Goal: Task Accomplishment & Management: Manage account settings

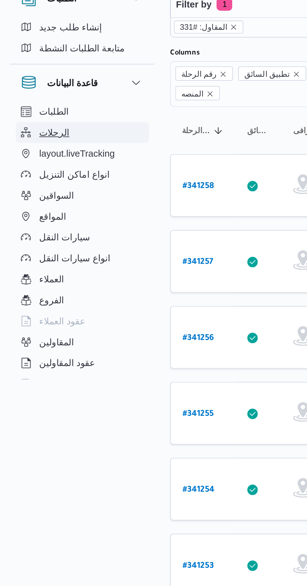
click at [28, 97] on span "الرحلات" at bounding box center [26, 98] width 14 height 8
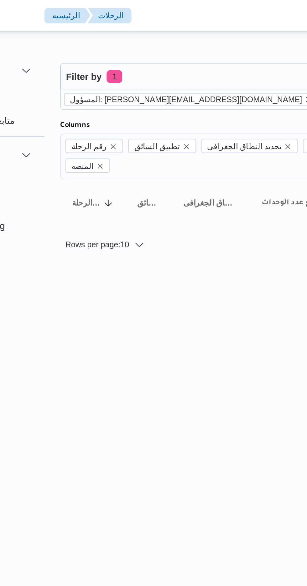
click at [199, 49] on icon "remove selected entity" at bounding box center [201, 48] width 4 height 4
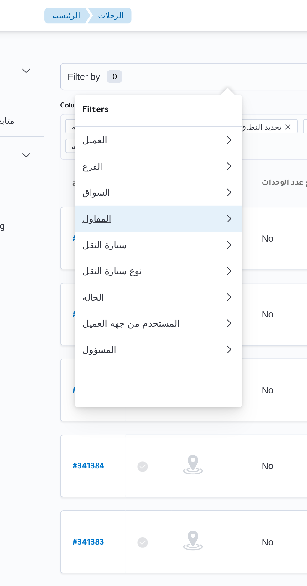
click at [102, 107] on div "المقاول" at bounding box center [126, 104] width 68 height 5
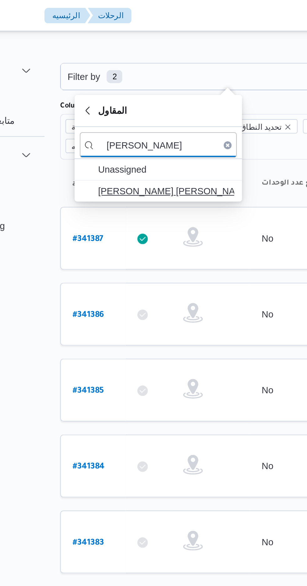
type input "[PERSON_NAME]"
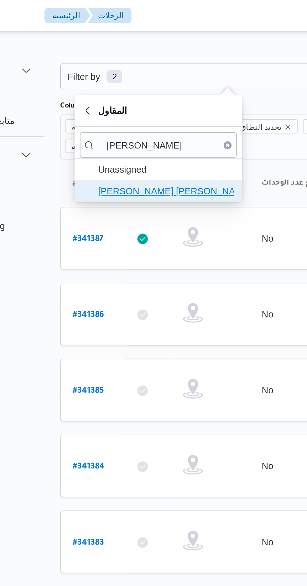
click at [145, 95] on span "[PERSON_NAME] [PERSON_NAME]" at bounding box center [132, 92] width 65 height 8
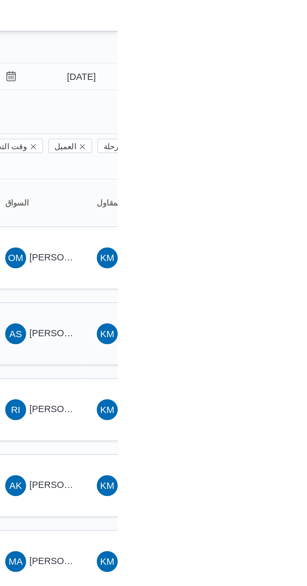
click at [271, 157] on span "[PERSON_NAME] [PERSON_NAME]" at bounding box center [301, 159] width 73 height 5
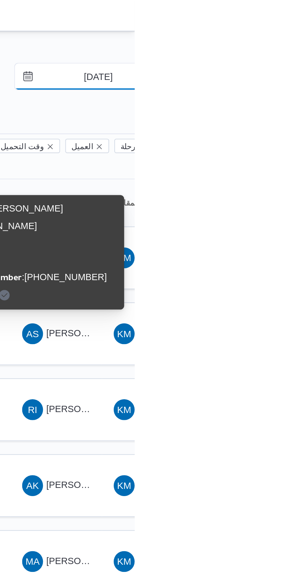
click at [289, 38] on input "[DATE]" at bounding box center [285, 36] width 71 height 13
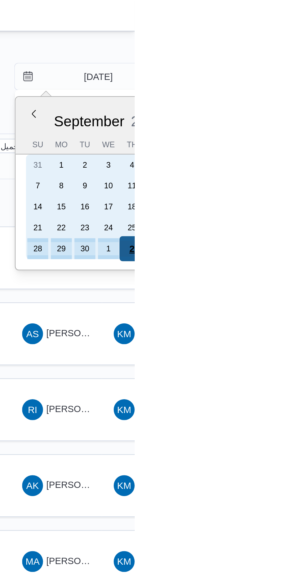
click at [306, 118] on div "2" at bounding box center [306, 119] width 12 height 12
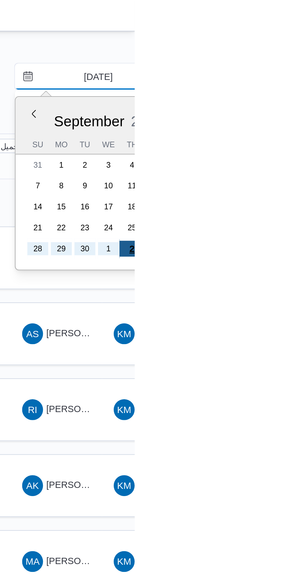
type input "[DATE]"
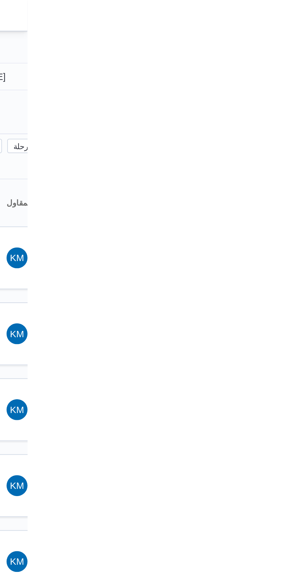
type input "[DATE]"
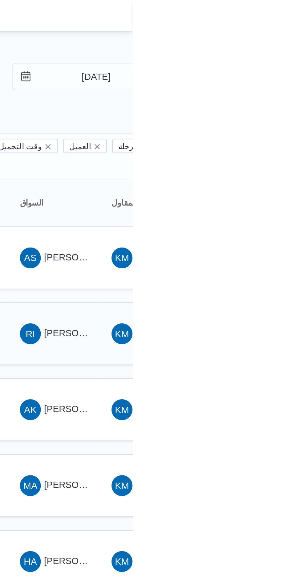
click at [271, 157] on span "[PERSON_NAME] [PERSON_NAME]" at bounding box center [301, 159] width 73 height 5
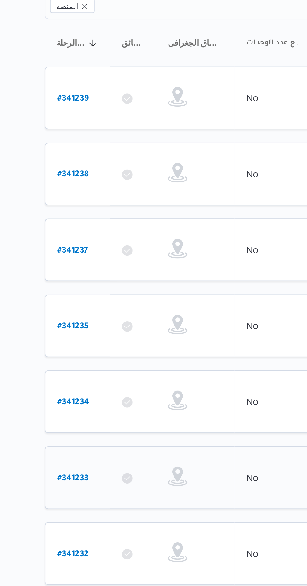
click at [101, 304] on b "# 341233" at bounding box center [94, 306] width 15 height 4
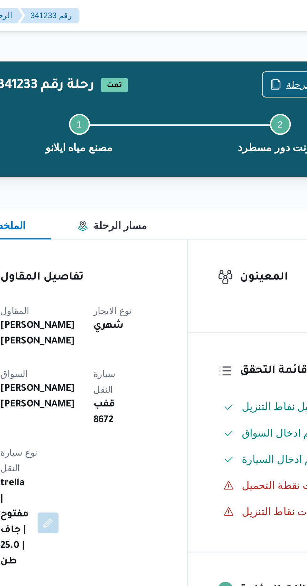
click at [240, 39] on icon "button" at bounding box center [238, 40] width 5 height 5
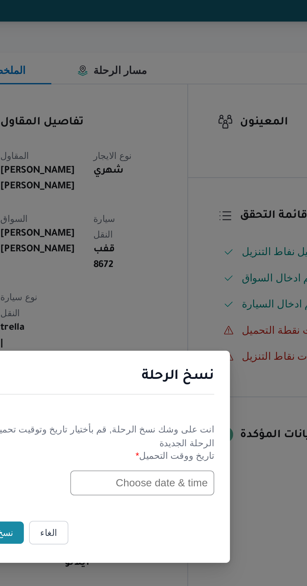
click at [165, 305] on input "text" at bounding box center [174, 306] width 69 height 12
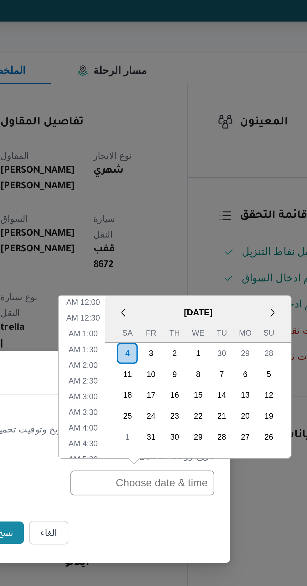
scroll to position [212, 0]
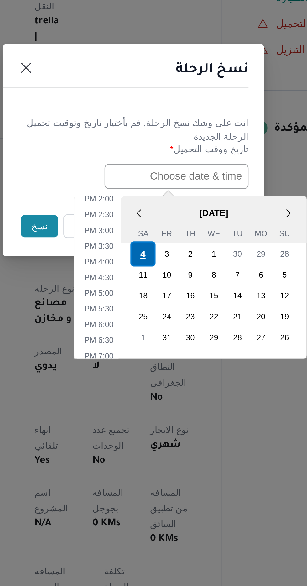
click at [157, 342] on div "4" at bounding box center [158, 343] width 12 height 12
type input "[DATE] 12:00AM"
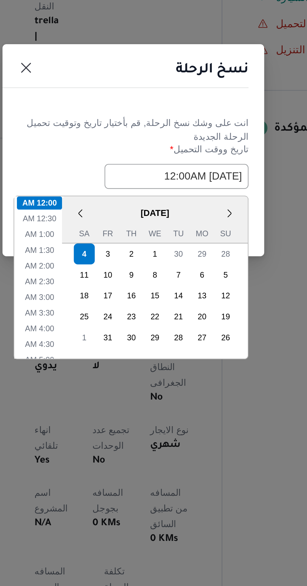
click at [179, 263] on div "نسخ الرحلة" at bounding box center [153, 256] width 125 height 29
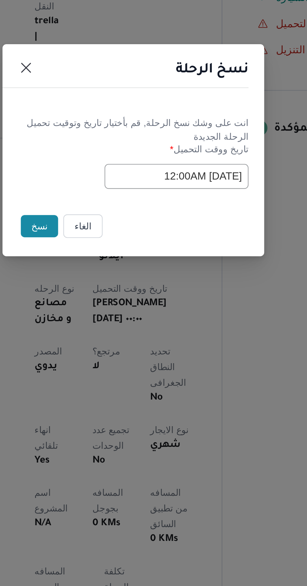
click at [103, 330] on button "نسخ" at bounding box center [109, 329] width 18 height 11
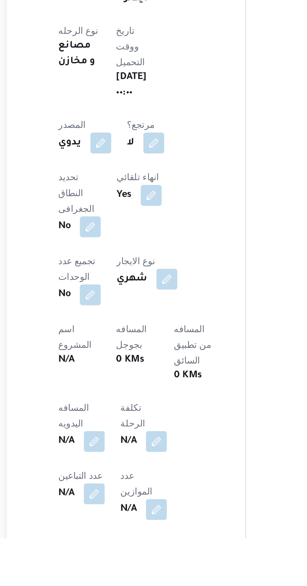
scroll to position [50, 0]
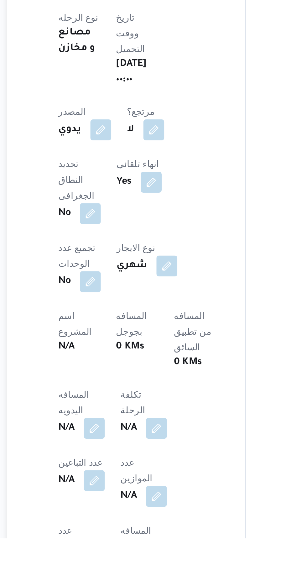
click at [122, 514] on div "العميل Frontdoor الفرع مصنع مياه ايلانو نوع الرحله مصانع و مخازن تاريخ ووقت الت…" at bounding box center [143, 449] width 83 height 316
click at [119, 528] on button "button" at bounding box center [123, 533] width 10 height 10
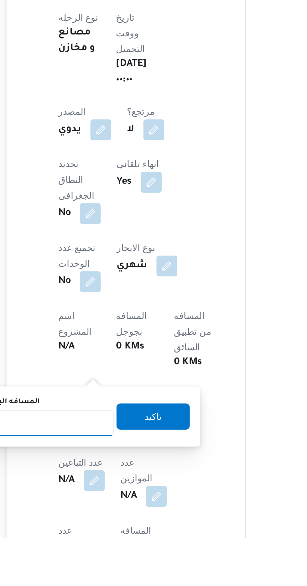
click at [117, 530] on input "المسافه اليدويه" at bounding box center [102, 531] width 62 height 13
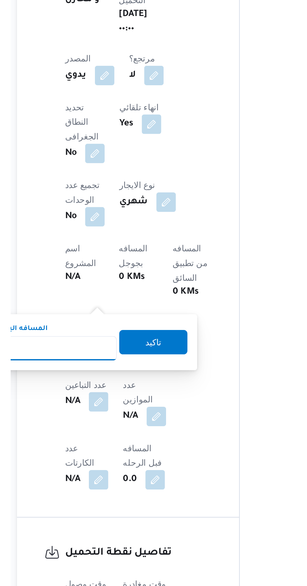
scroll to position [91, 0]
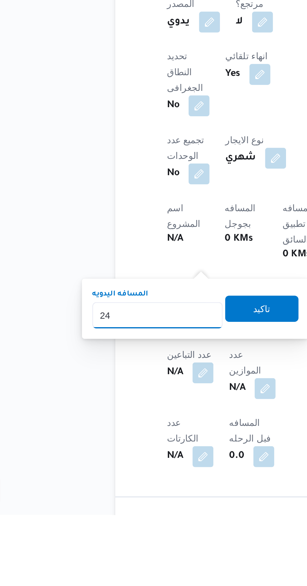
type input "240"
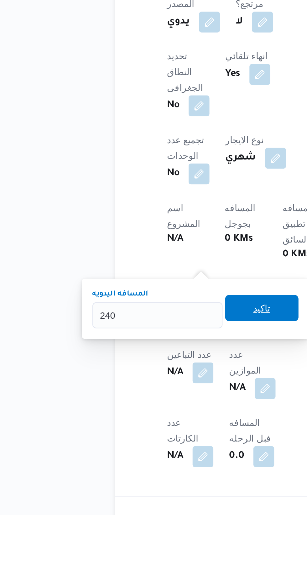
click at [156, 489] on span "تاكيد" at bounding box center [152, 487] width 8 height 8
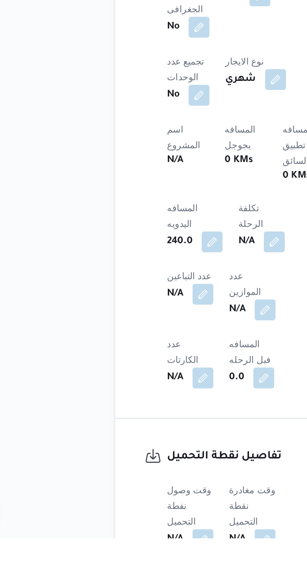
scroll to position [158, 0]
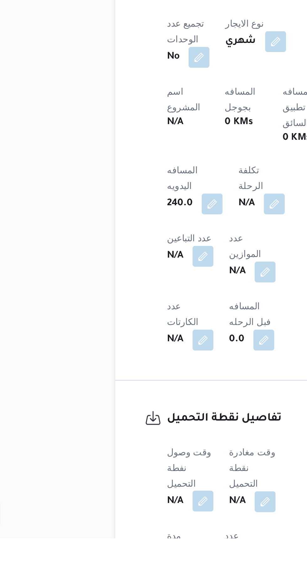
click at [122, 563] on button "button" at bounding box center [123, 568] width 10 height 10
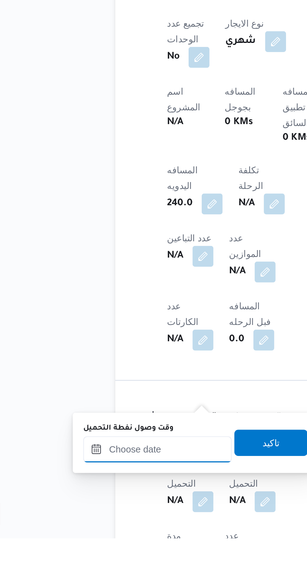
click at [121, 542] on input "وقت وصول نفطة التحميل" at bounding box center [101, 543] width 71 height 13
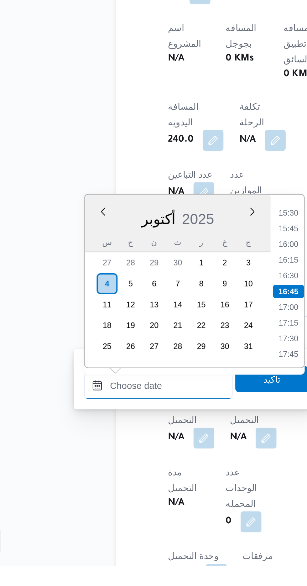
scroll to position [201, 0]
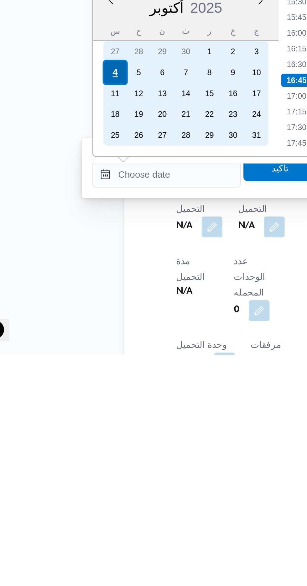
click at [77, 450] on div "4" at bounding box center [77, 451] width 12 height 12
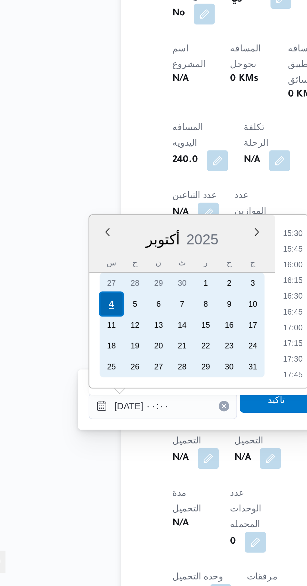
scroll to position [0, 0]
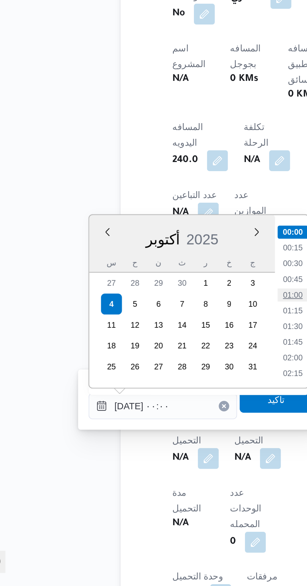
click at [164, 446] on li "01:00" at bounding box center [164, 446] width 14 height 6
type input "[DATE] ٠١:٠٠"
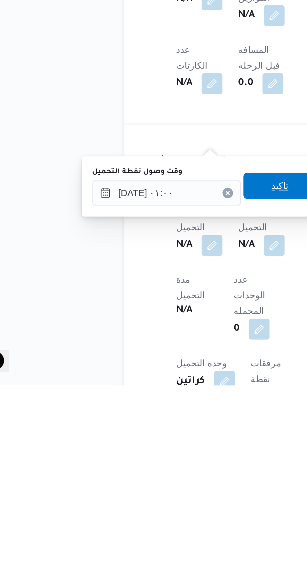
click at [157, 496] on span "تاكيد" at bounding box center [156, 490] width 35 height 13
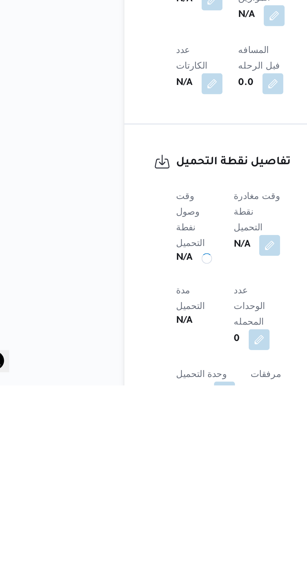
scroll to position [207, 0]
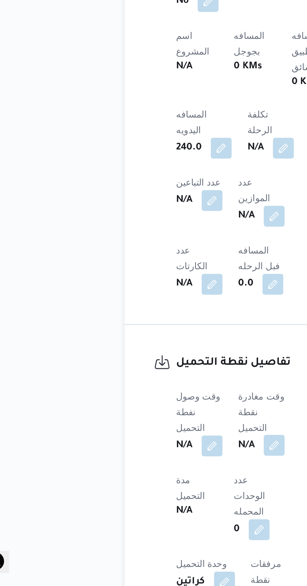
click at [155, 514] on button "button" at bounding box center [153, 519] width 10 height 10
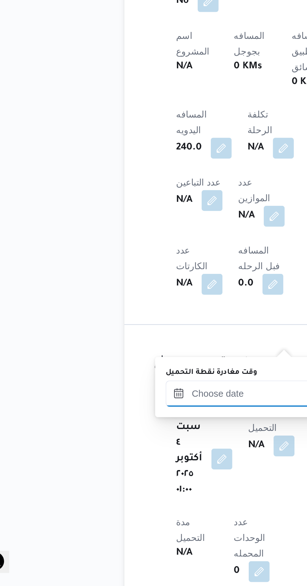
click at [134, 492] on input "وقت مغادرة نقطة التحميل" at bounding box center [136, 494] width 71 height 13
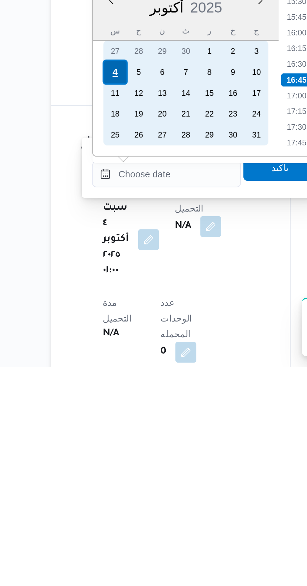
click at [112, 444] on div "4" at bounding box center [112, 445] width 12 height 12
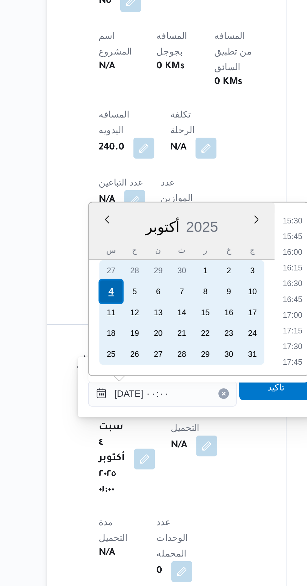
scroll to position [0, 0]
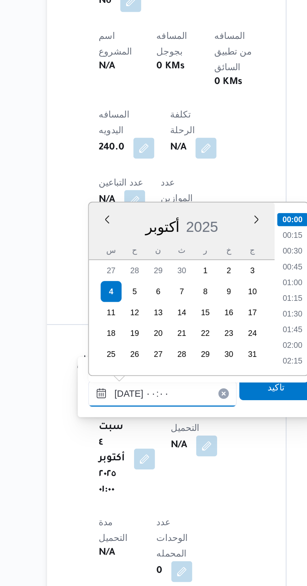
click at [103, 493] on input "[DATE] ٠٠:٠٠" at bounding box center [136, 494] width 71 height 13
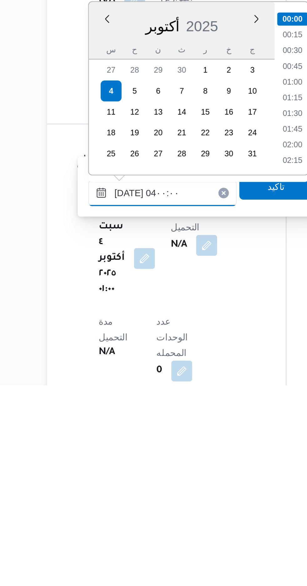
scroll to position [55, 0]
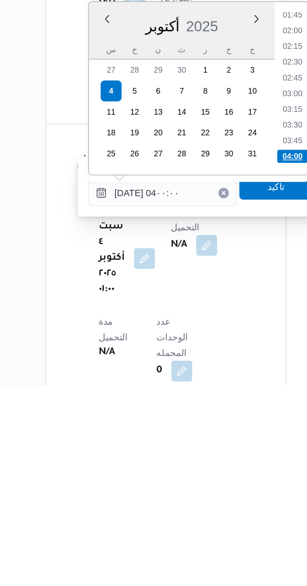
click at [199, 475] on li "04:00" at bounding box center [199, 476] width 15 height 6
type input "[DATE] ٠٤:٠٠"
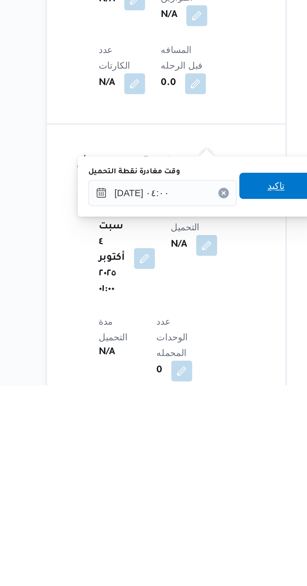
click at [192, 492] on span "تاكيد" at bounding box center [191, 490] width 35 height 13
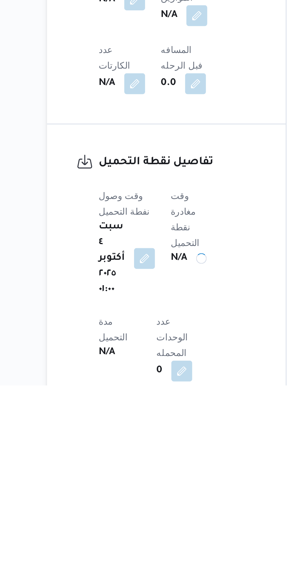
scroll to position [207, 0]
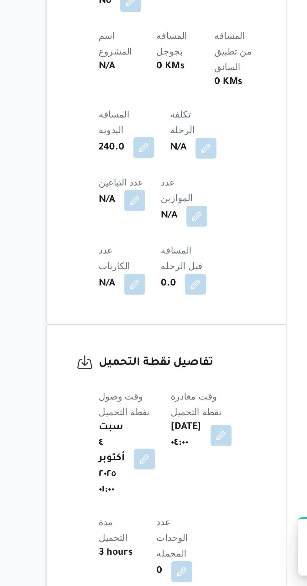
click at [128, 371] on button "button" at bounding box center [128, 376] width 10 height 10
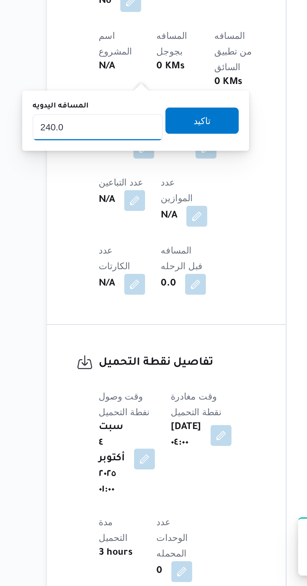
click at [115, 365] on input "240.0" at bounding box center [106, 366] width 62 height 13
type input "2"
type input "120"
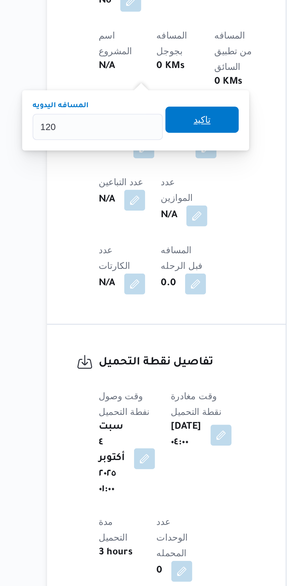
click at [160, 360] on span "تاكيد" at bounding box center [156, 363] width 8 height 8
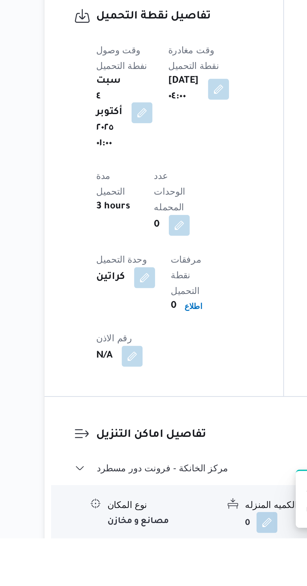
scroll to position [368, 0]
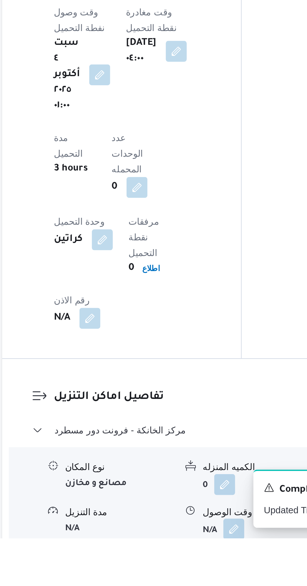
click at [197, 577] on button "button" at bounding box center [192, 582] width 10 height 10
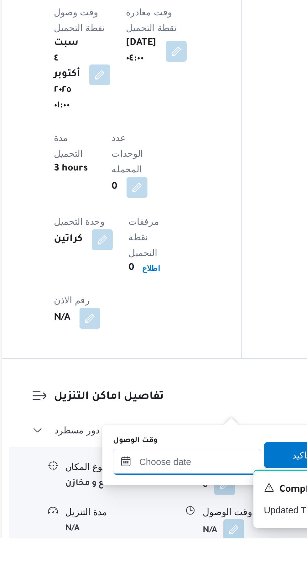
click at [185, 547] on input "وقت الوصول" at bounding box center [169, 549] width 71 height 13
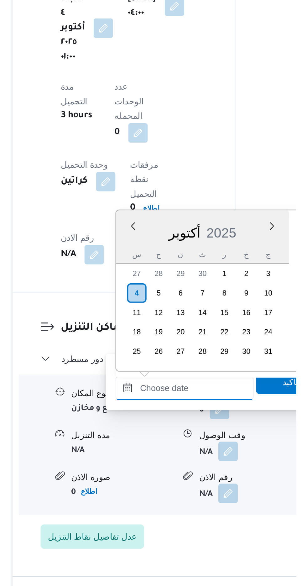
scroll to position [409, 0]
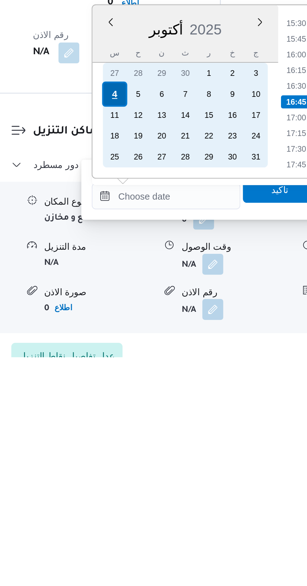
click at [145, 459] on div "4" at bounding box center [145, 460] width 12 height 12
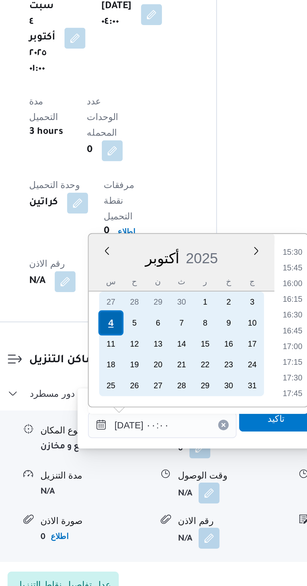
scroll to position [0, 0]
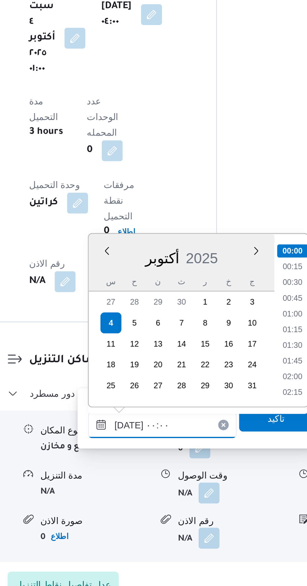
click at [138, 508] on input "[DATE] ٠٠:٠٠" at bounding box center [169, 509] width 71 height 13
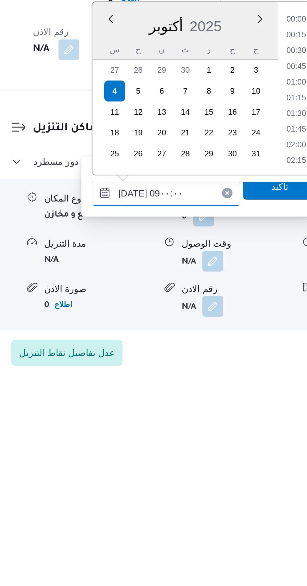
scroll to position [205, 0]
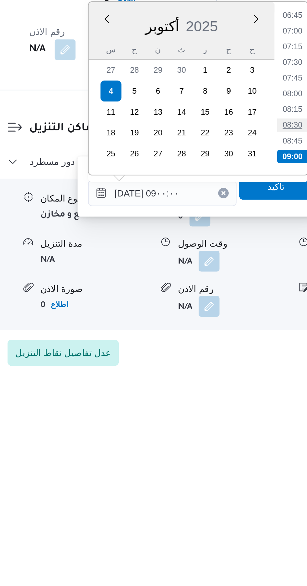
click at [229, 462] on li "08:30" at bounding box center [232, 461] width 14 height 6
type input "[DATE] ٠٨:٣٠"
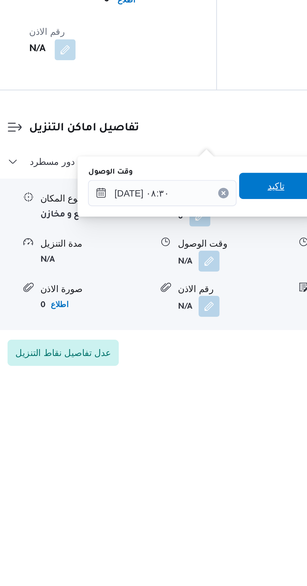
click at [226, 492] on span "تاكيد" at bounding box center [224, 491] width 8 height 8
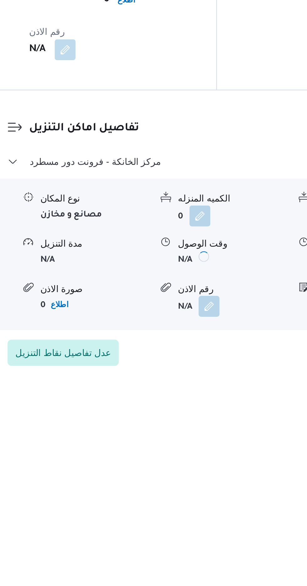
scroll to position [424, 0]
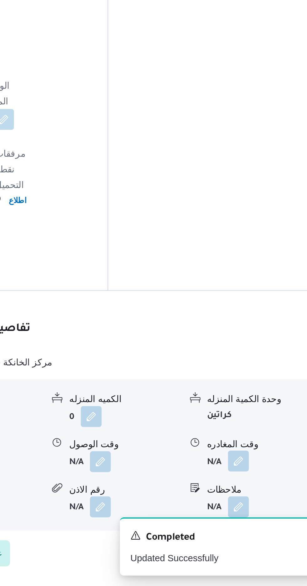
click at [260, 521] on button "button" at bounding box center [259, 526] width 10 height 10
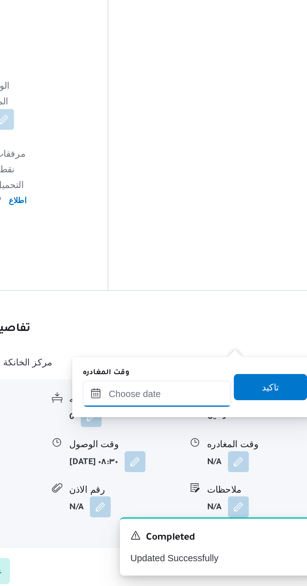
click at [233, 495] on input "وقت المغادره" at bounding box center [219, 494] width 71 height 13
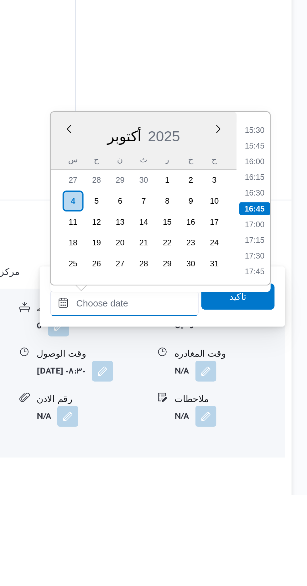
scroll to position [0, 0]
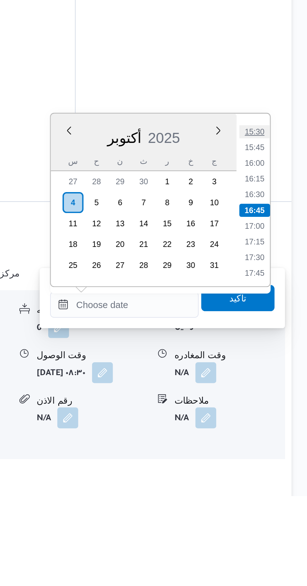
click at [280, 411] on li "15:30" at bounding box center [282, 412] width 14 height 6
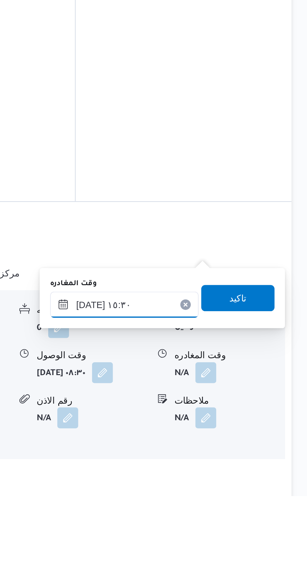
click at [244, 493] on input "[DATE] ١٥:٣٠" at bounding box center [219, 494] width 71 height 13
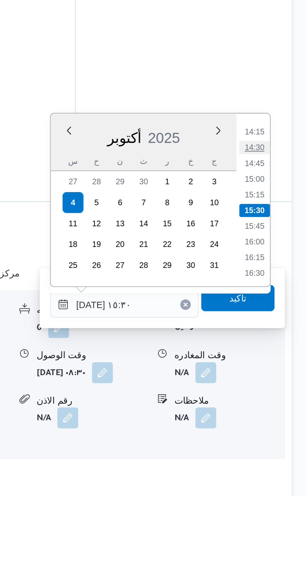
click at [282, 418] on li "14:30" at bounding box center [282, 419] width 14 height 6
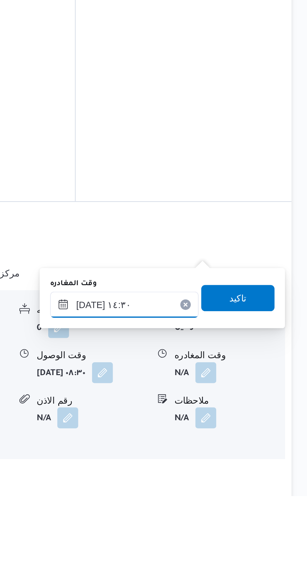
click at [242, 494] on input "[DATE] ١٤:٣٠" at bounding box center [219, 494] width 71 height 13
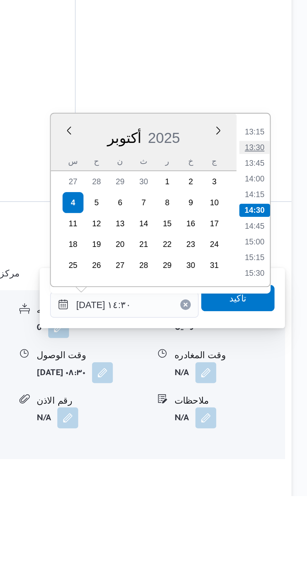
click at [283, 419] on li "13:30" at bounding box center [282, 419] width 14 height 6
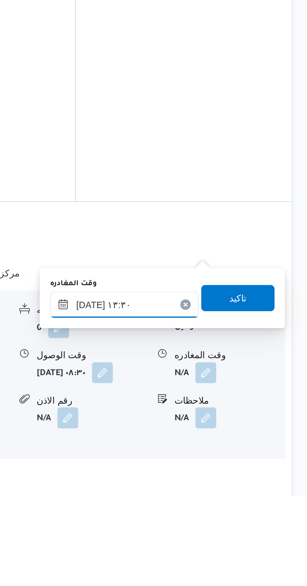
click at [237, 491] on input "[DATE] ١٣:٣٠" at bounding box center [219, 494] width 71 height 13
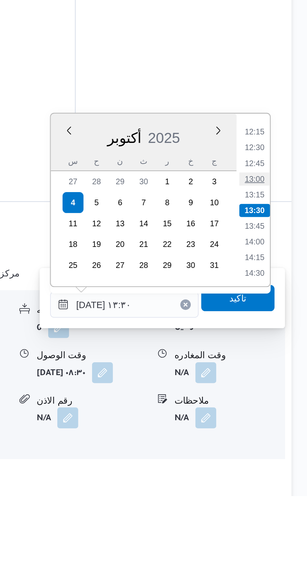
click at [281, 432] on li "13:00" at bounding box center [282, 434] width 14 height 6
type input "[DATE] ١٣:٠٠"
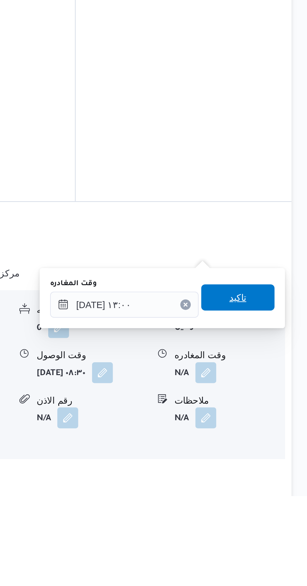
click at [278, 492] on span "تاكيد" at bounding box center [274, 491] width 8 height 8
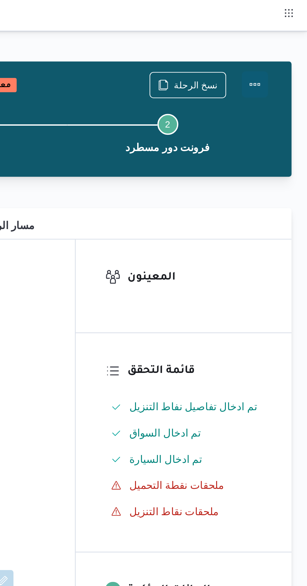
click at [286, 40] on button "Actions" at bounding box center [282, 40] width 13 height 13
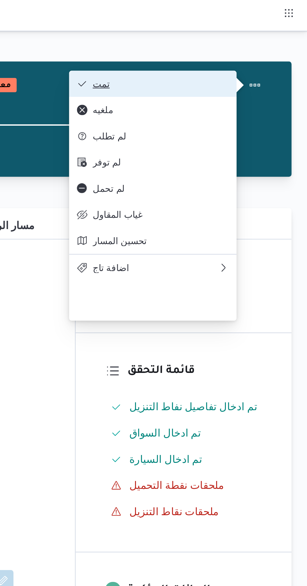
click at [272, 42] on button "تمت" at bounding box center [233, 40] width 80 height 13
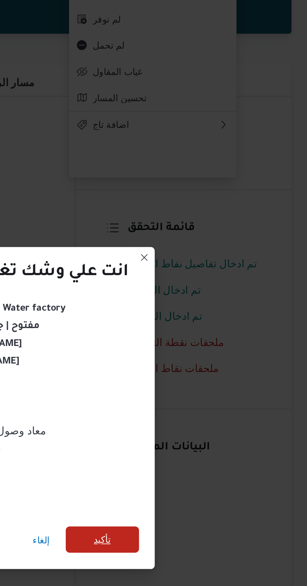
click at [212, 327] on span "تأكيد" at bounding box center [209, 327] width 8 height 8
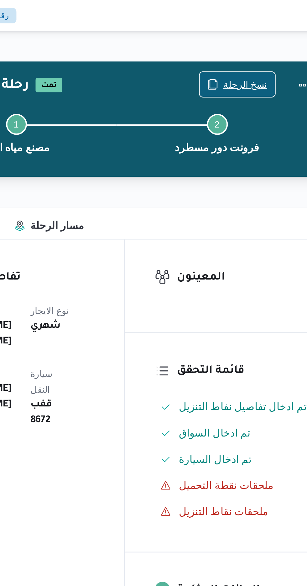
click at [249, 35] on span "نسخ الرحلة" at bounding box center [250, 40] width 36 height 12
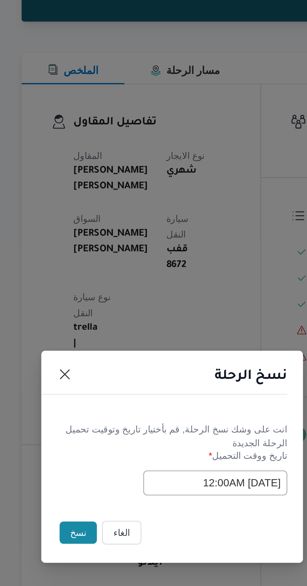
click at [102, 328] on button "نسخ" at bounding box center [109, 329] width 18 height 11
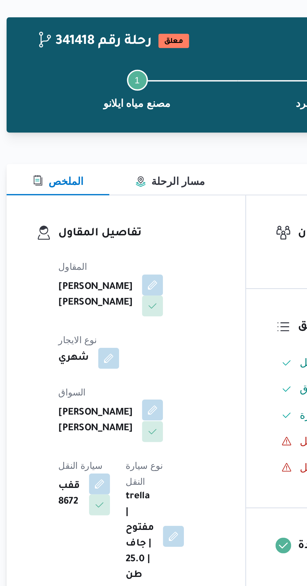
click at [146, 212] on button "button" at bounding box center [151, 217] width 10 height 10
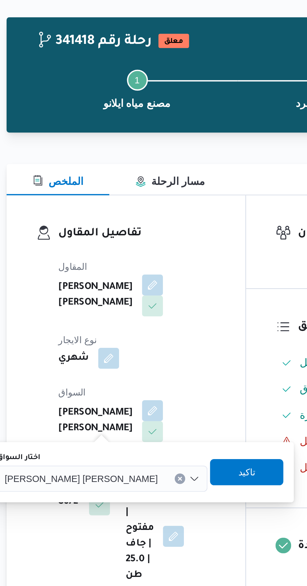
click at [156, 252] on input "اختار السواق" at bounding box center [156, 251] width 1 height 8
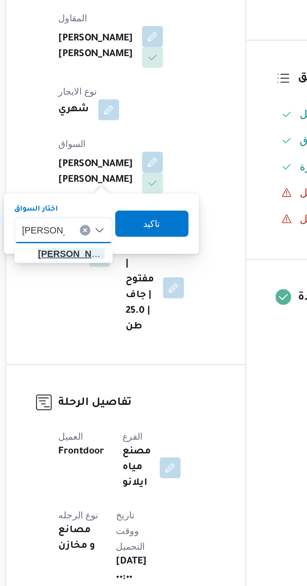
type input "[PERSON_NAME]"
click at [115, 261] on span "[PERSON_NAME] يد [PERSON_NAME]" at bounding box center [113, 262] width 32 height 8
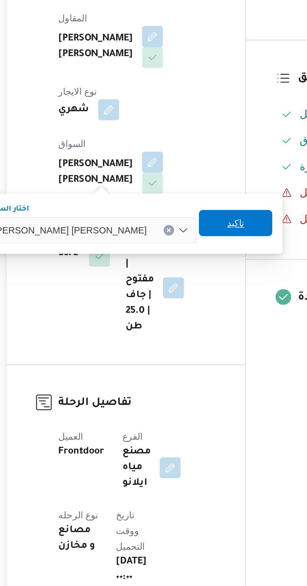
click at [174, 252] on span "تاكيد" at bounding box center [191, 247] width 35 height 13
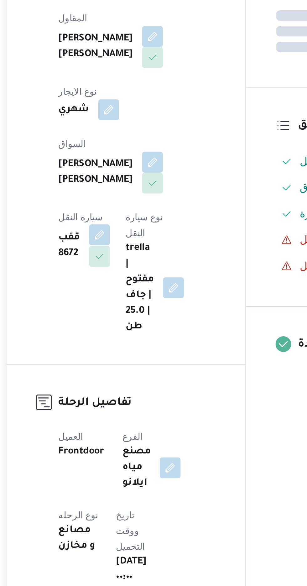
click at [131, 248] on button "button" at bounding box center [126, 253] width 10 height 10
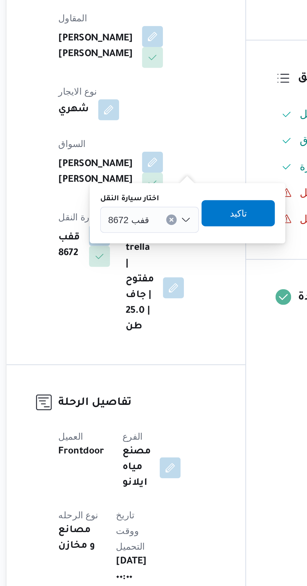
click at [135, 245] on span "قفب 8672" at bounding box center [140, 245] width 20 height 7
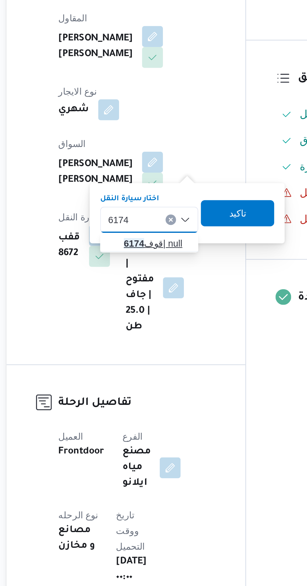
type input "6174"
click at [158, 257] on span "قوف 6174 | null" at bounding box center [154, 257] width 32 height 8
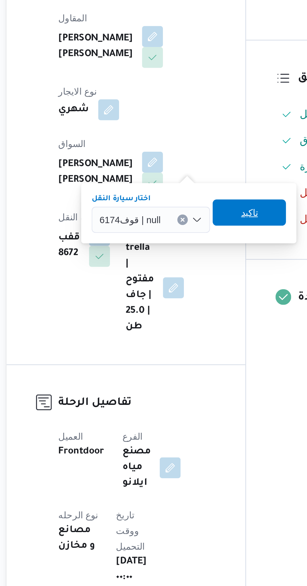
click at [201, 242] on span "تاكيد" at bounding box center [197, 242] width 35 height 13
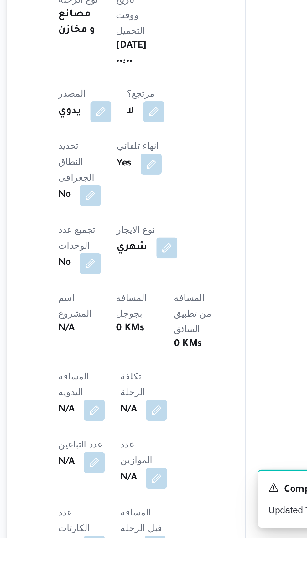
scroll to position [93, 0]
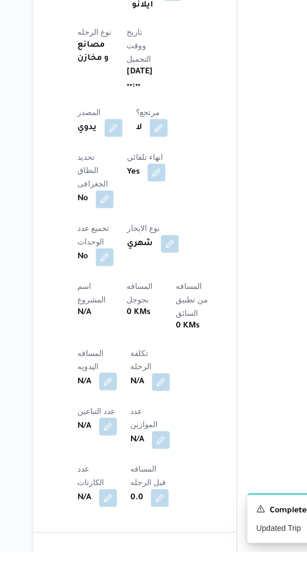
click at [122, 485] on span at bounding box center [121, 490] width 13 height 10
click at [122, 485] on button "button" at bounding box center [123, 490] width 10 height 10
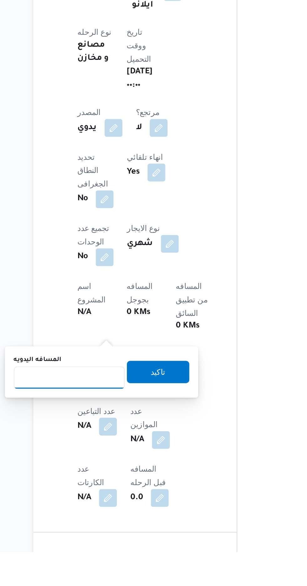
click at [118, 489] on input "المسافه اليدويه" at bounding box center [102, 488] width 62 height 13
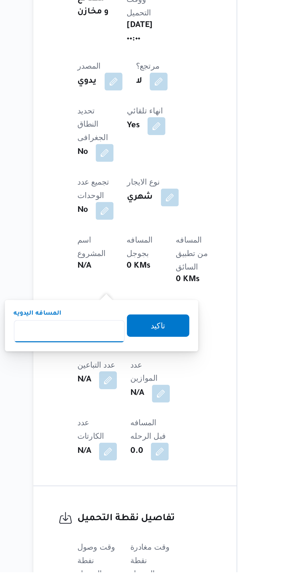
scroll to position [153, 0]
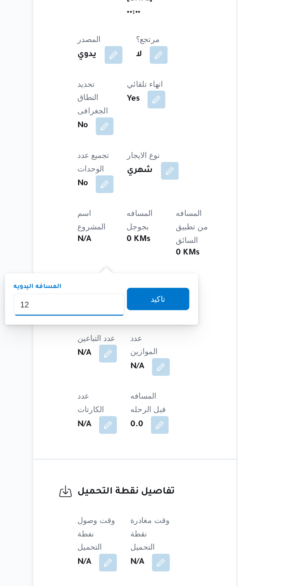
type input "120"
click at [167, 422] on span "تاكيد" at bounding box center [151, 424] width 35 height 13
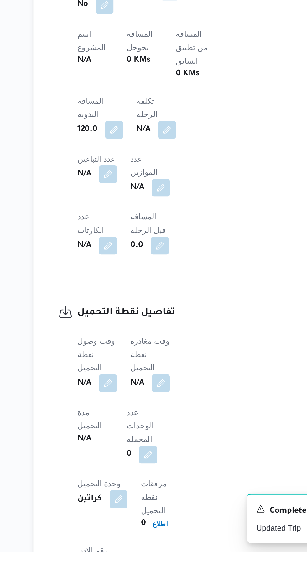
scroll to position [235, 0]
click at [126, 486] on button "button" at bounding box center [123, 491] width 10 height 10
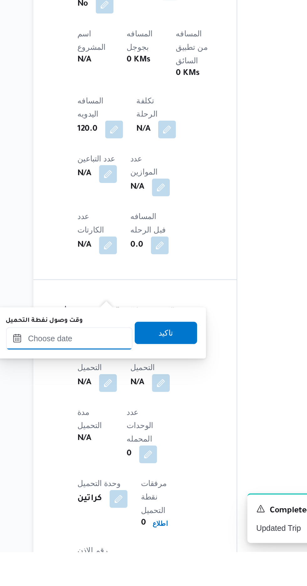
click at [119, 467] on input "وقت وصول نفطة التحميل" at bounding box center [101, 466] width 71 height 13
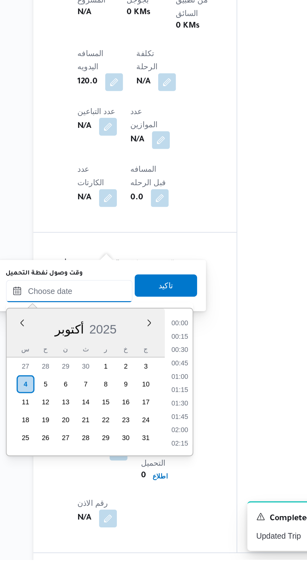
scroll to position [466, 0]
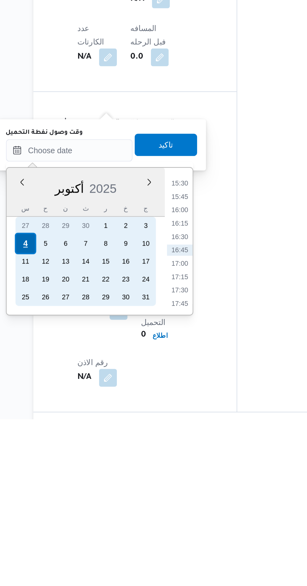
click at [77, 487] on div "4" at bounding box center [77, 487] width 12 height 12
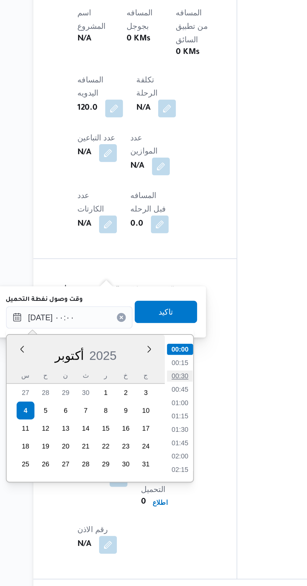
click at [166, 467] on li "00:30" at bounding box center [164, 468] width 14 height 6
type input "[DATE] ٠٠:٣٠"
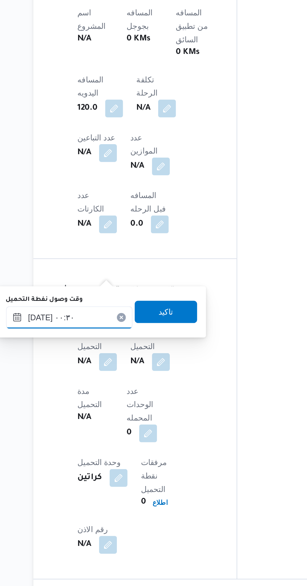
scroll to position [266, 0]
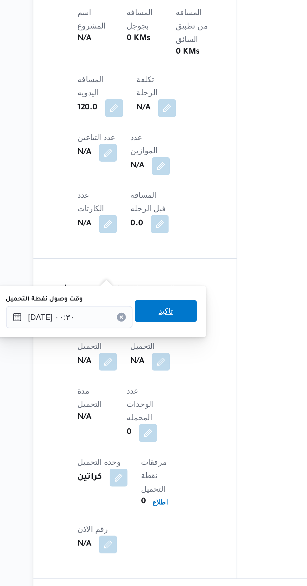
click at [171, 432] on span "تاكيد" at bounding box center [156, 431] width 35 height 13
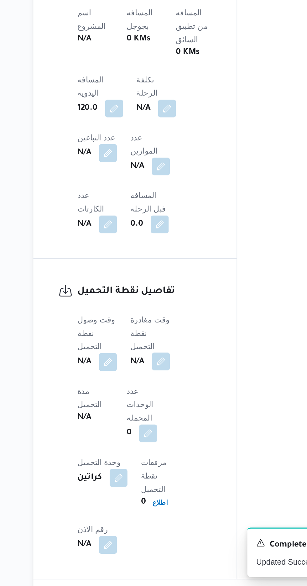
click at [157, 455] on button "button" at bounding box center [153, 460] width 10 height 10
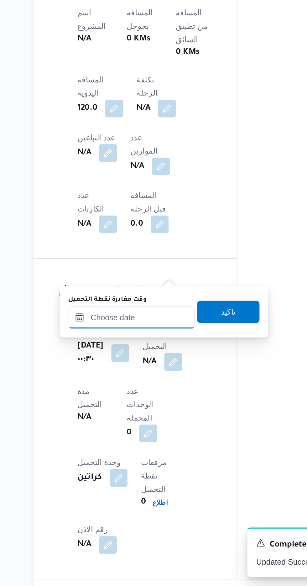
click at [147, 435] on input "وقت مغادرة نقطة التحميل" at bounding box center [136, 435] width 71 height 13
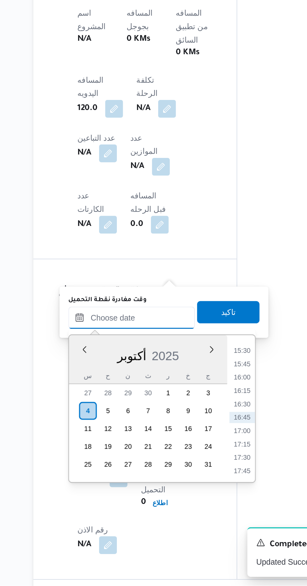
scroll to position [266, 0]
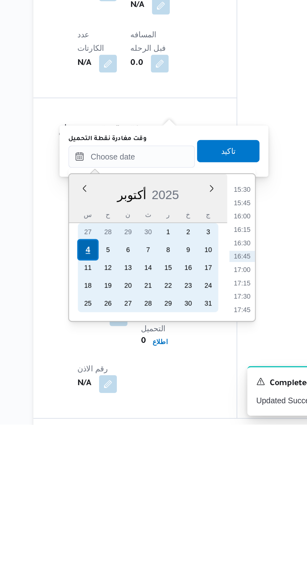
click at [112, 487] on div "4" at bounding box center [112, 488] width 12 height 12
type input "[DATE] ٠٠:٠٠"
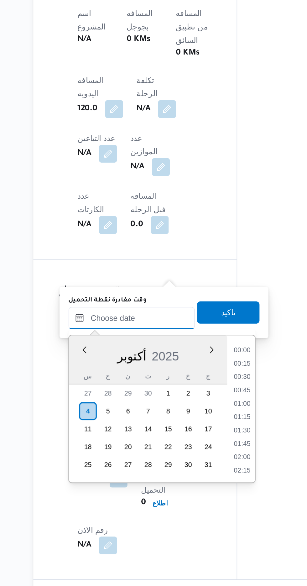
click at [107, 440] on input "وقت مغادرة نقطة التحميل" at bounding box center [136, 435] width 71 height 13
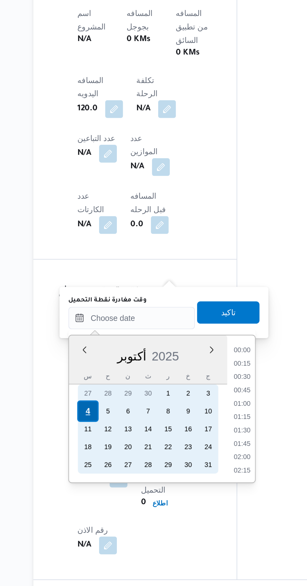
click at [112, 487] on div "4" at bounding box center [112, 488] width 12 height 12
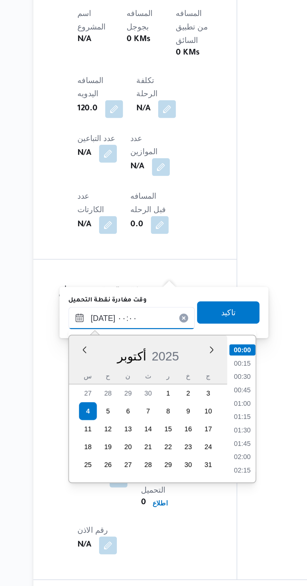
click at [116, 437] on input "[DATE] ٠٠:٠٠" at bounding box center [136, 435] width 71 height 13
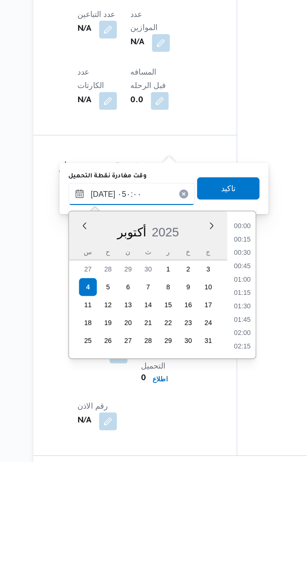
scroll to position [85, 0]
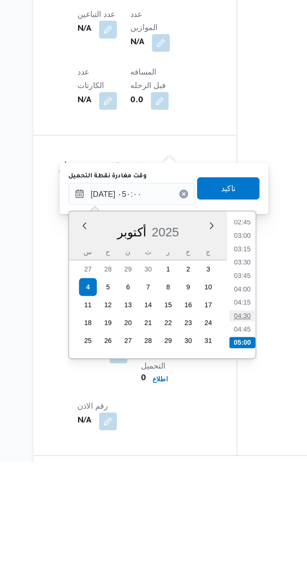
click at [201, 505] on li "04:30" at bounding box center [199, 504] width 14 height 6
type input "[DATE] ٠٤:٣٠"
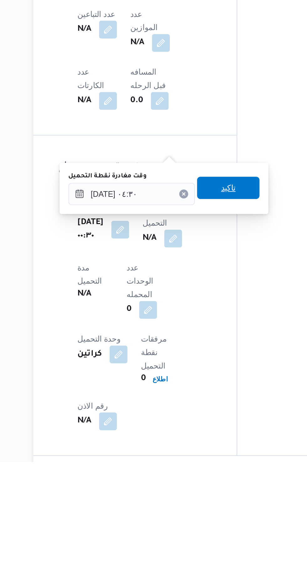
click at [202, 431] on span "تاكيد" at bounding box center [191, 432] width 35 height 13
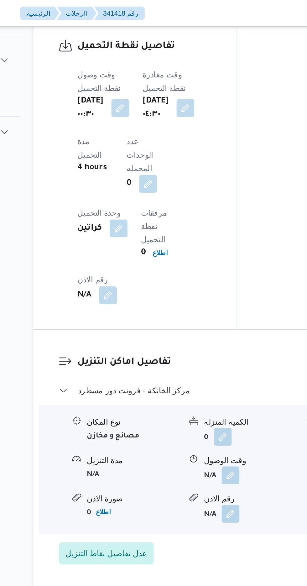
scroll to position [654, 0]
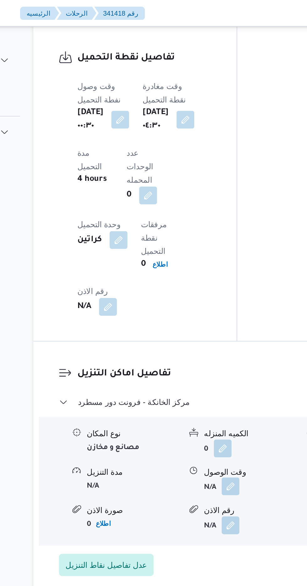
click at [195, 269] on button "button" at bounding box center [192, 274] width 10 height 10
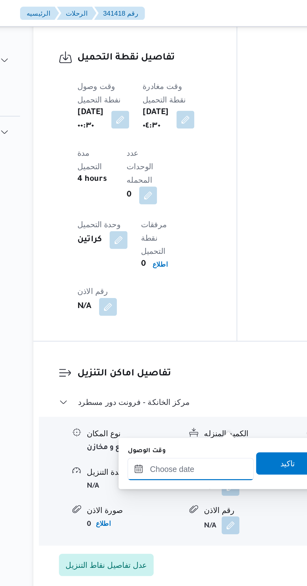
click at [180, 261] on input "وقت الوصول" at bounding box center [169, 264] width 71 height 13
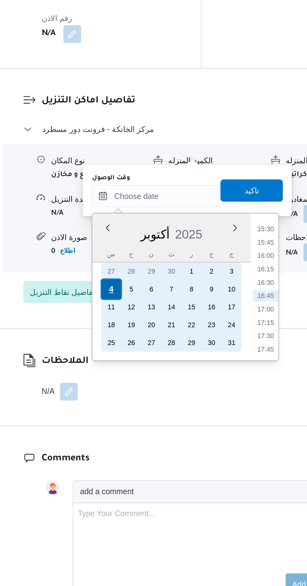
click at [145, 315] on div "4" at bounding box center [145, 316] width 12 height 12
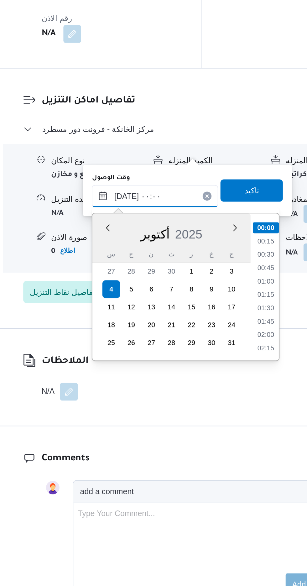
click at [147, 263] on input "[DATE] ٠٠:٠٠" at bounding box center [169, 264] width 71 height 13
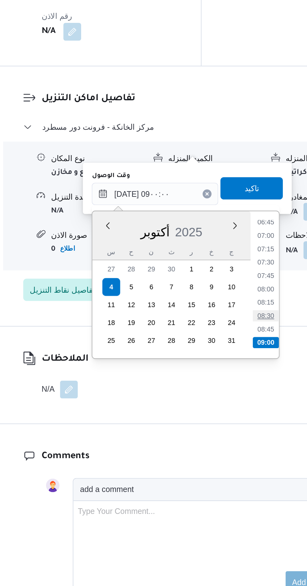
click at [232, 333] on li "08:30" at bounding box center [232, 332] width 14 height 6
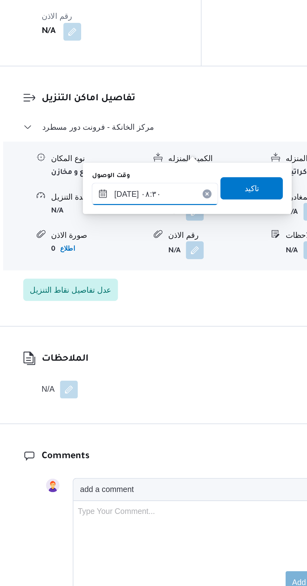
click at [183, 260] on input "[DATE] ٠٨:٣٠" at bounding box center [169, 264] width 71 height 13
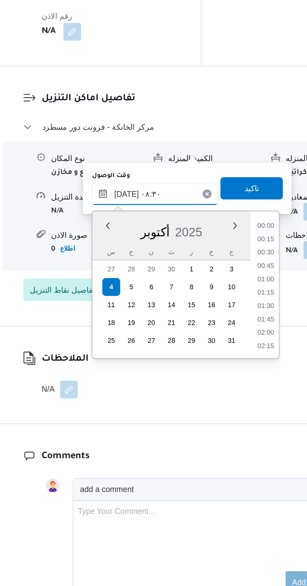
scroll to position [218, 0]
click at [233, 335] on li "09:00" at bounding box center [232, 335] width 14 height 6
type input "[DATE] ٠٩:٠٠"
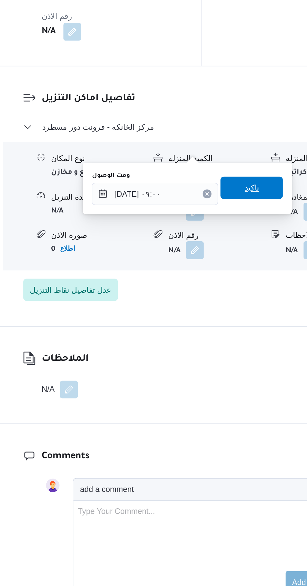
click at [228, 263] on span "تاكيد" at bounding box center [224, 261] width 8 height 8
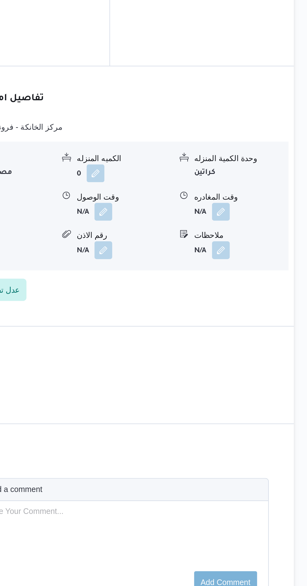
scroll to position [654, 0]
click at [262, 269] on button "button" at bounding box center [259, 274] width 10 height 10
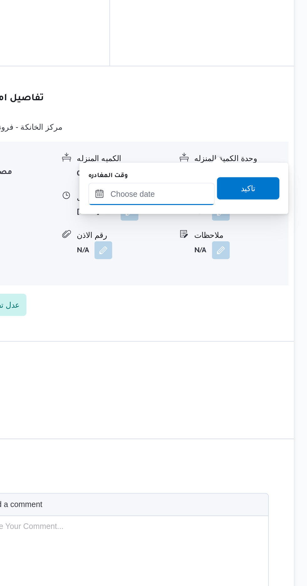
click at [232, 264] on input "وقت المغادره" at bounding box center [219, 264] width 71 height 13
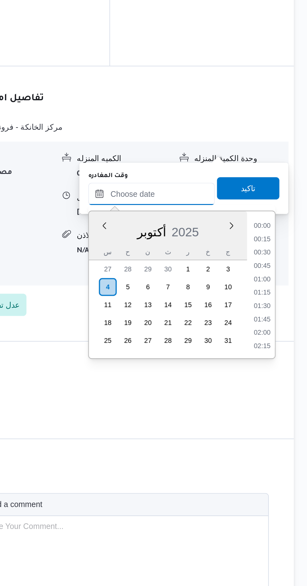
scroll to position [466, 0]
click at [282, 280] on li "15:30" at bounding box center [282, 282] width 14 height 6
type input "[DATE] ١٥:٣٠"
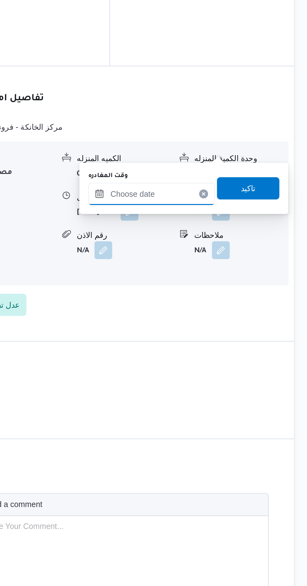
click at [234, 261] on input "وقت المغادره" at bounding box center [219, 264] width 71 height 13
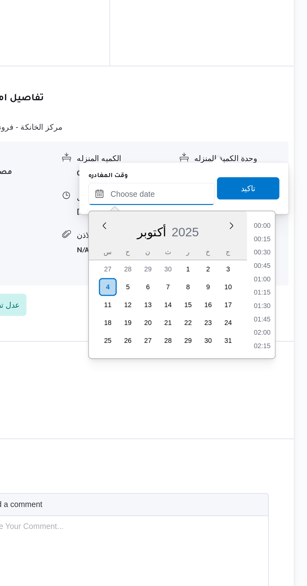
scroll to position [654, 0]
click at [280, 282] on li "15:30" at bounding box center [282, 282] width 14 height 6
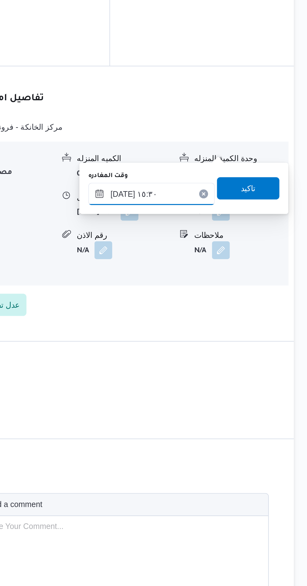
click at [237, 261] on input "[DATE] ١٥:٣٠" at bounding box center [219, 264] width 71 height 13
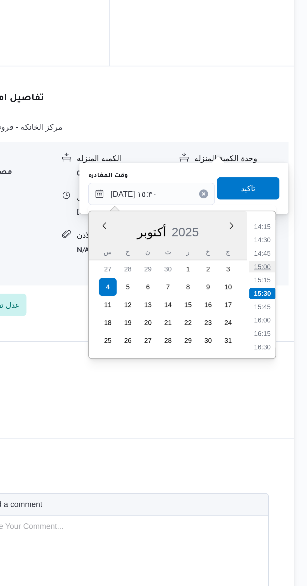
click at [282, 305] on li "15:00" at bounding box center [282, 305] width 14 height 6
type input "[DATE] ١٥:٠٠"
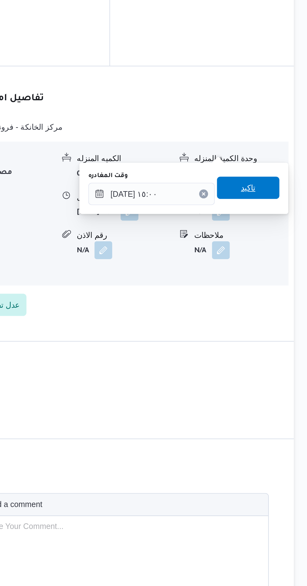
click at [278, 263] on span "تاكيد" at bounding box center [274, 261] width 8 height 8
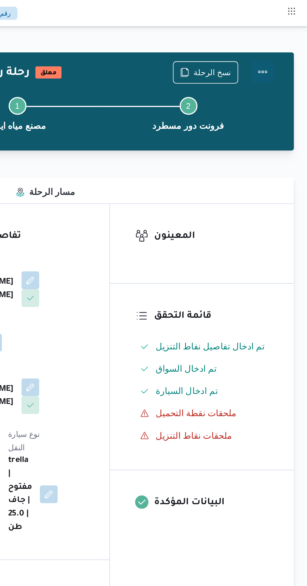
click at [287, 42] on button "Actions" at bounding box center [282, 40] width 13 height 13
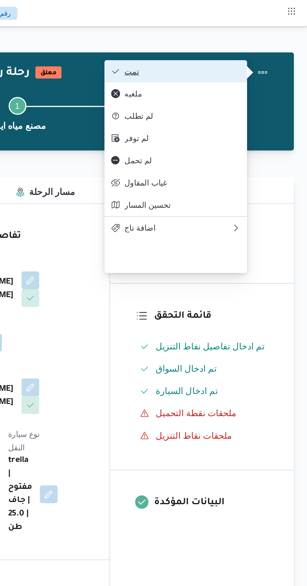
click at [264, 43] on span "تمت" at bounding box center [236, 40] width 65 height 5
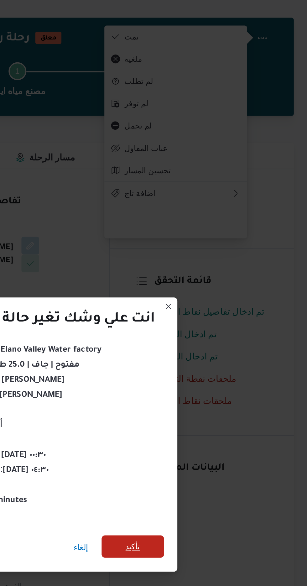
click at [214, 325] on span "تأكيد" at bounding box center [208, 327] width 35 height 13
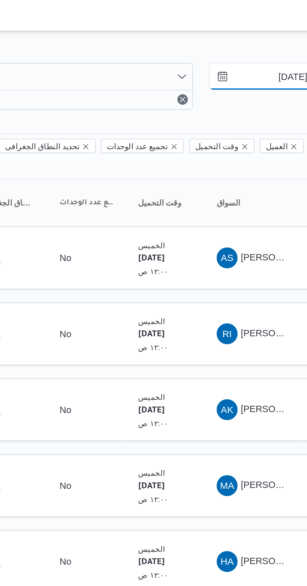
click at [277, 36] on input "[DATE]" at bounding box center [285, 36] width 71 height 13
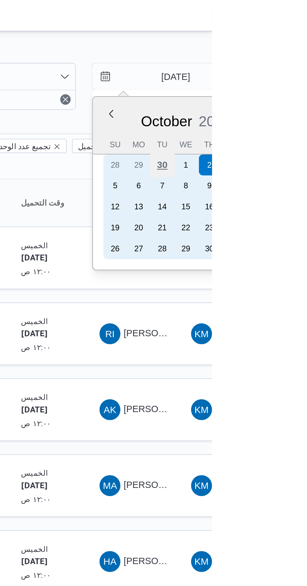
click at [283, 77] on div "30" at bounding box center [283, 79] width 12 height 12
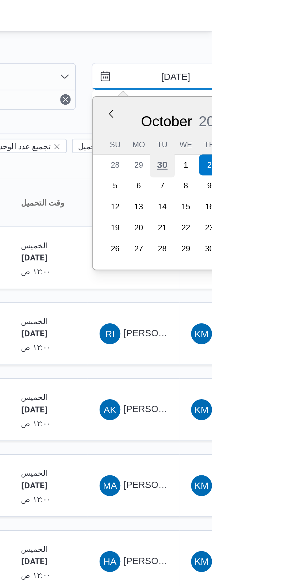
type input "[DATE]"
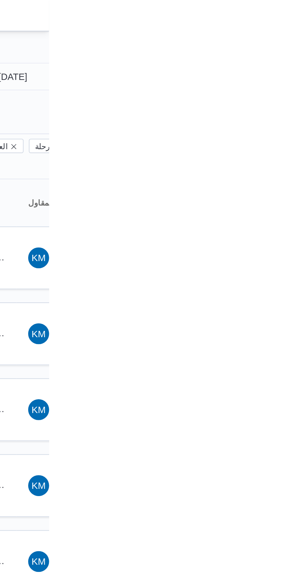
type input "[DATE]"
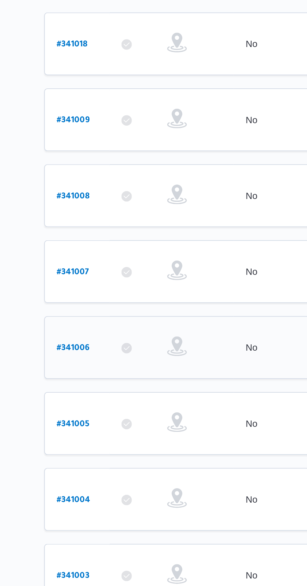
click at [93, 267] on b "# 341006" at bounding box center [95, 269] width 16 height 4
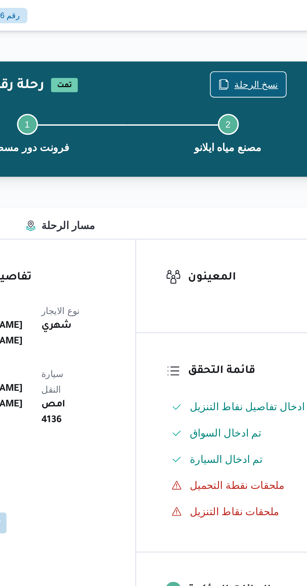
click at [249, 39] on span "نسخ الرحلة" at bounding box center [253, 41] width 21 height 8
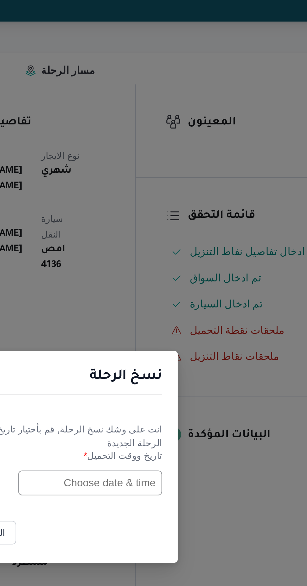
click at [176, 304] on input "text" at bounding box center [174, 306] width 69 height 12
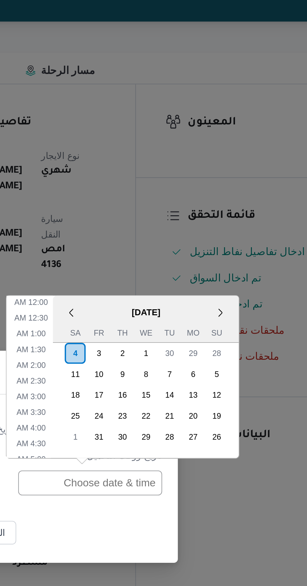
scroll to position [212, 0]
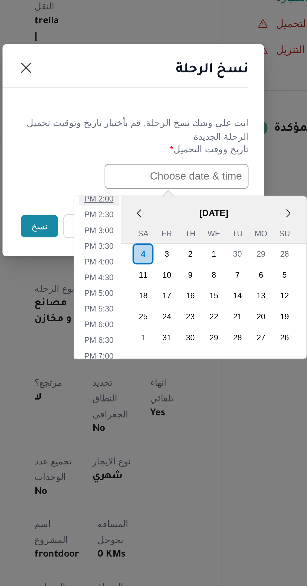
click at [140, 317] on li "2:00 PM" at bounding box center [137, 316] width 19 height 6
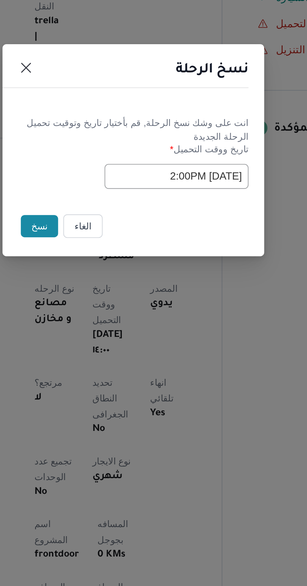
click at [175, 302] on input "[DATE] 2:00PM" at bounding box center [174, 306] width 69 height 12
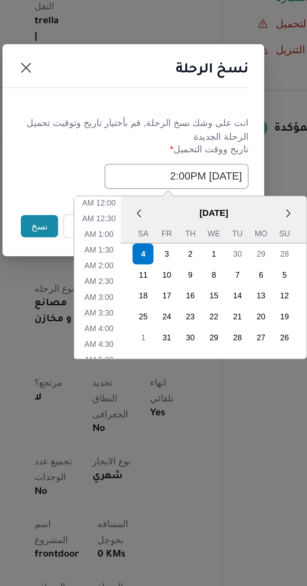
scroll to position [175, 0]
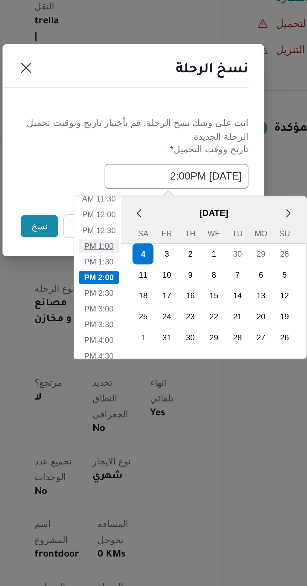
click at [142, 336] on li "1:00 PM" at bounding box center [137, 339] width 19 height 6
type input "[DATE] 1:00PM"
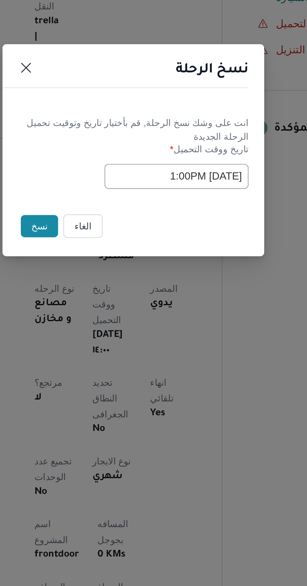
click at [109, 326] on button "نسخ" at bounding box center [109, 329] width 18 height 11
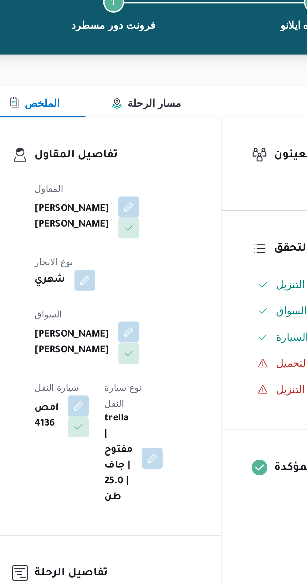
click at [143, 213] on span at bounding box center [149, 218] width 13 height 10
click at [146, 212] on button "button" at bounding box center [151, 217] width 10 height 10
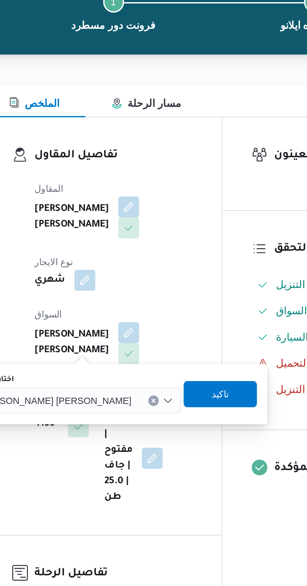
click at [155, 250] on input "اختار السواق" at bounding box center [155, 251] width 1 height 8
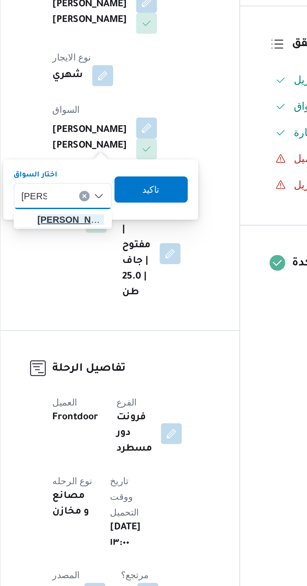
type input "[PERSON_NAME]"
click at [115, 260] on span "[PERSON_NAME] هم [PERSON_NAME]" at bounding box center [115, 262] width 32 height 8
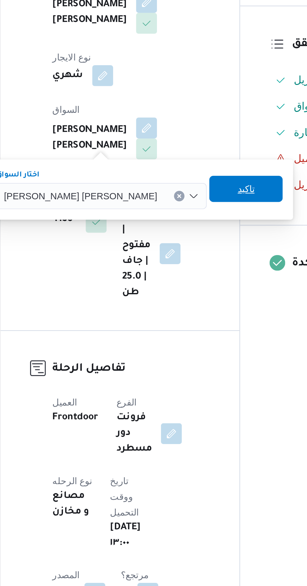
click at [181, 247] on span "تاكيد" at bounding box center [198, 247] width 35 height 13
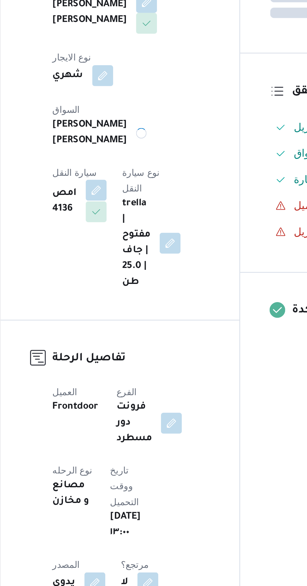
click at [132, 243] on button "button" at bounding box center [127, 248] width 10 height 10
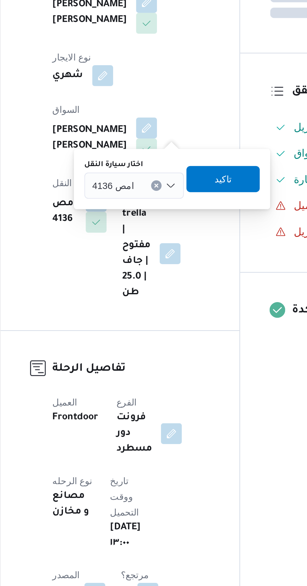
click at [138, 245] on span "امص 4136" at bounding box center [135, 245] width 20 height 7
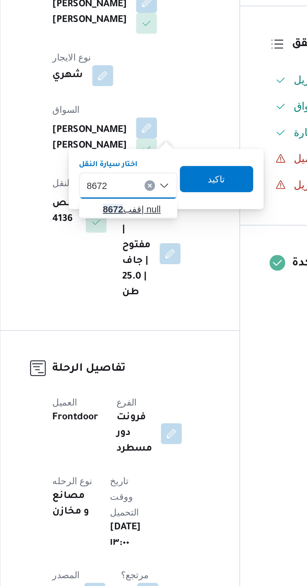
type input "8672"
click at [149, 257] on span "قفب 8672 | null" at bounding box center [146, 257] width 32 height 8
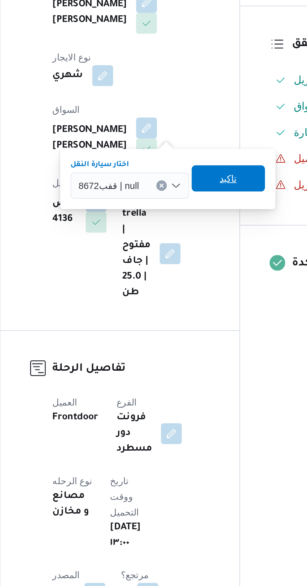
click at [193, 243] on span "تاكيد" at bounding box center [190, 242] width 35 height 13
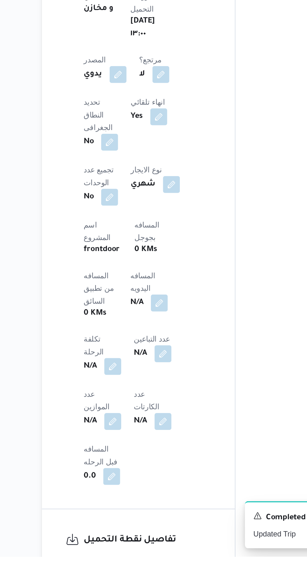
scroll to position [143, 0]
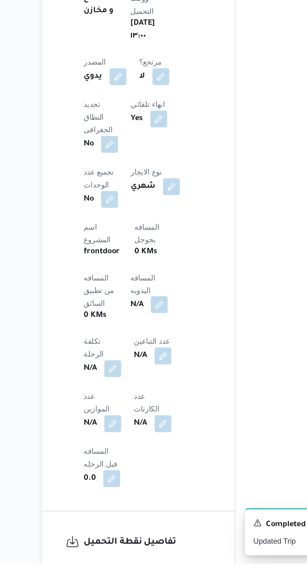
click at [146, 427] on button "button" at bounding box center [151, 432] width 10 height 10
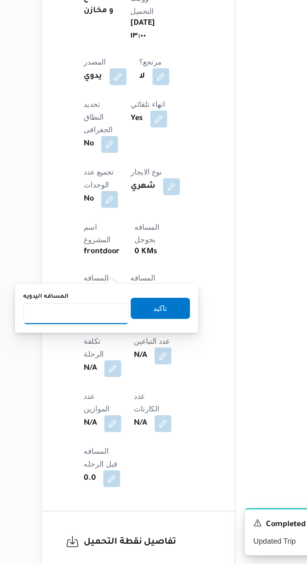
click at [118, 437] on input "المسافه اليدويه" at bounding box center [102, 438] width 62 height 13
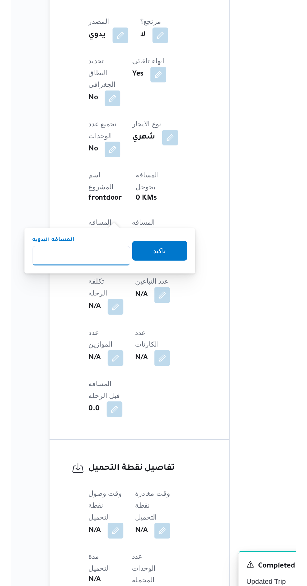
scroll to position [183, 0]
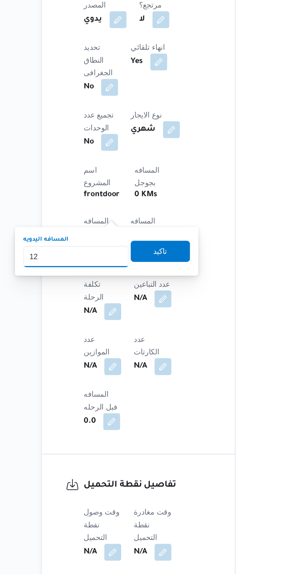
type input "120"
click at [167, 395] on span "تاكيد" at bounding box center [151, 394] width 35 height 13
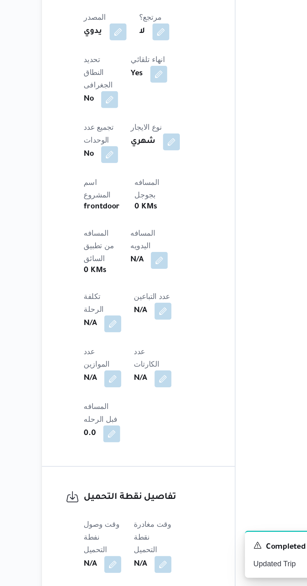
scroll to position [207, 0]
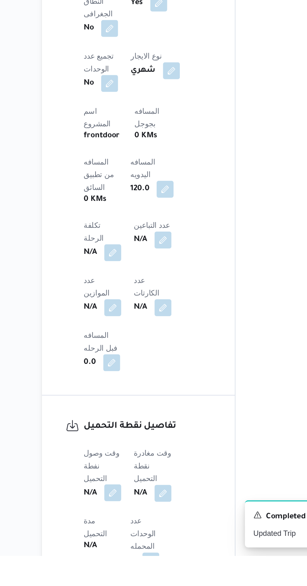
click at [125, 544] on button "button" at bounding box center [123, 549] width 10 height 10
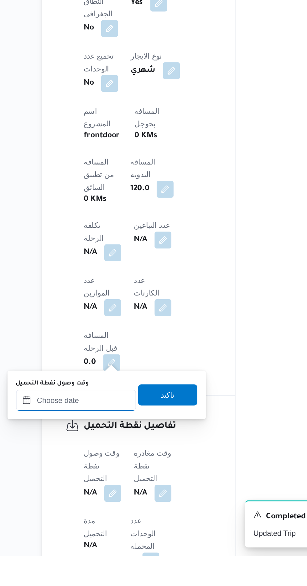
click at [121, 495] on input "وقت وصول نفطة التحميل" at bounding box center [101, 494] width 71 height 13
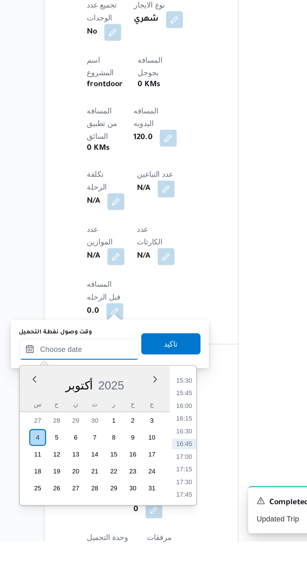
scroll to position [229, 0]
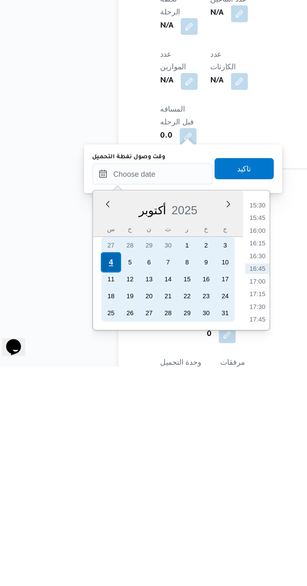
click at [77, 523] on div "4" at bounding box center [77, 524] width 12 height 12
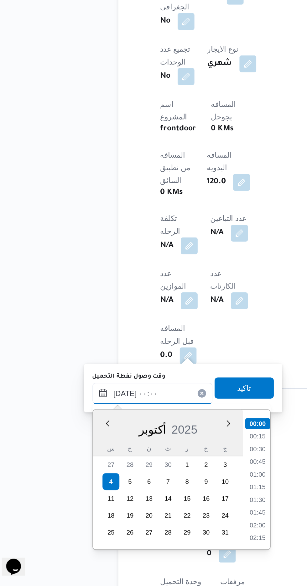
click at [71, 470] on input "[DATE] ٠٠:٠٠" at bounding box center [101, 471] width 71 height 13
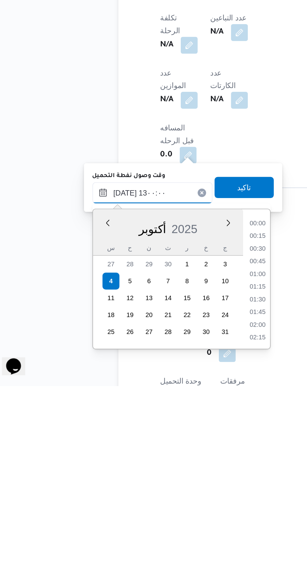
scroll to position [325, 0]
click at [163, 554] on li "13:00" at bounding box center [164, 555] width 15 height 6
type input "[DATE] ١٣:٠٠"
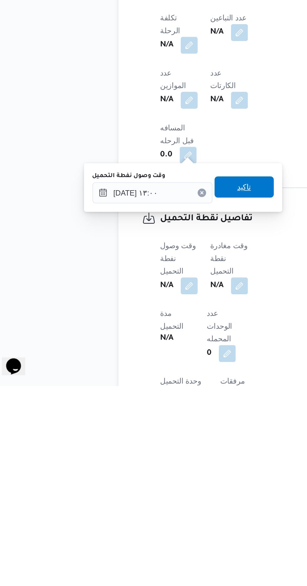
click at [160, 467] on span "تاكيد" at bounding box center [156, 468] width 8 height 8
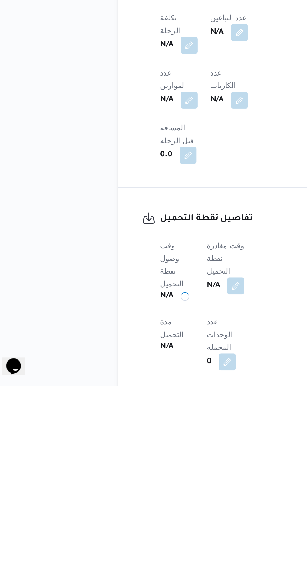
scroll to position [229, 0]
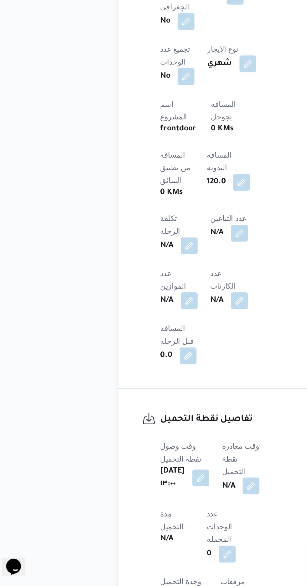
click at [157, 522] on button "button" at bounding box center [160, 527] width 10 height 10
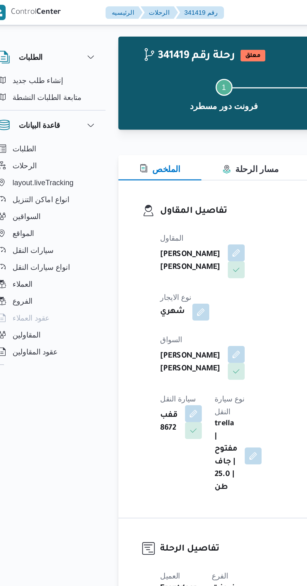
scroll to position [0, 0]
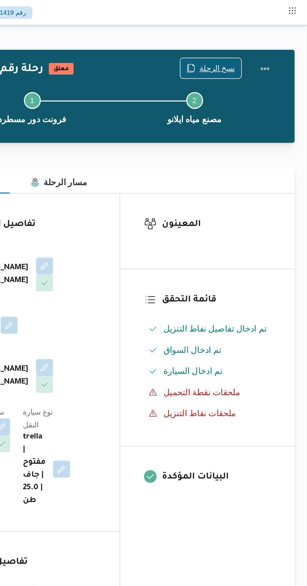
click at [258, 40] on span "نسخ الرحلة" at bounding box center [253, 41] width 21 height 8
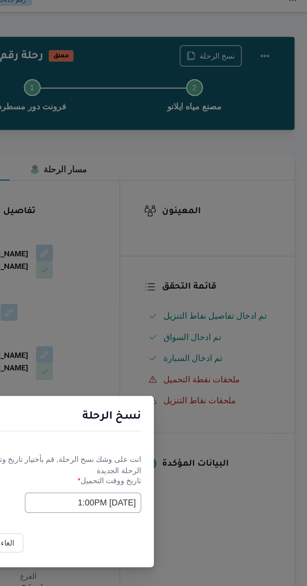
click at [175, 307] on input "[DATE] 1:00PM" at bounding box center [174, 306] width 69 height 12
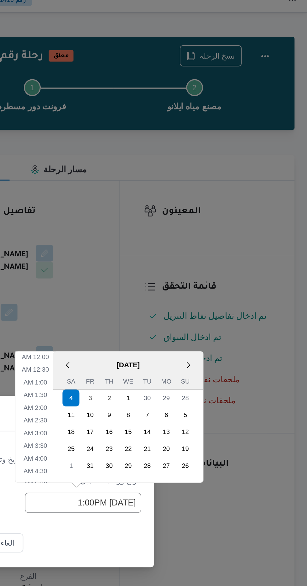
scroll to position [160, 0]
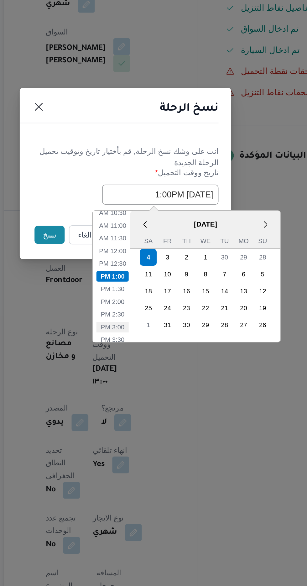
click at [149, 382] on li "3:00 PM" at bounding box center [145, 384] width 19 height 6
type input "[DATE] 3:00PM"
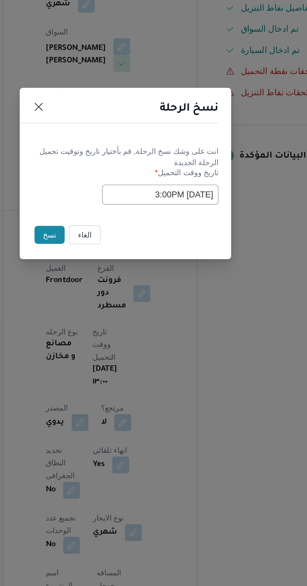
click at [104, 328] on button "نسخ" at bounding box center [109, 329] width 18 height 11
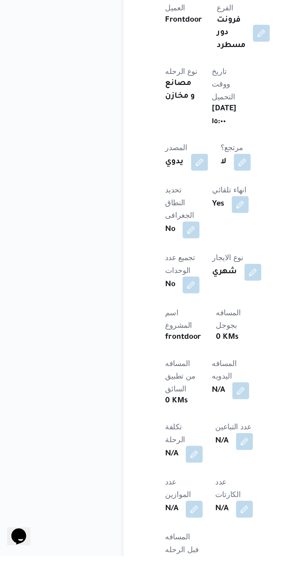
scroll to position [91, 0]
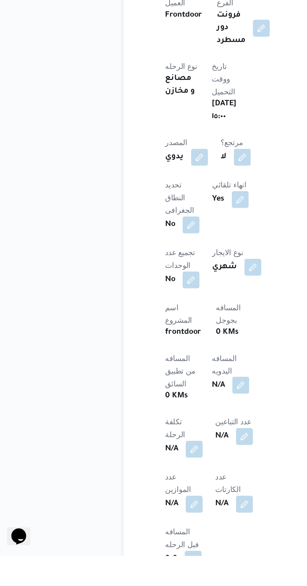
click at [146, 480] on button "button" at bounding box center [151, 485] width 10 height 10
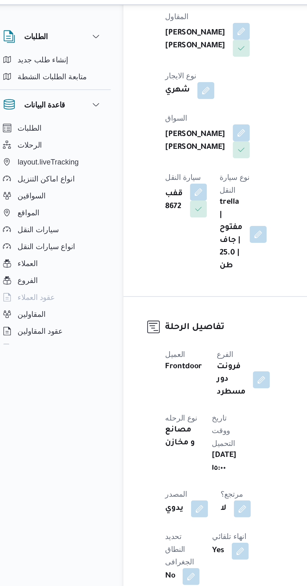
scroll to position [127, 0]
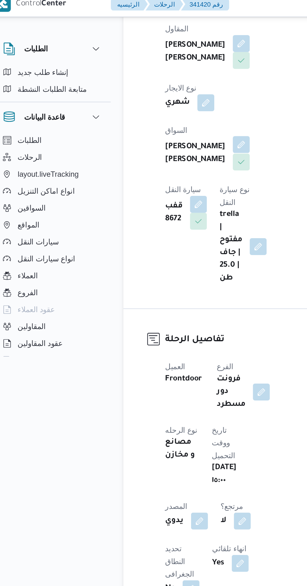
click at [146, 86] on button "button" at bounding box center [151, 91] width 10 height 10
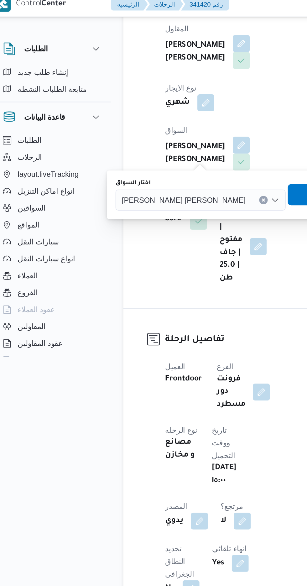
click at [156, 123] on input "اختار السواق" at bounding box center [156, 124] width 1 height 8
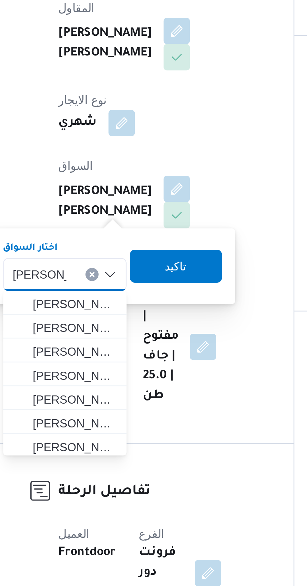
scroll to position [0, 0]
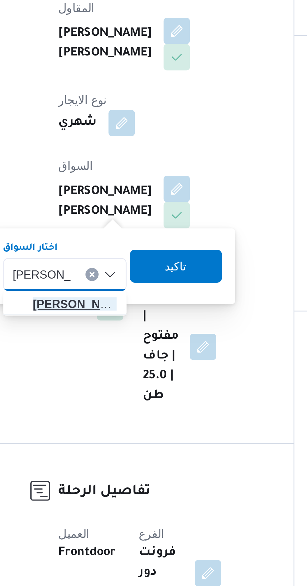
type input "[PERSON_NAME]"
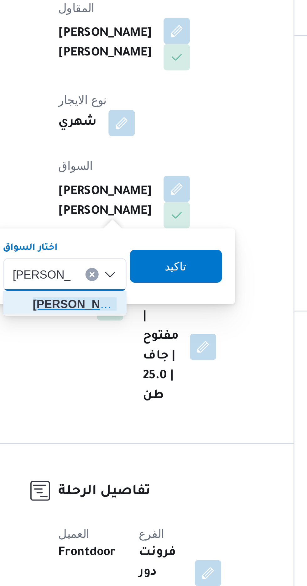
click at [118, 133] on span "[PERSON_NAME] د [PERSON_NAME]" at bounding box center [113, 135] width 32 height 8
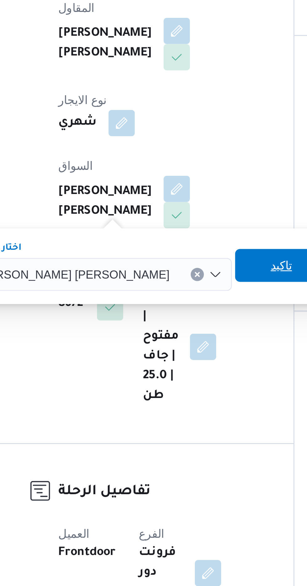
click at [187, 118] on span "تاكيد" at bounding box center [191, 120] width 8 height 8
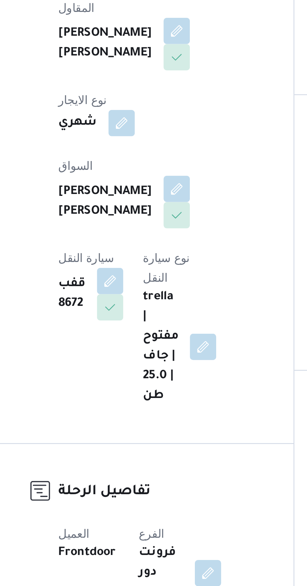
click at [131, 113] on dt "سيارة النقل" at bounding box center [118, 117] width 25 height 8
click at [131, 121] on button "button" at bounding box center [126, 126] width 10 height 10
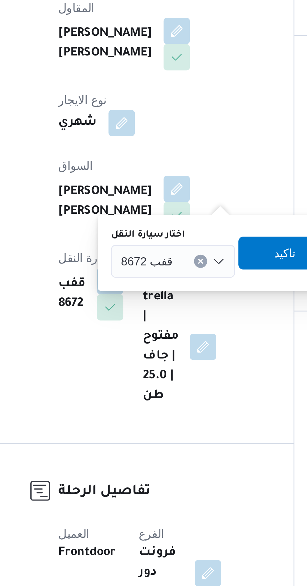
click at [146, 114] on div "قفب 8672" at bounding box center [149, 118] width 47 height 13
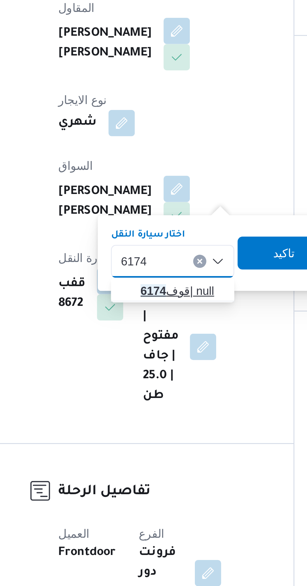
type input "6174"
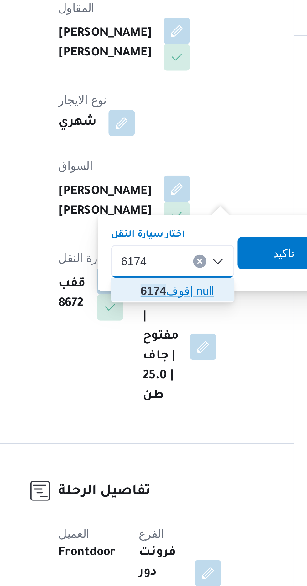
click at [152, 128] on span "قوف 6174 | null" at bounding box center [154, 130] width 32 height 8
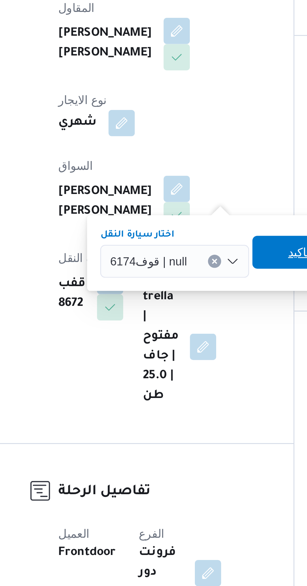
click at [192, 115] on span "تاكيد" at bounding box center [197, 115] width 35 height 13
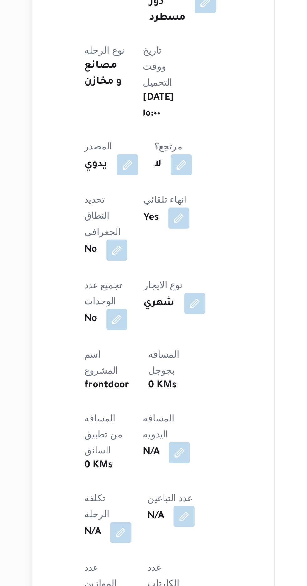
scroll to position [127, 0]
click at [146, 444] on button "button" at bounding box center [151, 449] width 10 height 10
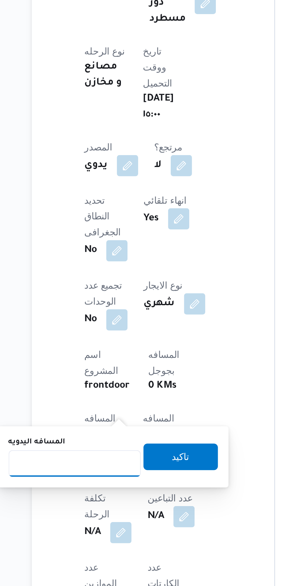
click at [112, 452] on input "المسافه اليدويه" at bounding box center [102, 454] width 62 height 13
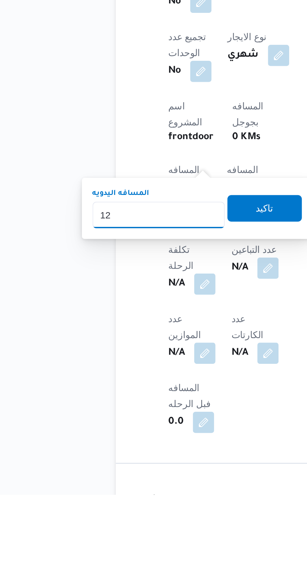
type input "120"
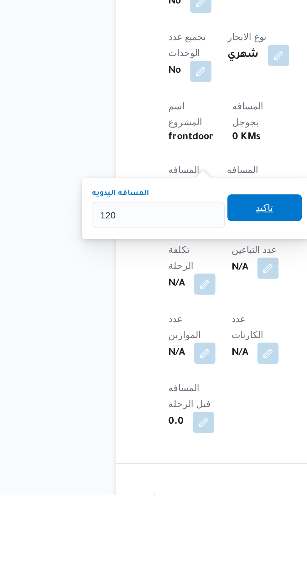
click at [156, 448] on span "تاكيد" at bounding box center [152, 451] width 8 height 8
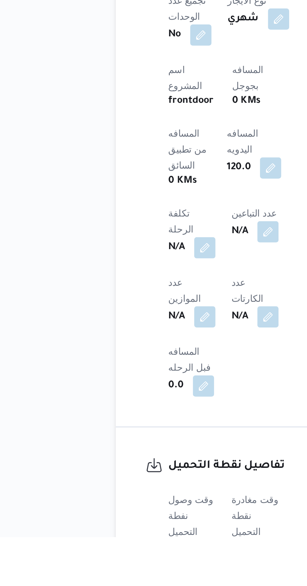
scroll to position [172, 0]
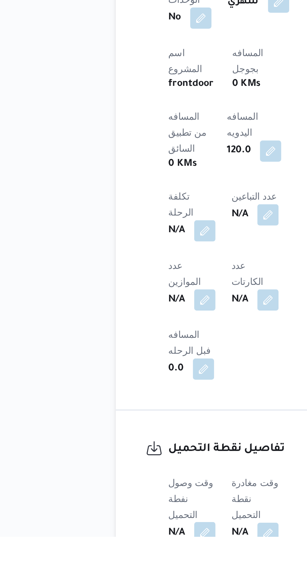
click at [125, 579] on button "button" at bounding box center [123, 584] width 10 height 10
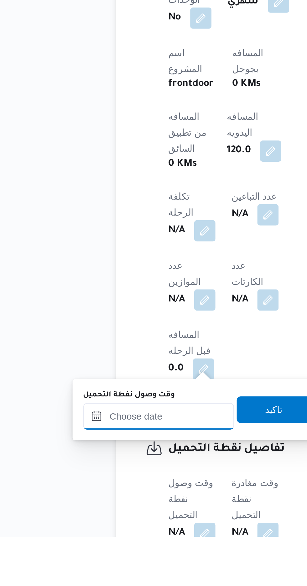
click at [118, 530] on input "وقت وصول نفطة التحميل" at bounding box center [101, 529] width 71 height 13
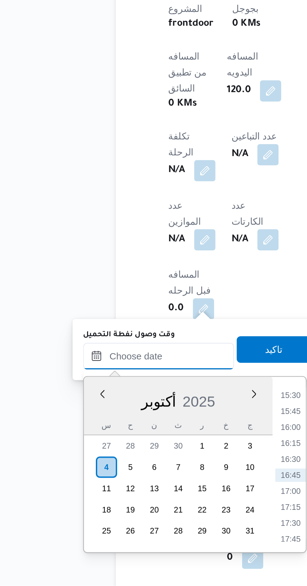
scroll to position [223, 0]
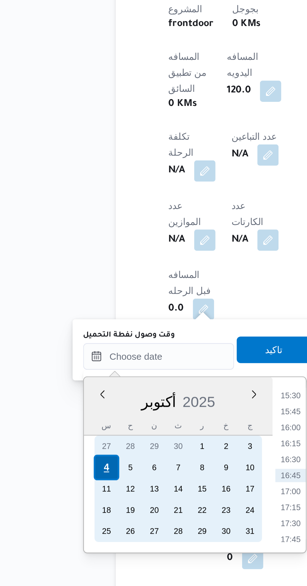
click at [73, 529] on div "4" at bounding box center [77, 530] width 12 height 12
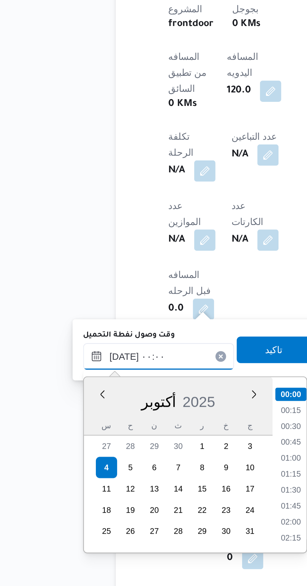
click at [70, 477] on input "[DATE] ٠٠:٠٠" at bounding box center [101, 477] width 71 height 13
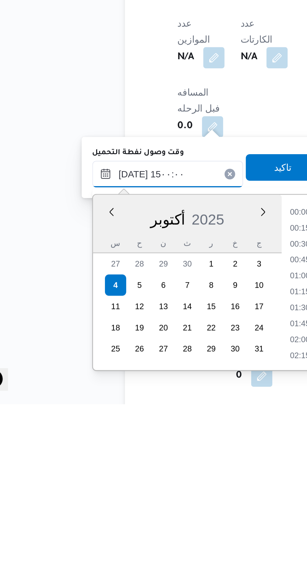
scroll to position [223, 0]
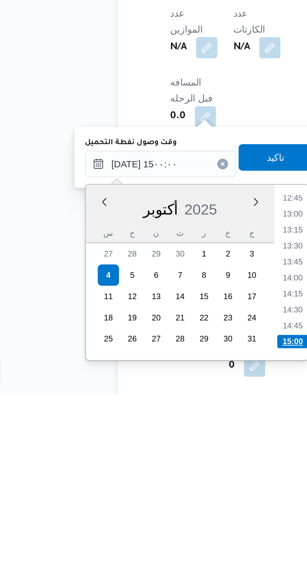
click at [166, 561] on li "15:00" at bounding box center [164, 561] width 15 height 6
type input "[DATE] ١٥:٠٠"
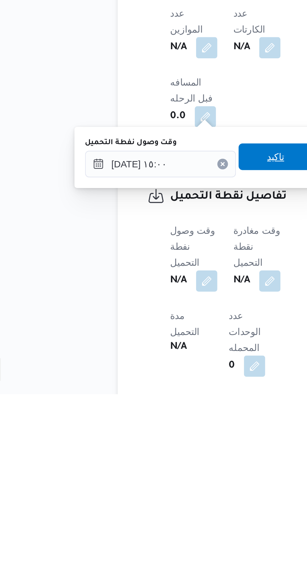
click at [158, 478] on span "تاكيد" at bounding box center [156, 474] width 8 height 8
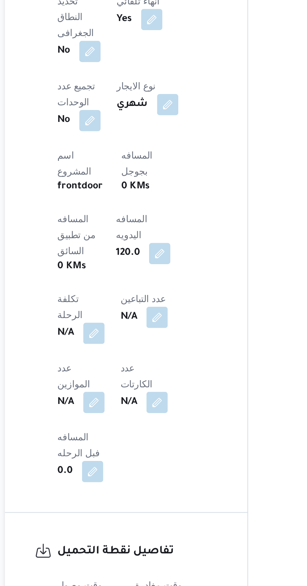
scroll to position [216, 0]
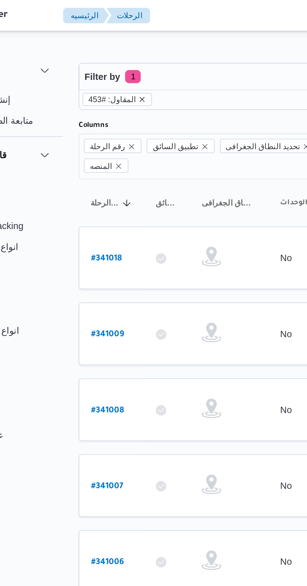
click at [110, 49] on icon "remove selected entity" at bounding box center [112, 48] width 4 height 4
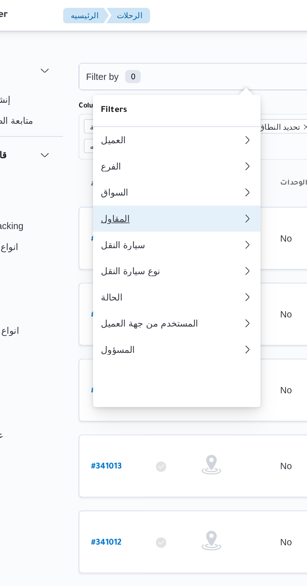
click at [118, 107] on div "المقاول" at bounding box center [124, 104] width 65 height 5
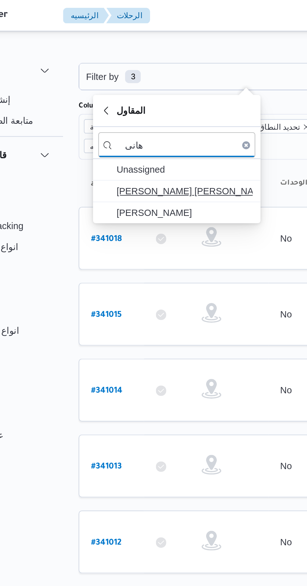
type input "هانى"
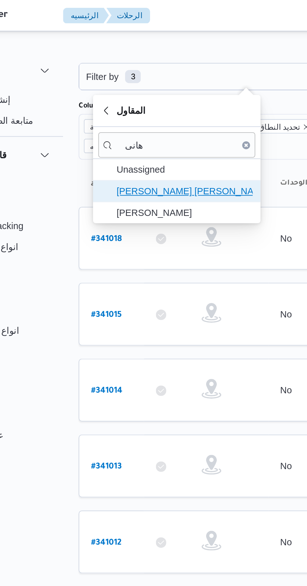
click at [144, 91] on span "[PERSON_NAME] [PERSON_NAME]" at bounding box center [132, 92] width 65 height 8
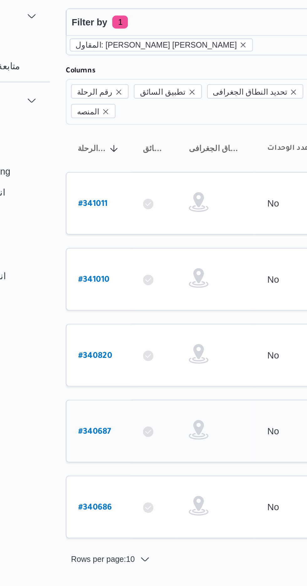
click at [88, 231] on b "# 340687" at bounding box center [95, 233] width 16 height 4
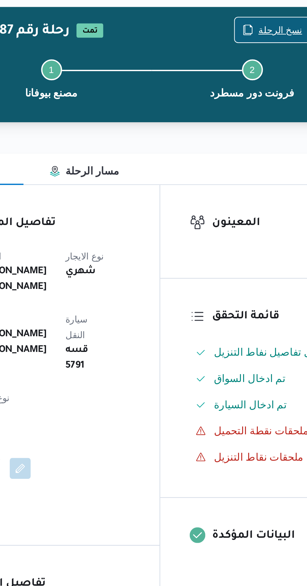
click at [253, 36] on span "نسخ الرحلة" at bounding box center [250, 40] width 36 height 12
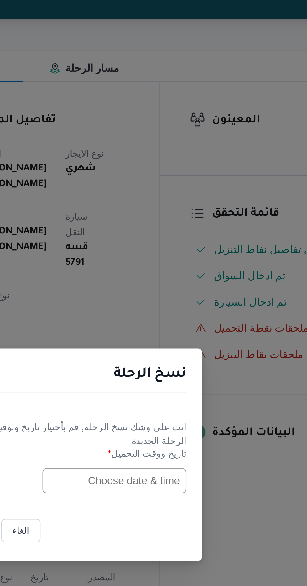
click at [164, 312] on input "text" at bounding box center [174, 306] width 69 height 12
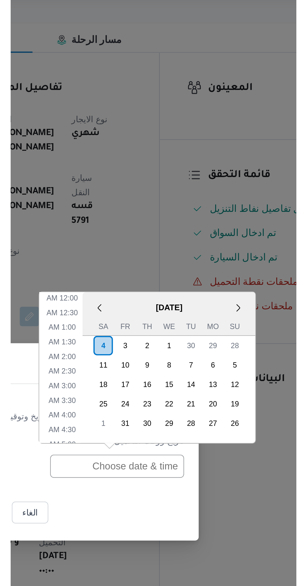
scroll to position [212, 0]
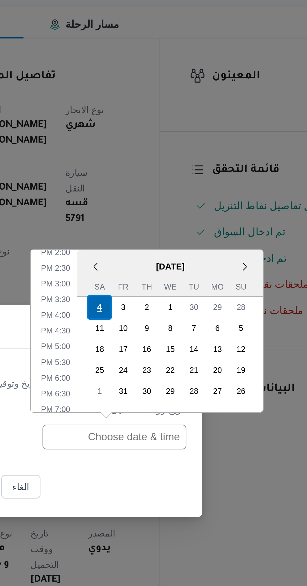
click at [165, 245] on div "4" at bounding box center [167, 244] width 12 height 12
type input "[DATE] 12:00AM"
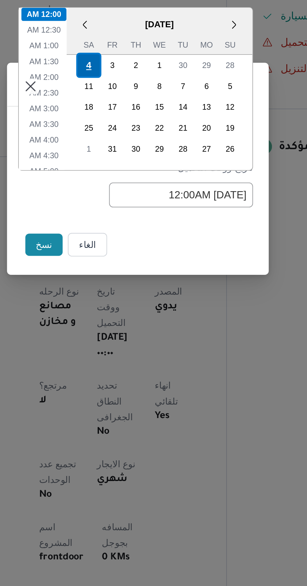
click at [129, 242] on div "4" at bounding box center [130, 244] width 12 height 12
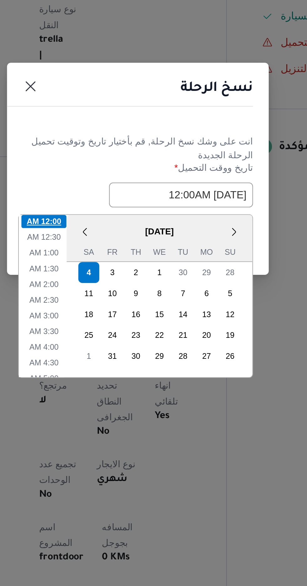
click at [111, 316] on li "12:00 AM" at bounding box center [109, 318] width 22 height 6
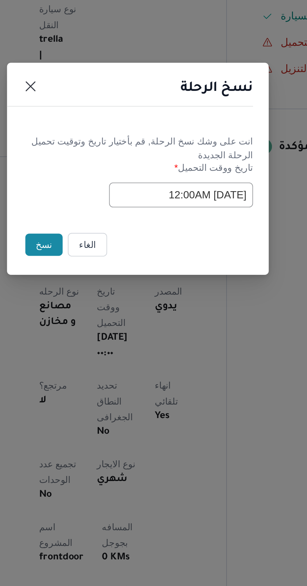
click at [106, 328] on button "نسخ" at bounding box center [109, 329] width 18 height 11
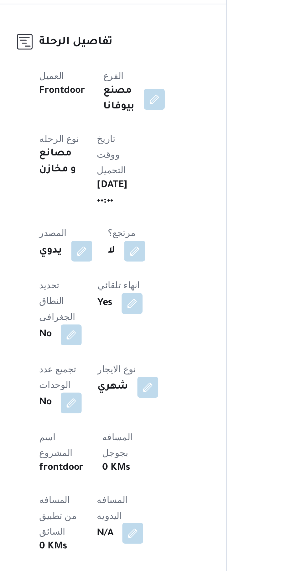
click at [146, 563] on button "button" at bounding box center [151, 568] width 10 height 10
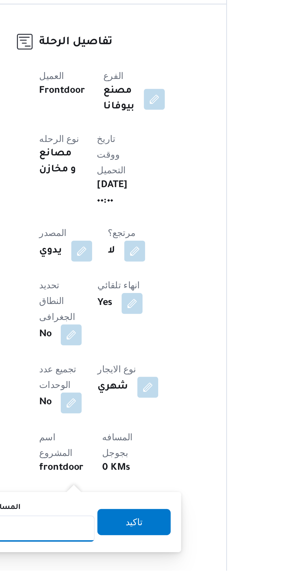
click at [117, 566] on input "المسافه اليدويه" at bounding box center [102, 566] width 62 height 13
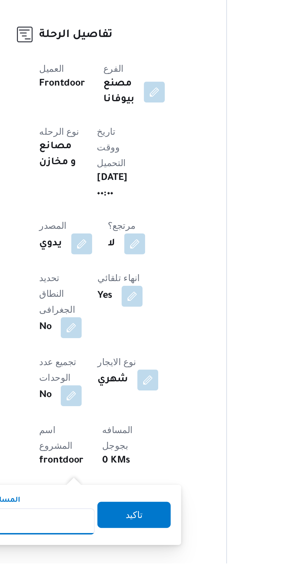
scroll to position [22, 0]
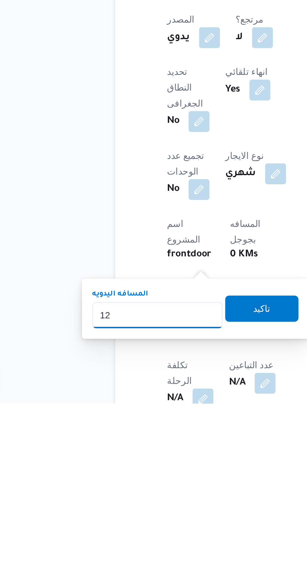
type input "120"
click at [156, 540] on span "تاكيد" at bounding box center [152, 541] width 8 height 8
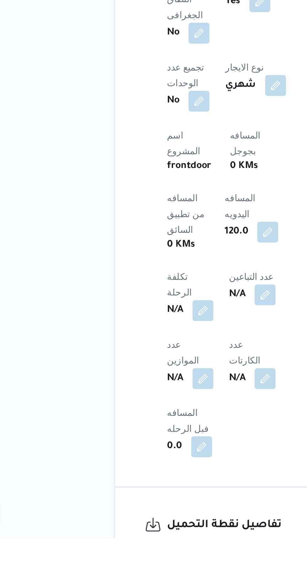
scroll to position [143, 0]
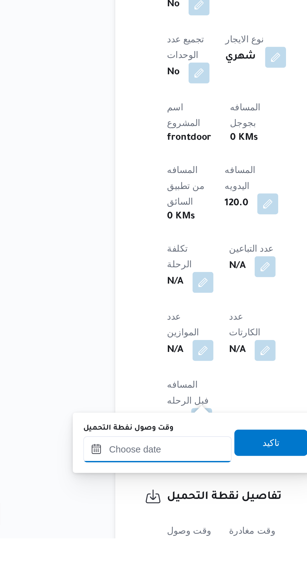
click at [117, 542] on input "وقت وصول نفطة التحميل" at bounding box center [101, 543] width 71 height 13
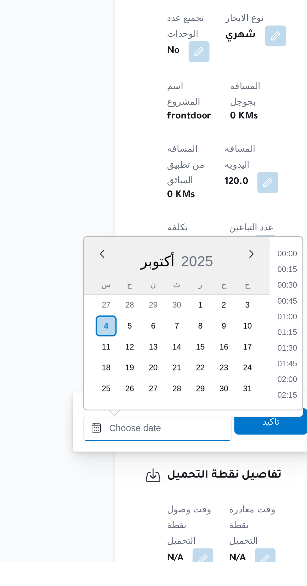
scroll to position [168, 0]
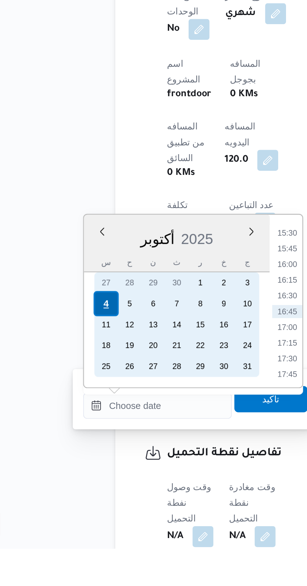
click at [77, 469] on div "4" at bounding box center [77, 469] width 12 height 12
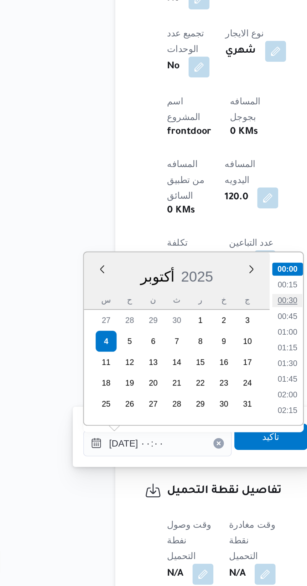
click at [165, 449] on li "00:30" at bounding box center [164, 449] width 14 height 6
type input "[DATE] ٠٠:٣٠"
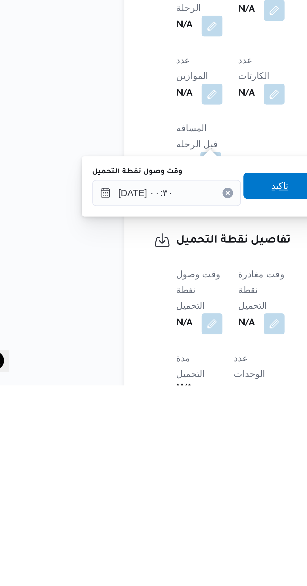
click at [160, 491] on span "تاكيد" at bounding box center [156, 491] width 8 height 8
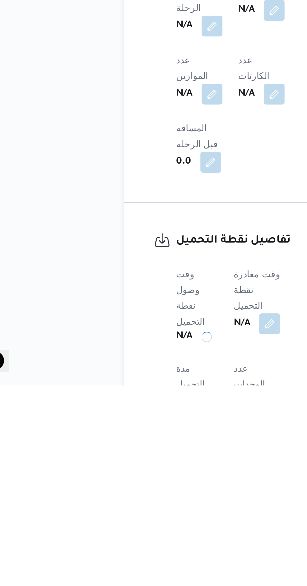
scroll to position [192, 0]
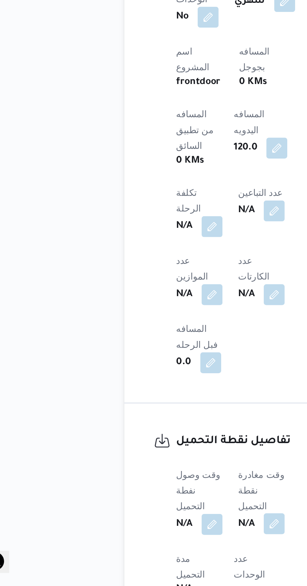
click at [153, 551] on button "button" at bounding box center [153, 556] width 10 height 10
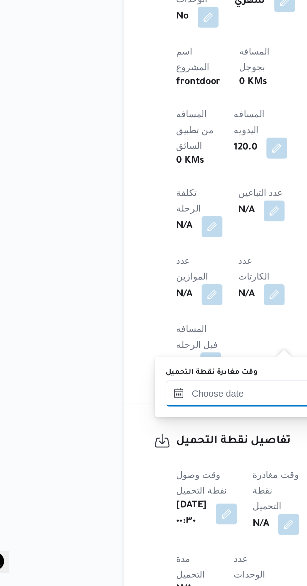
click at [132, 493] on input "وقت مغادرة نقطة التحميل" at bounding box center [136, 494] width 71 height 13
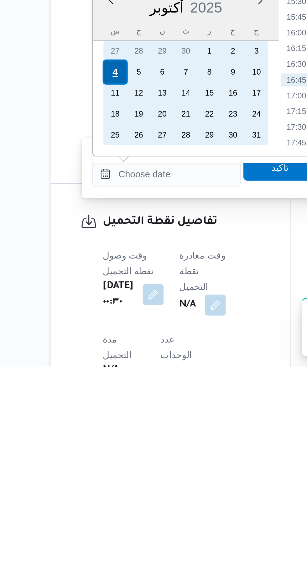
click at [112, 444] on div "4" at bounding box center [112, 445] width 12 height 12
type input "[DATE] ٠٠:٠٠"
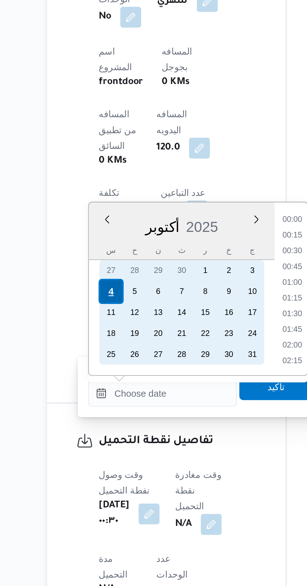
click at [109, 447] on div "4" at bounding box center [112, 445] width 12 height 12
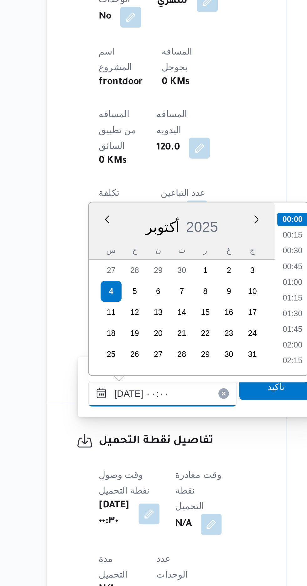
click at [105, 495] on input "[DATE] ٠٠:٠٠" at bounding box center [136, 494] width 71 height 13
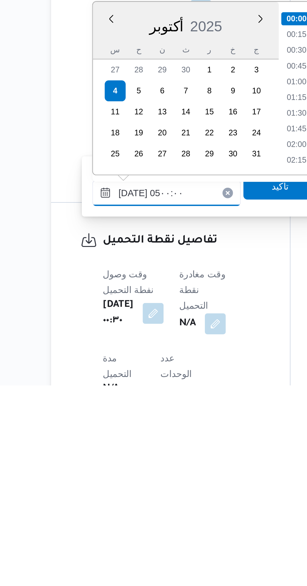
scroll to position [85, 0]
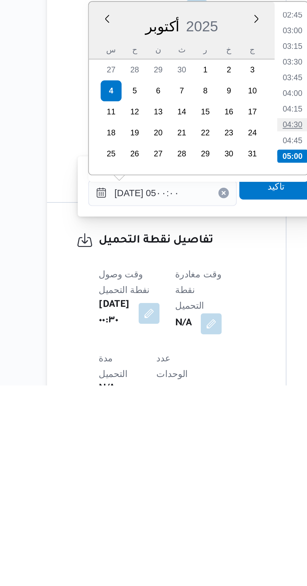
click at [198, 461] on li "04:30" at bounding box center [199, 461] width 14 height 6
type input "[DATE] ٠٤:٣٠"
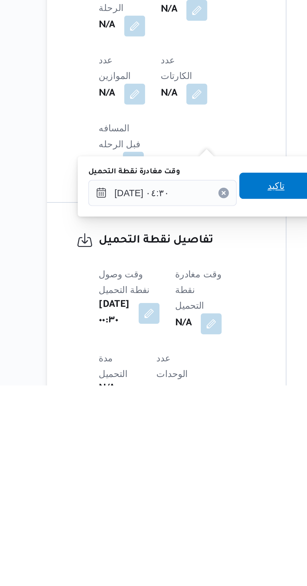
click at [192, 491] on span "تاكيد" at bounding box center [191, 490] width 35 height 13
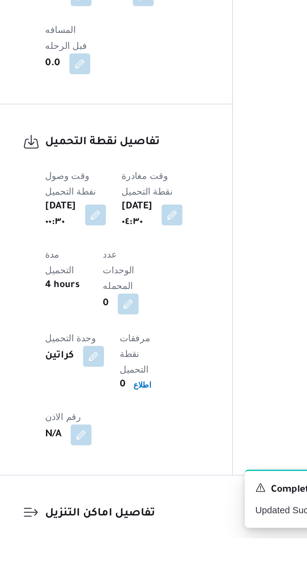
scroll to position [321, 0]
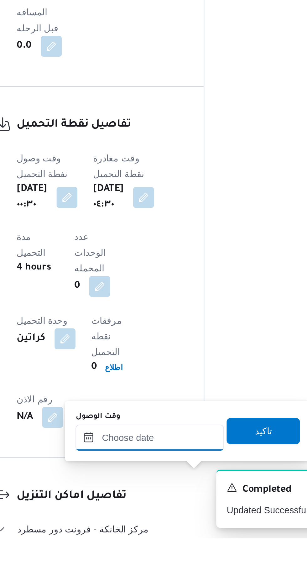
click at [155, 538] on input "وقت الوصول" at bounding box center [169, 538] width 71 height 13
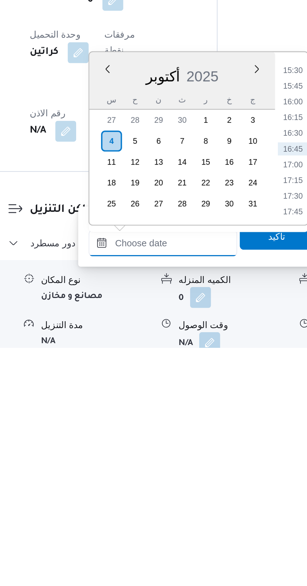
scroll to position [394, 0]
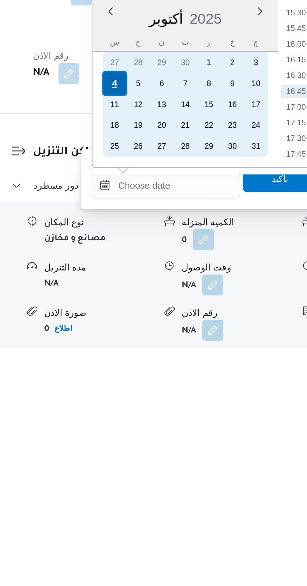
click at [145, 460] on div "4" at bounding box center [145, 460] width 12 height 12
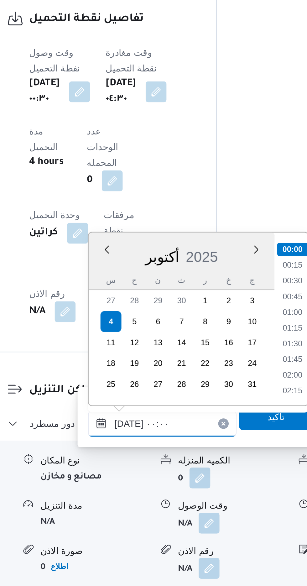
click at [138, 508] on input "[DATE] ٠٠:٠٠" at bounding box center [169, 508] width 71 height 13
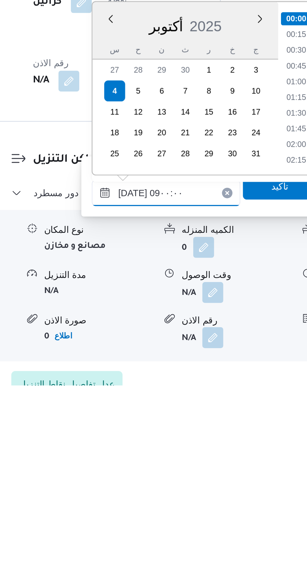
scroll to position [205, 0]
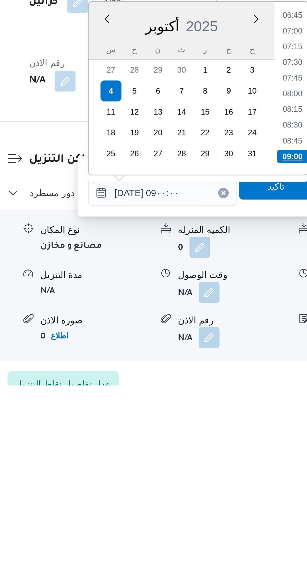
click at [233, 477] on li "09:00" at bounding box center [232, 476] width 15 height 6
type input "[DATE] ٠٩:٠٠"
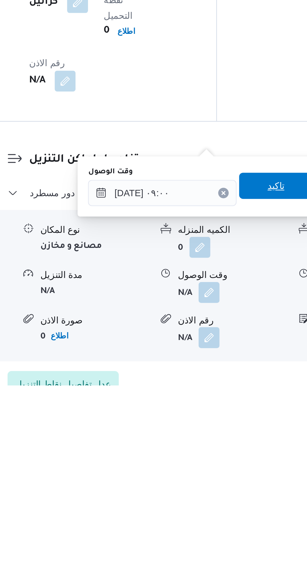
click at [226, 495] on span "تاكيد" at bounding box center [224, 490] width 35 height 13
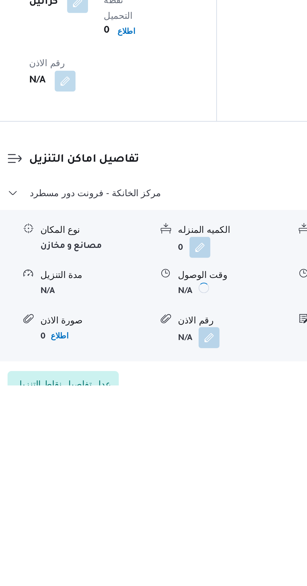
scroll to position [409, 0]
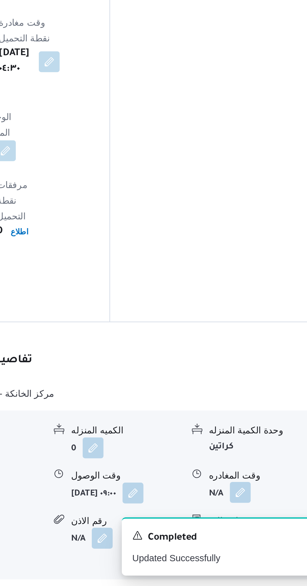
click at [260, 536] on button "button" at bounding box center [259, 541] width 10 height 10
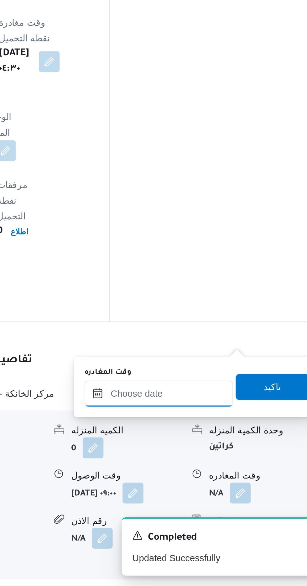
click at [231, 492] on input "وقت المغادره" at bounding box center [219, 494] width 71 height 13
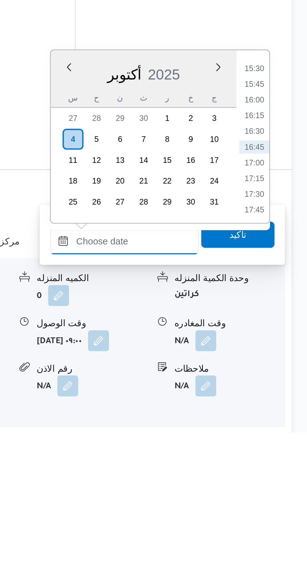
scroll to position [408, 0]
click at [281, 426] on li "16:00" at bounding box center [282, 427] width 14 height 6
type input "[DATE] ١٦:٠٠"
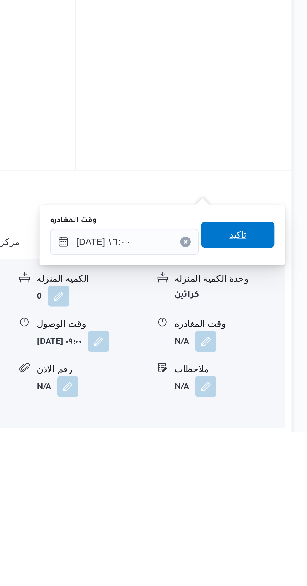
click at [278, 492] on span "تاكيد" at bounding box center [274, 492] width 8 height 8
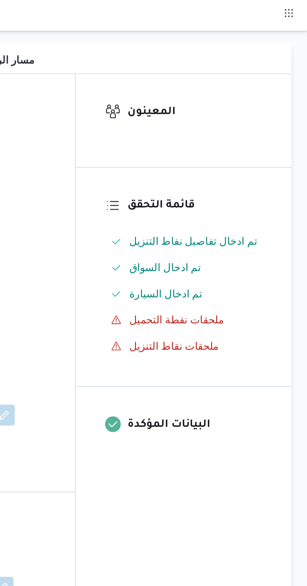
scroll to position [0, 0]
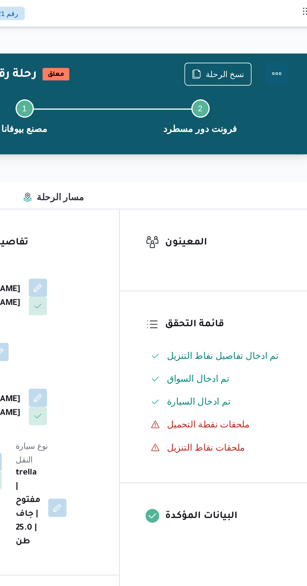
click at [281, 45] on button "Actions" at bounding box center [282, 40] width 13 height 13
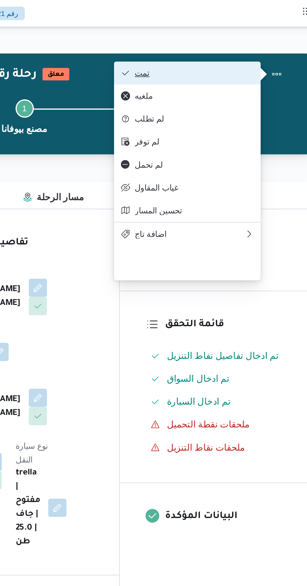
click at [241, 41] on span "تمت" at bounding box center [236, 40] width 65 height 5
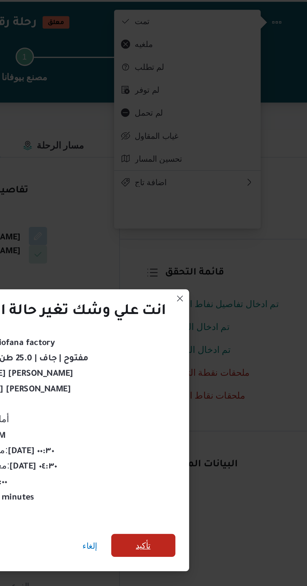
click at [206, 325] on span "تأكيد" at bounding box center [209, 327] width 8 height 8
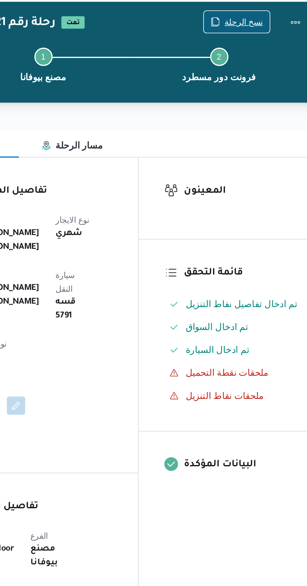
click at [253, 37] on span "نسخ الرحلة" at bounding box center [250, 40] width 36 height 12
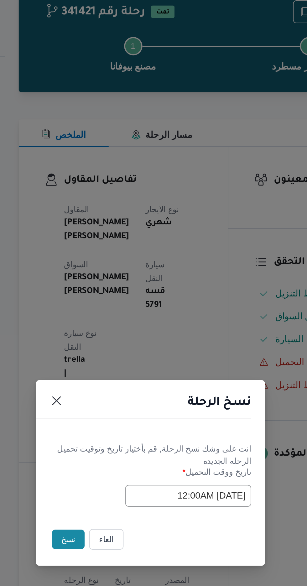
click at [105, 333] on button "نسخ" at bounding box center [109, 329] width 18 height 11
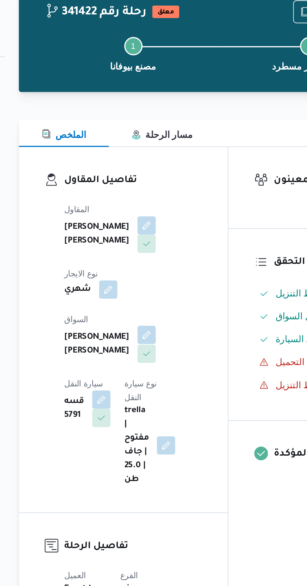
click at [146, 212] on button "button" at bounding box center [151, 217] width 10 height 10
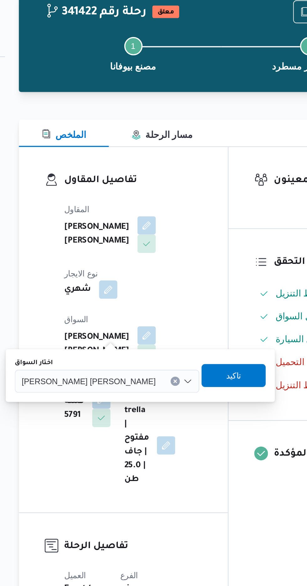
click at [113, 244] on span "[PERSON_NAME] [PERSON_NAME]" at bounding box center [119, 242] width 73 height 7
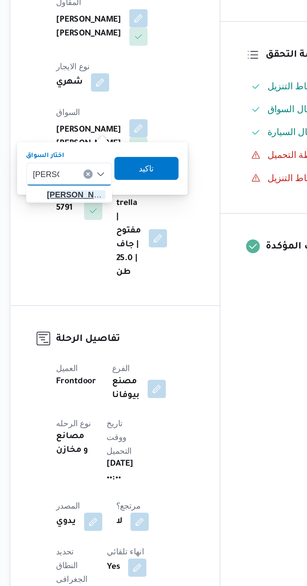
type input "[PERSON_NAME]"
click at [116, 254] on span "[PERSON_NAME] اد [PERSON_NAME]" at bounding box center [117, 254] width 32 height 8
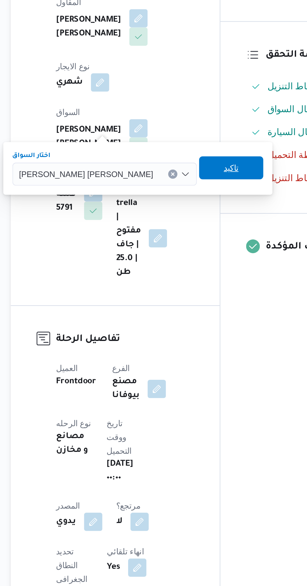
click at [185, 238] on span "تاكيد" at bounding box center [202, 239] width 35 height 13
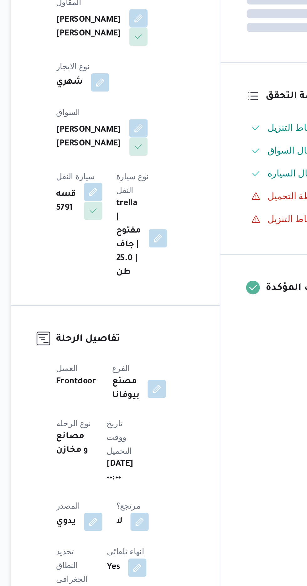
click at [132, 248] on button "button" at bounding box center [127, 253] width 10 height 10
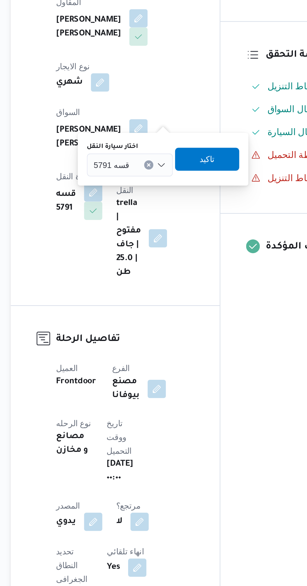
click at [147, 238] on div "قسه 5791" at bounding box center [146, 238] width 47 height 13
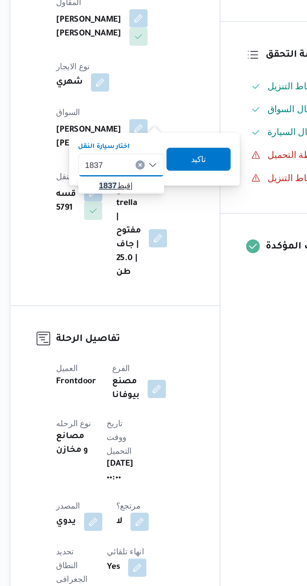
type input "1837"
click at [144, 245] on span "قبط 1837 |" at bounding box center [142, 249] width 42 height 10
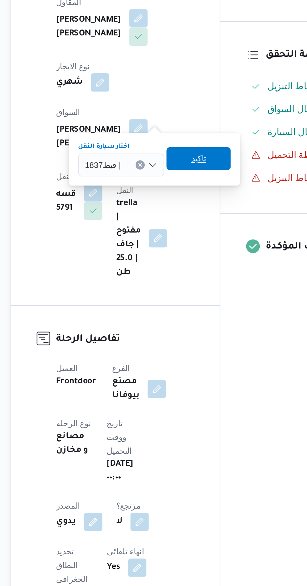
click at [189, 234] on span "تاكيد" at bounding box center [184, 234] width 35 height 13
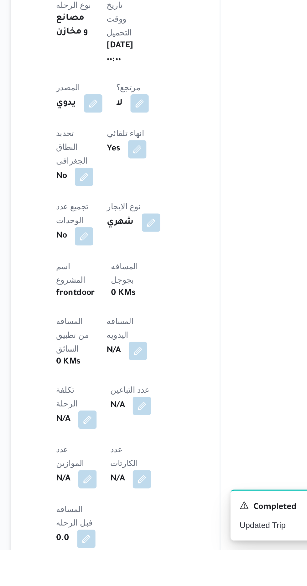
scroll to position [92, 0]
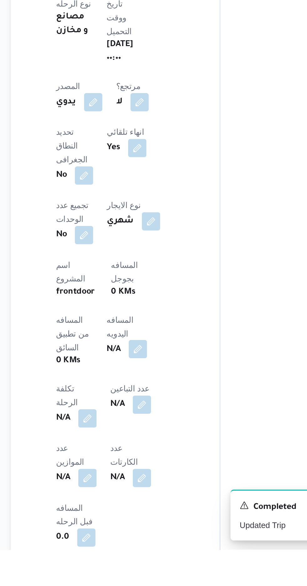
click at [146, 471] on button "button" at bounding box center [151, 476] width 10 height 10
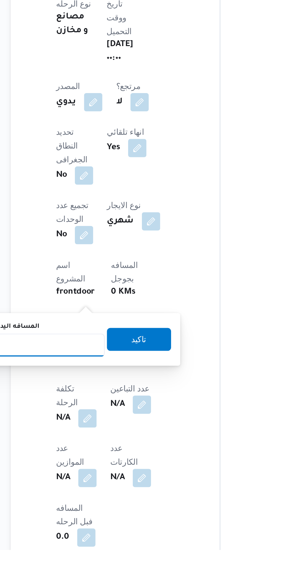
click at [119, 475] on input "المسافه اليدويه" at bounding box center [102, 474] width 62 height 13
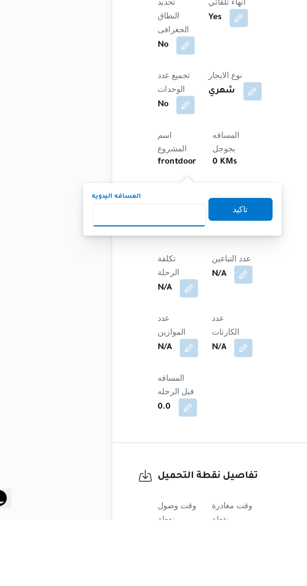
scroll to position [147, 0]
type input "120"
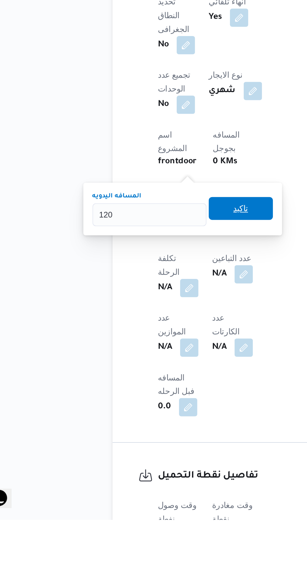
click at [156, 418] on span "تاكيد" at bounding box center [152, 416] width 8 height 8
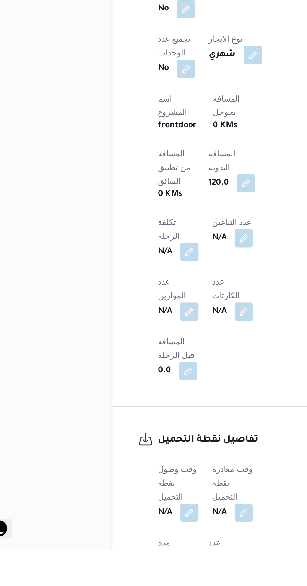
scroll to position [183, 0]
click at [125, 560] on button "button" at bounding box center [123, 565] width 10 height 10
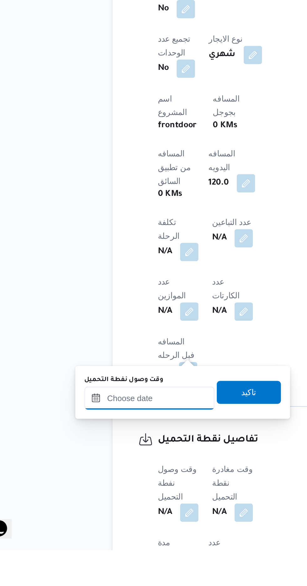
click at [118, 503] on input "وقت وصول نفطة التحميل" at bounding box center [101, 503] width 71 height 13
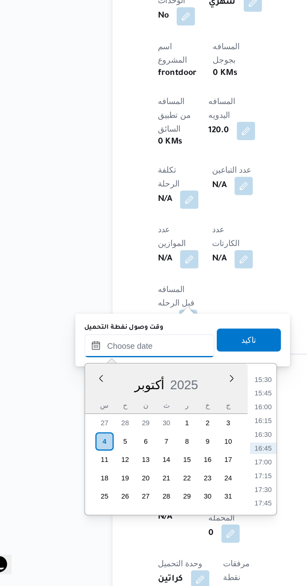
scroll to position [231, 0]
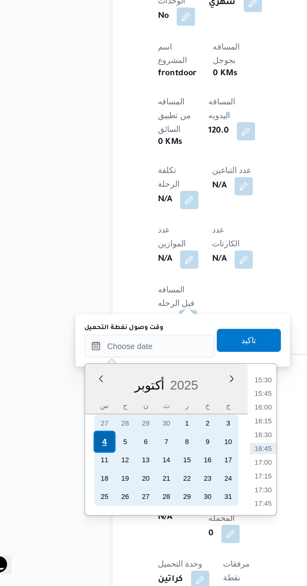
click at [73, 506] on div "4" at bounding box center [77, 507] width 12 height 12
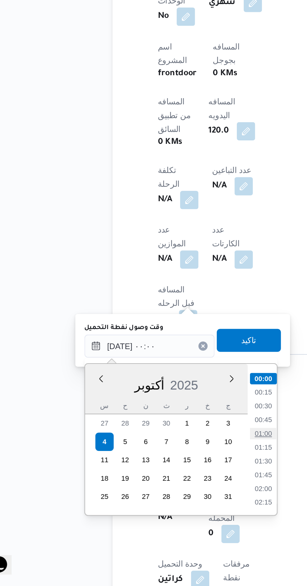
click at [164, 501] on li "01:00" at bounding box center [164, 503] width 14 height 6
type input "[DATE] ٠١:٠٠"
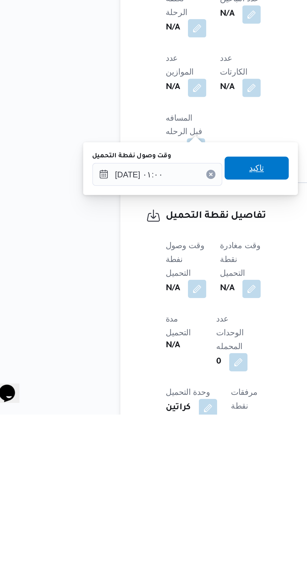
click at [160, 453] on span "تاكيد" at bounding box center [156, 452] width 8 height 8
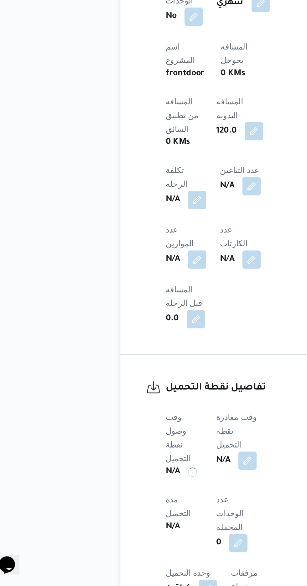
scroll to position [231, 0]
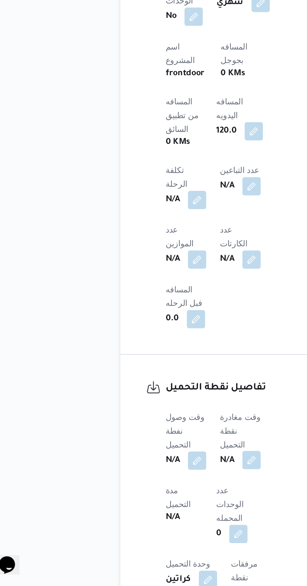
click at [154, 512] on button "button" at bounding box center [153, 517] width 10 height 10
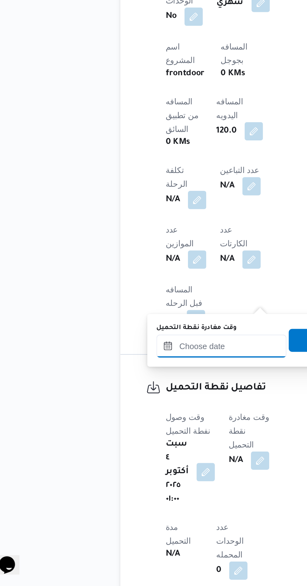
click at [132, 452] on input "وقت مغادرة نقطة التحميل" at bounding box center [136, 454] width 71 height 13
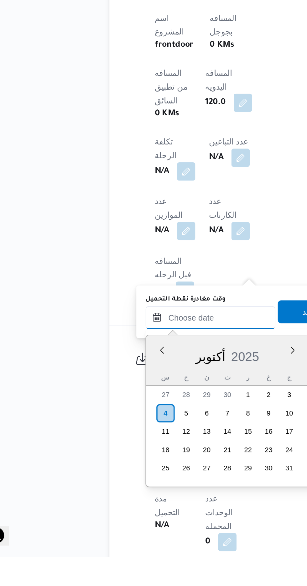
scroll to position [231, 0]
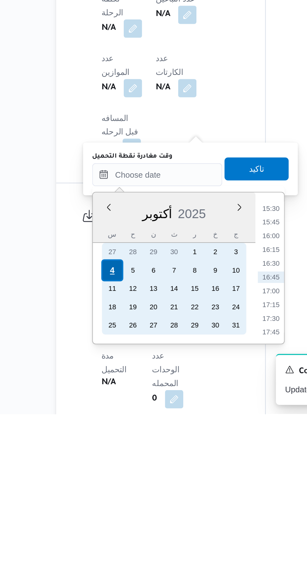
click at [112, 506] on div "4" at bounding box center [112, 507] width 12 height 12
type input "[DATE] ٠٠:٠٠"
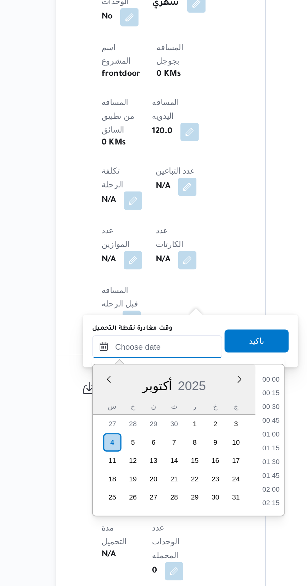
click at [102, 456] on input "وقت مغادرة نقطة التحميل" at bounding box center [136, 455] width 71 height 13
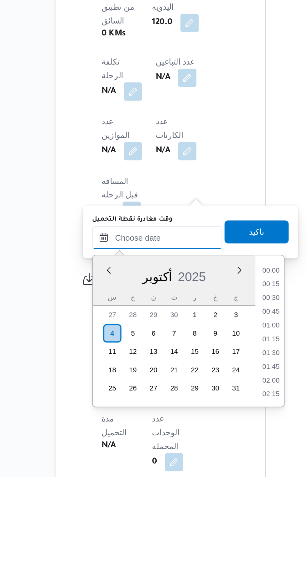
scroll to position [231, 0]
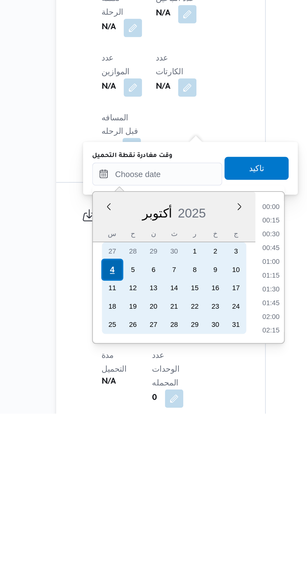
click at [111, 507] on div "4" at bounding box center [112, 507] width 12 height 12
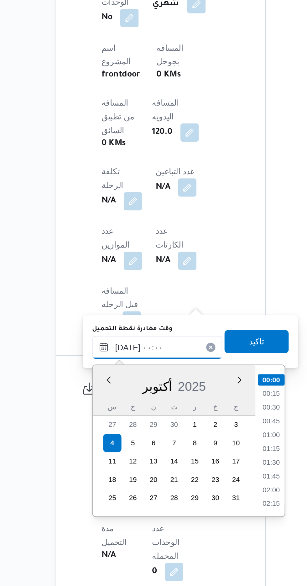
click at [115, 455] on input "[DATE] ٠٠:٠٠" at bounding box center [136, 455] width 71 height 13
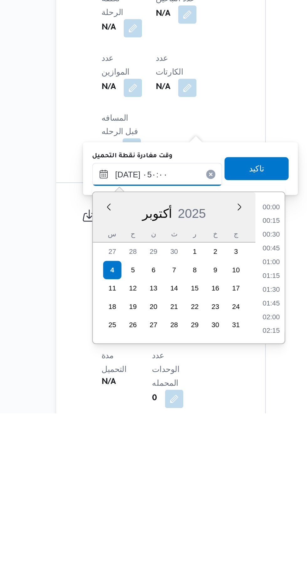
scroll to position [85, 0]
click at [197, 539] on li "05:00" at bounding box center [199, 539] width 15 height 6
type input "[DATE] ٠٥:٠٠"
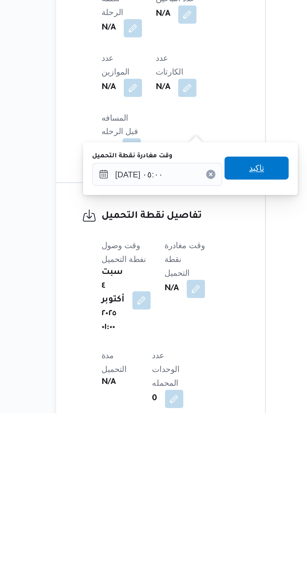
click at [197, 456] on span "تاكيد" at bounding box center [191, 452] width 35 height 13
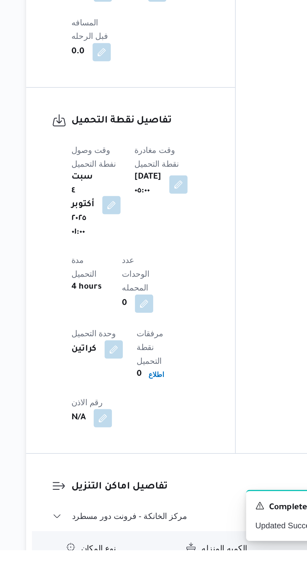
scroll to position [357, 0]
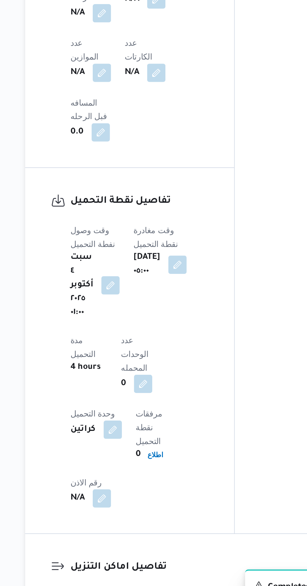
click at [191, 564] on button "مركز الخانكة - فرونت دور مسطرد" at bounding box center [191, 568] width 190 height 8
click at [194, 564] on button "مركز الخانكة - فرونت دور مسطرد" at bounding box center [191, 568] width 190 height 8
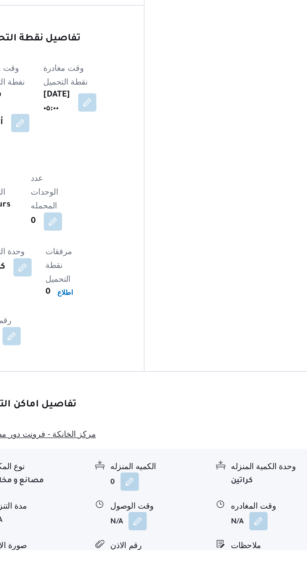
scroll to position [403, 0]
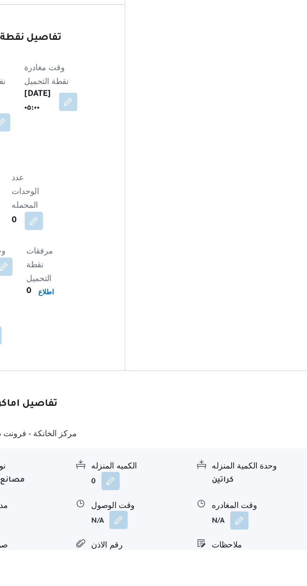
click at [195, 565] on button "button" at bounding box center [192, 570] width 10 height 10
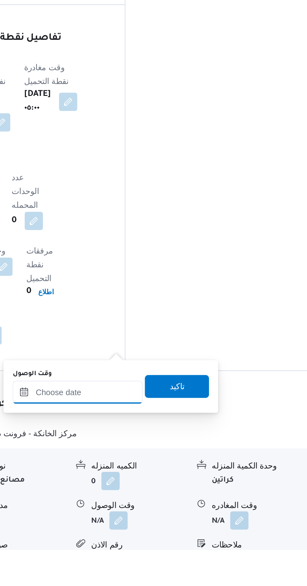
click at [182, 501] on input "وقت الوصول" at bounding box center [169, 500] width 71 height 13
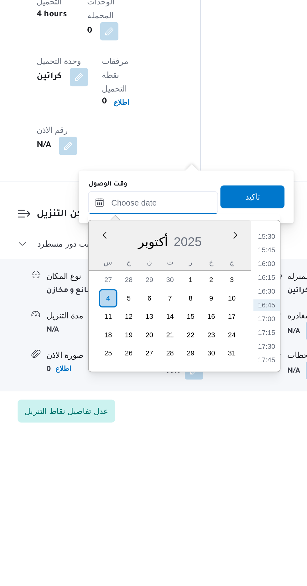
scroll to position [441, 0]
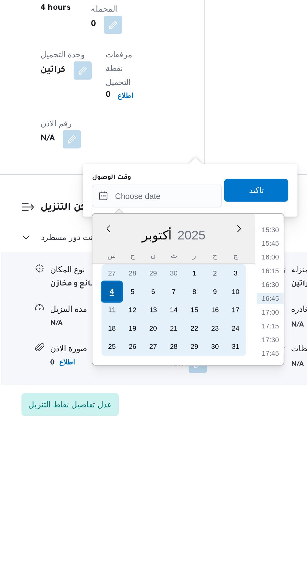
click at [146, 513] on div "4" at bounding box center [145, 514] width 12 height 12
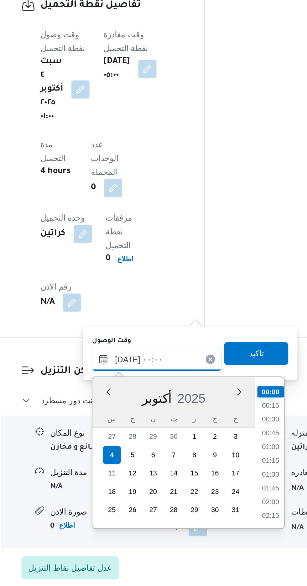
click at [136, 464] on input "[DATE] ٠٠:٠٠" at bounding box center [169, 462] width 71 height 13
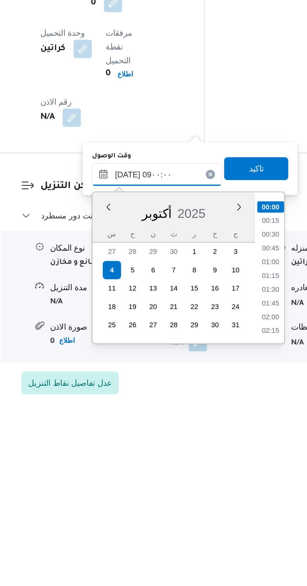
scroll to position [205, 0]
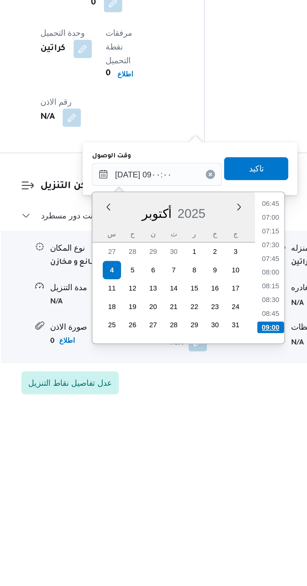
click at [231, 547] on li "09:00" at bounding box center [232, 546] width 15 height 6
type input "[DATE] ٠٩:٠٠"
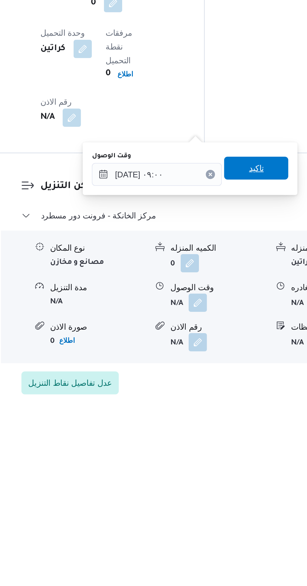
click at [228, 457] on span "تاكيد" at bounding box center [224, 459] width 8 height 8
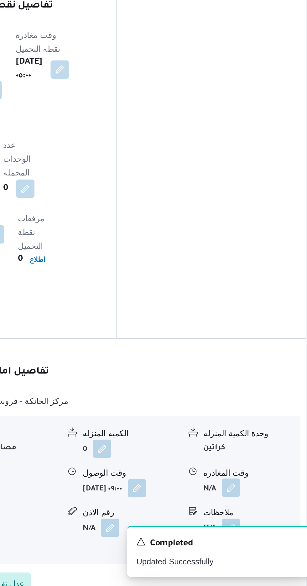
click at [257, 527] on button "button" at bounding box center [259, 532] width 10 height 10
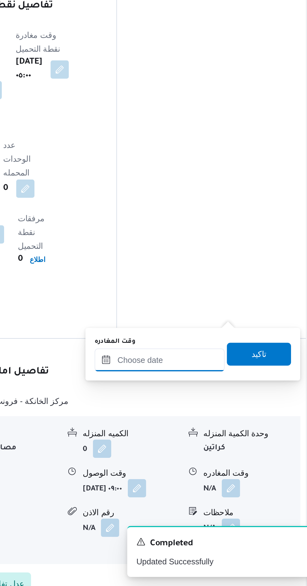
click at [230, 462] on input "وقت المغادره" at bounding box center [219, 462] width 71 height 13
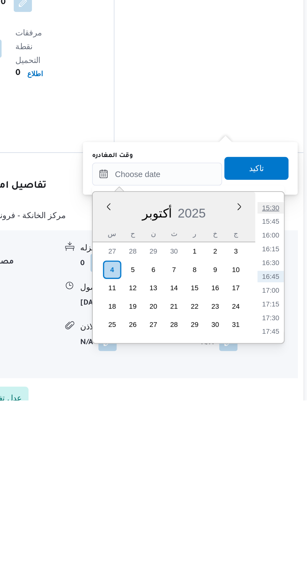
click at [282, 480] on li "15:30" at bounding box center [282, 481] width 14 height 6
type input "[DATE] ١٥:٣٠"
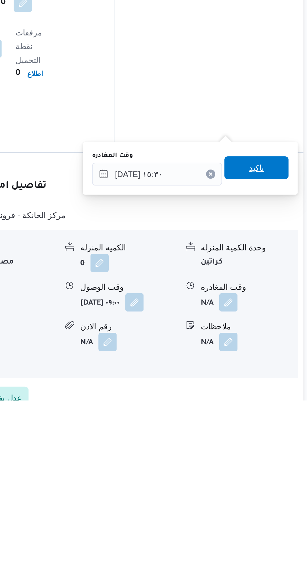
click at [278, 461] on span "تاكيد" at bounding box center [274, 459] width 8 height 8
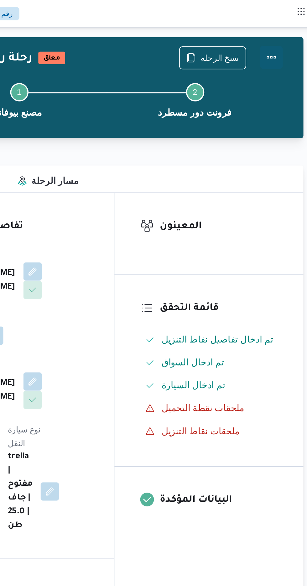
click at [282, 31] on button "Actions" at bounding box center [282, 31] width 13 height 13
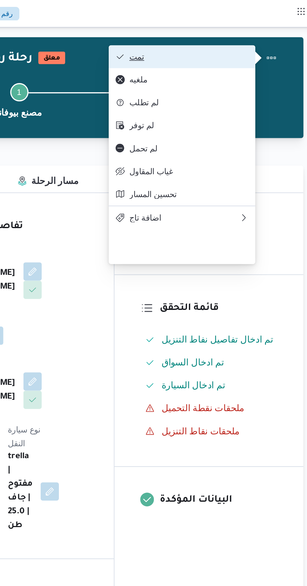
click at [260, 32] on span "تمت" at bounding box center [236, 31] width 65 height 5
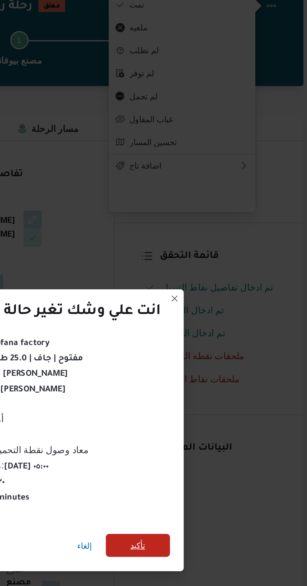
click at [206, 323] on span "تأكيد" at bounding box center [209, 327] width 8 height 8
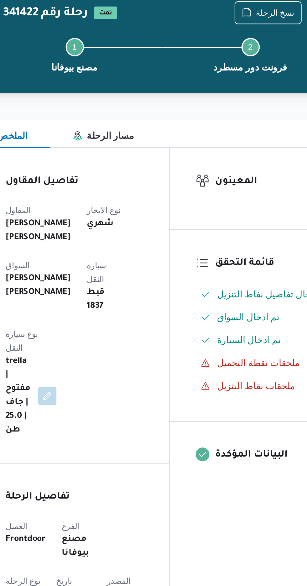
click at [248, 34] on div "Step 1 is incomplete 1 مصنع بيوفانا Step 2 is incomplete 2 فرونت دور مسطرد" at bounding box center [192, 54] width 200 height 40
click at [250, 34] on div "Step 1 is incomplete 1 مصنع بيوفانا Step 2 is incomplete 2 فرونت دور مسطرد" at bounding box center [192, 54] width 200 height 40
click at [247, 30] on span "نسخ الرحلة" at bounding box center [253, 32] width 21 height 8
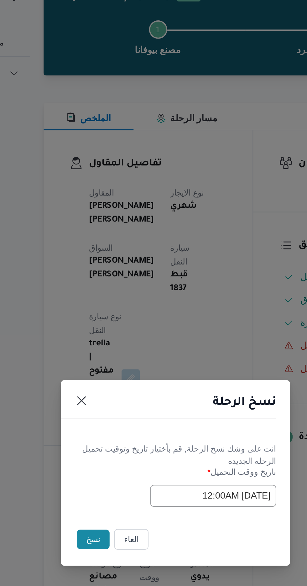
click at [105, 333] on button "نسخ" at bounding box center [109, 329] width 18 height 11
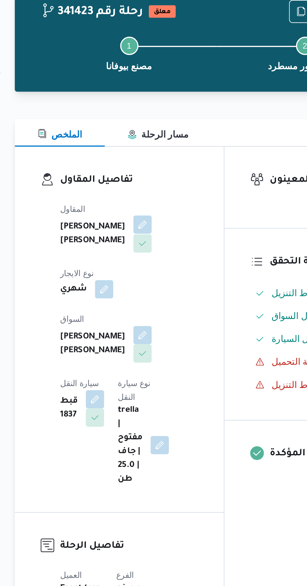
click at [146, 150] on button "button" at bounding box center [151, 148] width 10 height 10
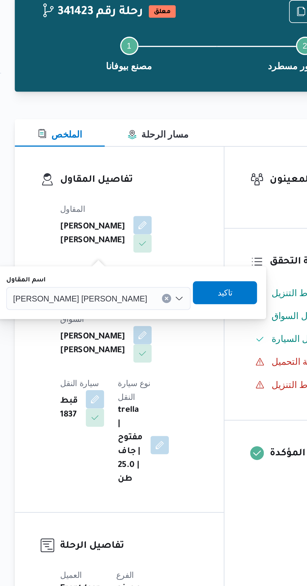
click at [156, 189] on input "اسم المقاول" at bounding box center [156, 189] width 1 height 8
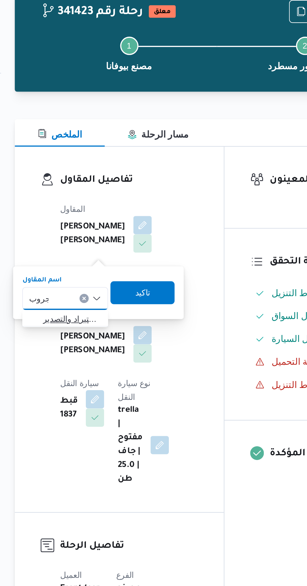
type input "جروب"
click at [116, 201] on span "شركة غريب جروب للاستيراد والتصدير" at bounding box center [113, 200] width 32 height 8
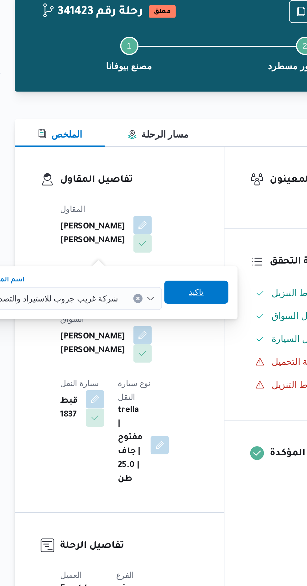
click at [177, 186] on span "تاكيد" at bounding box center [181, 185] width 8 height 8
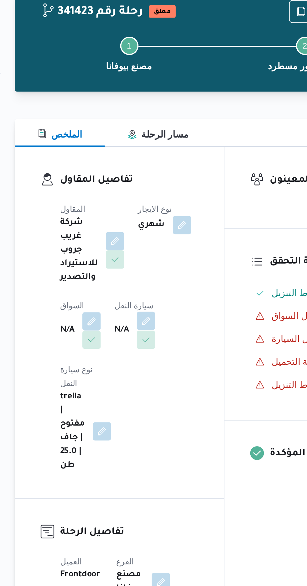
click at [156, 199] on button "button" at bounding box center [153, 201] width 10 height 10
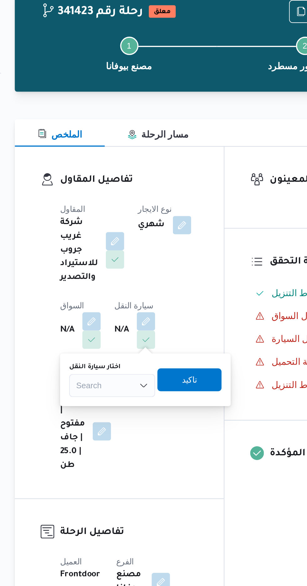
click at [137, 234] on div "Search" at bounding box center [134, 236] width 47 height 13
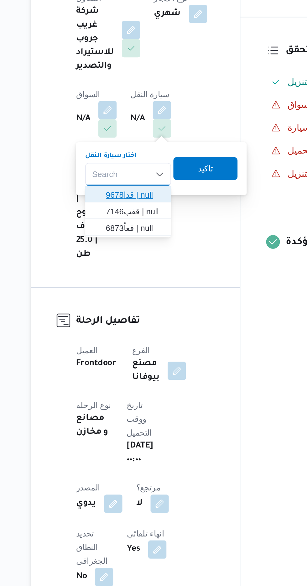
click at [144, 249] on span "قدا9678 | null" at bounding box center [139, 248] width 32 height 8
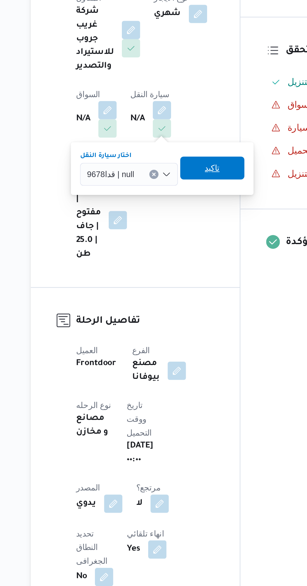
click at [184, 234] on span "تاكيد" at bounding box center [180, 233] width 35 height 13
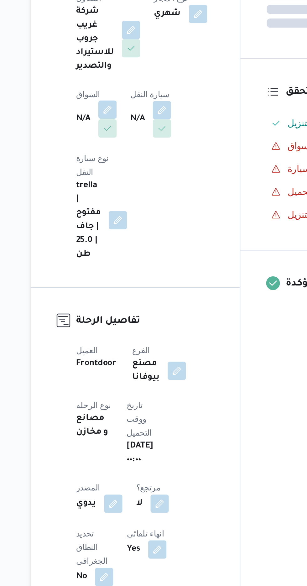
click at [125, 200] on button "button" at bounding box center [123, 201] width 10 height 10
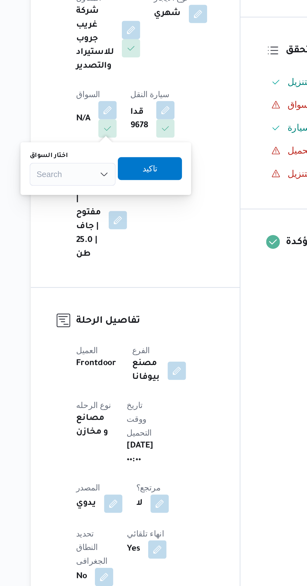
click at [109, 237] on div "Search" at bounding box center [104, 236] width 47 height 13
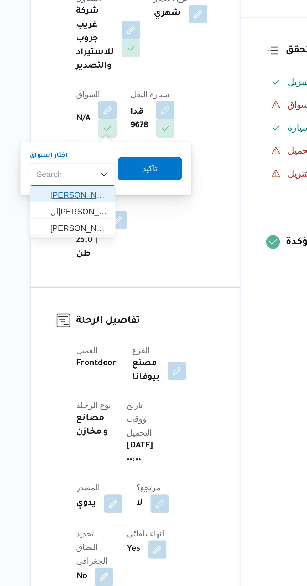
click at [119, 248] on span "[PERSON_NAME]" at bounding box center [108, 248] width 32 height 8
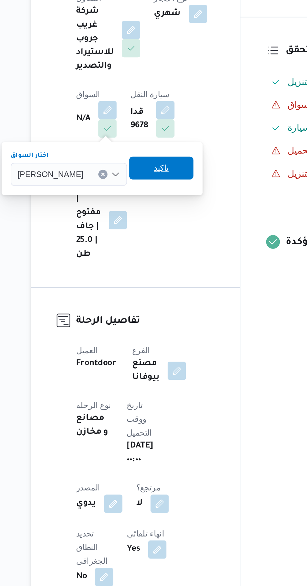
click at [167, 228] on span "تاكيد" at bounding box center [152, 233] width 35 height 13
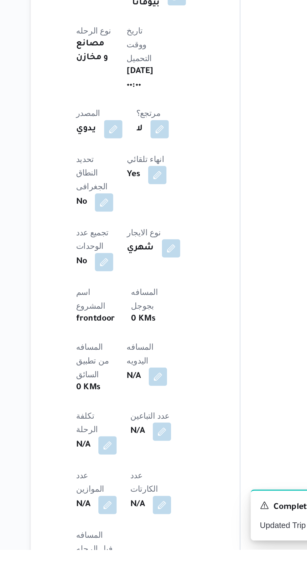
scroll to position [80, 0]
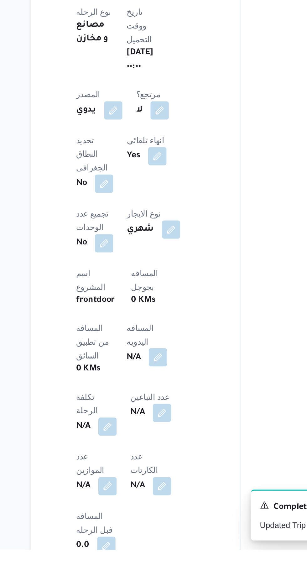
click at [146, 476] on button "button" at bounding box center [151, 481] width 10 height 10
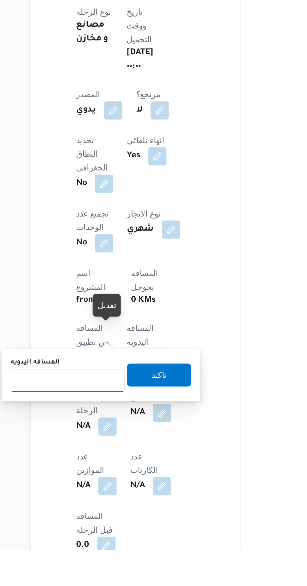
click at [114, 493] on input "المسافه اليدويه" at bounding box center [102, 493] width 62 height 13
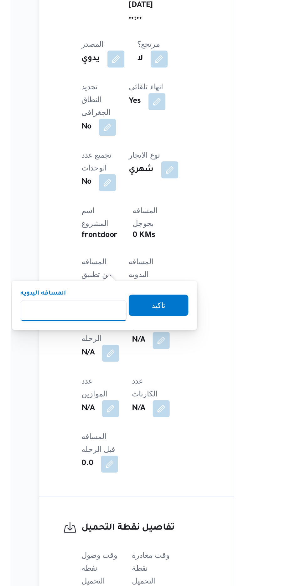
scroll to position [128, 0]
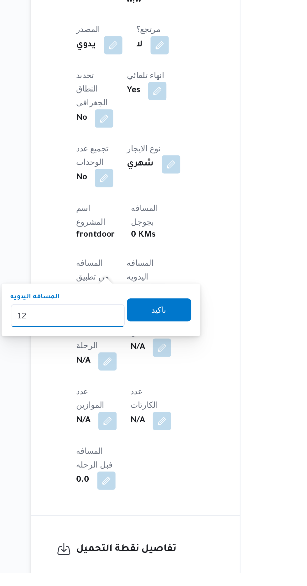
type input "120"
click at [162, 438] on span "تاكيد" at bounding box center [151, 442] width 35 height 13
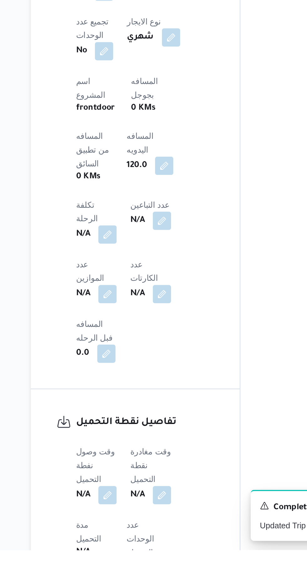
scroll to position [186, 0]
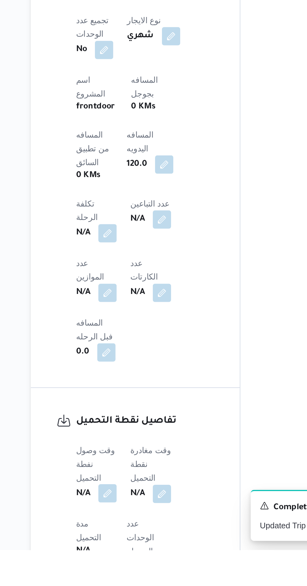
click at [121, 550] on button "button" at bounding box center [123, 555] width 10 height 10
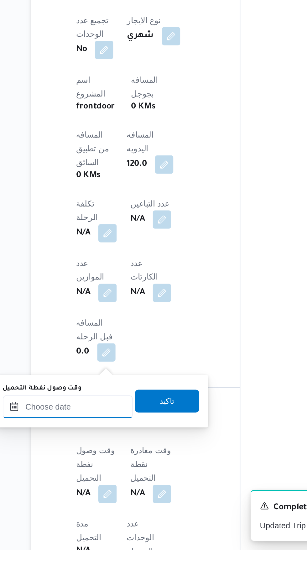
click at [106, 508] on input "وقت وصول نفطة التحميل" at bounding box center [101, 507] width 71 height 13
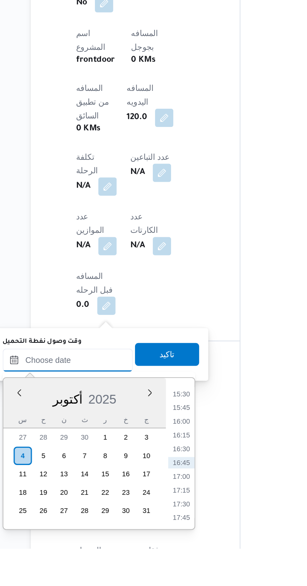
scroll to position [211, 0]
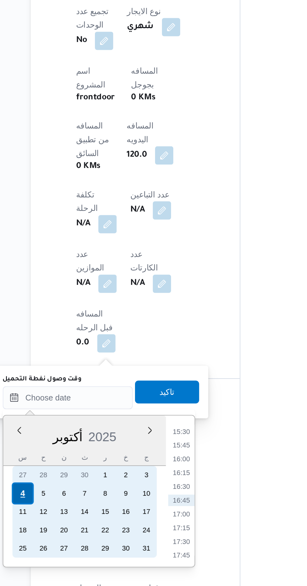
click at [76, 537] on div "4" at bounding box center [77, 535] width 12 height 12
type input "[DATE] ٠٠:٠٠"
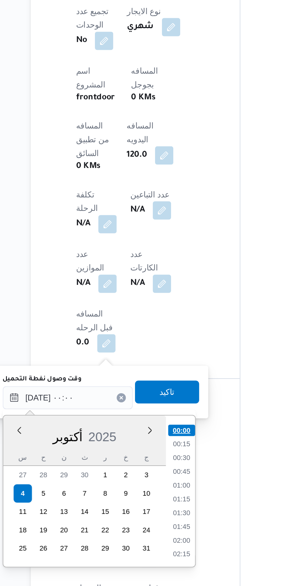
click at [166, 499] on li "00:00" at bounding box center [164, 501] width 15 height 6
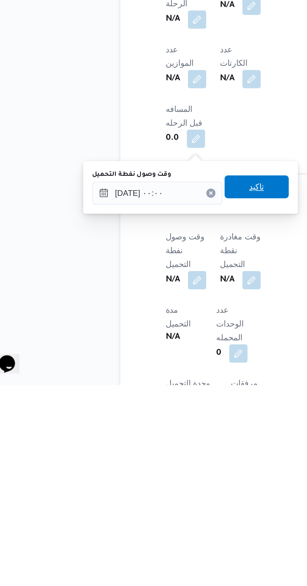
click at [160, 479] on span "تاكيد" at bounding box center [156, 478] width 8 height 8
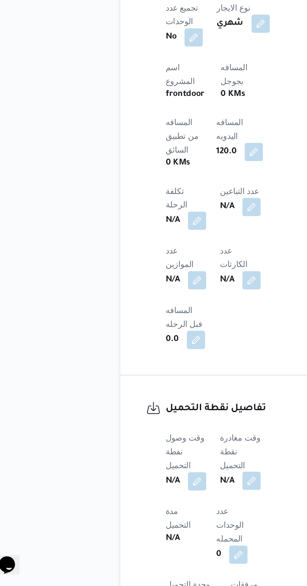
click at [156, 523] on button "button" at bounding box center [153, 528] width 10 height 10
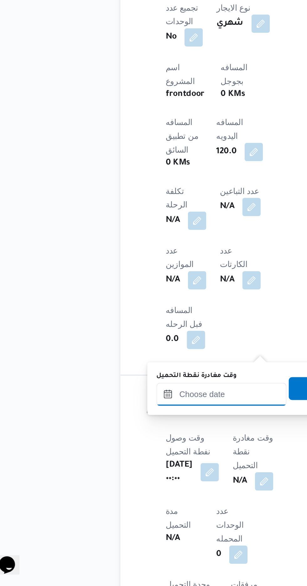
click at [134, 481] on input "وقت مغادرة نقطة التحميل" at bounding box center [136, 481] width 71 height 13
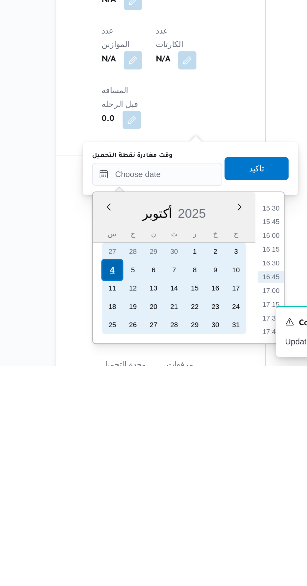
click at [112, 532] on div "4" at bounding box center [112, 533] width 12 height 12
type input "[DATE] ٠٠:٠٠"
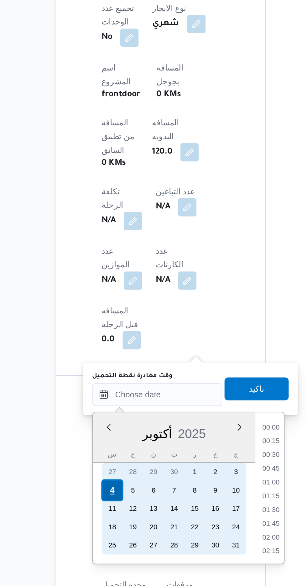
click at [111, 536] on div "4" at bounding box center [112, 534] width 12 height 12
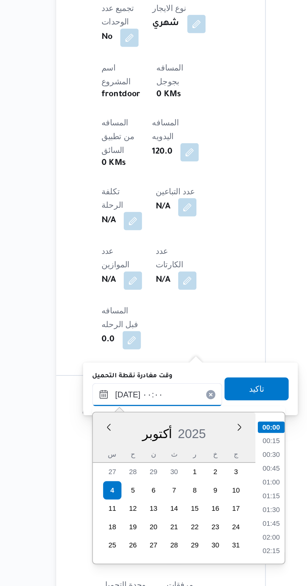
click at [105, 480] on input "[DATE] ٠٠:٠٠" at bounding box center [136, 481] width 71 height 13
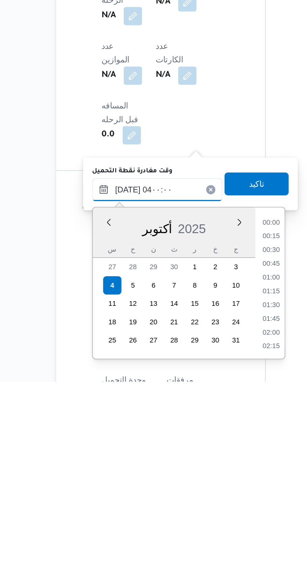
scroll to position [55, 0]
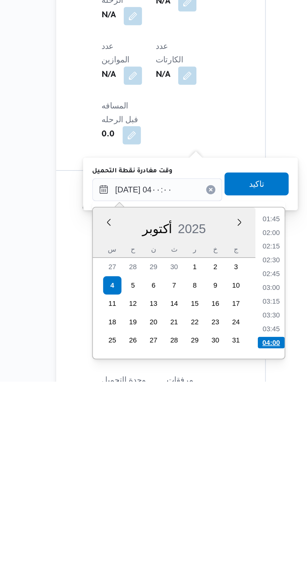
click at [197, 562] on li "04:00" at bounding box center [199, 565] width 15 height 6
type input "[DATE] ٠٤:٠٠"
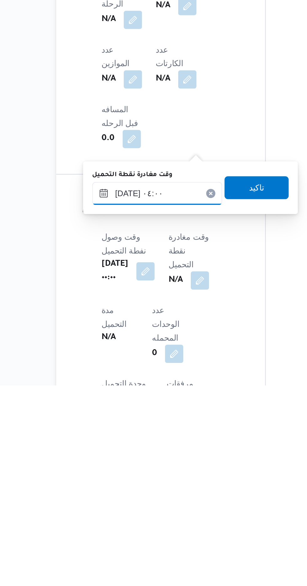
scroll to position [212, 0]
click at [195, 480] on span "تاكيد" at bounding box center [191, 478] width 8 height 8
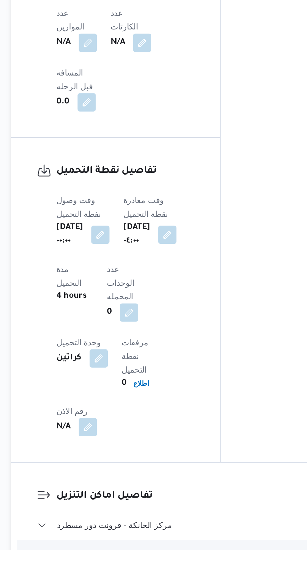
scroll to position [323, 0]
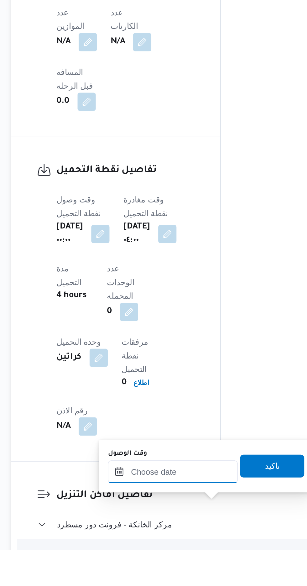
click at [156, 543] on input "وقت الوصول" at bounding box center [169, 543] width 71 height 13
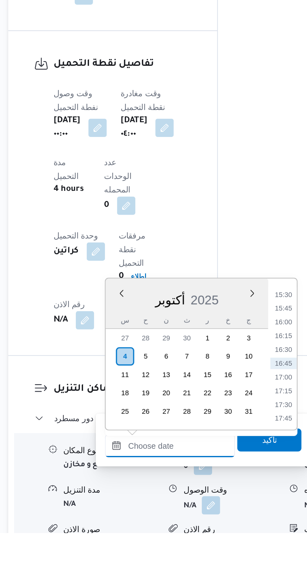
scroll to position [412, 0]
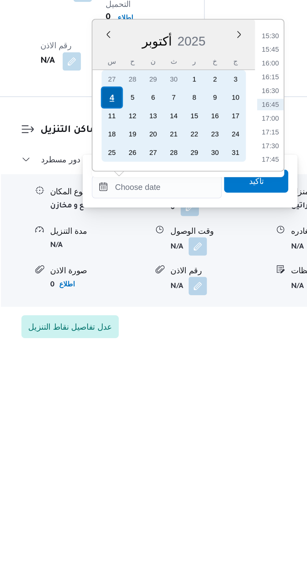
click at [145, 449] on div "4" at bounding box center [145, 449] width 12 height 12
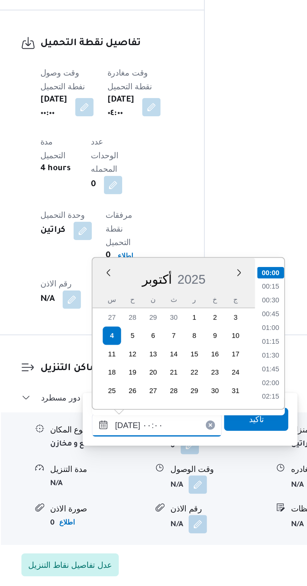
click at [139, 498] on input "[DATE] ٠٠:٠٠" at bounding box center [169, 498] width 71 height 13
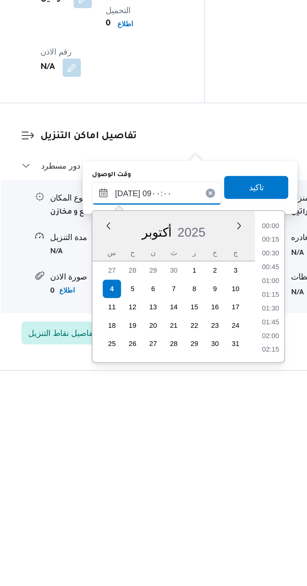
scroll to position [205, 0]
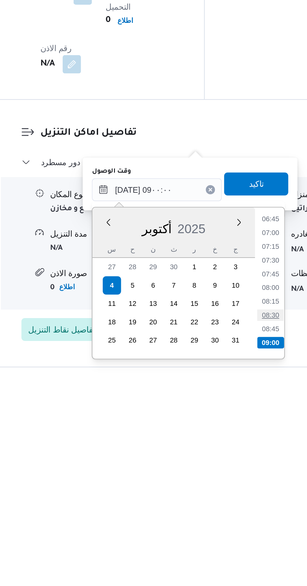
click at [228, 550] on li "08:30" at bounding box center [232, 550] width 14 height 6
type input "[DATE] ٠٨:٣٠"
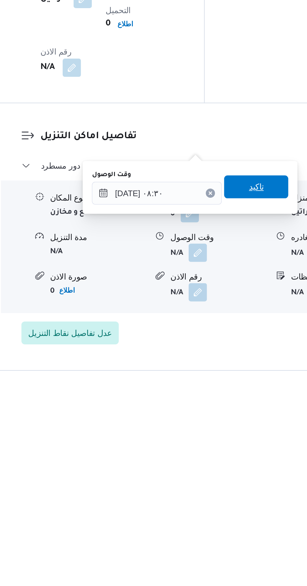
click at [228, 481] on span "تاكيد" at bounding box center [224, 478] width 8 height 8
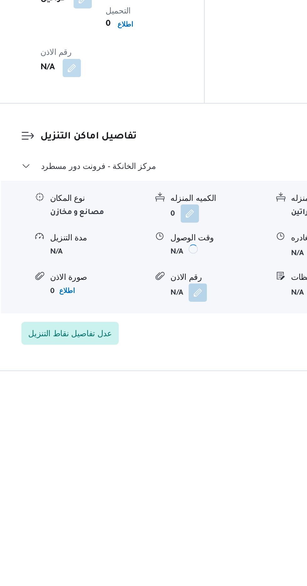
scroll to position [429, 0]
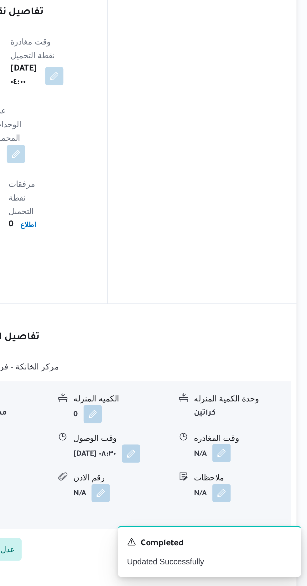
click at [260, 508] on button "button" at bounding box center [259, 513] width 10 height 10
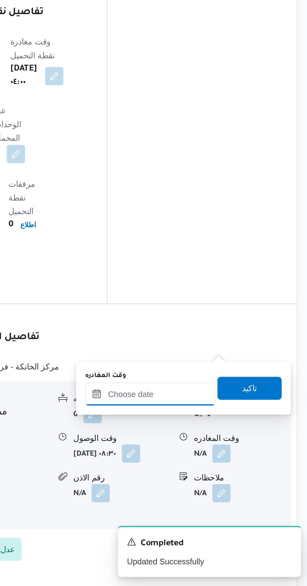
click at [228, 481] on input "وقت المغادره" at bounding box center [219, 481] width 71 height 13
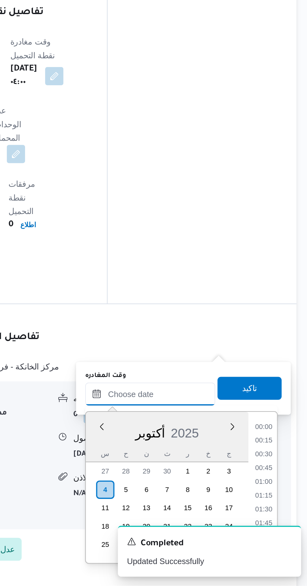
scroll to position [466, 0]
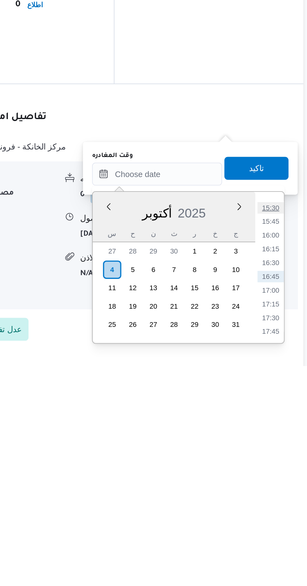
click at [280, 499] on li "15:30" at bounding box center [282, 499] width 14 height 6
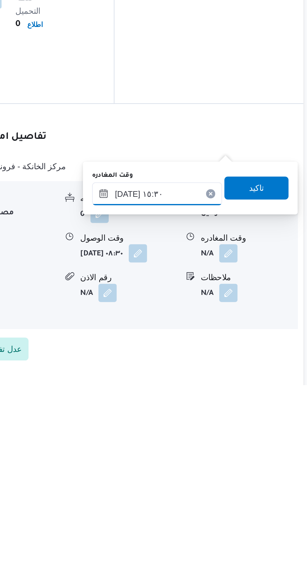
click at [241, 479] on input "[DATE] ١٥:٣٠" at bounding box center [219, 481] width 71 height 13
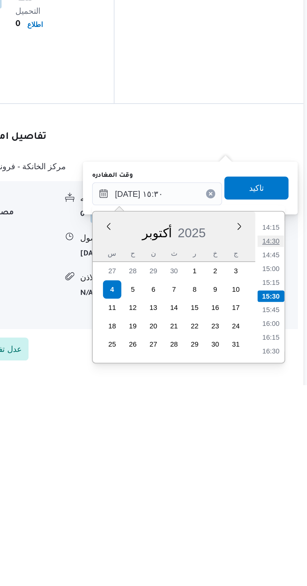
click at [279, 509] on li "14:30" at bounding box center [282, 507] width 14 height 6
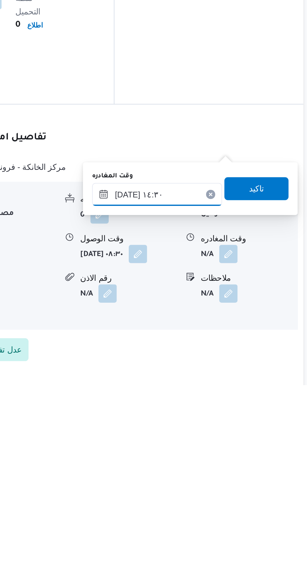
click at [238, 482] on input "[DATE] ١٤:٣٠" at bounding box center [219, 481] width 71 height 13
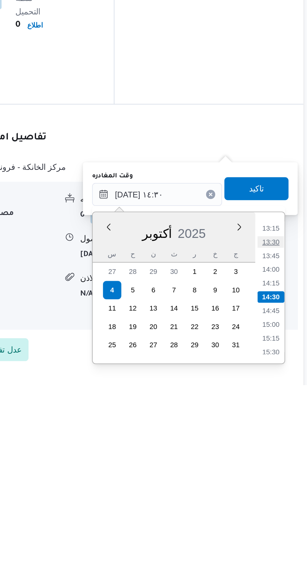
click at [281, 509] on li "13:30" at bounding box center [282, 508] width 14 height 6
type input "[DATE] ١٣:٣٠"
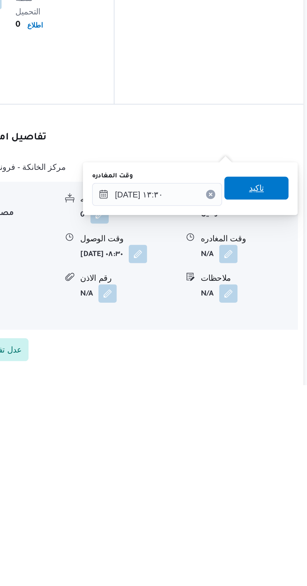
click at [275, 477] on span "تاكيد" at bounding box center [273, 478] width 35 height 13
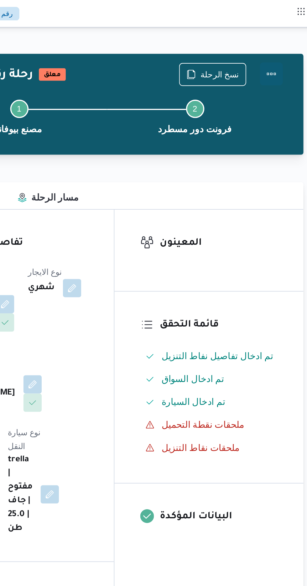
click at [286, 44] on button "Actions" at bounding box center [282, 40] width 13 height 13
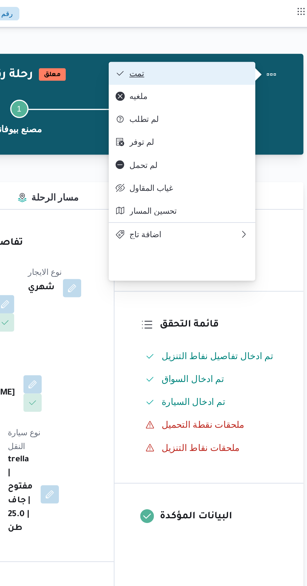
click at [260, 42] on span "تمت" at bounding box center [236, 40] width 65 height 5
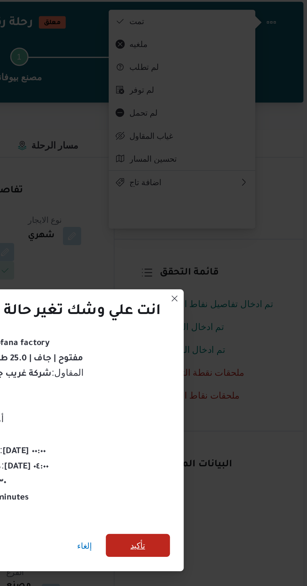
click at [207, 323] on span "تأكيد" at bounding box center [209, 327] width 8 height 8
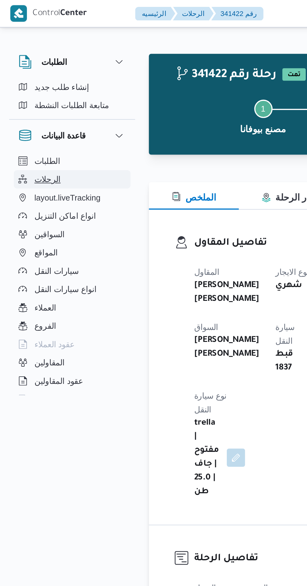
click at [25, 98] on span "الرحلات" at bounding box center [26, 98] width 14 height 8
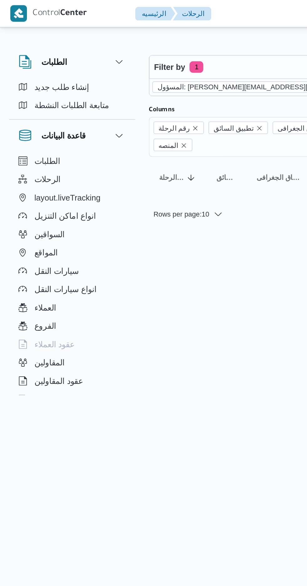
click at [199, 47] on icon "remove selected entity" at bounding box center [201, 48] width 4 height 4
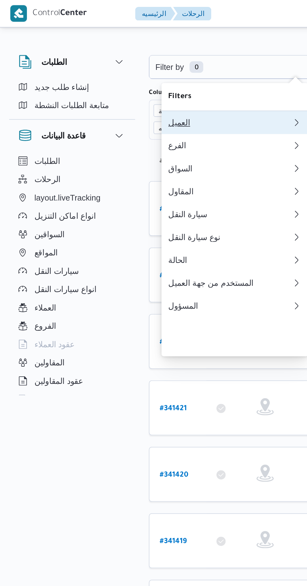
click at [121, 68] on div "العميل" at bounding box center [126, 67] width 68 height 5
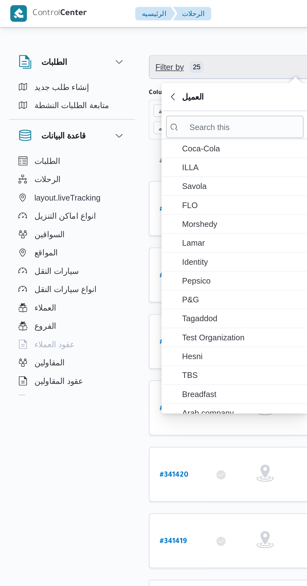
click at [140, 37] on span "Filter by 25" at bounding box center [162, 36] width 160 height 13
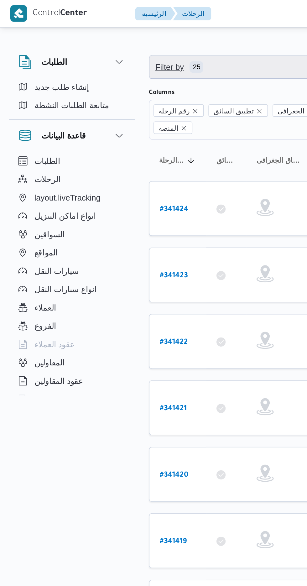
click at [140, 40] on span "Filter by 25" at bounding box center [162, 36] width 160 height 13
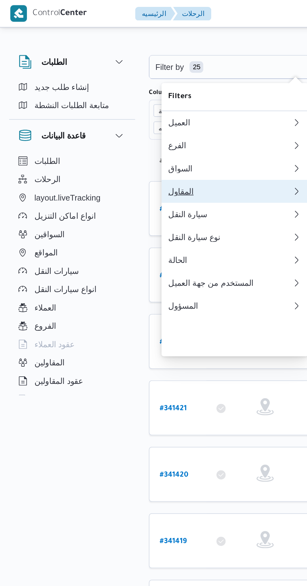
click at [127, 107] on div "المقاول" at bounding box center [126, 104] width 68 height 5
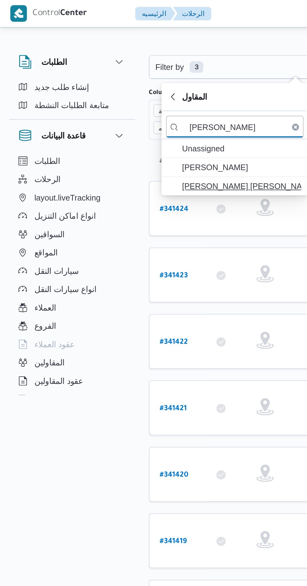
type input "[PERSON_NAME]"
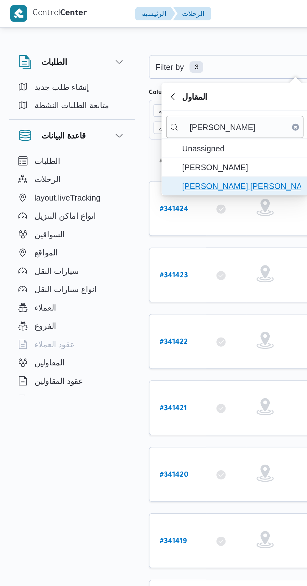
click at [140, 106] on span "[PERSON_NAME] [PERSON_NAME]" at bounding box center [128, 102] width 75 height 10
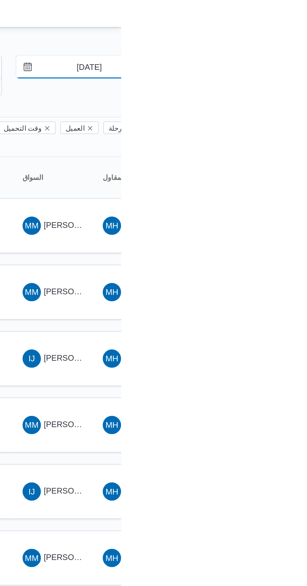
click at [285, 39] on input "[DATE]" at bounding box center [285, 36] width 71 height 13
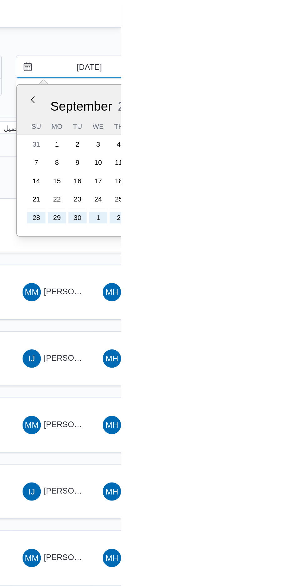
type input "[DATE]"
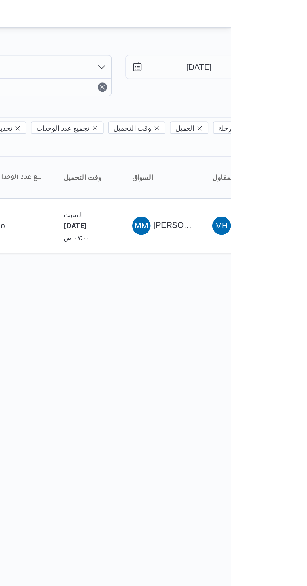
click at [238, 224] on html "Control Center الرئيسيه الرحلات English عربي Dark mode Logout الطلبات إنشاء طلب…" at bounding box center [153, 293] width 307 height 586
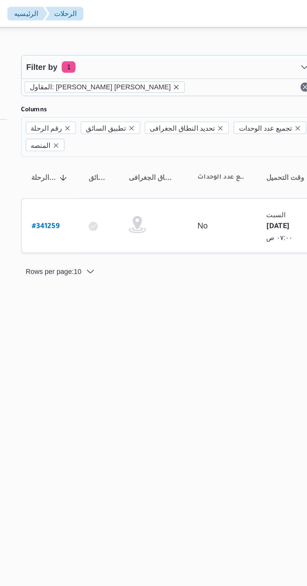
click at [165, 48] on icon "remove selected entity" at bounding box center [166, 47] width 3 height 3
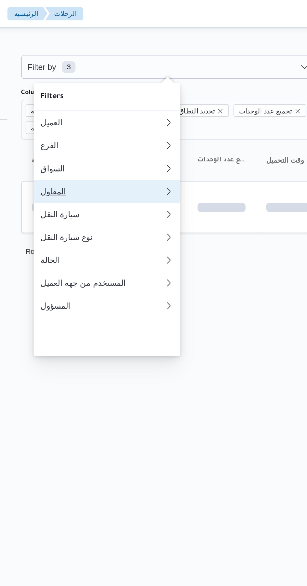
click at [131, 107] on div "المقاول" at bounding box center [124, 104] width 65 height 5
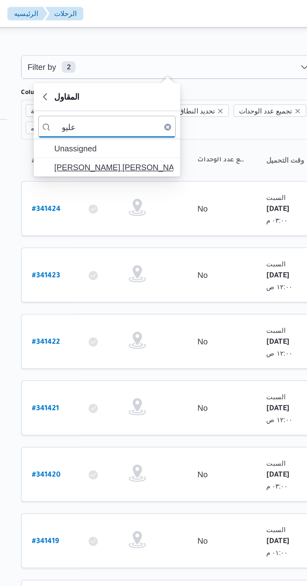
type input "عليو"
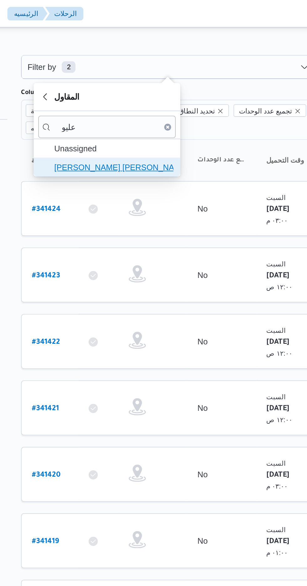
click at [146, 91] on span "[PERSON_NAME] [PERSON_NAME]" at bounding box center [132, 92] width 65 height 8
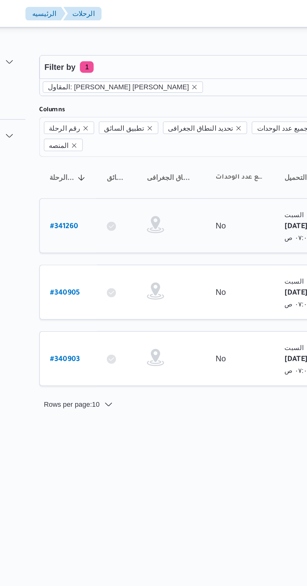
click at [96, 122] on b "# 341260" at bounding box center [94, 124] width 15 height 4
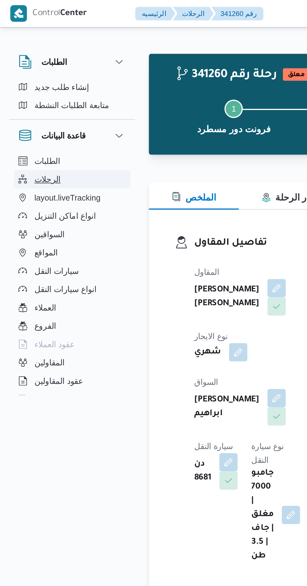
click at [38, 96] on button "الرحلات" at bounding box center [40, 98] width 64 height 10
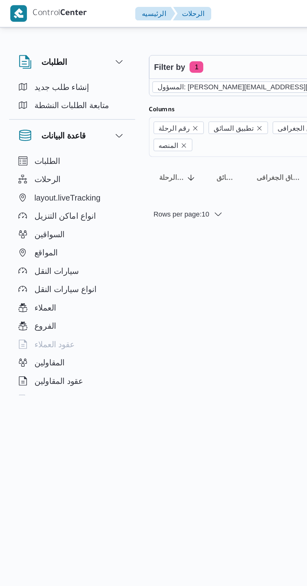
click at [115, 51] on div "المسؤول: [PERSON_NAME][EMAIL_ADDRESS][DOMAIN_NAME]" at bounding box center [162, 47] width 160 height 9
click at [199, 48] on icon "remove selected entity" at bounding box center [200, 47] width 3 height 3
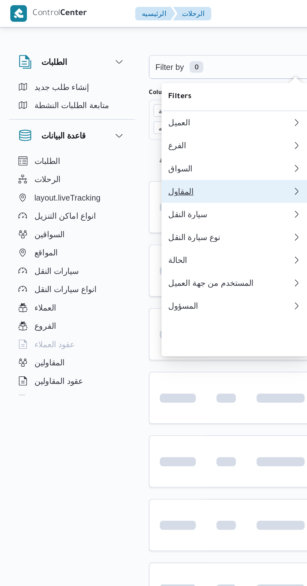
click at [118, 107] on div "المقاول" at bounding box center [126, 104] width 68 height 5
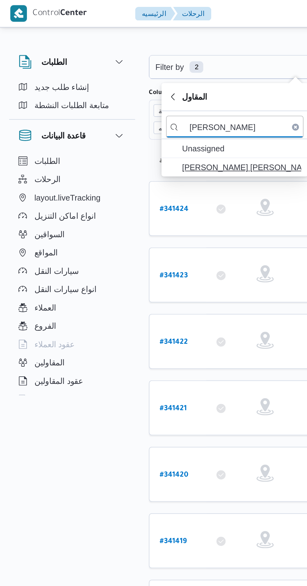
type input "[PERSON_NAME]"
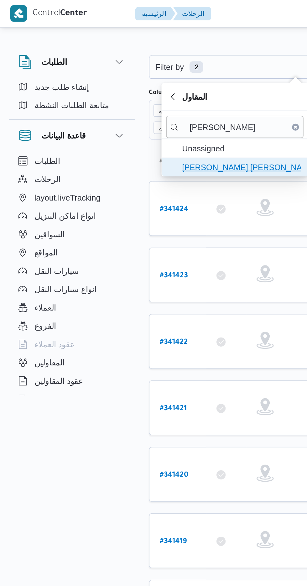
click at [135, 89] on span "[PERSON_NAME] [PERSON_NAME]" at bounding box center [132, 92] width 65 height 8
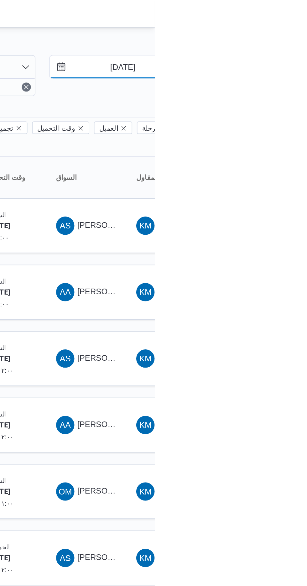
click at [289, 35] on input "[DATE]" at bounding box center [285, 36] width 71 height 13
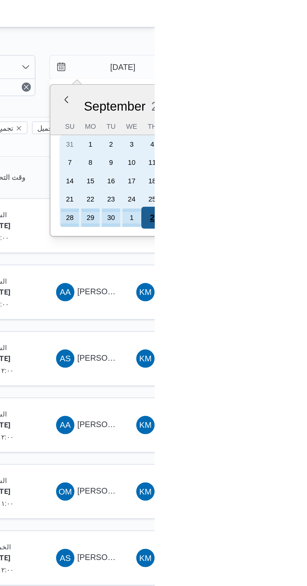
click at [306, 118] on div "2" at bounding box center [306, 119] width 12 height 12
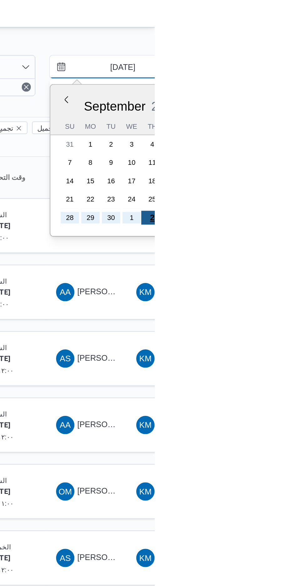
type input "[DATE]"
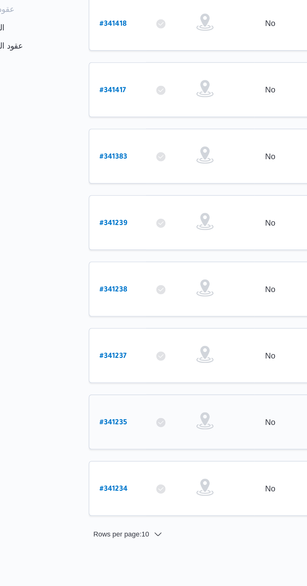
click at [95, 413] on b "# 341235" at bounding box center [94, 415] width 15 height 4
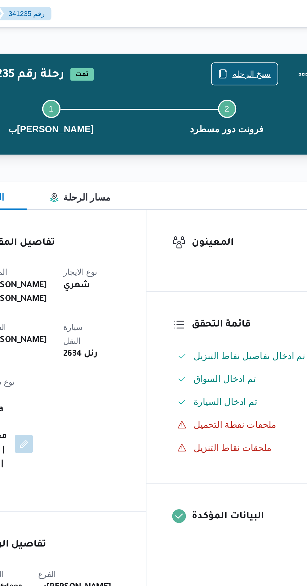
click at [257, 39] on span "نسخ الرحلة" at bounding box center [253, 41] width 21 height 8
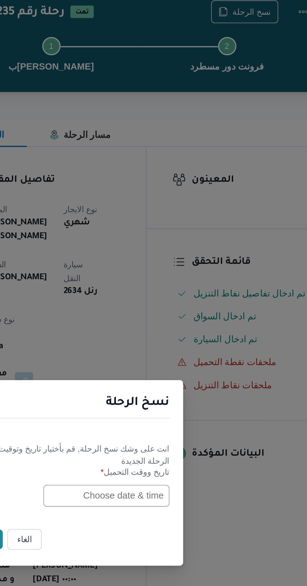
click at [168, 304] on input "text" at bounding box center [174, 306] width 69 height 12
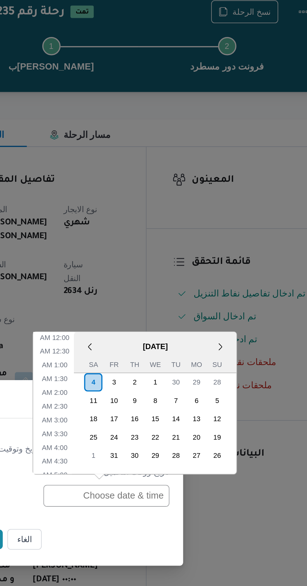
scroll to position [220, 0]
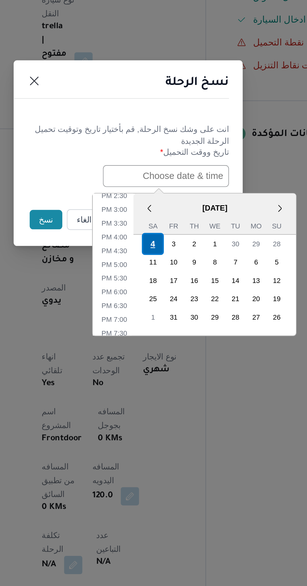
click at [167, 342] on div "4" at bounding box center [167, 343] width 12 height 12
type input "[DATE] 12:00AM"
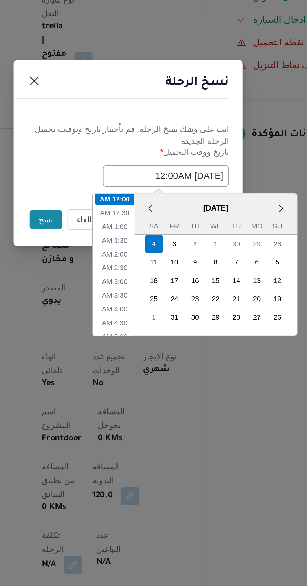
click at [104, 326] on button "نسخ" at bounding box center [109, 329] width 18 height 11
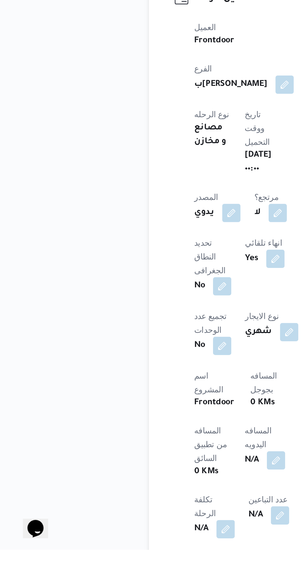
scroll to position [50, 0]
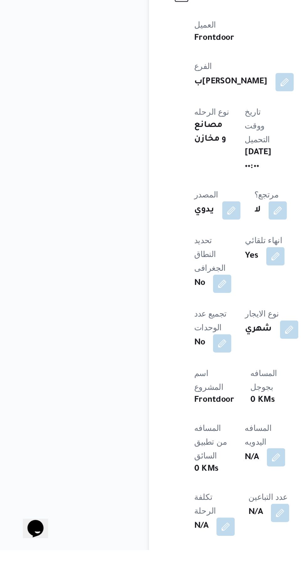
click at [146, 531] on button "button" at bounding box center [151, 536] width 10 height 10
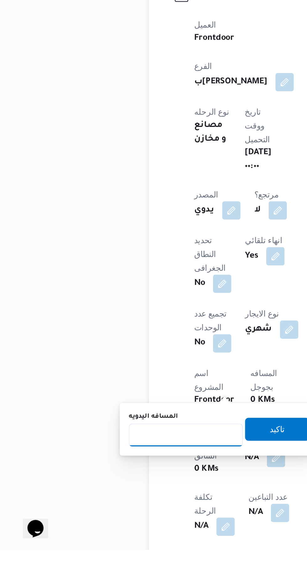
click at [109, 522] on input "المسافه اليدويه" at bounding box center [102, 523] width 62 height 13
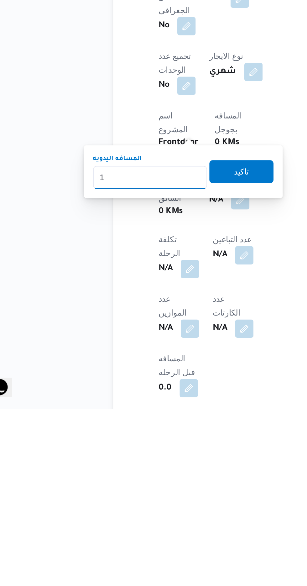
scroll to position [114, 0]
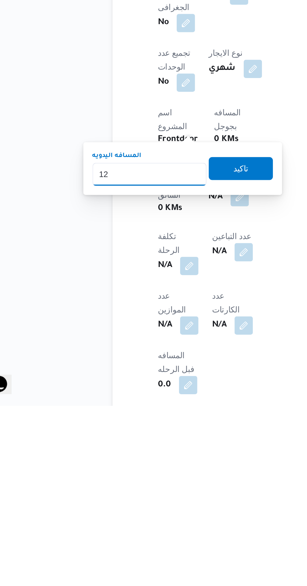
type input "120"
click at [157, 460] on span "تاكيد" at bounding box center [151, 456] width 35 height 13
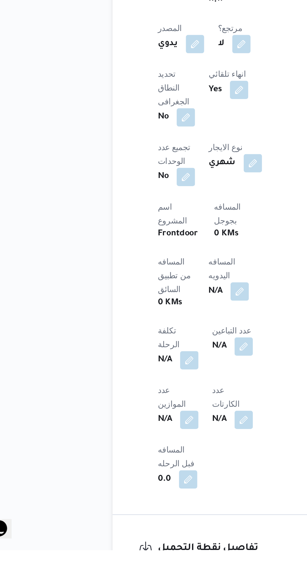
scroll to position [143, 0]
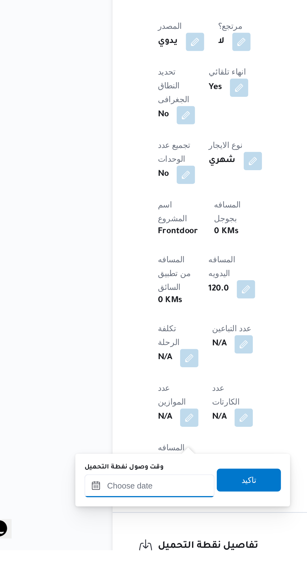
click at [114, 549] on input "وقت وصول نفطة التحميل" at bounding box center [101, 551] width 71 height 13
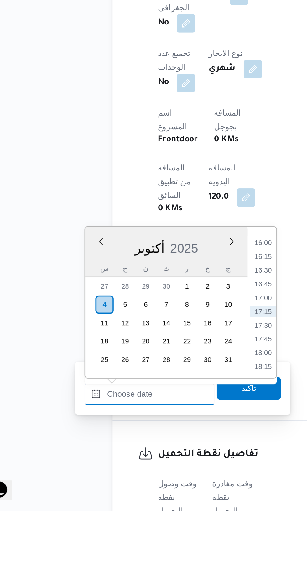
scroll to position [172, 0]
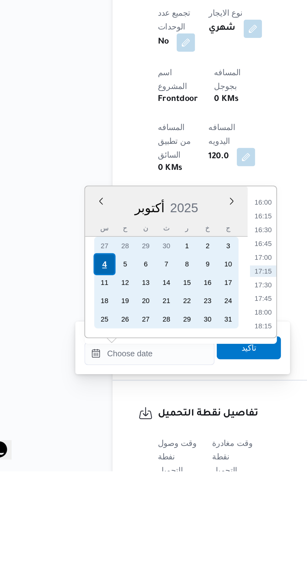
click at [76, 473] on div "4" at bounding box center [77, 473] width 12 height 12
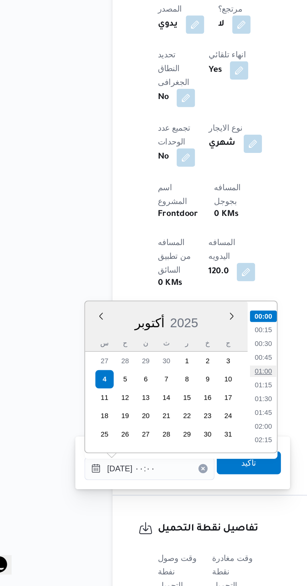
click at [165, 467] on li "01:00" at bounding box center [164, 468] width 14 height 6
type input "[DATE] ٠١:٠٠"
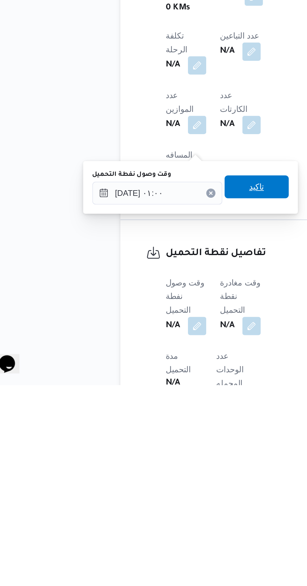
click at [160, 478] on span "تاكيد" at bounding box center [156, 478] width 8 height 8
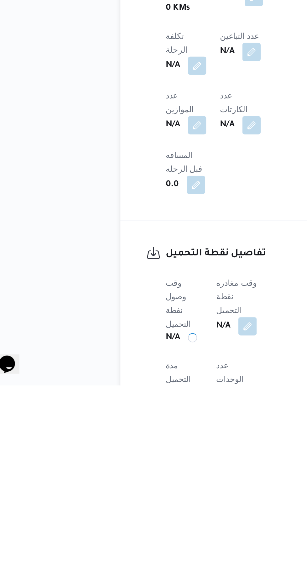
scroll to position [212, 0]
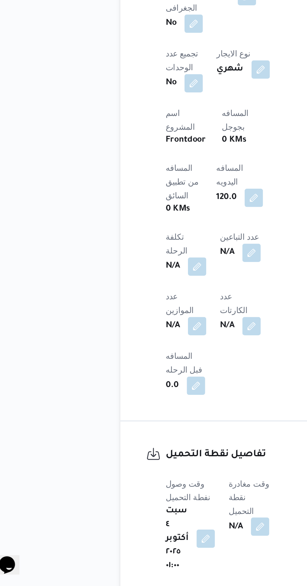
click at [156, 548] on button "button" at bounding box center [158, 553] width 10 height 10
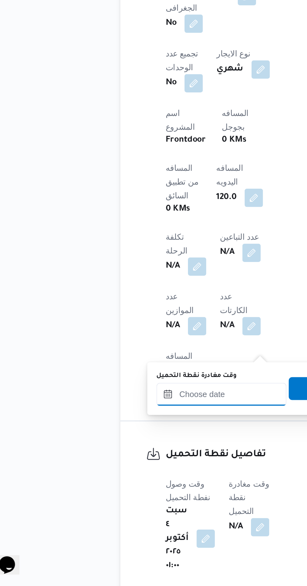
click at [147, 483] on input "وقت مغادرة نقطة التحميل" at bounding box center [136, 481] width 71 height 13
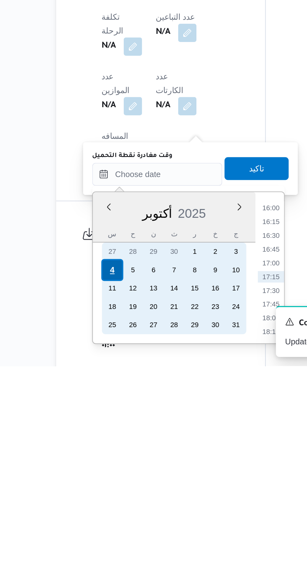
click at [113, 533] on div "4" at bounding box center [112, 533] width 12 height 12
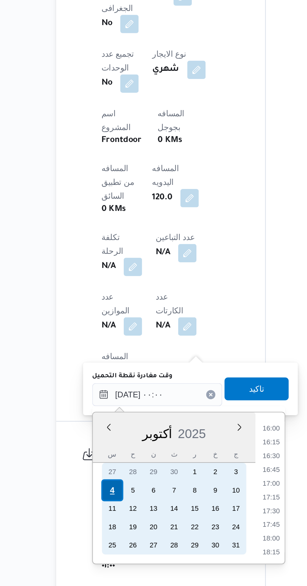
scroll to position [0, 0]
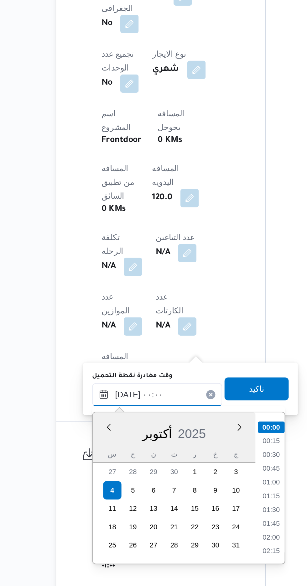
click at [108, 483] on input "[DATE] ٠٠:٠٠" at bounding box center [136, 481] width 71 height 13
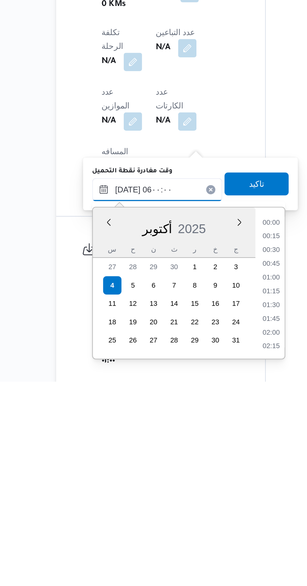
scroll to position [115, 0]
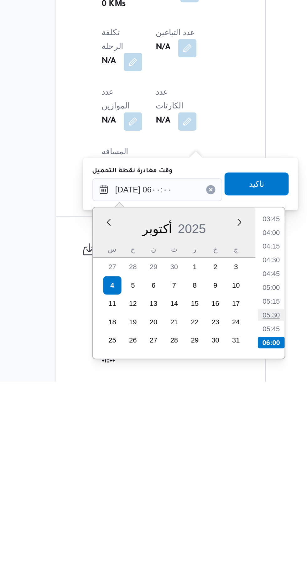
click at [199, 548] on li "05:30" at bounding box center [199, 550] width 14 height 6
type input "[DATE] ٠٥:٣٠"
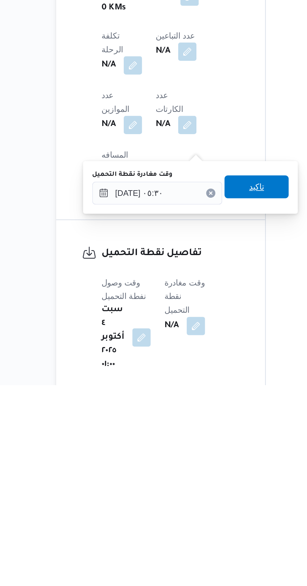
click at [195, 479] on span "تاكيد" at bounding box center [191, 478] width 8 height 8
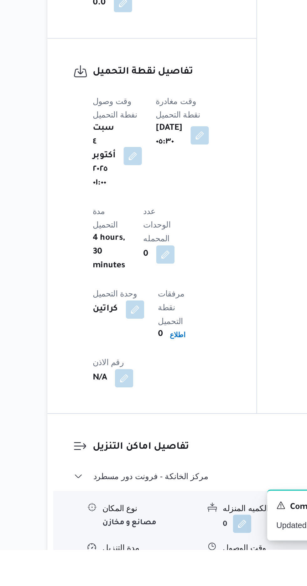
scroll to position [410, 0]
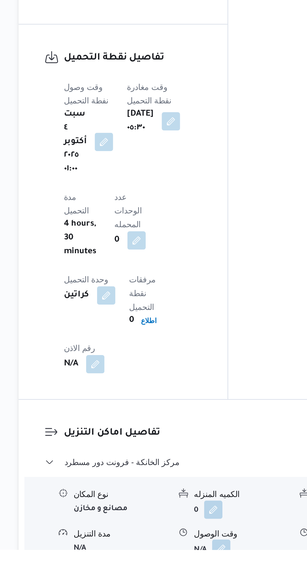
click at [194, 580] on button "button" at bounding box center [192, 585] width 10 height 10
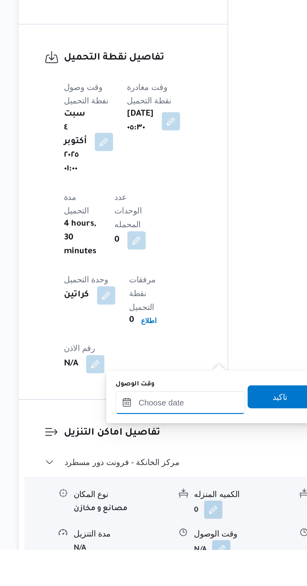
click at [178, 505] on input "وقت الوصول" at bounding box center [169, 505] width 71 height 13
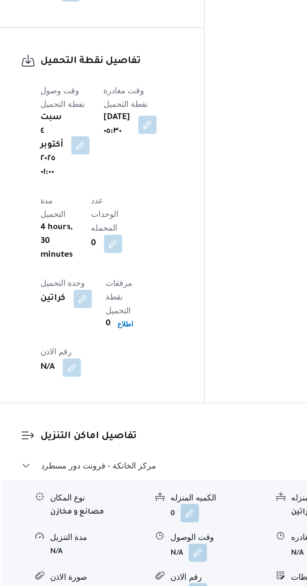
scroll to position [458, 0]
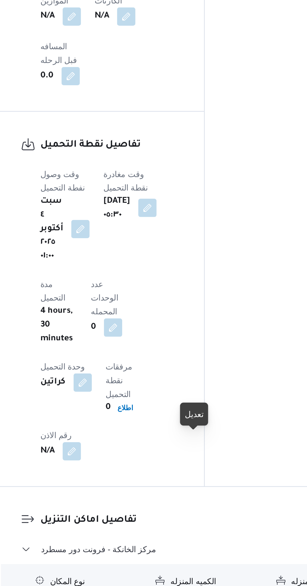
click at [168, 298] on button "button" at bounding box center [165, 303] width 10 height 10
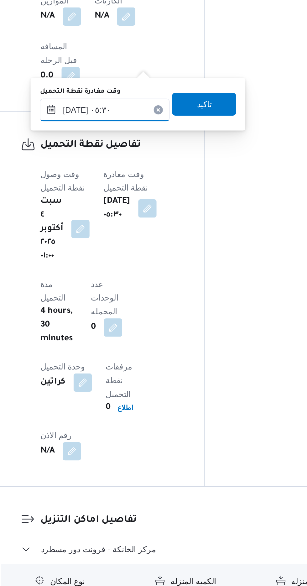
click at [144, 252] on input "[DATE] ٠٥:٣٠" at bounding box center [141, 249] width 71 height 13
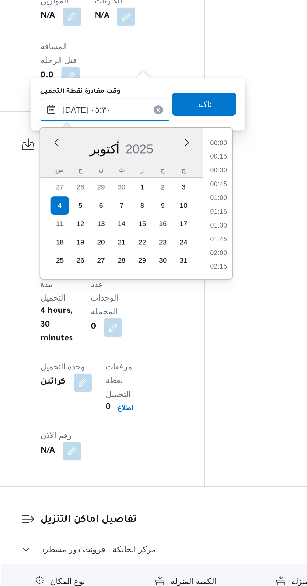
scroll to position [127, 0]
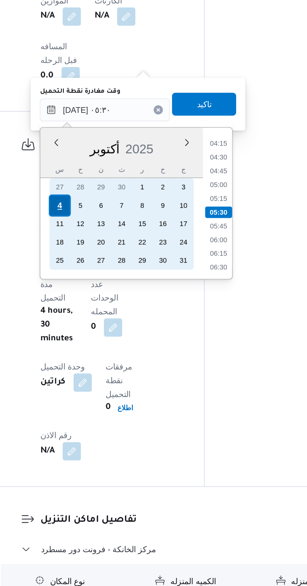
click at [117, 301] on div "4" at bounding box center [117, 302] width 12 height 12
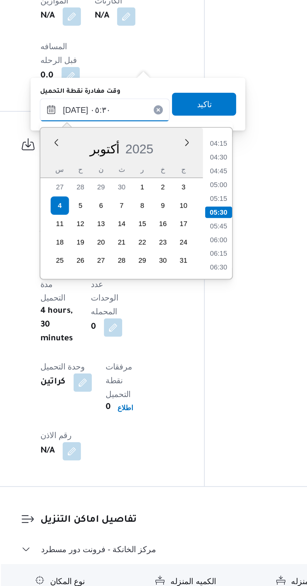
click at [113, 253] on input "[DATE] ٠٥:٣٠" at bounding box center [141, 249] width 71 height 13
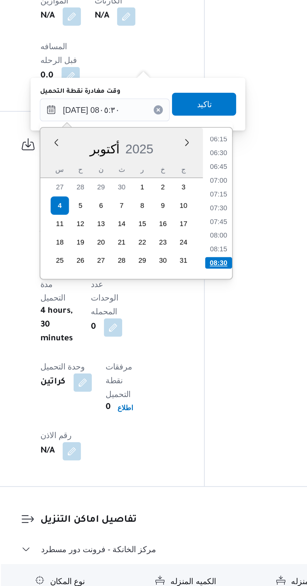
click at [206, 333] on li "08:30" at bounding box center [204, 333] width 15 height 6
type input "[DATE] ٠٨:٣٠"
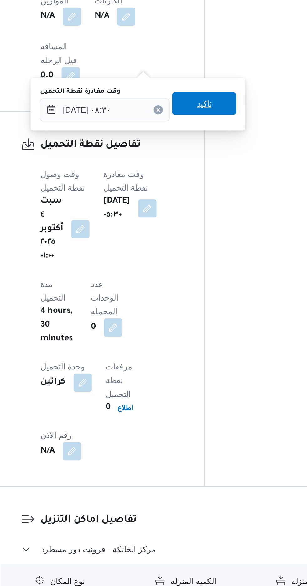
click at [207, 249] on span "تاكيد" at bounding box center [195, 245] width 35 height 13
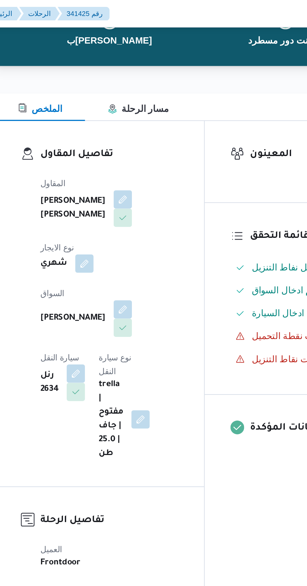
scroll to position [0, 0]
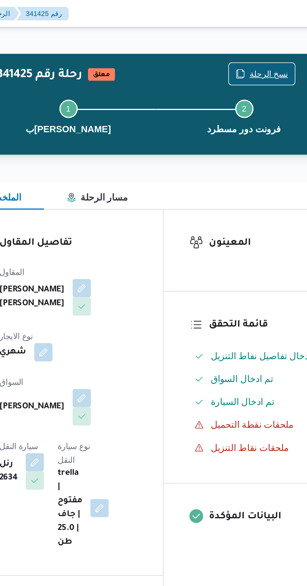
click at [247, 41] on span "نسخ الرحلة" at bounding box center [253, 41] width 21 height 8
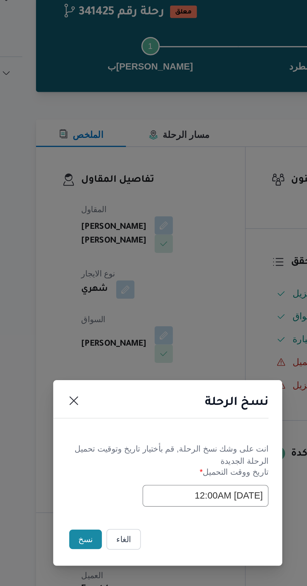
click at [104, 330] on button "نسخ" at bounding box center [109, 329] width 18 height 11
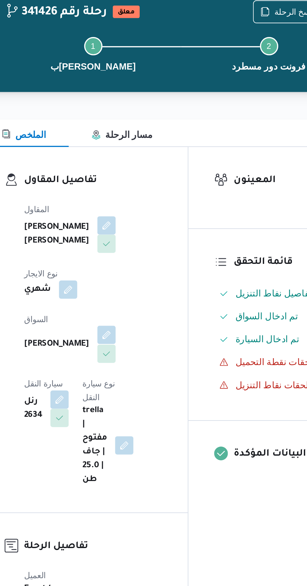
click at [146, 212] on button "button" at bounding box center [151, 217] width 10 height 10
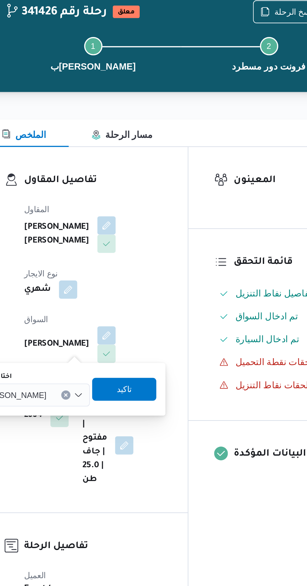
click at [122, 250] on input "اختار السواق" at bounding box center [121, 251] width 1 height 8
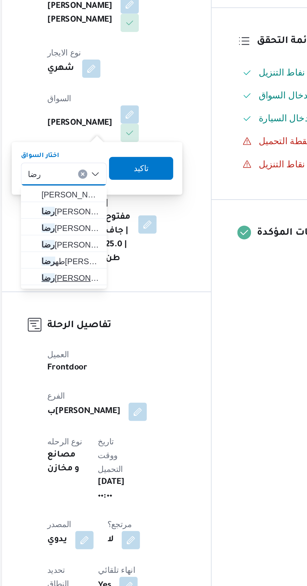
type input "رضا"
click at [128, 305] on span "[PERSON_NAME] [PERSON_NAME]" at bounding box center [119, 307] width 32 height 8
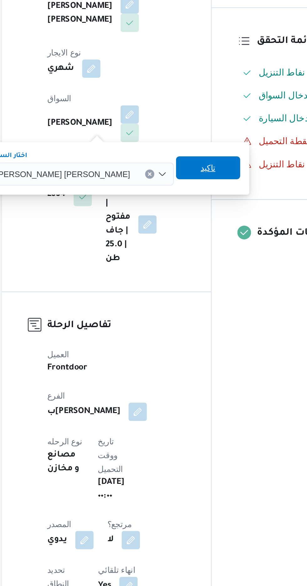
click at [180, 246] on span "تاكيد" at bounding box center [194, 247] width 35 height 13
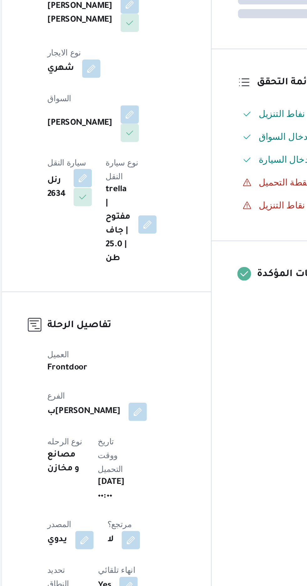
click at [131, 248] on button "button" at bounding box center [126, 253] width 10 height 10
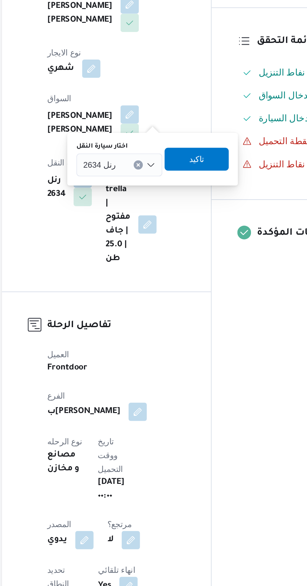
click at [146, 245] on input "اختار سيارة النقل" at bounding box center [146, 246] width 1 height 8
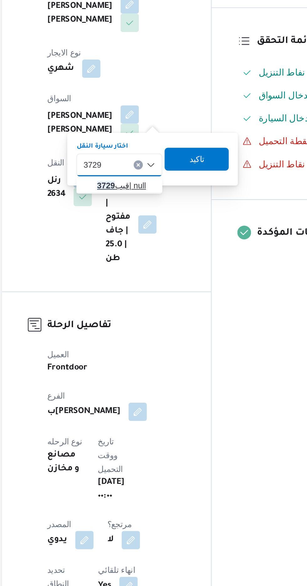
type input "3729"
click at [141, 258] on mark "3729" at bounding box center [139, 256] width 10 height 5
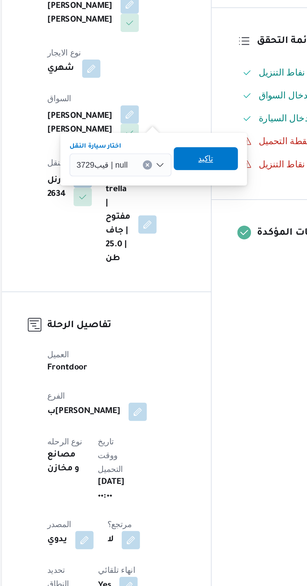
click at [188, 247] on span "تاكيد" at bounding box center [193, 242] width 35 height 13
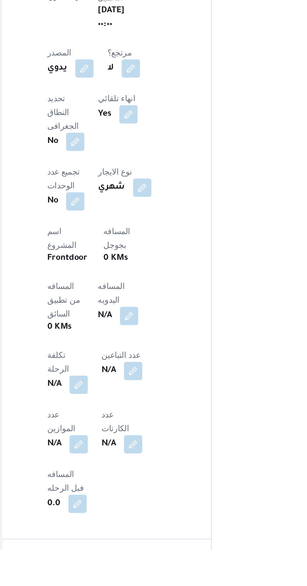
scroll to position [128, 0]
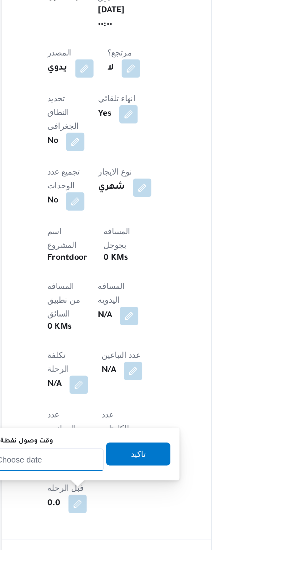
click at [119, 541] on input "وقت وصول نفطة التحميل" at bounding box center [101, 537] width 71 height 13
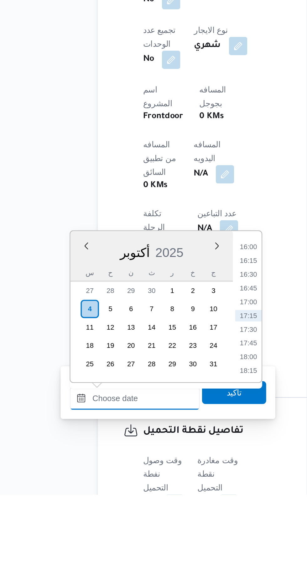
scroll to position [175, 0]
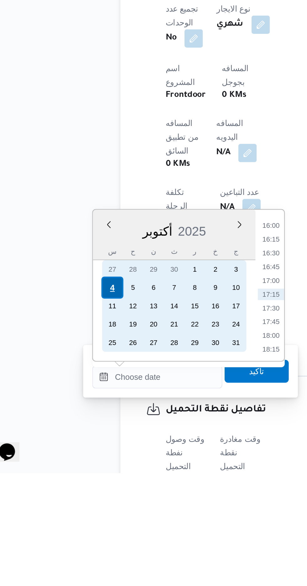
click at [76, 485] on div "4" at bounding box center [77, 485] width 12 height 12
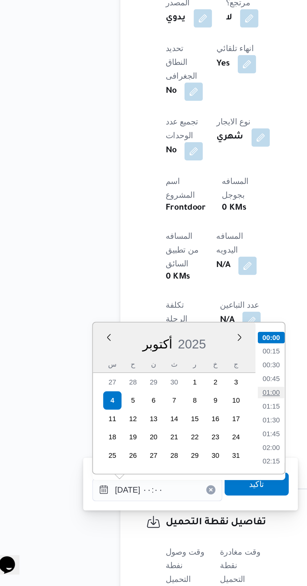
click at [164, 480] on li "01:00" at bounding box center [164, 480] width 14 height 6
type input "[DATE] ٠١:٠٠"
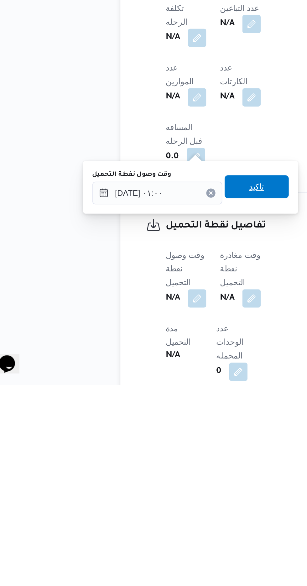
click at [165, 477] on span "تاكيد" at bounding box center [156, 477] width 35 height 13
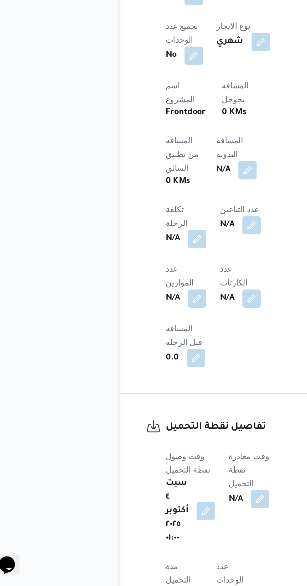
click at [162, 533] on button "button" at bounding box center [158, 538] width 10 height 10
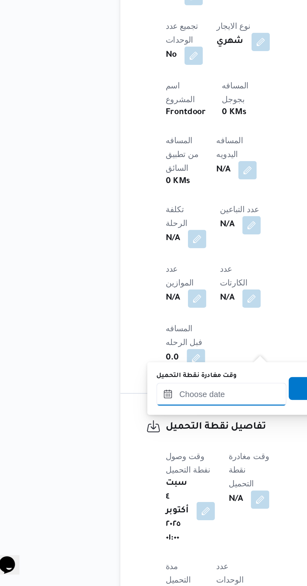
click at [143, 482] on input "وقت مغادرة نقطة التحميل" at bounding box center [136, 481] width 71 height 13
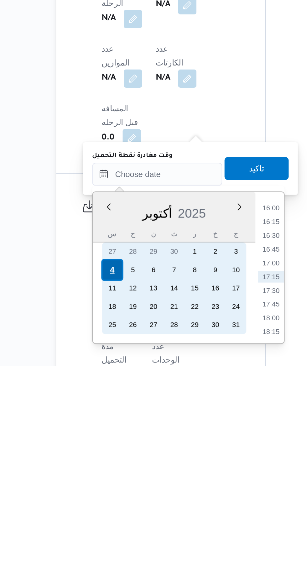
click at [112, 533] on div "4" at bounding box center [112, 533] width 12 height 12
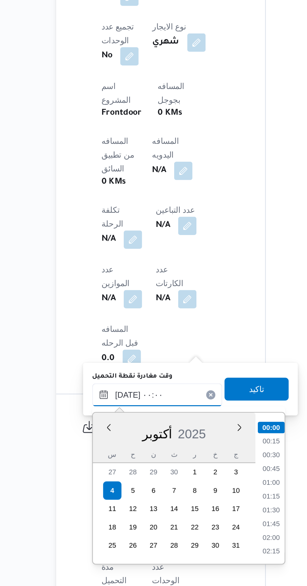
click at [103, 481] on input "[DATE] ٠٠:٠٠" at bounding box center [136, 481] width 71 height 13
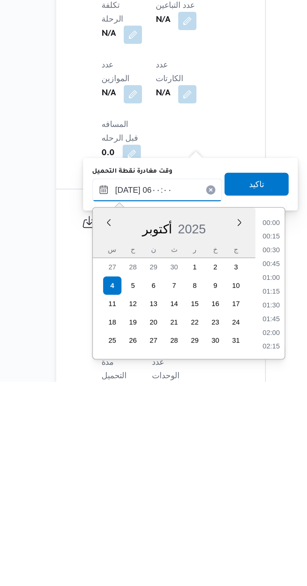
scroll to position [115, 0]
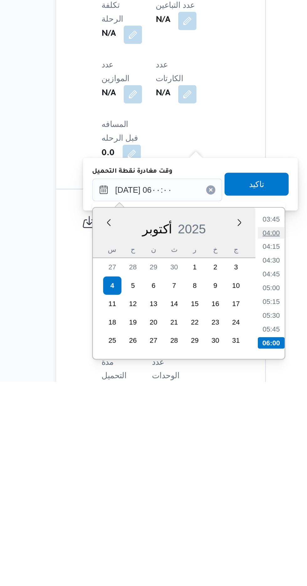
click at [197, 504] on li "04:00" at bounding box center [199, 504] width 14 height 6
type input "[DATE] ٠٤:٠٠"
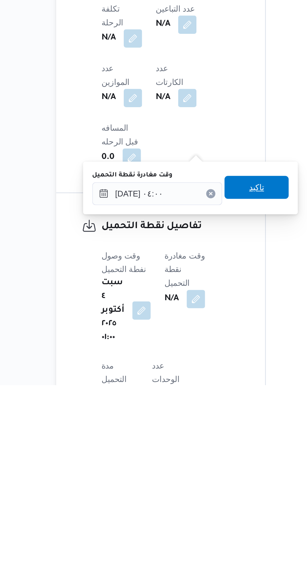
click at [195, 477] on span "تاكيد" at bounding box center [191, 478] width 8 height 8
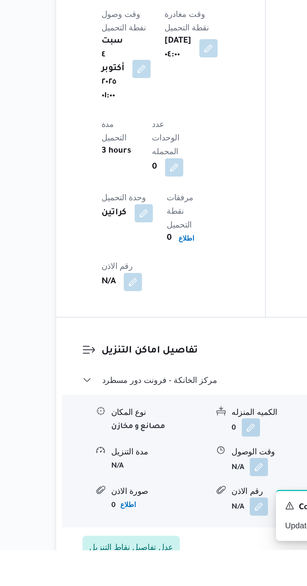
scroll to position [450, 0]
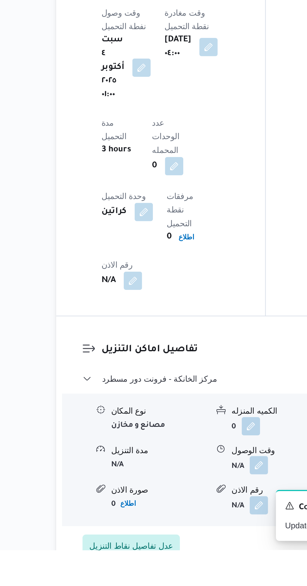
click at [196, 535] on button "button" at bounding box center [192, 540] width 10 height 10
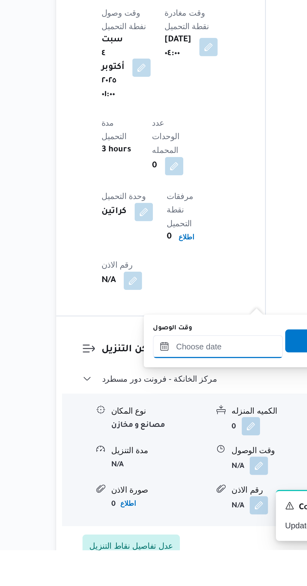
click at [174, 472] on input "وقت الوصول" at bounding box center [169, 475] width 71 height 13
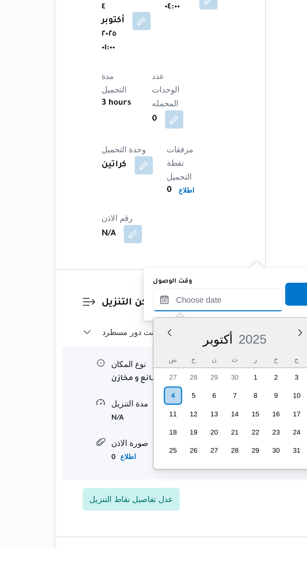
scroll to position [475, 0]
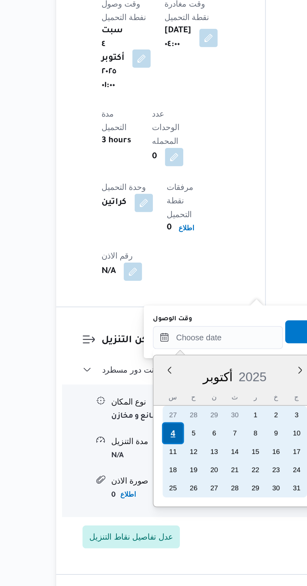
click at [145, 502] on div "4" at bounding box center [145, 502] width 12 height 12
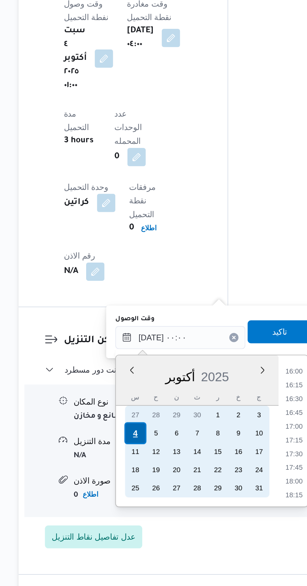
scroll to position [0, 0]
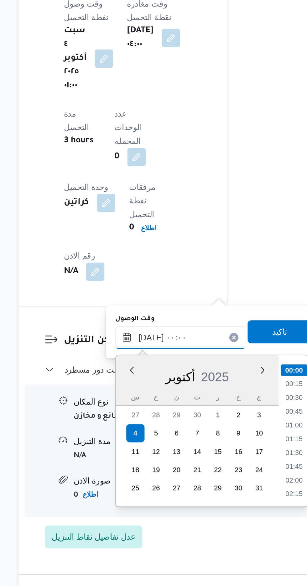
click at [136, 451] on input "[DATE] ٠٠:٠٠" at bounding box center [169, 450] width 71 height 13
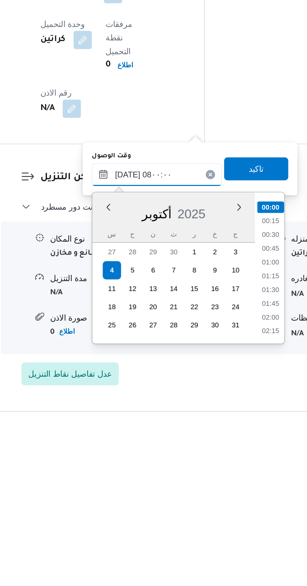
scroll to position [175, 0]
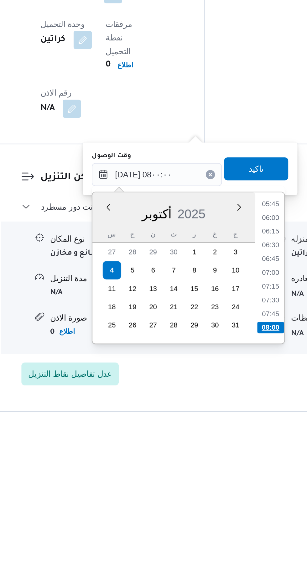
click at [232, 534] on li "08:00" at bounding box center [232, 534] width 15 height 6
type input "[DATE] ٠٨:٠٠"
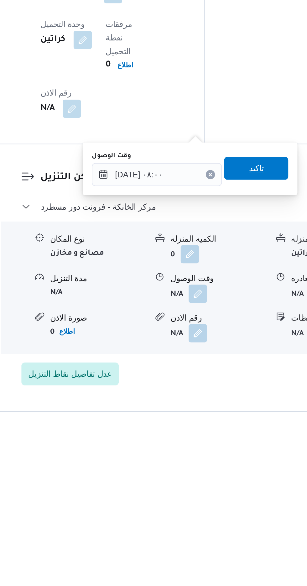
click at [228, 448] on span "تاكيد" at bounding box center [224, 447] width 8 height 8
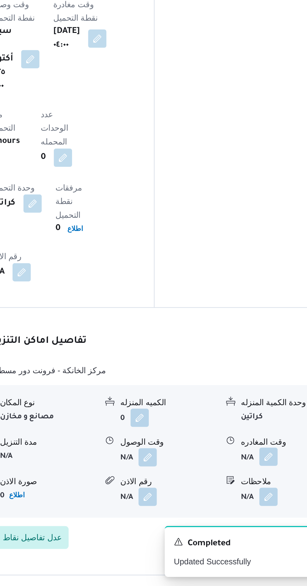
click at [259, 510] on button "button" at bounding box center [259, 515] width 10 height 10
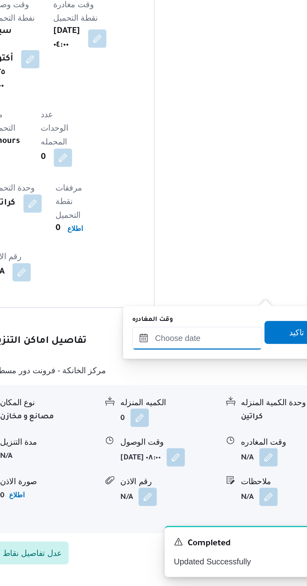
click at [232, 448] on input "وقت المغادره" at bounding box center [219, 450] width 71 height 13
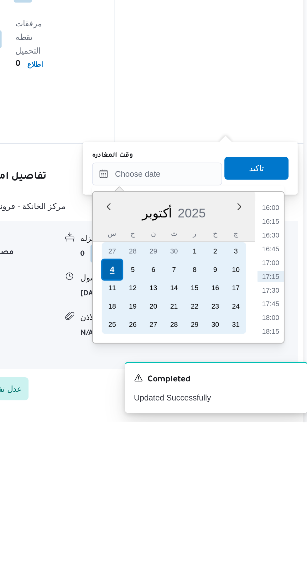
click at [195, 502] on div "4" at bounding box center [195, 503] width 12 height 12
type input "[DATE] ٠٠:٠٠"
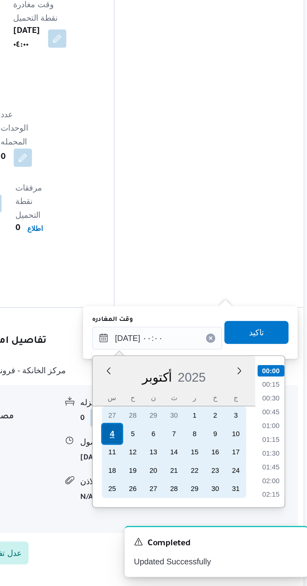
scroll to position [475, 0]
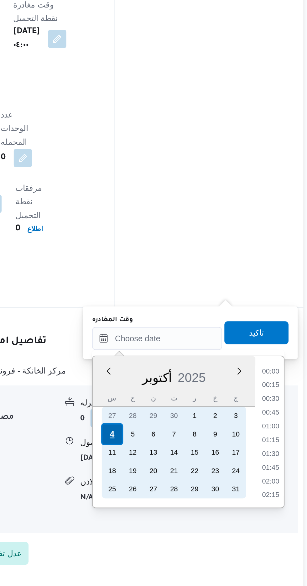
click at [197, 505] on div "4" at bounding box center [195, 503] width 12 height 12
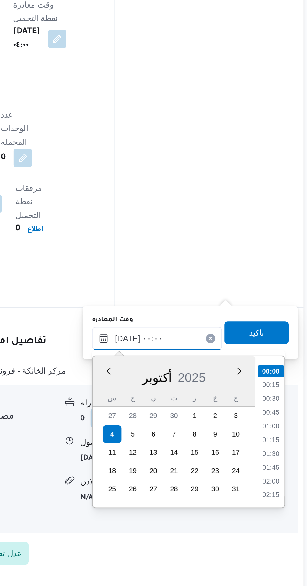
click at [187, 454] on input "[DATE] ٠٠:٠٠" at bounding box center [219, 450] width 71 height 13
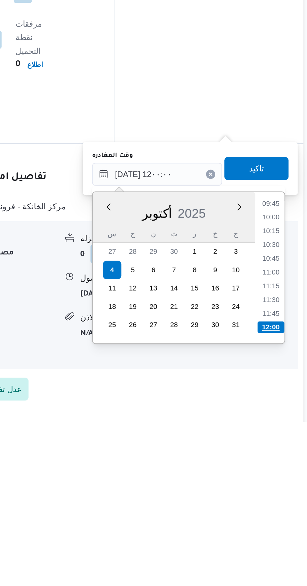
click at [282, 535] on li "12:00" at bounding box center [282, 534] width 15 height 6
type input "[DATE] ١٢:٠٠"
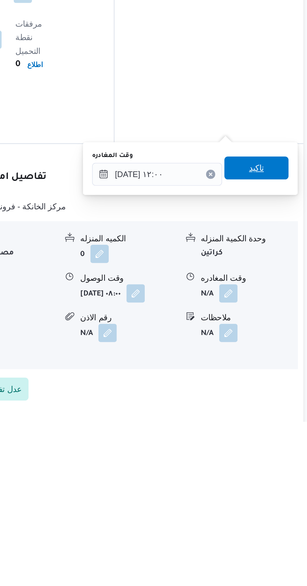
click at [278, 448] on span "تاكيد" at bounding box center [274, 447] width 8 height 8
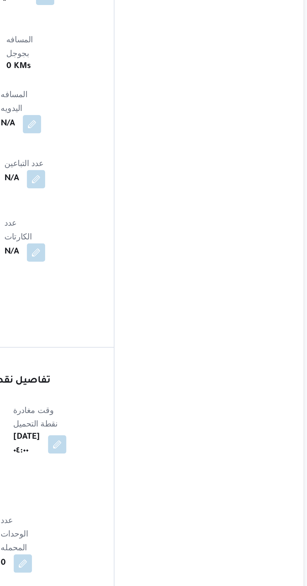
scroll to position [474, 0]
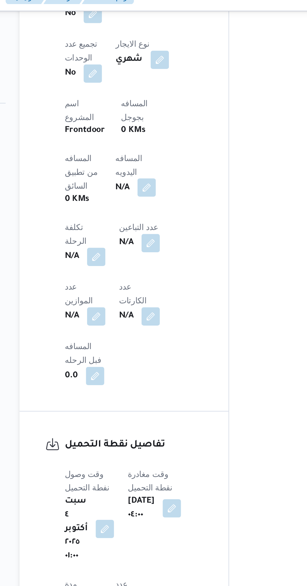
click at [146, 107] on button "button" at bounding box center [151, 112] width 10 height 10
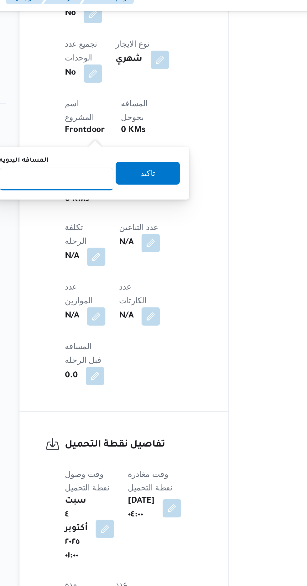
click at [112, 108] on input "المسافه اليدويه" at bounding box center [102, 107] width 62 height 13
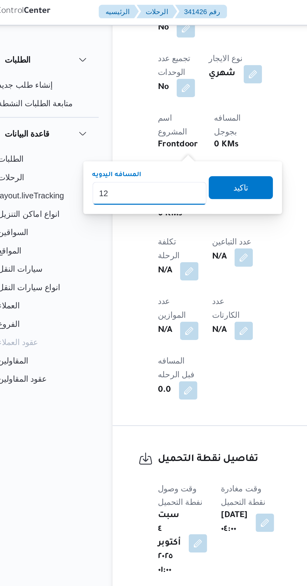
type input "120"
click at [156, 105] on span "تاكيد" at bounding box center [152, 104] width 8 height 8
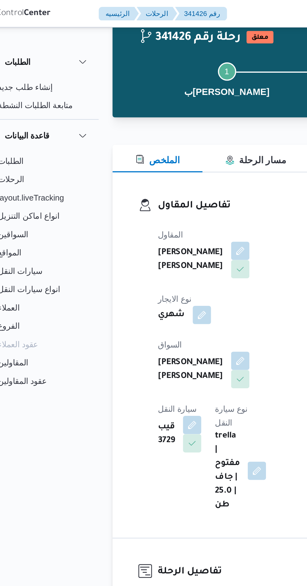
scroll to position [0, 0]
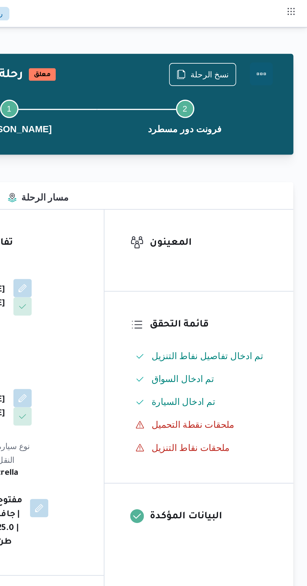
click at [285, 37] on button "Actions" at bounding box center [282, 40] width 13 height 13
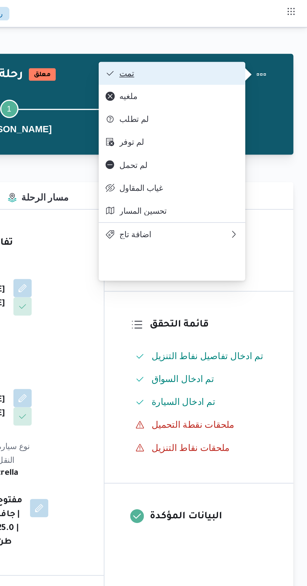
click at [261, 43] on span "تمت" at bounding box center [236, 40] width 65 height 5
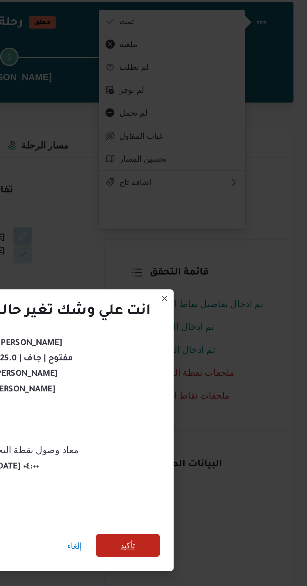
click at [209, 327] on span "تأكيد" at bounding box center [209, 327] width 8 height 8
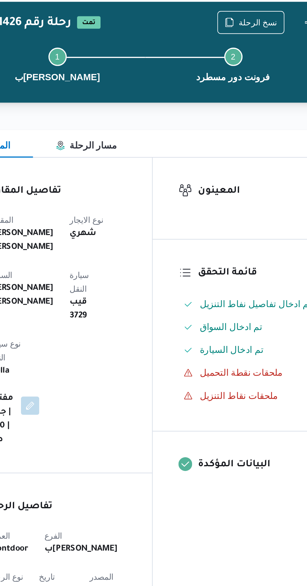
click at [253, 44] on div "Step 1 is incomplete 1 بيوفانا شبرامنت Step 2 is incomplete 2 فرونت دور مسطرد" at bounding box center [192, 63] width 200 height 40
click at [251, 43] on span "نسخ الرحلة" at bounding box center [253, 41] width 21 height 8
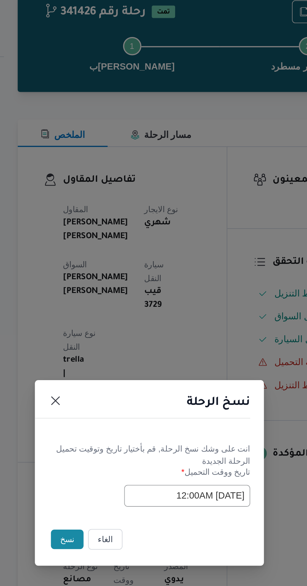
click at [106, 335] on button "نسخ" at bounding box center [109, 329] width 18 height 11
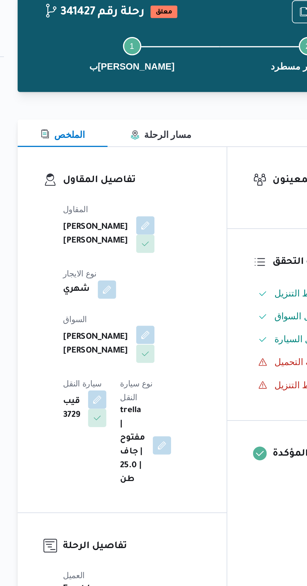
click at [146, 218] on button "button" at bounding box center [151, 217] width 10 height 10
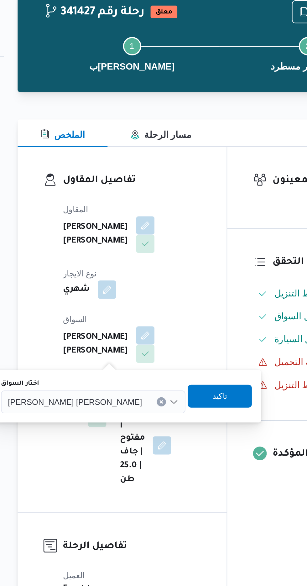
click at [114, 256] on span "[PERSON_NAME] [PERSON_NAME]" at bounding box center [112, 253] width 73 height 7
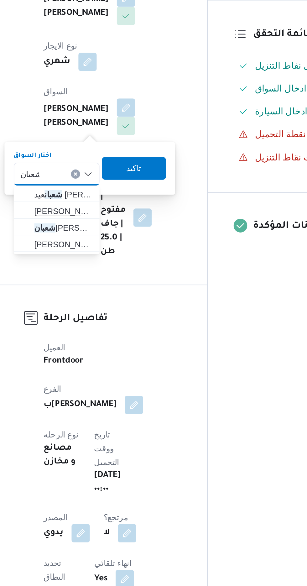
type input "شعبان"
click at [123, 275] on span "[PERSON_NAME] [PERSON_NAME]" at bounding box center [117, 275] width 32 height 8
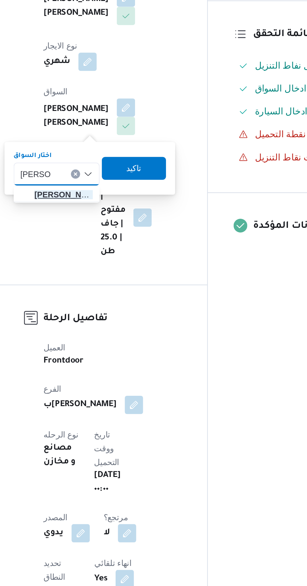
type input "[PERSON_NAME]"
click at [124, 266] on span "شعبان عي د [PERSON_NAME]" at bounding box center [117, 266] width 32 height 8
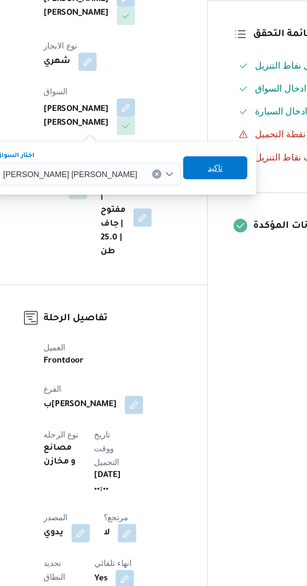
click at [183, 253] on span "تاكيد" at bounding box center [200, 250] width 35 height 13
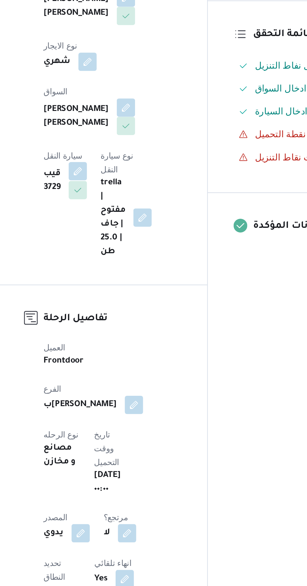
click at [130, 248] on button "button" at bounding box center [125, 253] width 10 height 10
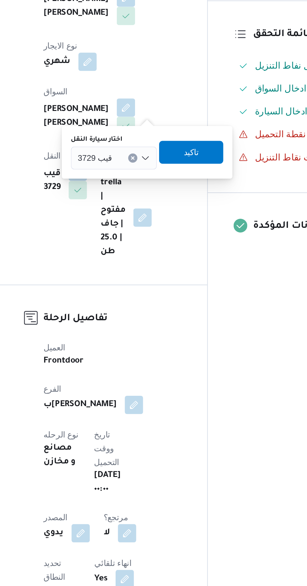
click at [146, 244] on input "اختار سيارة النقل" at bounding box center [146, 246] width 1 height 8
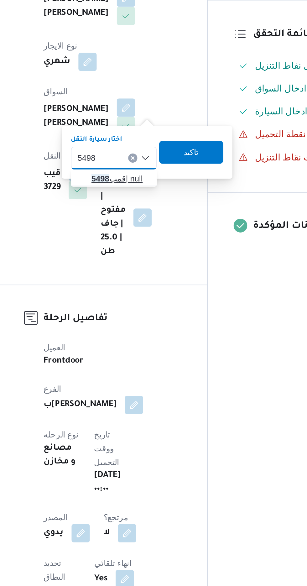
type input "5498"
click at [149, 257] on span "قمب 5498 | null" at bounding box center [149, 257] width 32 height 8
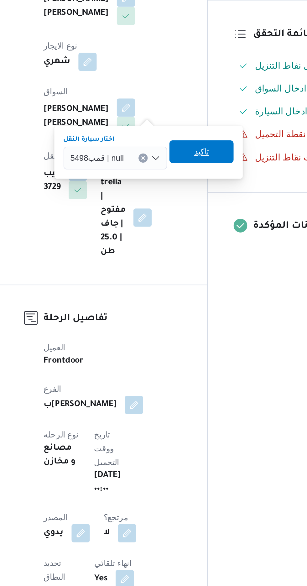
click at [196, 244] on span "تاكيد" at bounding box center [192, 242] width 35 height 13
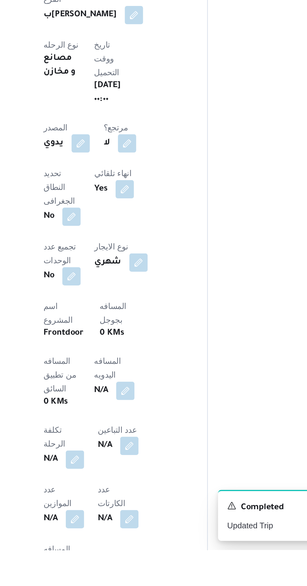
scroll to position [101, 0]
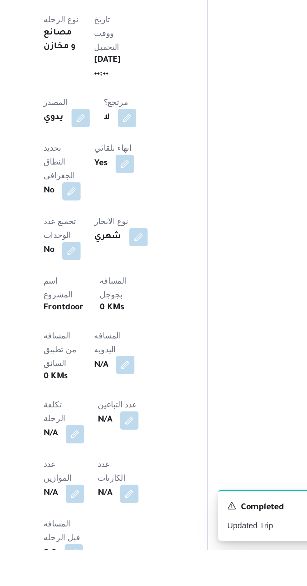
click at [146, 480] on button "button" at bounding box center [151, 485] width 10 height 10
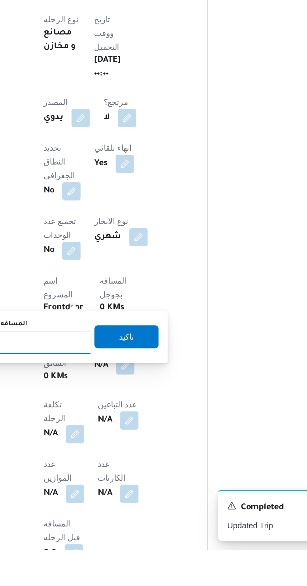
click at [119, 471] on input "المسافه اليدويه" at bounding box center [102, 472] width 62 height 13
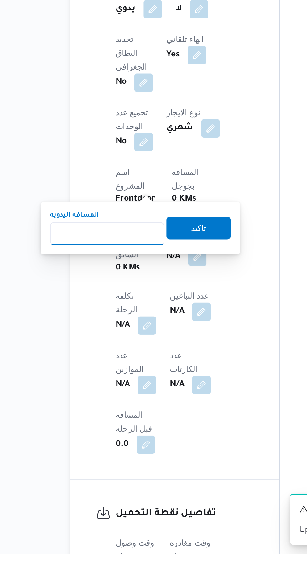
scroll to position [163, 0]
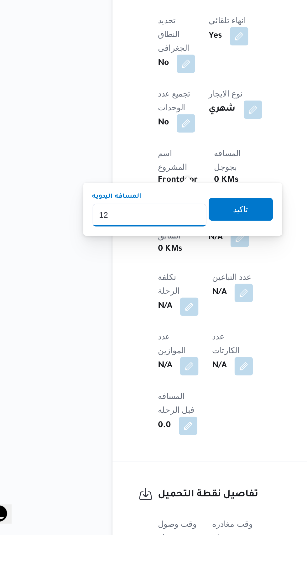
type input "120"
click at [156, 404] on span "تاكيد" at bounding box center [152, 408] width 8 height 8
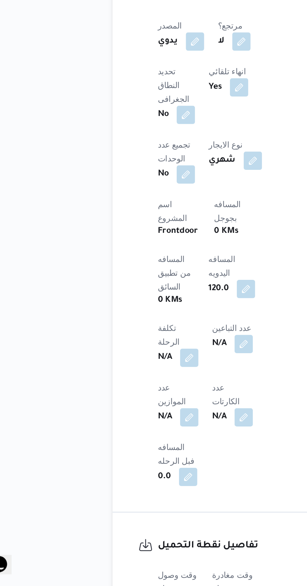
scroll to position [162, 0]
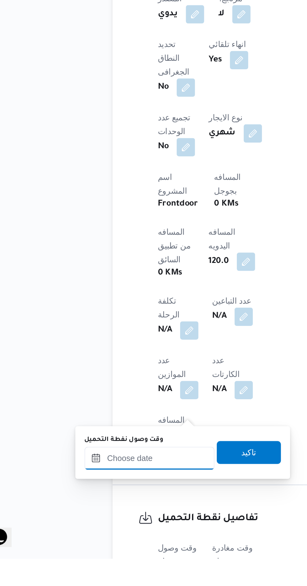
click at [92, 531] on input "وقت وصول نفطة التحميل" at bounding box center [101, 531] width 71 height 13
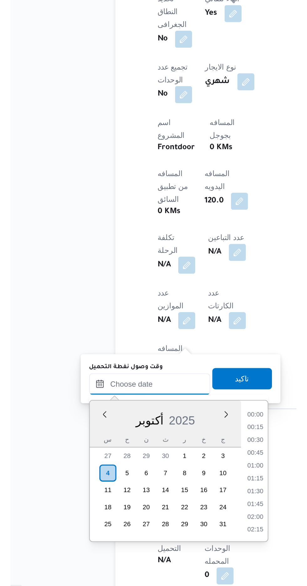
scroll to position [481, 0]
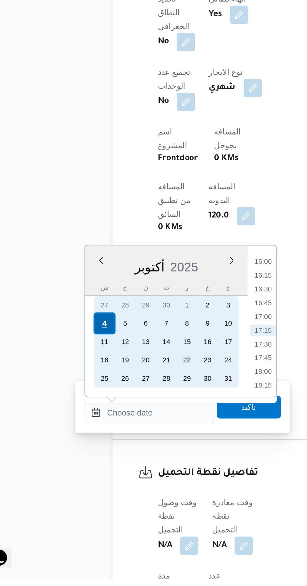
click at [77, 445] on div "4" at bounding box center [77, 446] width 12 height 12
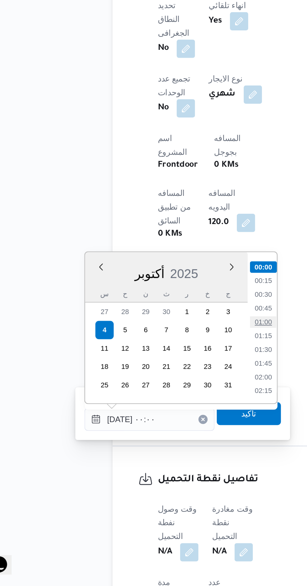
click at [163, 441] on li "01:00" at bounding box center [164, 441] width 14 height 6
type input "[DATE] ٠١:٠٠"
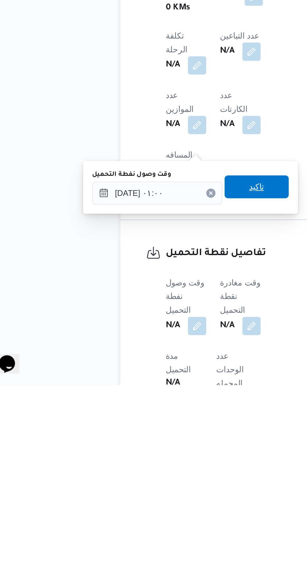
click at [169, 479] on span "تاكيد" at bounding box center [156, 477] width 35 height 13
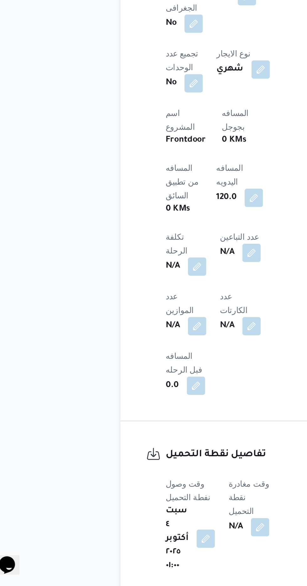
click at [131, 555] on button "button" at bounding box center [128, 560] width 10 height 10
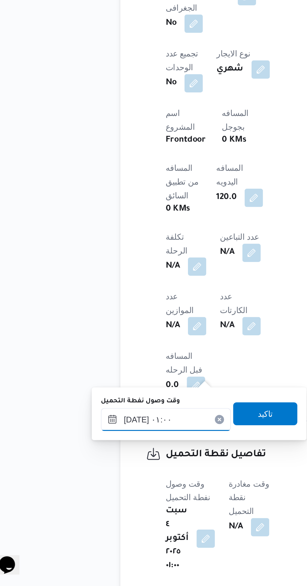
click at [113, 493] on input "[DATE] ٠١:٠٠" at bounding box center [106, 495] width 71 height 13
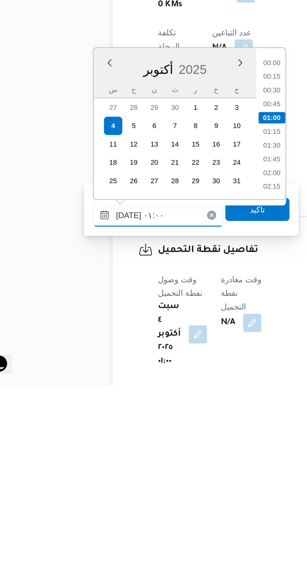
scroll to position [226, 0]
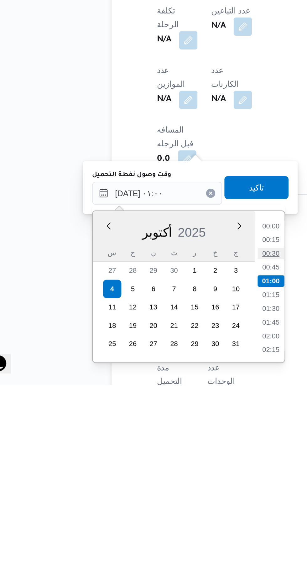
click at [170, 514] on li "00:30" at bounding box center [168, 514] width 14 height 6
type input "[DATE] ٠١:٠٠"
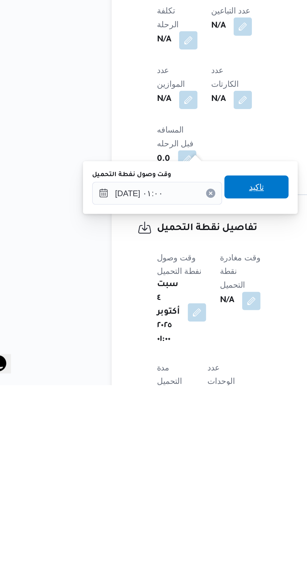
click at [165, 481] on span "تاكيد" at bounding box center [161, 478] width 8 height 8
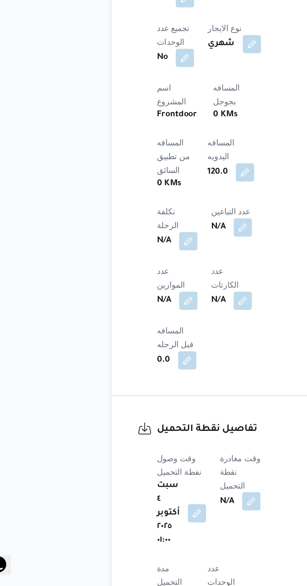
click at [156, 535] on button "button" at bounding box center [158, 540] width 10 height 10
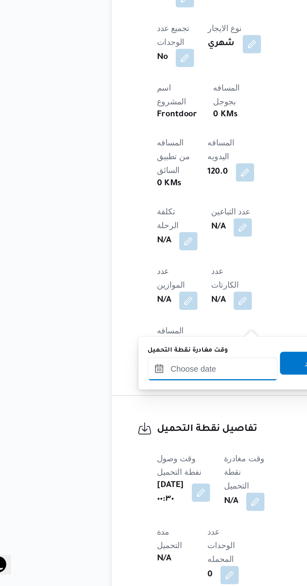
click at [138, 468] on input "وقت مغادرة نقطة التحميل" at bounding box center [136, 467] width 71 height 13
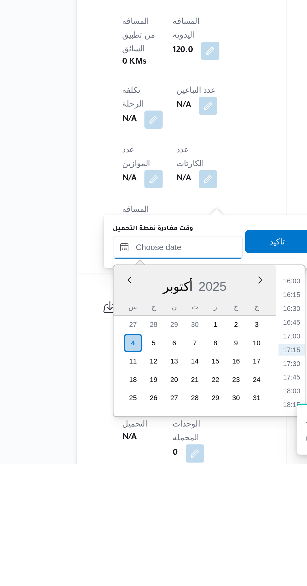
scroll to position [226, 0]
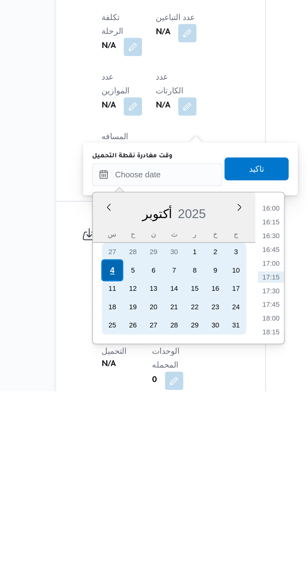
click at [112, 518] on div "4" at bounding box center [112, 520] width 12 height 12
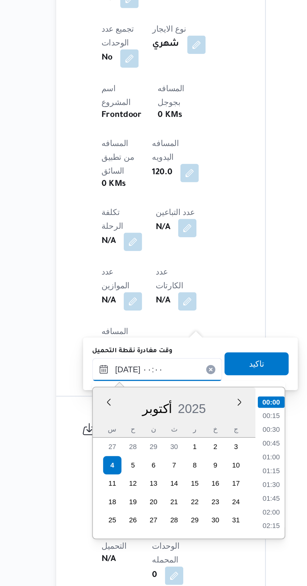
click at [101, 468] on input "[DATE] ٠٠:٠٠" at bounding box center [136, 467] width 71 height 13
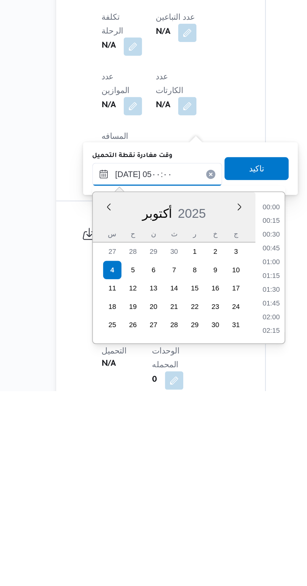
scroll to position [85, 0]
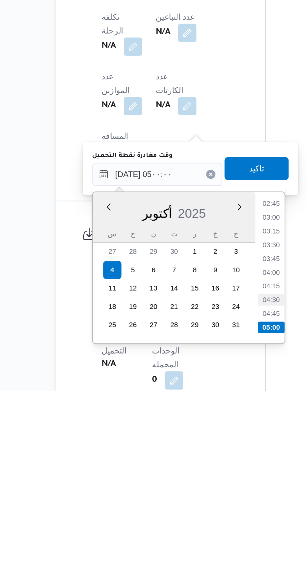
click at [199, 537] on li "04:30" at bounding box center [199, 536] width 14 height 6
type input "[DATE] ٠٤:٣٠"
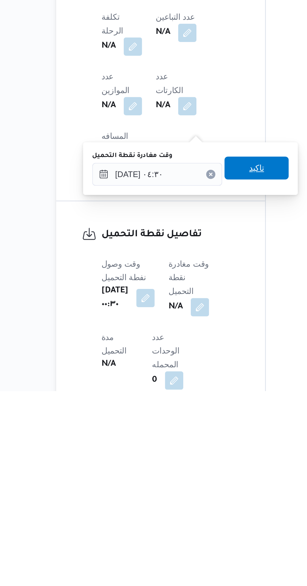
click at [196, 469] on span "تاكيد" at bounding box center [191, 464] width 35 height 13
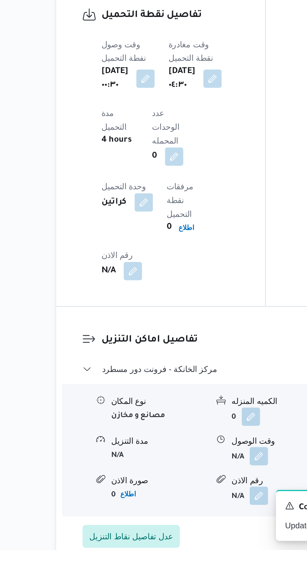
scroll to position [450, 0]
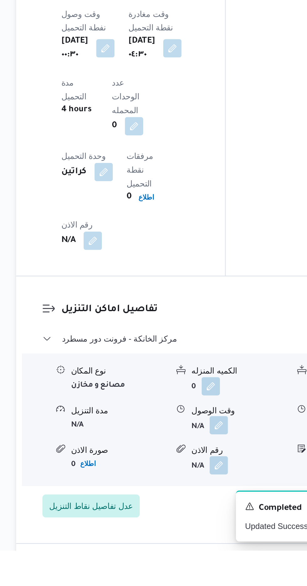
click at [191, 512] on button "button" at bounding box center [192, 517] width 10 height 10
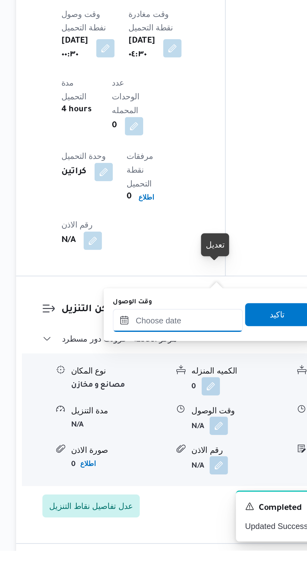
click at [179, 462] on input "وقت الوصول" at bounding box center [169, 460] width 71 height 13
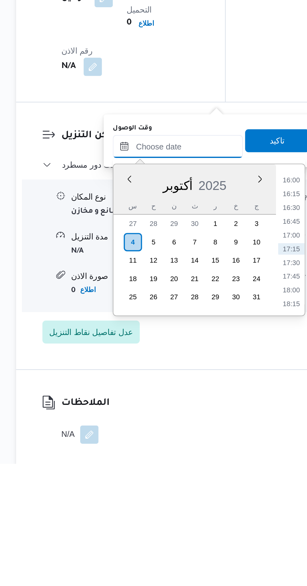
scroll to position [498, 0]
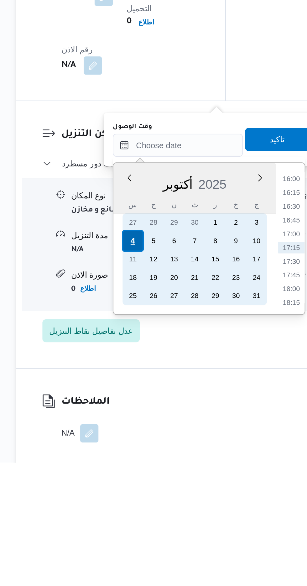
click at [146, 464] on div "4" at bounding box center [145, 465] width 12 height 12
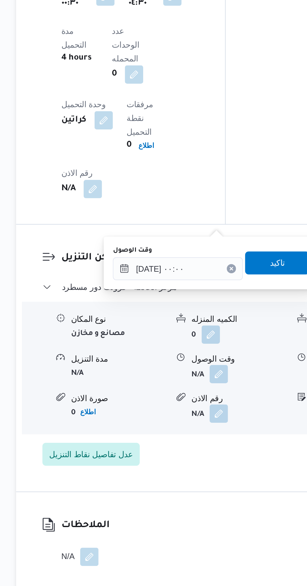
click at [134, 413] on div "You are in a dialog. To close this dialog, hit escape. وقت الوصول [DATE] ٠٠:٠٠ …" at bounding box center [188, 409] width 118 height 29
click at [139, 412] on input "[DATE] ٠٠:٠٠" at bounding box center [169, 412] width 71 height 13
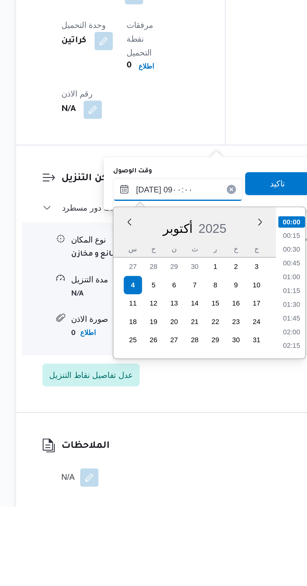
scroll to position [205, 0]
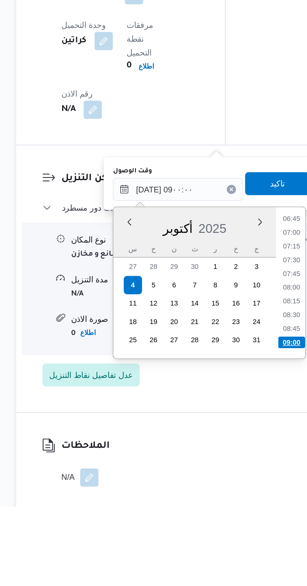
click at [236, 494] on li "09:00" at bounding box center [232, 496] width 15 height 6
type input "[DATE] ٠٩:٠٠"
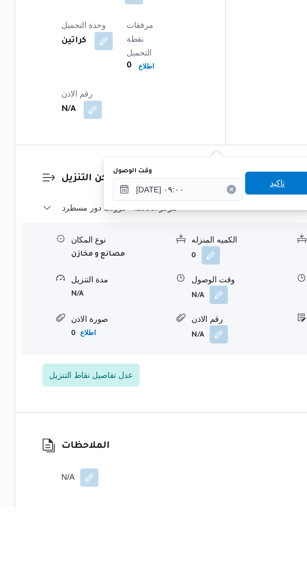
click at [226, 411] on span "تاكيد" at bounding box center [224, 409] width 8 height 8
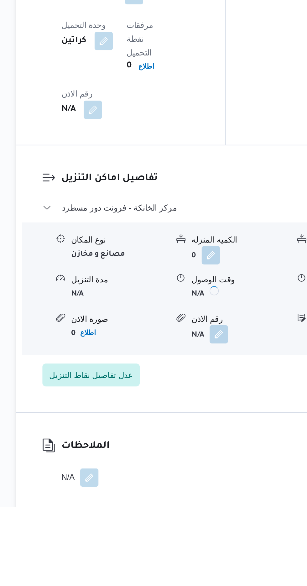
scroll to position [498, 0]
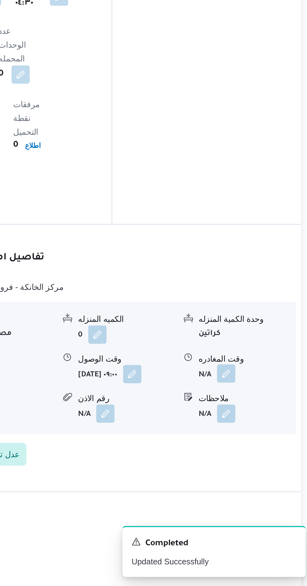
click at [260, 465] on button "button" at bounding box center [259, 470] width 10 height 10
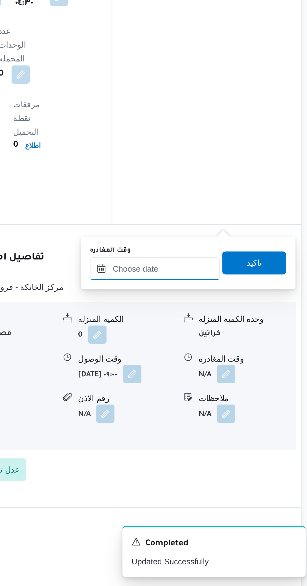
click at [227, 413] on input "وقت المغادره" at bounding box center [219, 412] width 71 height 13
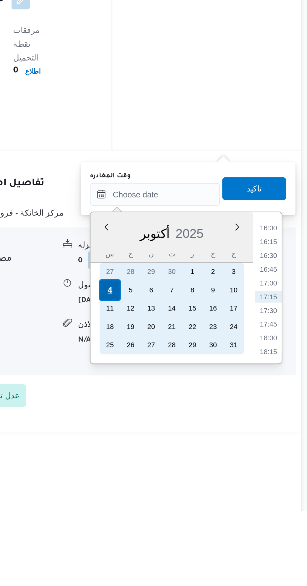
click at [195, 464] on div "4" at bounding box center [195, 465] width 12 height 12
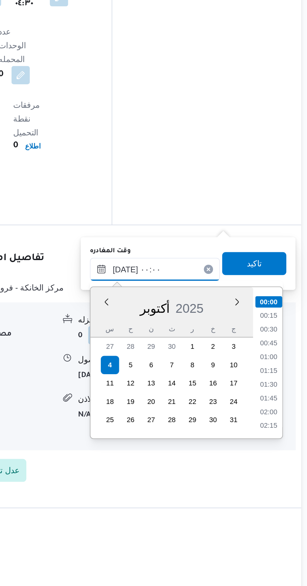
click at [188, 415] on input "[DATE] ٠٠:٠٠" at bounding box center [219, 412] width 71 height 13
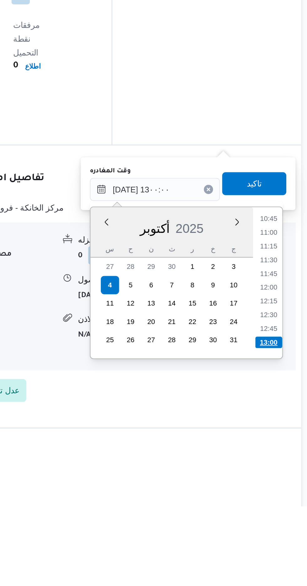
click at [280, 494] on li "13:00" at bounding box center [282, 496] width 15 height 6
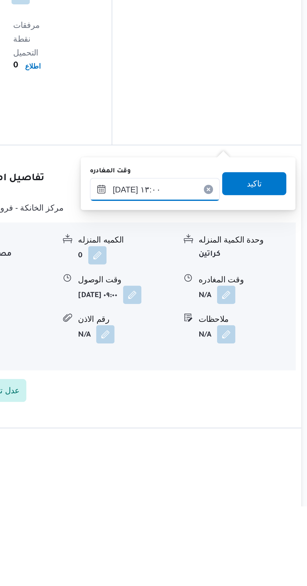
click at [229, 413] on input "[DATE] ١٣:٠٠" at bounding box center [219, 412] width 71 height 13
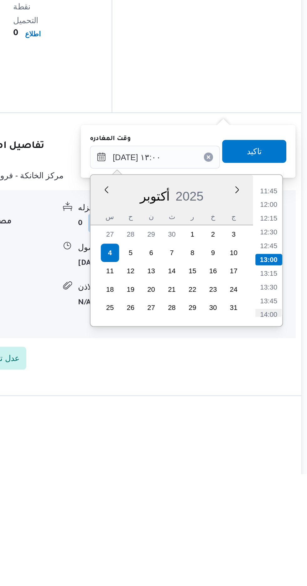
click at [278, 497] on li "14:00" at bounding box center [282, 499] width 14 height 6
type input "[DATE] ١٤:٠٠"
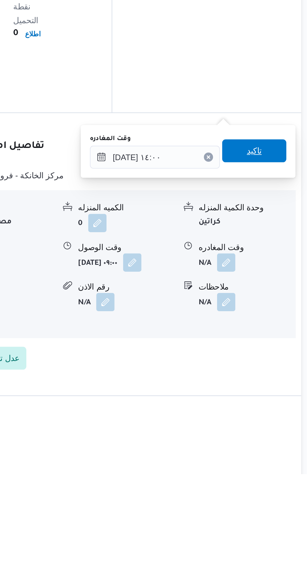
click at [284, 409] on span "تاكيد" at bounding box center [273, 409] width 35 height 13
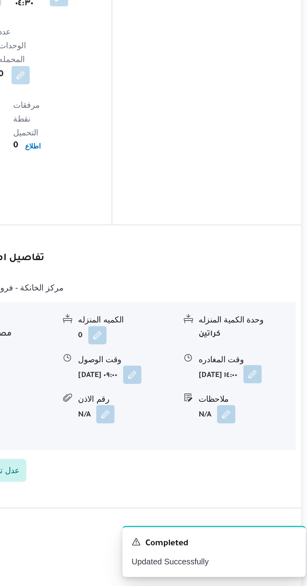
click at [268, 465] on button "button" at bounding box center [273, 470] width 10 height 10
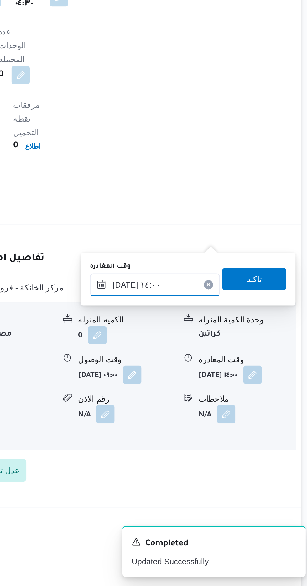
click at [234, 419] on input "[DATE] ١٤:٠٠" at bounding box center [219, 421] width 71 height 13
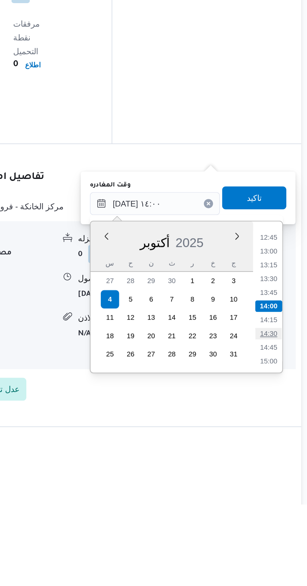
click at [282, 492] on li "14:30" at bounding box center [282, 493] width 14 height 6
type input "[DATE] ١٤:٣٠"
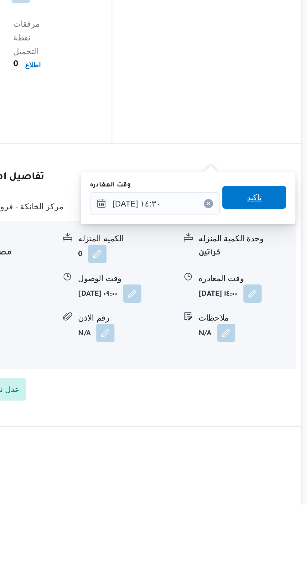
click at [282, 421] on span "تاكيد" at bounding box center [273, 418] width 35 height 13
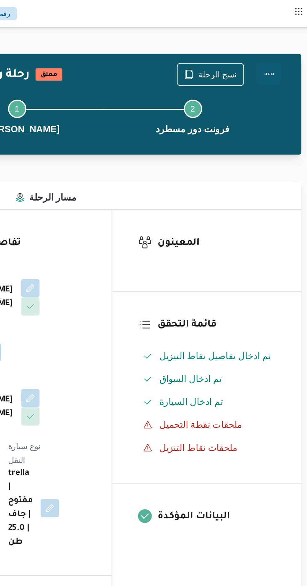
click at [283, 43] on button "Actions" at bounding box center [282, 40] width 13 height 13
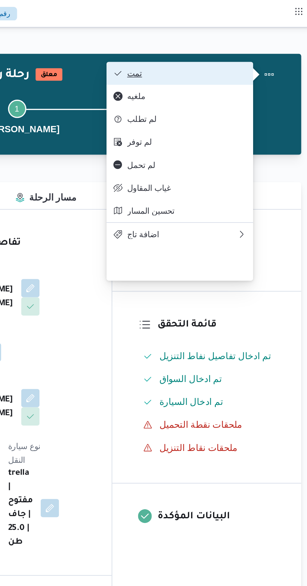
click at [264, 43] on span "تمت" at bounding box center [236, 40] width 65 height 5
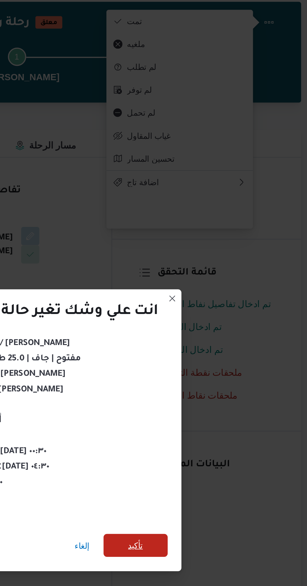
click at [208, 325] on span "تأكيد" at bounding box center [209, 327] width 8 height 8
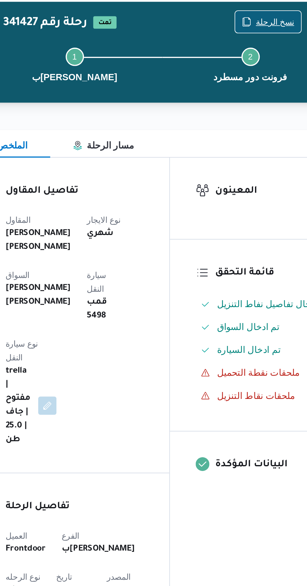
click at [245, 41] on span "نسخ الرحلة" at bounding box center [250, 40] width 36 height 12
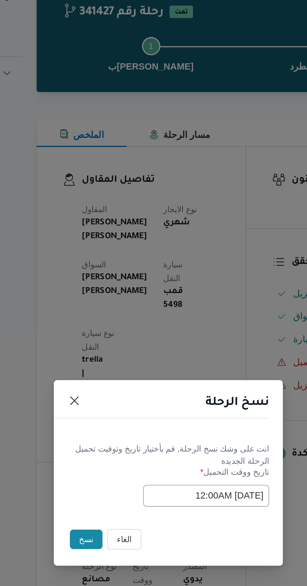
click at [103, 334] on button "نسخ" at bounding box center [109, 329] width 18 height 11
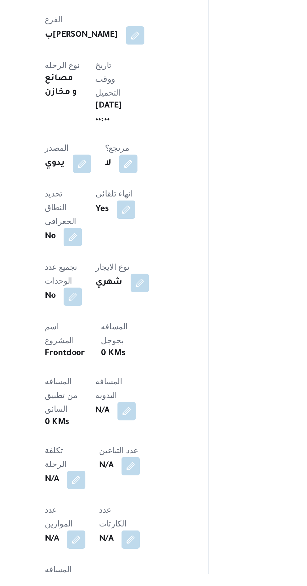
scroll to position [89, 0]
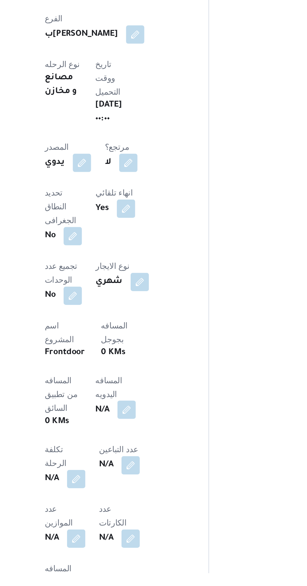
click at [146, 492] on button "button" at bounding box center [151, 497] width 10 height 10
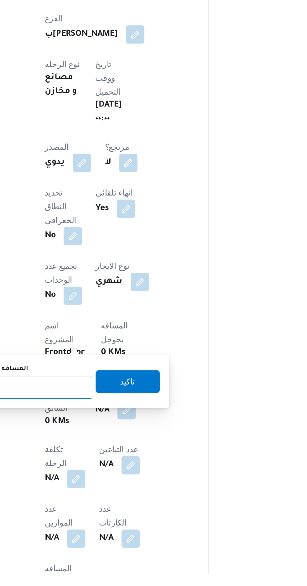
click at [112, 485] on input "المسافه اليدويه" at bounding box center [102, 484] width 62 height 13
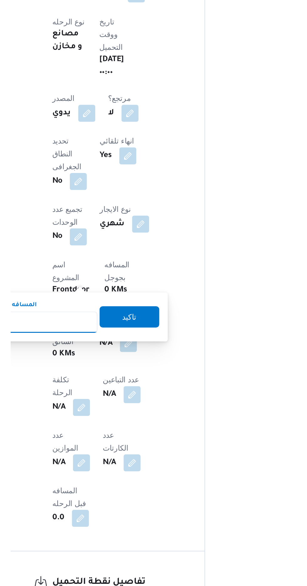
scroll to position [123, 0]
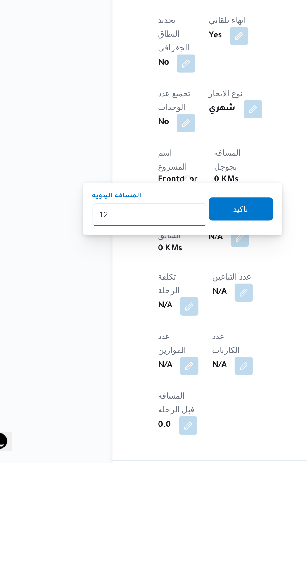
type input "120"
click at [167, 449] on span "تاكيد" at bounding box center [151, 447] width 35 height 13
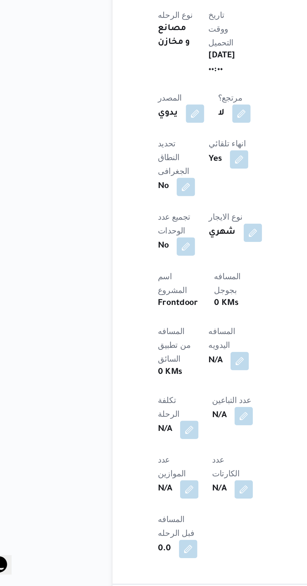
scroll to position [0, 0]
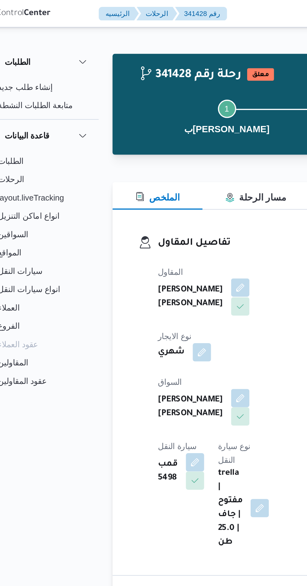
click at [146, 162] on button "button" at bounding box center [151, 157] width 10 height 10
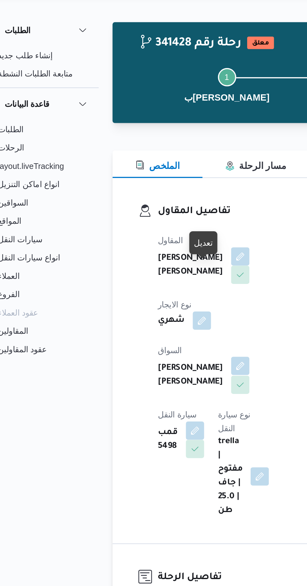
click at [146, 212] on button "button" at bounding box center [151, 217] width 10 height 10
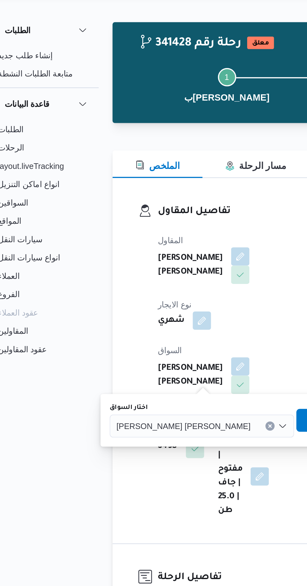
click at [117, 254] on div "[PERSON_NAME] [PERSON_NAME]" at bounding box center [130, 250] width 101 height 13
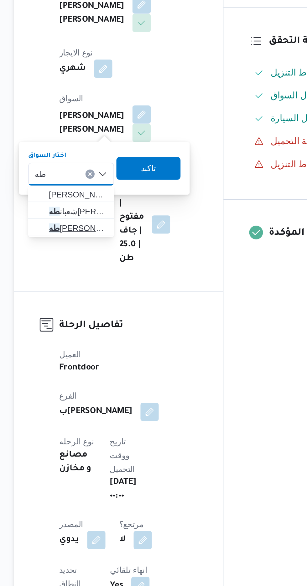
type input "طه"
click at [107, 280] on mark "طه" at bounding box center [104, 279] width 6 height 5
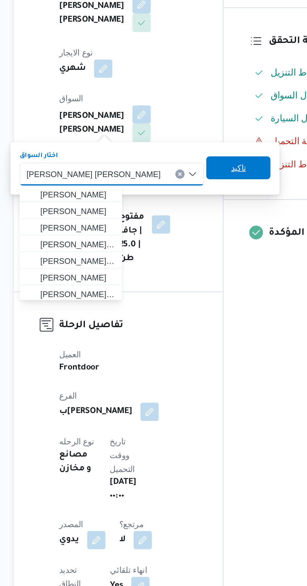
click at [200, 247] on span "تاكيد" at bounding box center [204, 247] width 8 height 8
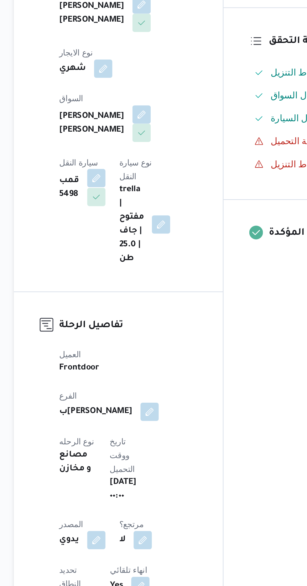
click at [132, 248] on button "button" at bounding box center [127, 253] width 10 height 10
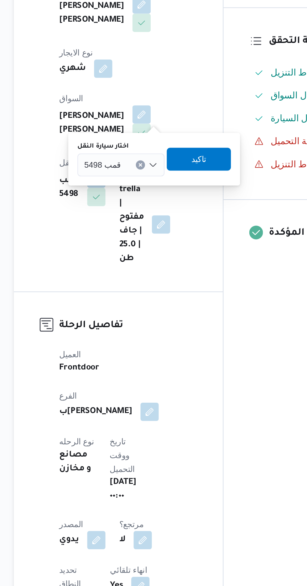
click at [143, 246] on input "اختار سيارة النقل" at bounding box center [143, 246] width 1 height 8
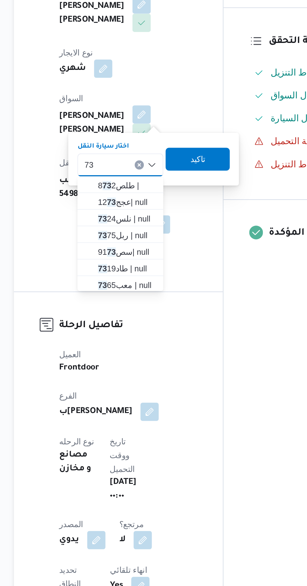
click at [140, 245] on div "73 73 Combo box. Selected. 73. Selected. قمب 5498. Press Backspace to delete قم…" at bounding box center [139, 245] width 47 height 13
type input "7"
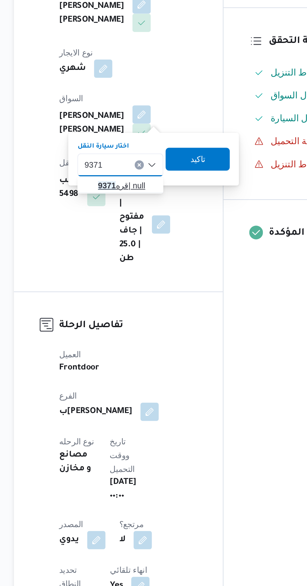
type input "9371"
click at [146, 257] on span "قره 9371 | null" at bounding box center [144, 257] width 32 height 8
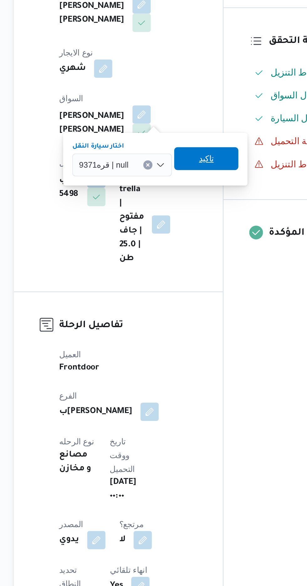
click at [195, 239] on span "تاكيد" at bounding box center [186, 242] width 35 height 13
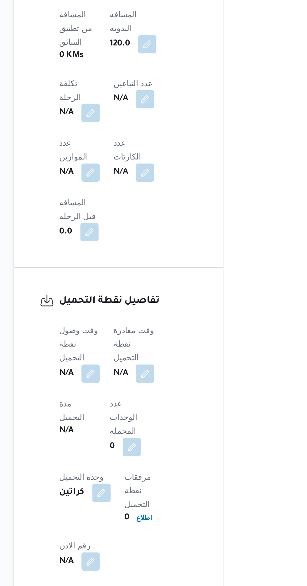
scroll to position [298, 0]
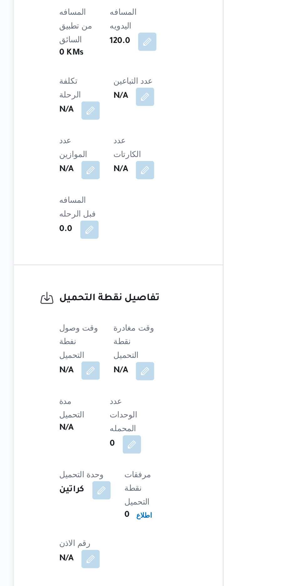
click at [123, 463] on button "button" at bounding box center [123, 468] width 10 height 10
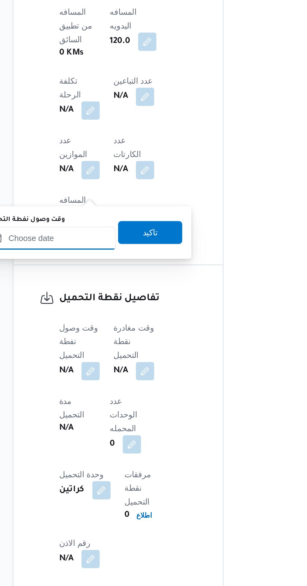
click at [118, 396] on input "وقت وصول نفطة التحميل" at bounding box center [101, 396] width 71 height 13
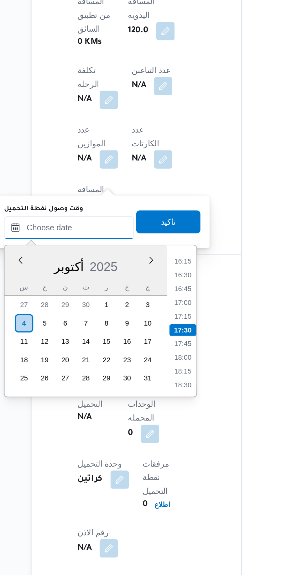
scroll to position [297, 0]
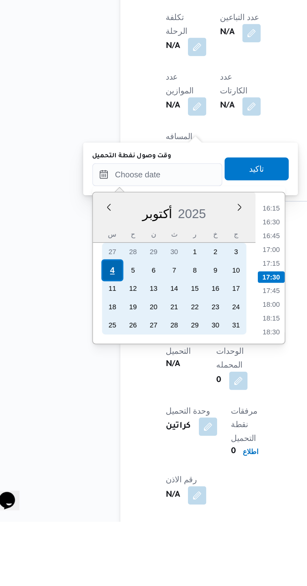
click at [77, 448] on div "4" at bounding box center [77, 449] width 12 height 12
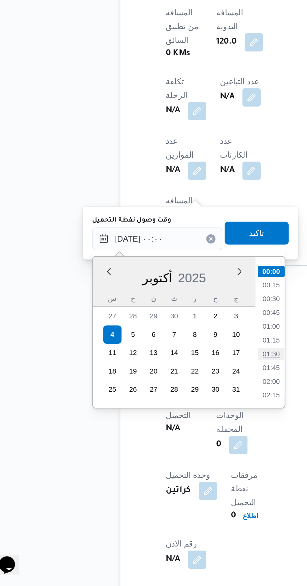
click at [165, 459] on li "01:30" at bounding box center [164, 459] width 14 height 6
type input "[DATE] ٠١:٣٠"
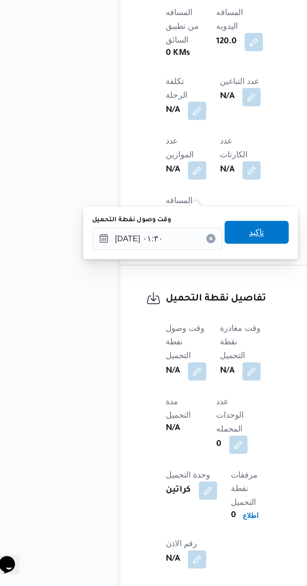
click at [165, 398] on span "تاكيد" at bounding box center [156, 392] width 35 height 13
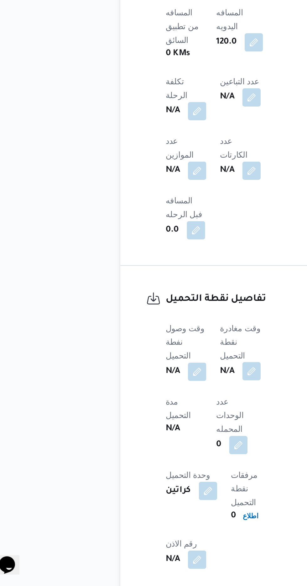
click at [156, 464] on button "button" at bounding box center [153, 469] width 10 height 10
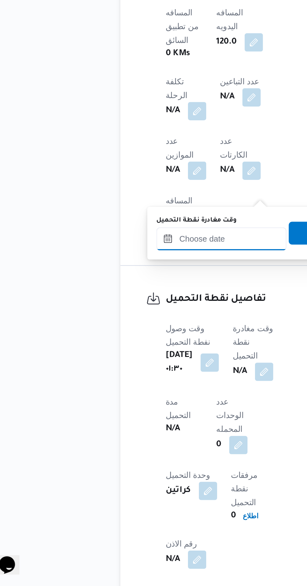
click at [144, 397] on input "وقت مغادرة نقطة التحميل" at bounding box center [136, 396] width 71 height 13
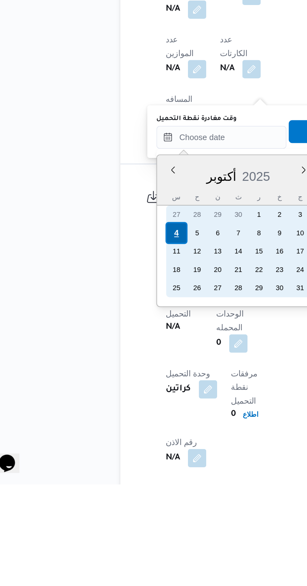
click at [112, 447] on div "4" at bounding box center [112, 449] width 12 height 12
type input "[DATE] ٠٠:٠٠"
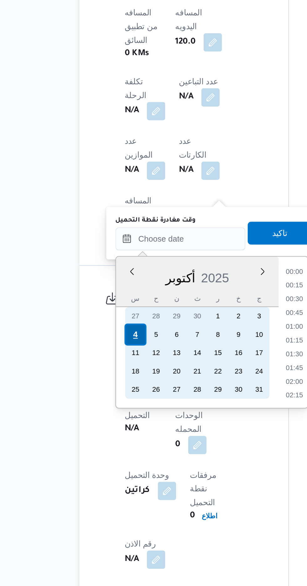
click at [112, 446] on div "4" at bounding box center [112, 449] width 12 height 12
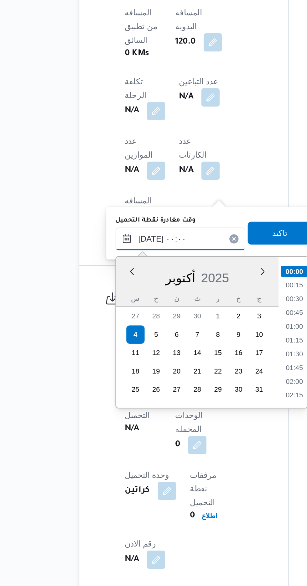
click at [114, 395] on input "[DATE] ٠٠:٠٠" at bounding box center [136, 396] width 71 height 13
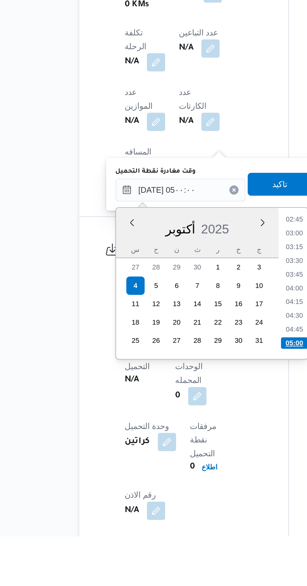
click at [199, 479] on li "05:00" at bounding box center [199, 480] width 15 height 6
type input "[DATE] ٠٥:٠٠"
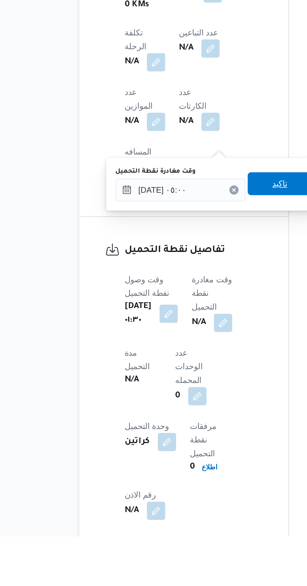
click at [194, 396] on span "تاكيد" at bounding box center [191, 393] width 8 height 8
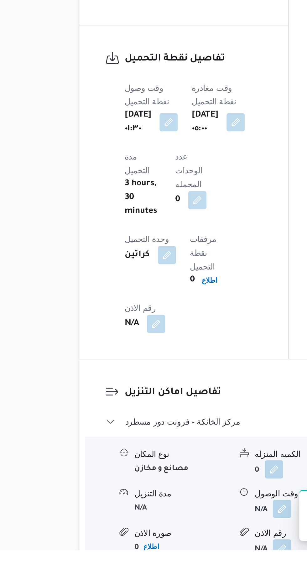
scroll to position [444, 0]
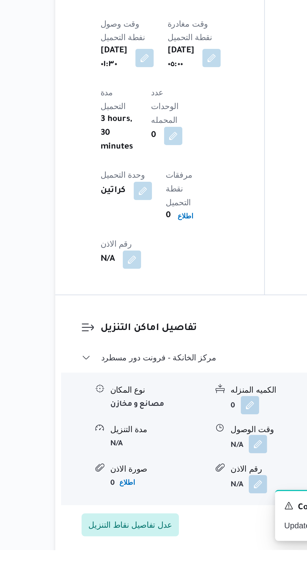
click at [192, 523] on button "button" at bounding box center [192, 528] width 10 height 10
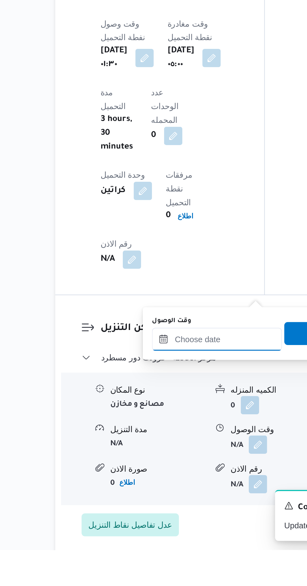
click at [176, 470] on input "وقت الوصول" at bounding box center [169, 470] width 71 height 13
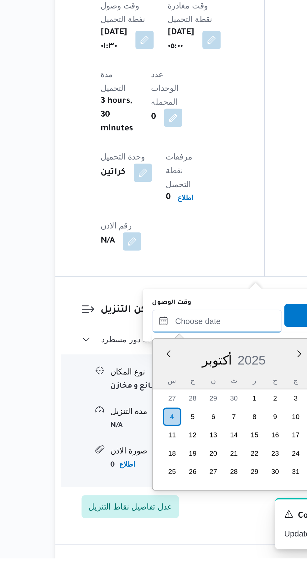
scroll to position [488, 0]
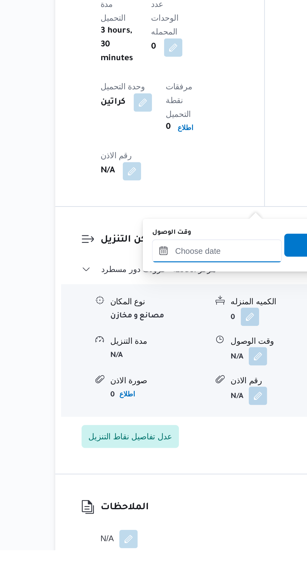
click at [181, 424] on input "وقت الوصول" at bounding box center [169, 422] width 71 height 13
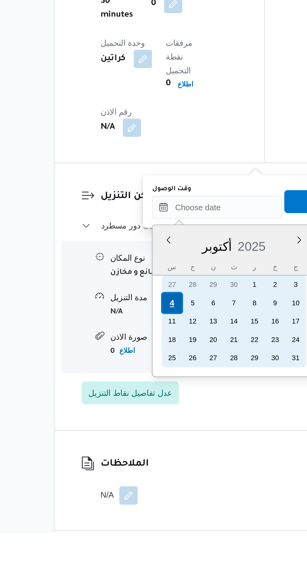
click at [145, 461] on div "4" at bounding box center [145, 460] width 12 height 12
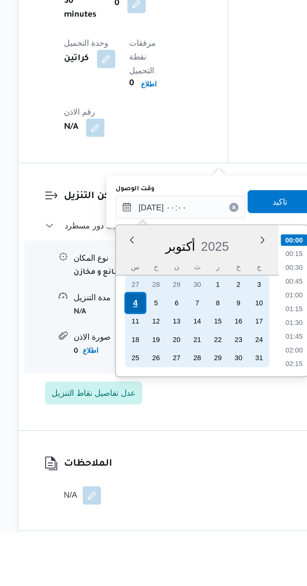
scroll to position [507, 0]
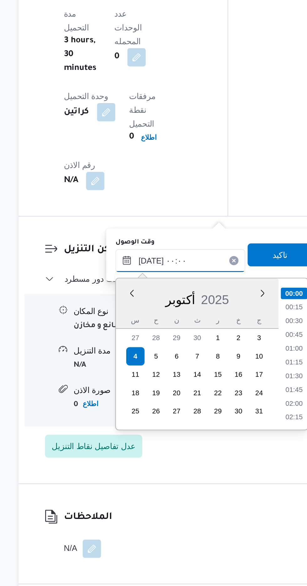
click at [147, 408] on input "[DATE] ٠٠:٠٠" at bounding box center [169, 408] width 71 height 13
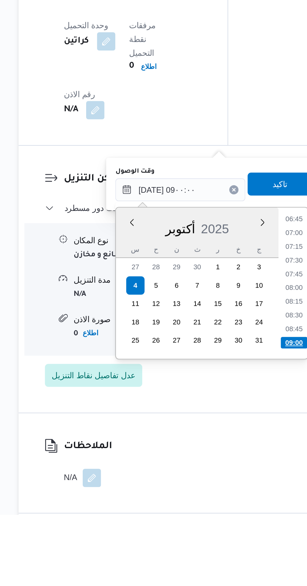
click at [233, 490] on li "09:00" at bounding box center [232, 492] width 15 height 6
type input "[DATE] ٠٩:٠٠"
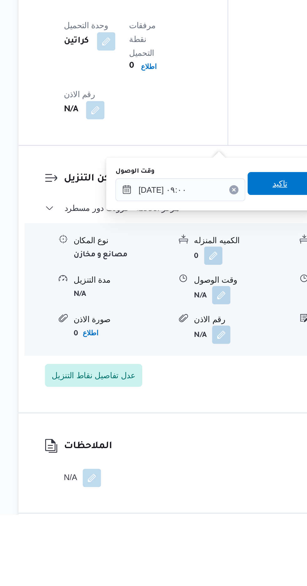
click at [226, 406] on span "تاكيد" at bounding box center [224, 405] width 35 height 13
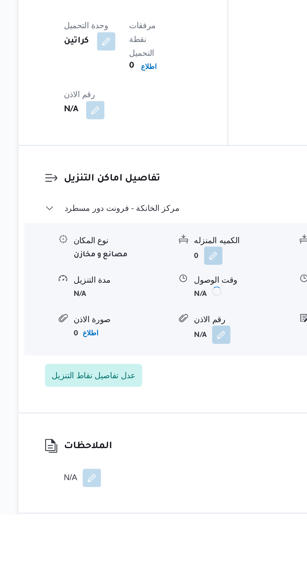
scroll to position [507, 0]
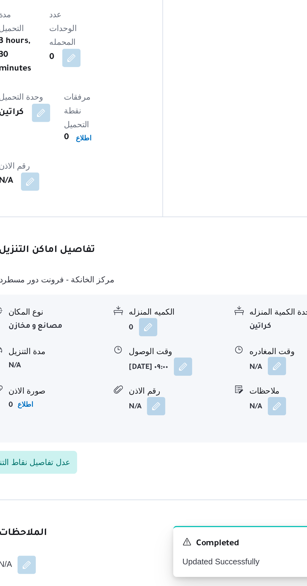
click at [255, 461] on button "button" at bounding box center [259, 466] width 10 height 10
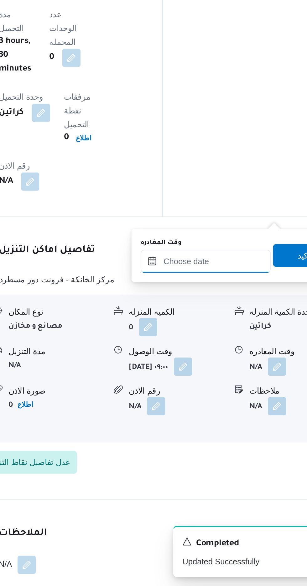
click at [240, 406] on input "وقت المغادره" at bounding box center [219, 408] width 71 height 13
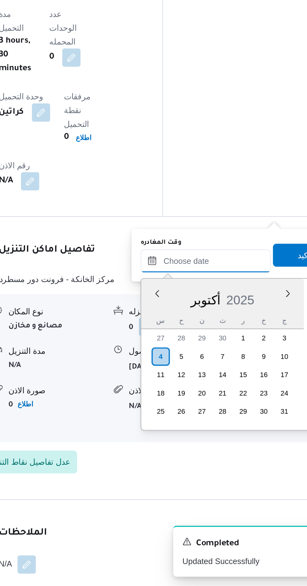
scroll to position [488, 0]
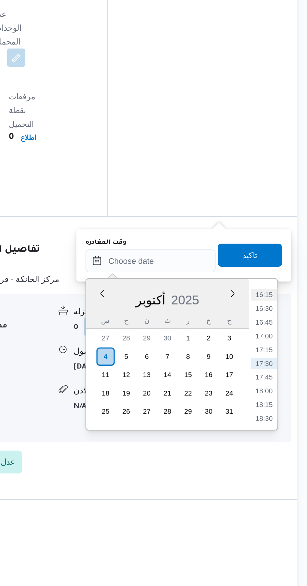
click at [281, 427] on li "16:15" at bounding box center [282, 427] width 14 height 6
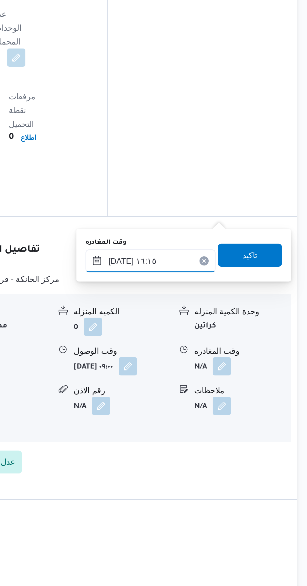
click at [242, 407] on input "[DATE] ١٦:١٥" at bounding box center [219, 408] width 71 height 13
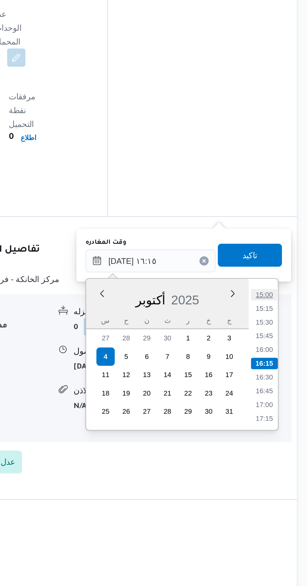
click at [281, 428] on li "15:00" at bounding box center [282, 427] width 14 height 6
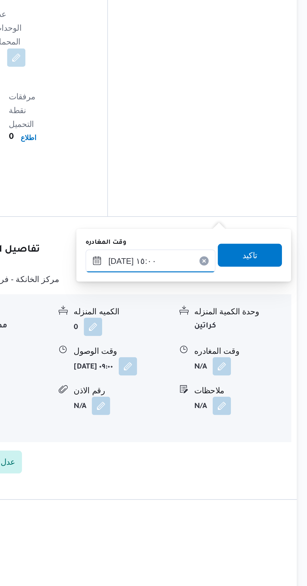
click at [242, 412] on input "[DATE] ١٥:٠٠" at bounding box center [219, 408] width 71 height 13
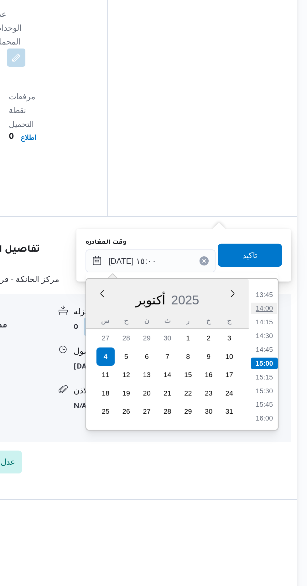
click at [281, 434] on li "14:00" at bounding box center [282, 434] width 14 height 6
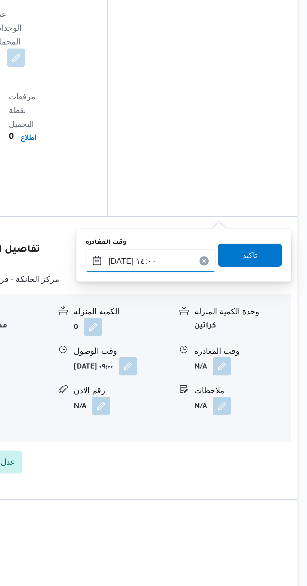
click at [240, 407] on input "[DATE] ١٤:٠٠" at bounding box center [219, 408] width 71 height 13
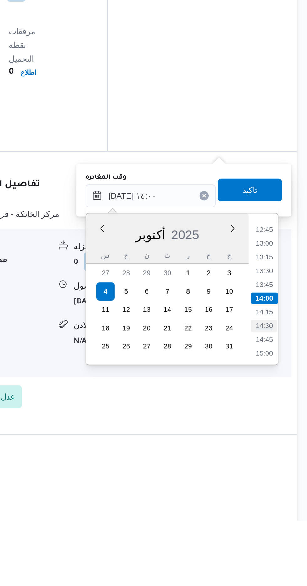
click at [281, 480] on li "14:30" at bounding box center [282, 479] width 14 height 6
type input "[DATE] ١٤:٣٠"
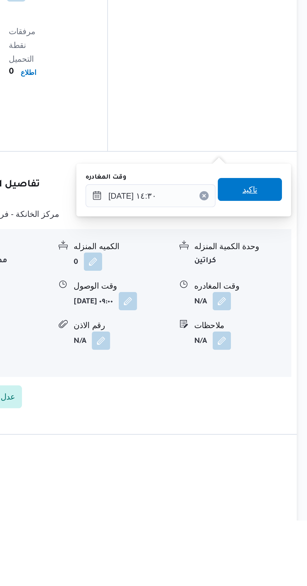
click at [281, 409] on span "تاكيد" at bounding box center [273, 405] width 35 height 13
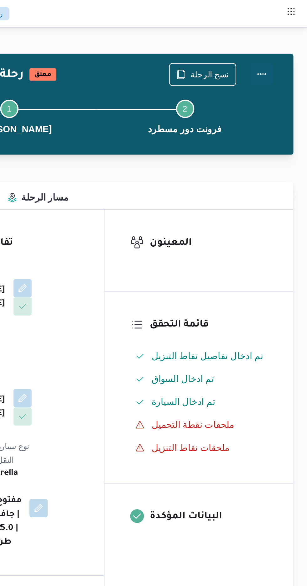
click at [284, 40] on button "Actions" at bounding box center [282, 40] width 13 height 13
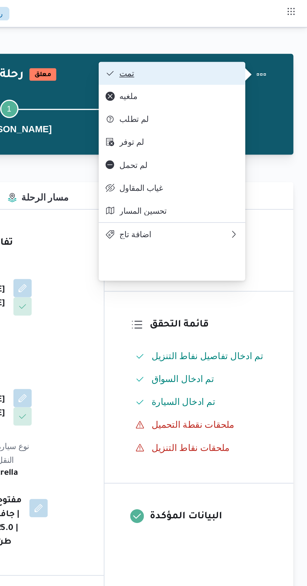
click at [259, 39] on span "تمت" at bounding box center [236, 40] width 65 height 5
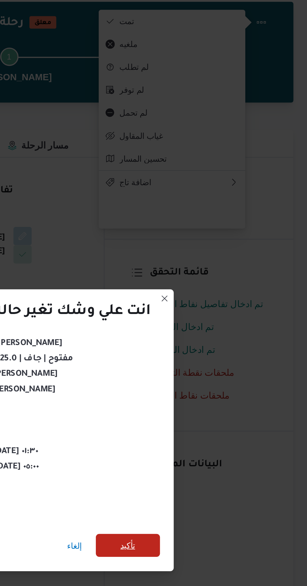
click at [210, 323] on span "تأكيد" at bounding box center [209, 327] width 8 height 8
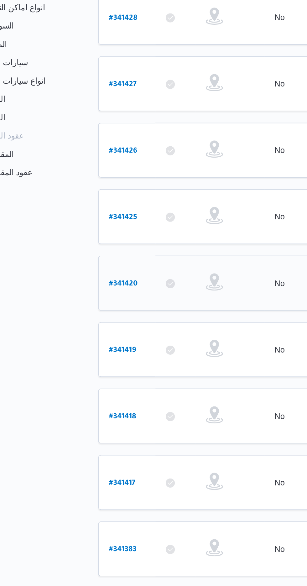
click at [88, 267] on b "# 341420" at bounding box center [95, 269] width 16 height 4
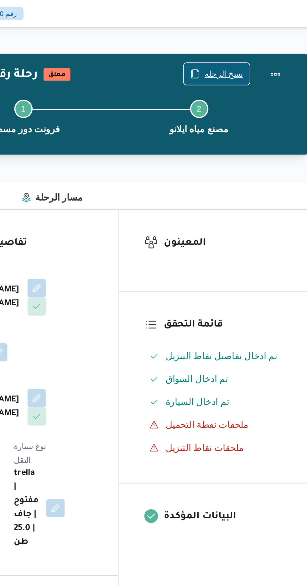
click at [259, 40] on span "نسخ الرحلة" at bounding box center [253, 41] width 21 height 8
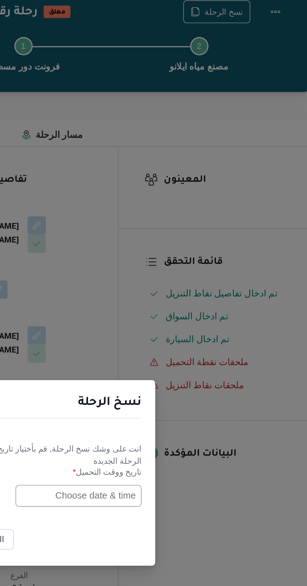
click at [175, 307] on input "text" at bounding box center [174, 306] width 69 height 12
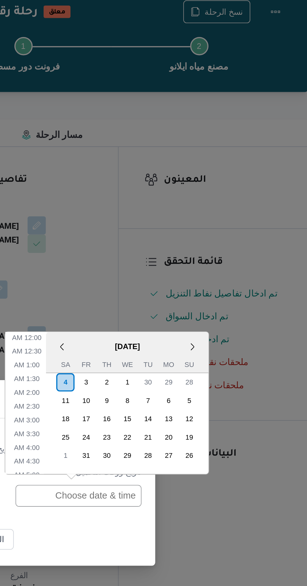
scroll to position [228, 0]
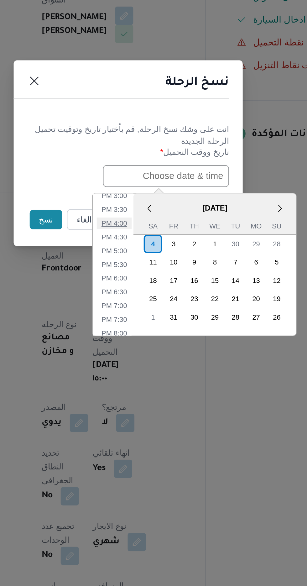
click at [145, 330] on li "4:00 PM" at bounding box center [145, 331] width 19 height 6
type input "[DATE] 4:00PM"
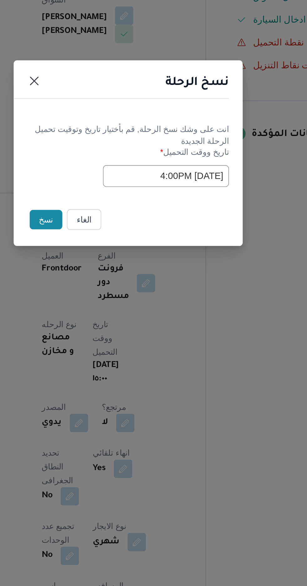
click at [102, 333] on button "نسخ" at bounding box center [109, 329] width 18 height 11
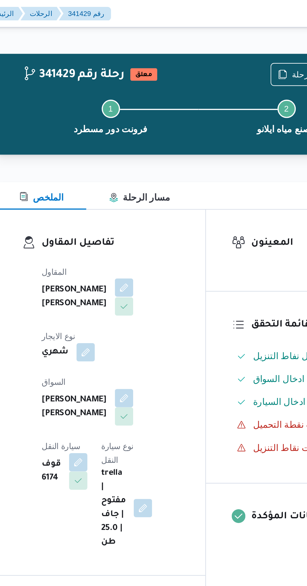
click at [146, 162] on button "button" at bounding box center [151, 157] width 10 height 10
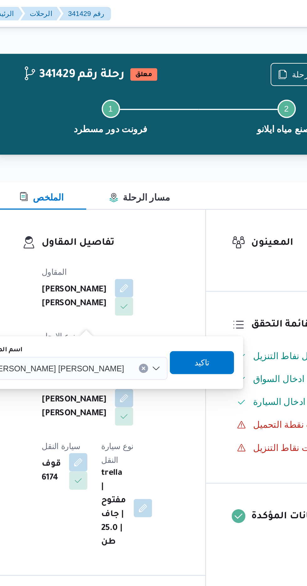
click at [122, 204] on span "[PERSON_NAME] [PERSON_NAME]" at bounding box center [114, 201] width 73 height 7
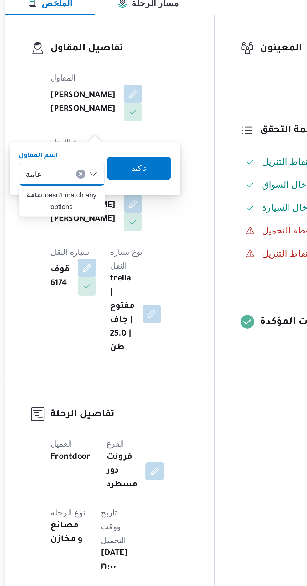
type input "عامة"
type input "[PERSON_NAME]"
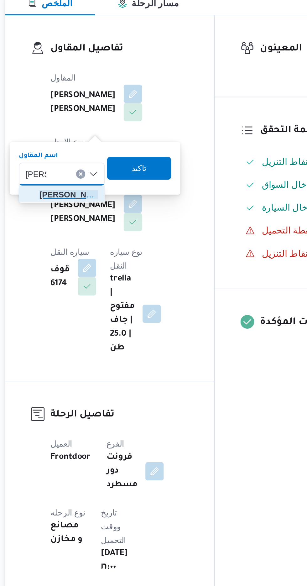
click at [121, 214] on span "هانى م جدى [PERSON_NAME]" at bounding box center [116, 213] width 32 height 8
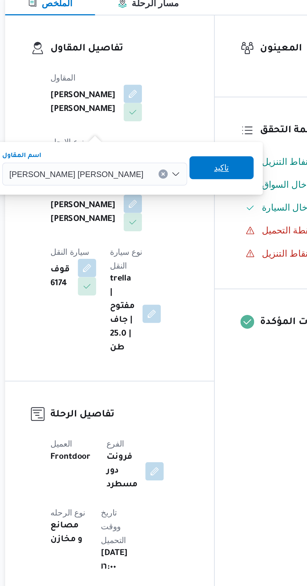
click at [182, 200] on span "تاكيد" at bounding box center [199, 198] width 35 height 13
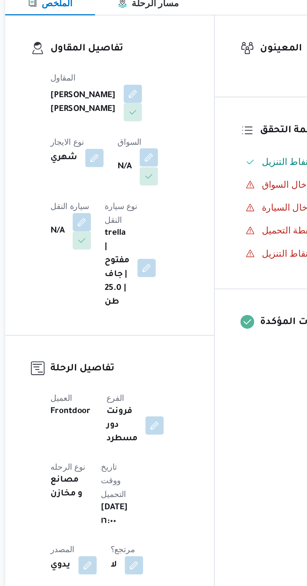
click at [155, 197] on button "button" at bounding box center [160, 192] width 10 height 10
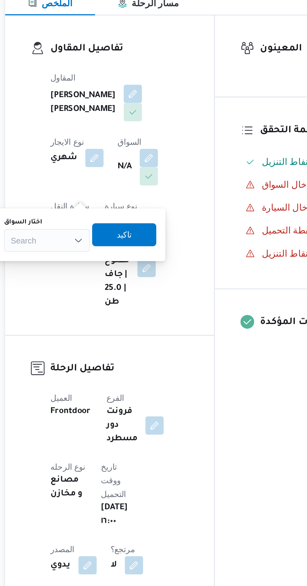
click at [117, 238] on div "Search" at bounding box center [104, 238] width 47 height 13
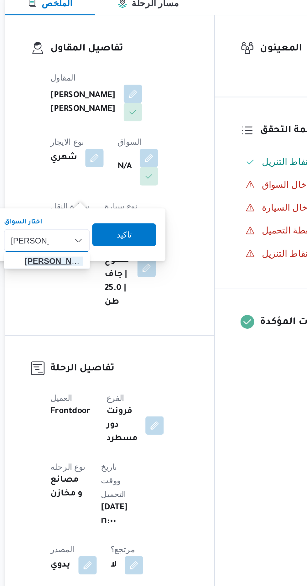
type input "[PERSON_NAME]"
click at [110, 251] on span "[PERSON_NAME] [PERSON_NAME]" at bounding box center [108, 249] width 32 height 8
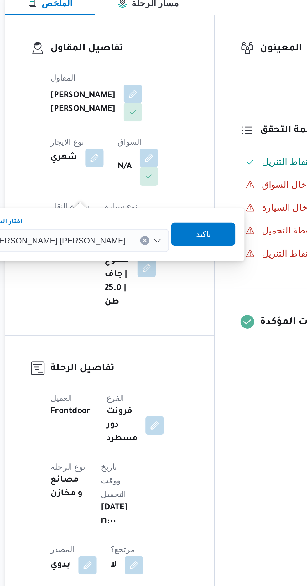
click at [172, 237] on span "تاكيد" at bounding box center [189, 234] width 35 height 13
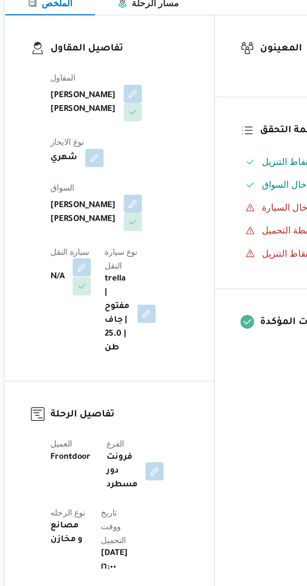
click at [129, 248] on button "button" at bounding box center [123, 253] width 10 height 10
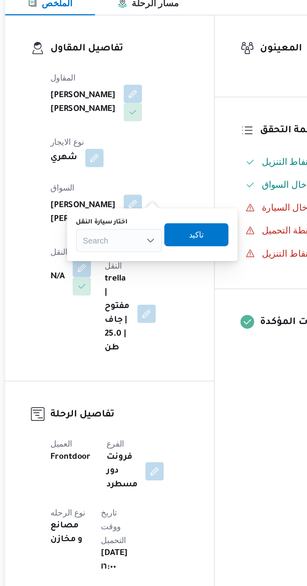
click at [148, 237] on div "Search" at bounding box center [143, 238] width 47 height 13
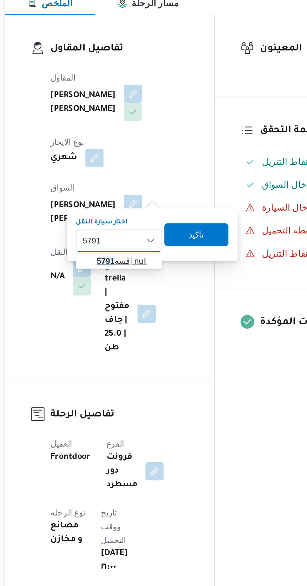
type input "5791"
click at [148, 248] on span "قسه 5791 | null" at bounding box center [148, 249] width 32 height 8
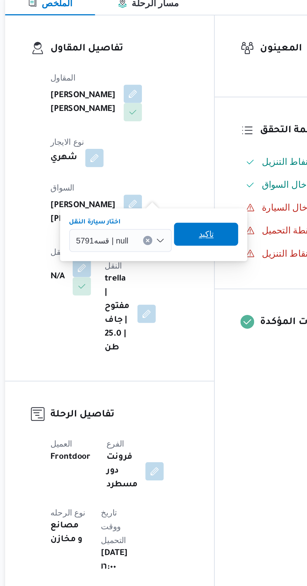
click at [194, 237] on span "تاكيد" at bounding box center [191, 234] width 35 height 13
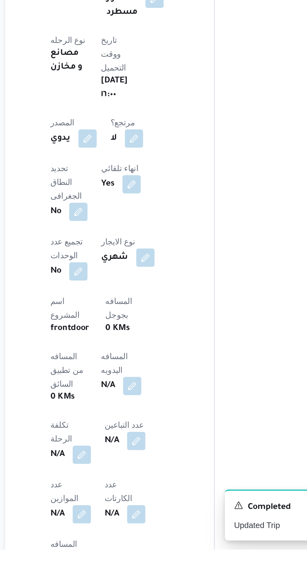
scroll to position [82, 0]
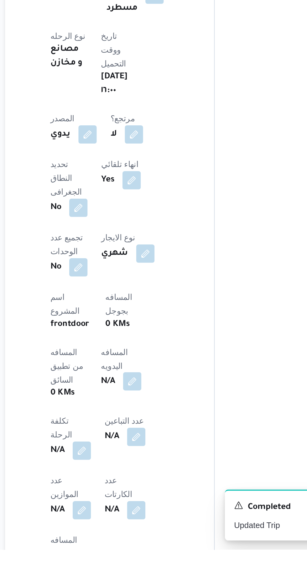
click at [146, 489] on button "button" at bounding box center [151, 494] width 10 height 10
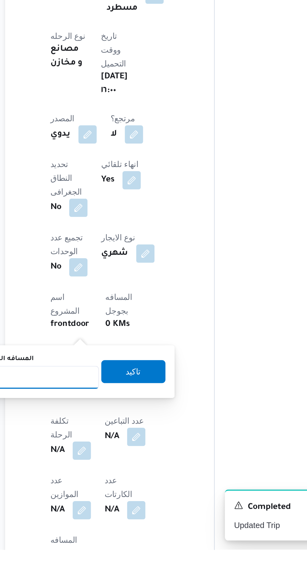
click at [119, 492] on input "المسافه اليدويه" at bounding box center [102, 491] width 62 height 13
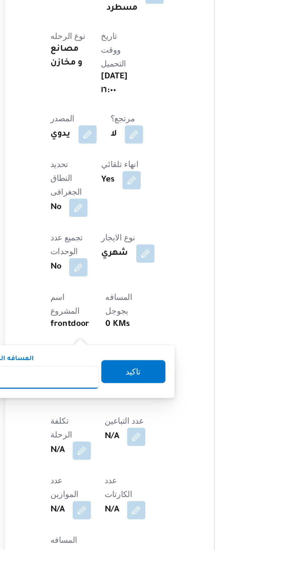
scroll to position [131, 0]
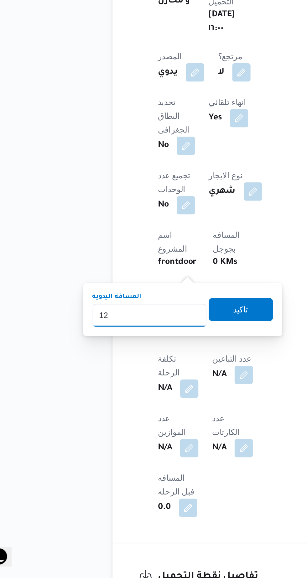
type input "120"
click at [156, 438] on span "تاكيد" at bounding box center [152, 439] width 8 height 8
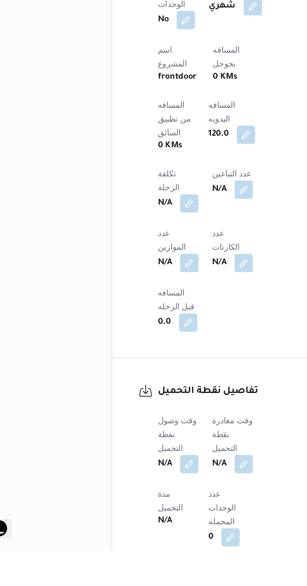
scroll to position [228, 0]
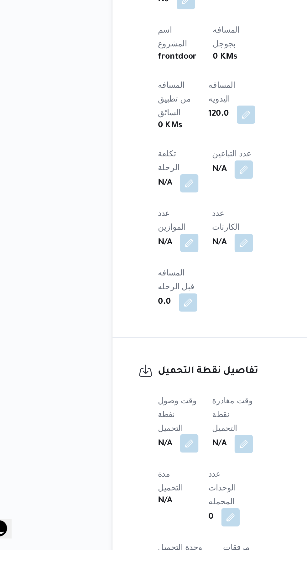
click at [124, 523] on button "button" at bounding box center [123, 528] width 10 height 10
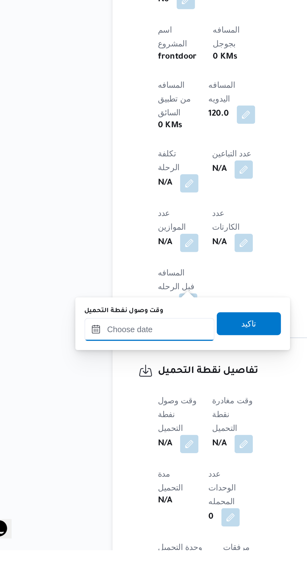
click at [112, 466] on input "وقت وصول نفطة التحميل" at bounding box center [101, 465] width 71 height 13
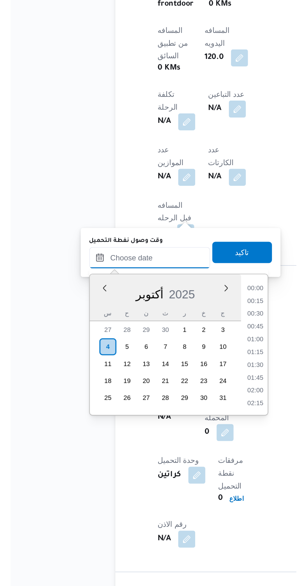
scroll to position [488, 0]
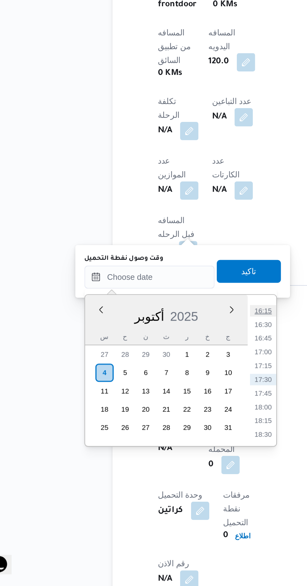
click at [163, 437] on li "16:15" at bounding box center [164, 436] width 14 height 6
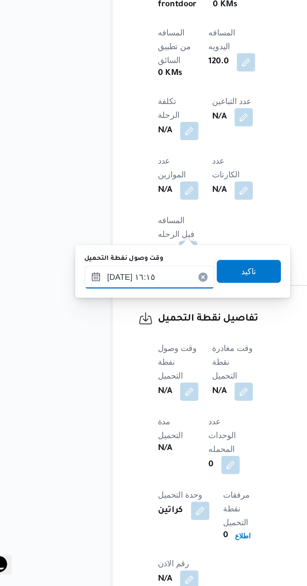
click at [117, 417] on input "[DATE] ١٦:١٥" at bounding box center [101, 417] width 71 height 13
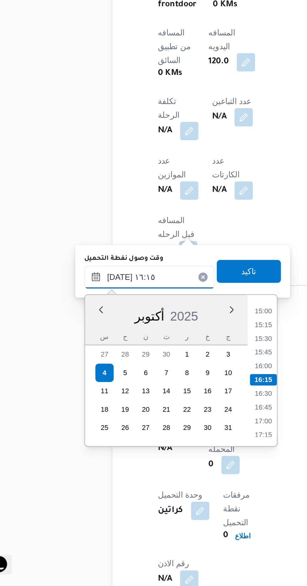
scroll to position [276, 0]
click at [164, 480] on li "16:30" at bounding box center [164, 481] width 14 height 6
type input "[DATE] ١٦:٣٠"
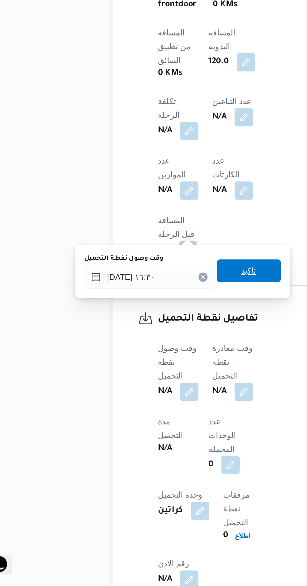
click at [160, 416] on span "تاكيد" at bounding box center [156, 414] width 8 height 8
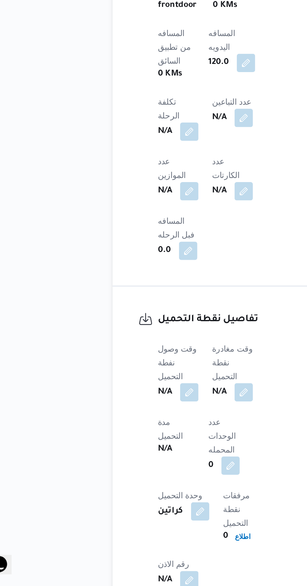
scroll to position [276, 0]
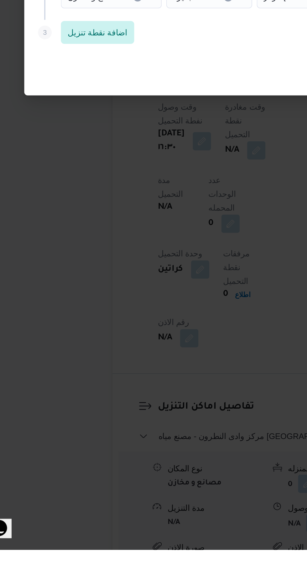
scroll to position [389, 0]
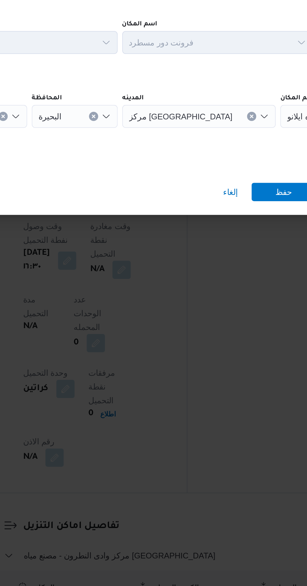
click at [251, 287] on span "مصنع مياه ايلانو" at bounding box center [265, 283] width 28 height 7
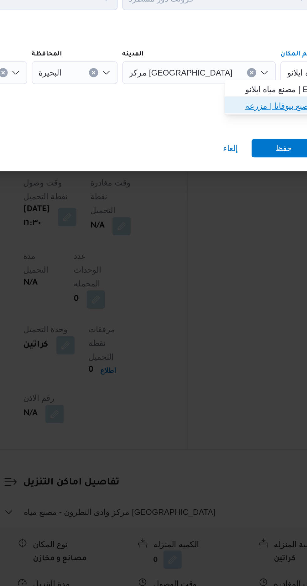
click at [237, 304] on span "مصنع بيوفانا | مزرعة [PERSON_NAME] | null" at bounding box center [259, 302] width 63 height 8
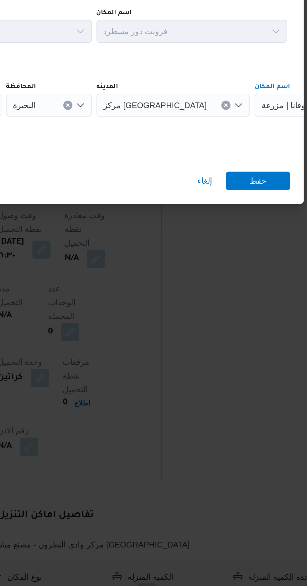
scroll to position [0, 0]
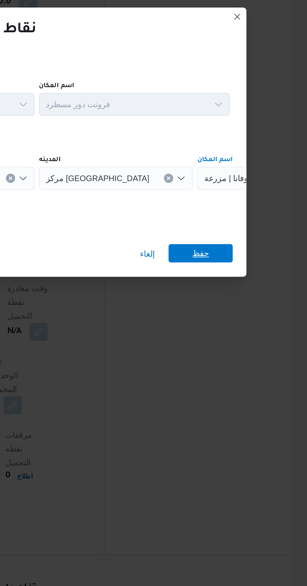
click at [253, 325] on span "حفظ" at bounding box center [248, 325] width 35 height 10
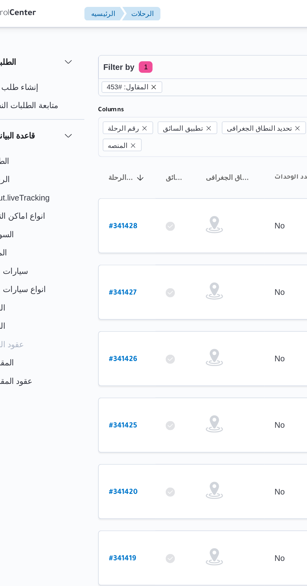
click at [111, 47] on icon "remove selected entity" at bounding box center [112, 47] width 3 height 3
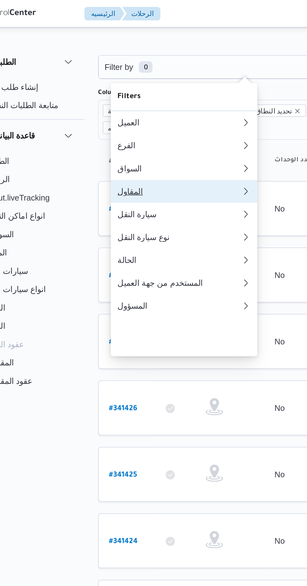
click at [125, 107] on div "المقاول" at bounding box center [124, 104] width 65 height 5
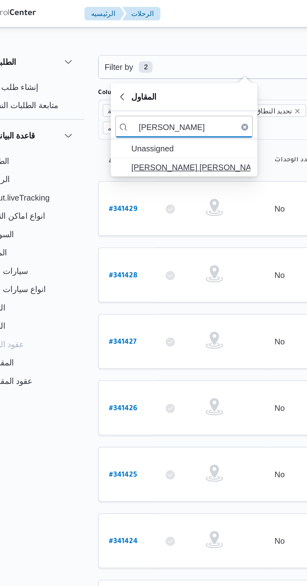
type input "[PERSON_NAME]"
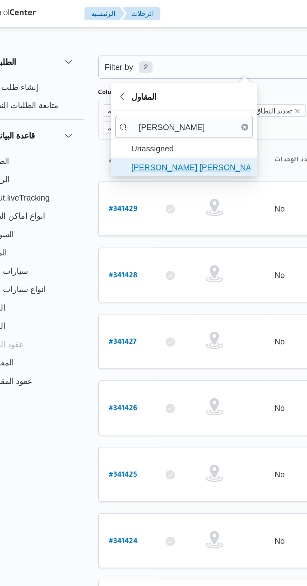
click at [142, 91] on span "[PERSON_NAME] [PERSON_NAME]" at bounding box center [132, 92] width 65 height 8
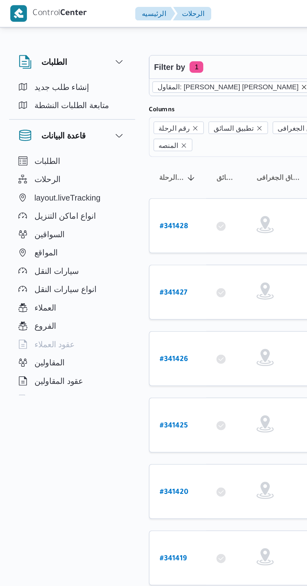
click at [165, 48] on icon "remove selected entity" at bounding box center [167, 48] width 4 height 4
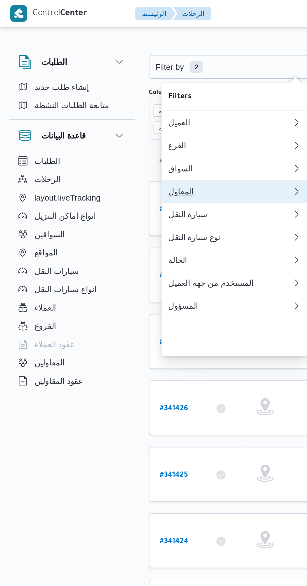
click at [112, 107] on div "المقاول" at bounding box center [124, 104] width 65 height 5
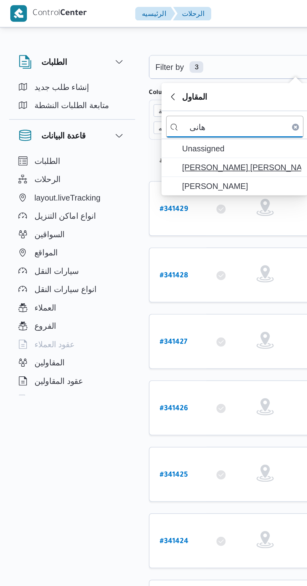
type input "هانى"
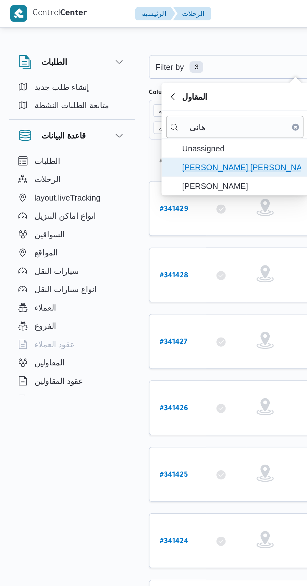
click at [138, 92] on span "[PERSON_NAME] [PERSON_NAME]" at bounding box center [132, 92] width 65 height 8
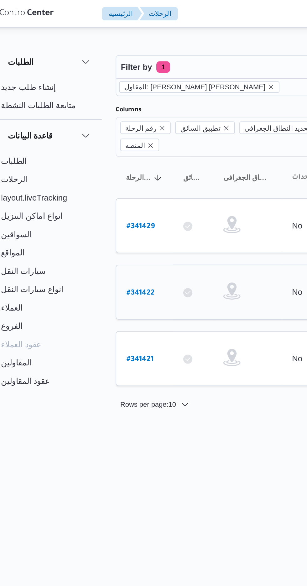
click at [95, 158] on b "# 341422" at bounding box center [94, 160] width 15 height 4
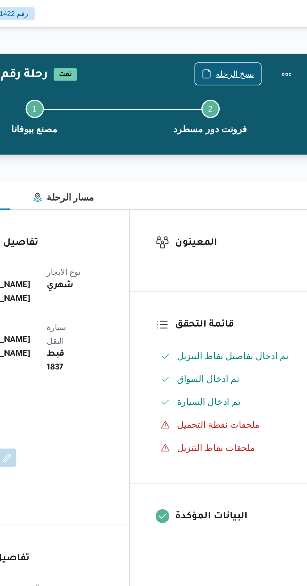
click at [258, 41] on span "نسخ الرحلة" at bounding box center [253, 41] width 21 height 8
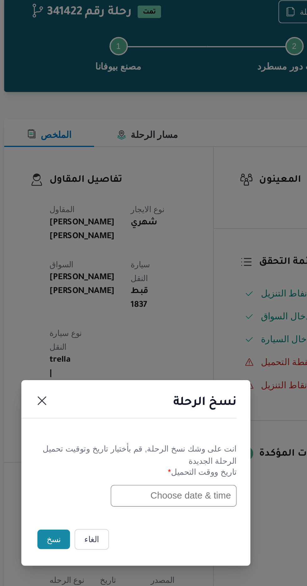
click at [162, 307] on input "text" at bounding box center [174, 306] width 69 height 12
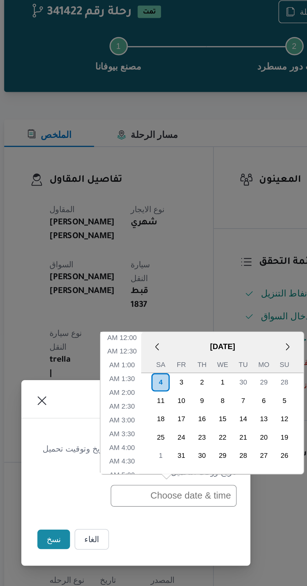
scroll to position [228, 0]
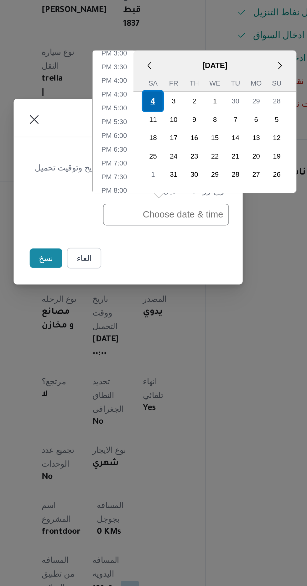
click at [167, 245] on div "4" at bounding box center [167, 244] width 12 height 12
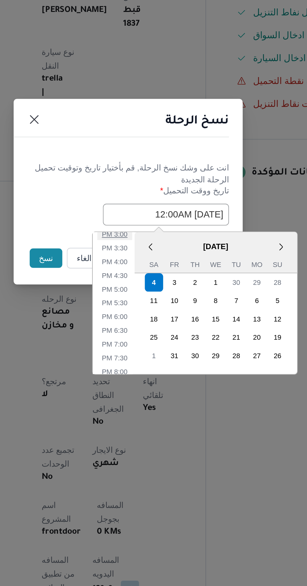
click at [148, 316] on li "3:00 PM" at bounding box center [146, 316] width 19 height 6
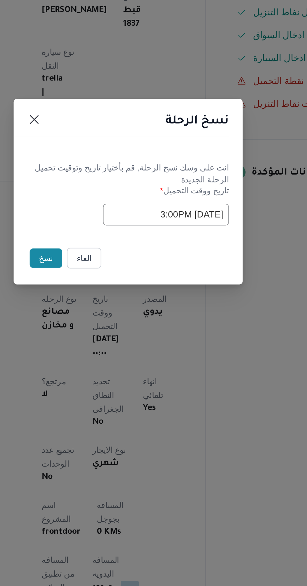
click at [177, 305] on input "[DATE] 3:00PM" at bounding box center [174, 306] width 69 height 12
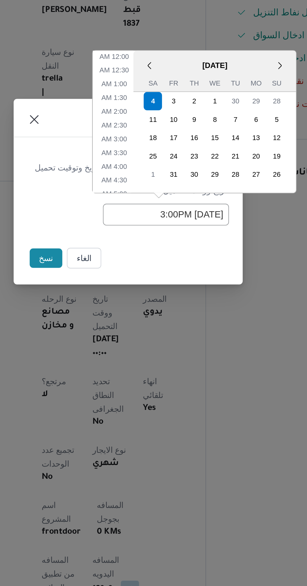
scroll to position [190, 0]
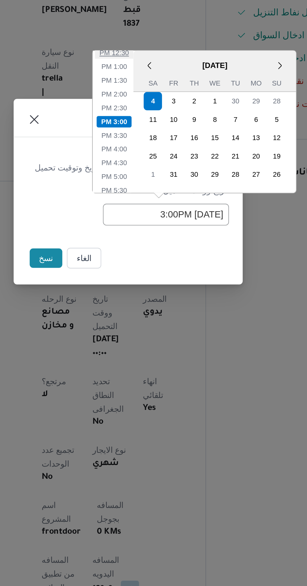
click at [149, 219] on li "12:30 PM" at bounding box center [145, 217] width 21 height 6
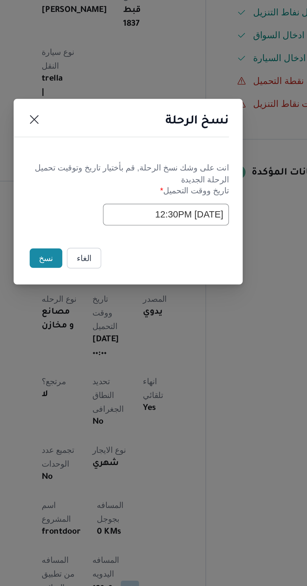
click at [178, 307] on input "[DATE] 12:30PM" at bounding box center [174, 306] width 69 height 12
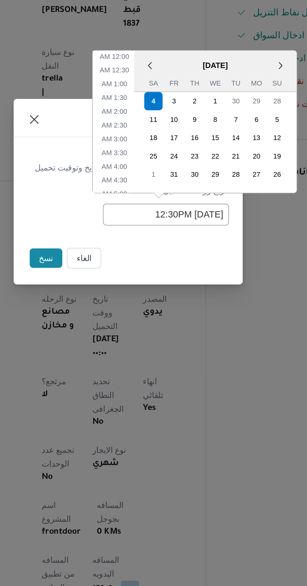
scroll to position [152, 0]
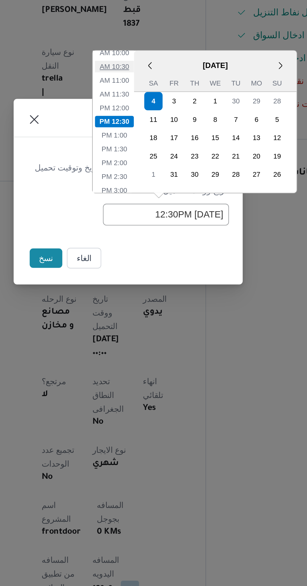
click at [151, 225] on li "10:30 AM" at bounding box center [145, 225] width 21 height 6
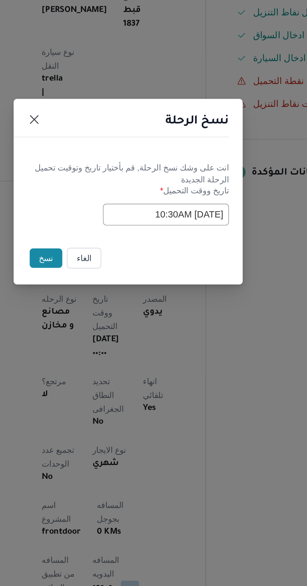
click at [176, 305] on input "[DATE] 10:30AM" at bounding box center [174, 306] width 69 height 12
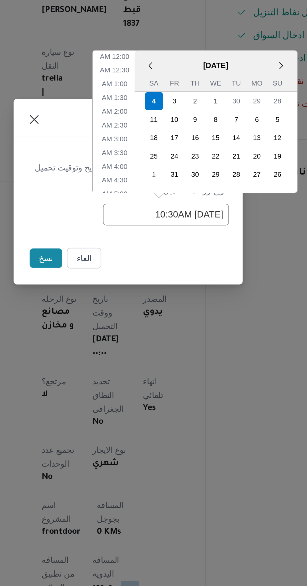
scroll to position [122, 0]
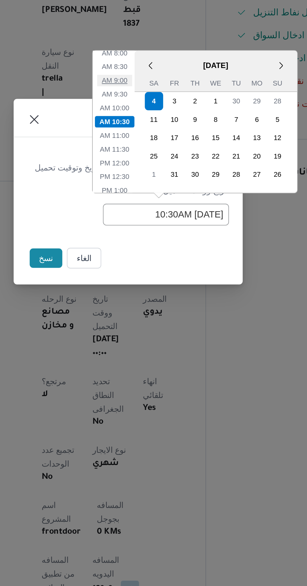
click at [149, 235] on li "9:00 AM" at bounding box center [146, 232] width 19 height 6
type input "[DATE] 9:00AM"
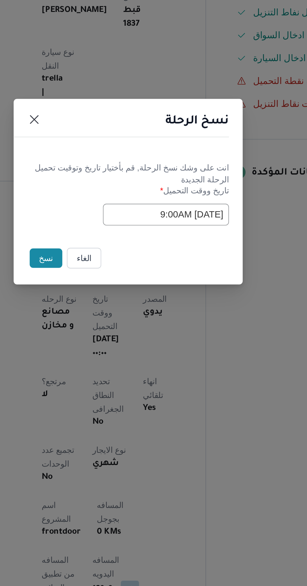
click at [106, 327] on button "نسخ" at bounding box center [109, 329] width 18 height 11
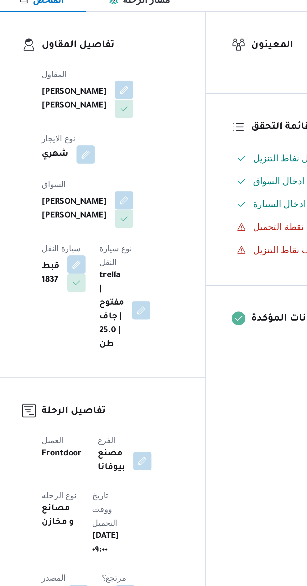
click at [146, 160] on button "button" at bounding box center [151, 157] width 10 height 10
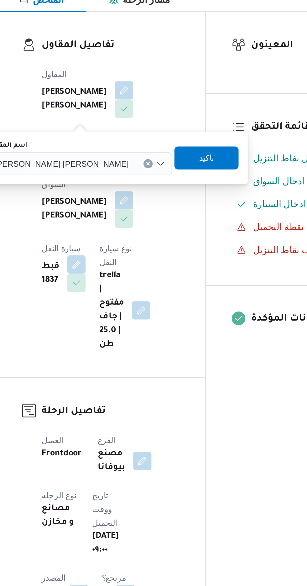
click at [115, 201] on div "[PERSON_NAME] [PERSON_NAME]" at bounding box center [127, 197] width 101 height 13
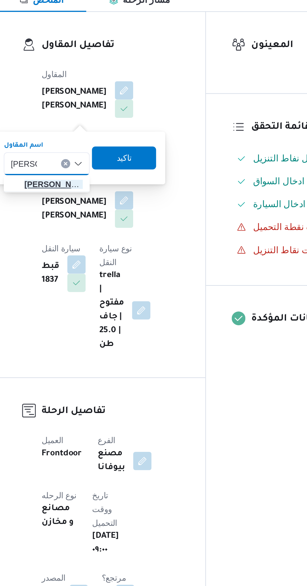
type input "[PERSON_NAME]"
click at [117, 209] on span "[PERSON_NAME] [PERSON_NAME]" at bounding box center [113, 209] width 32 height 8
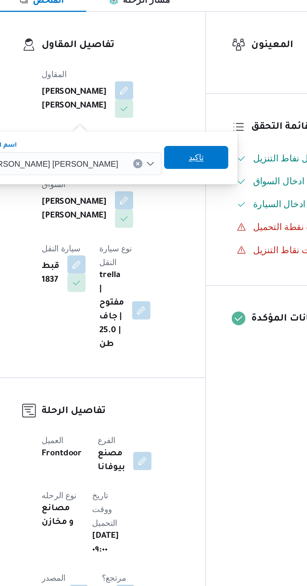
click at [187, 197] on span "تاكيد" at bounding box center [191, 195] width 8 height 8
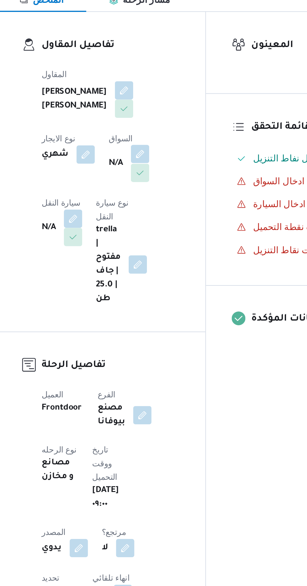
click at [155, 197] on button "button" at bounding box center [160, 192] width 10 height 10
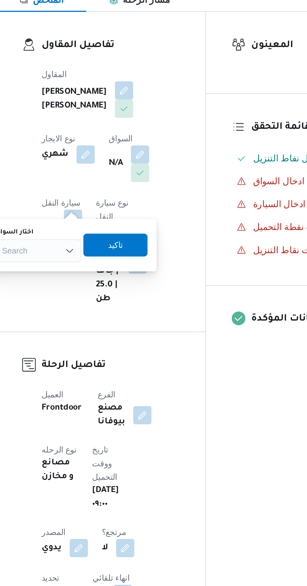
click at [116, 249] on div "Search" at bounding box center [104, 245] width 47 height 13
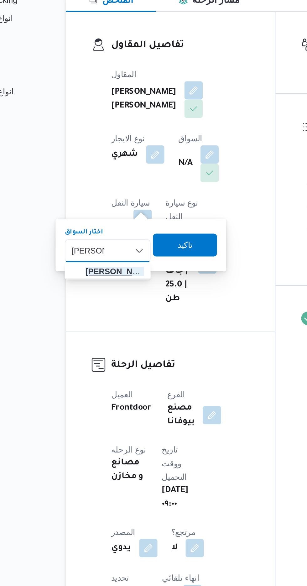
type input "[PERSON_NAME]"
click at [106, 256] on span "[PERSON_NAME] ولى [PERSON_NAME]" at bounding box center [108, 257] width 32 height 8
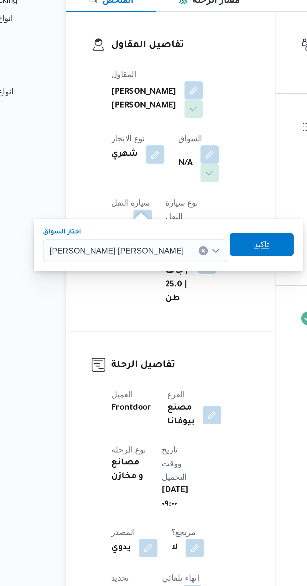
click at [171, 242] on span "تاكيد" at bounding box center [188, 242] width 35 height 13
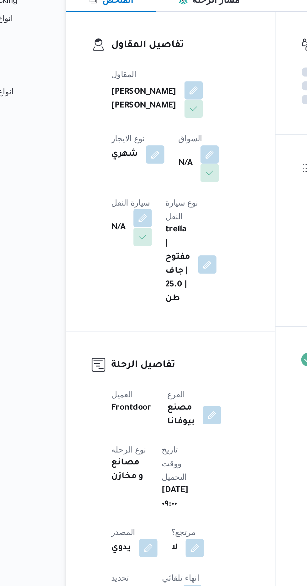
click at [129, 223] on button "button" at bounding box center [123, 228] width 10 height 10
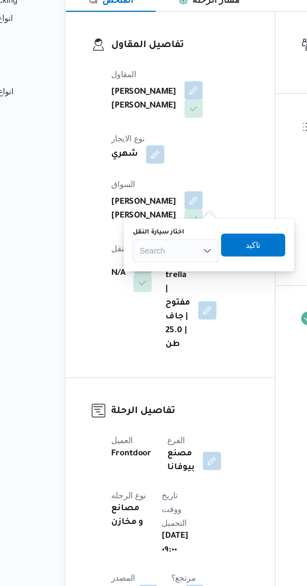
click at [135, 246] on div "Search" at bounding box center [141, 245] width 47 height 13
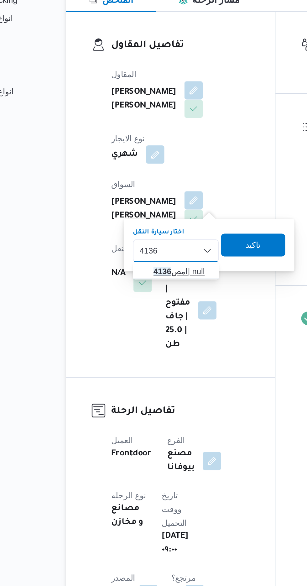
type input "4136"
click at [145, 254] on span "امص 4136 | null" at bounding box center [145, 257] width 32 height 8
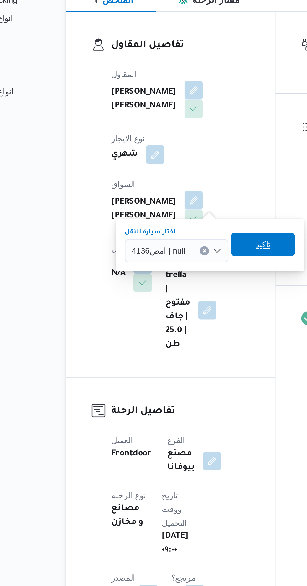
click at [189, 244] on span "تاكيد" at bounding box center [189, 242] width 8 height 8
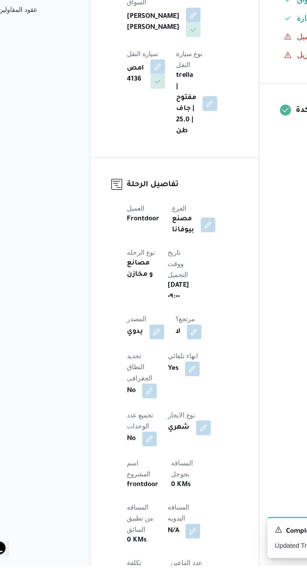
scroll to position [6, 0]
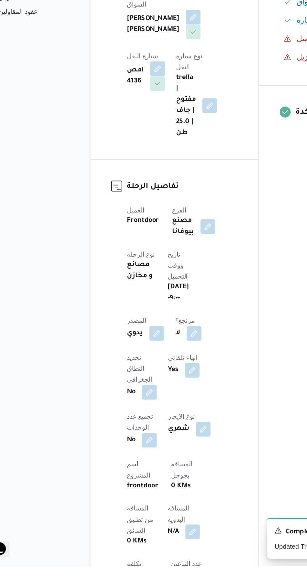
click at [146, 558] on button "button" at bounding box center [151, 563] width 10 height 10
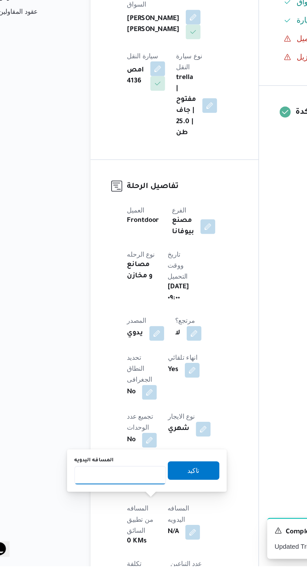
click at [91, 528] on input "المسافه اليدويه" at bounding box center [102, 524] width 62 height 13
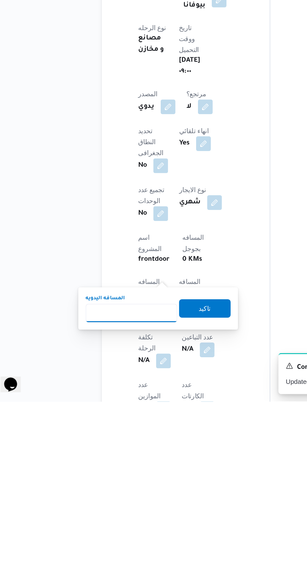
scroll to position [108, 0]
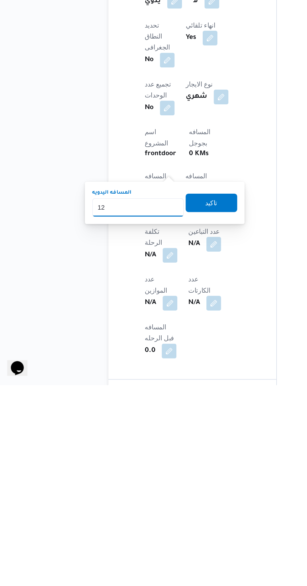
type input "120"
click at [161, 463] on span "تاكيد" at bounding box center [151, 461] width 35 height 13
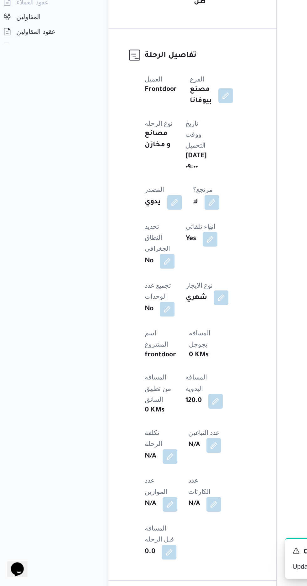
click at [153, 385] on button "button" at bounding box center [158, 390] width 10 height 10
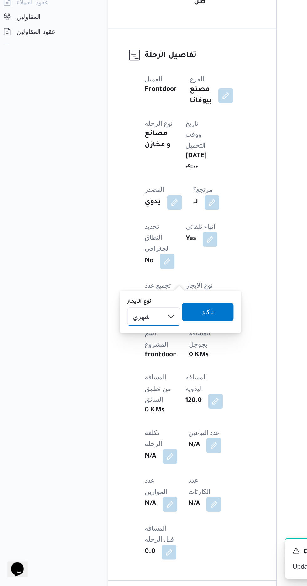
click at [113, 403] on select "شهري بالنقله إيجار يومي" at bounding box center [112, 402] width 36 height 13
select select "on_demand"
click at [94, 396] on select "شهري بالنقله إيجار يومي" at bounding box center [112, 402] width 36 height 13
click at [154, 403] on span "تاكيد" at bounding box center [149, 399] width 35 height 13
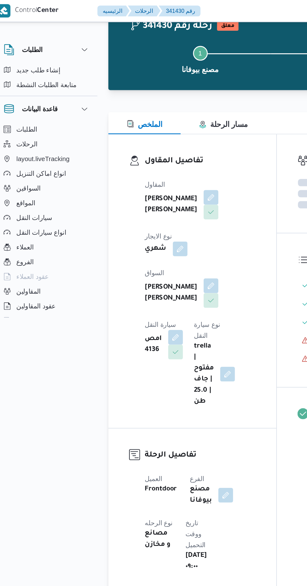
scroll to position [0, 0]
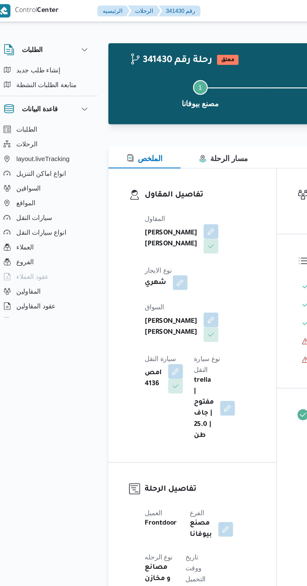
click at [135, 187] on button "button" at bounding box center [130, 192] width 10 height 10
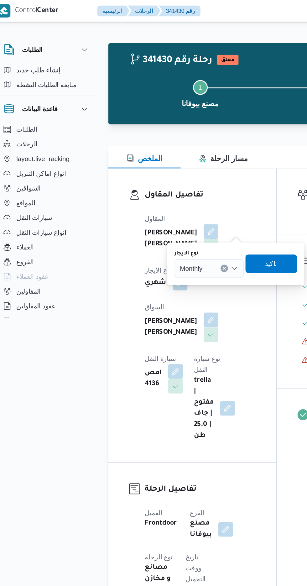
click at [141, 182] on span "Monthly" at bounding box center [137, 182] width 15 height 7
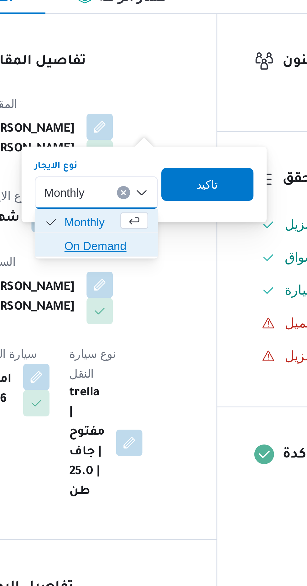
click at [160, 202] on span "On Demand" at bounding box center [154, 203] width 32 height 8
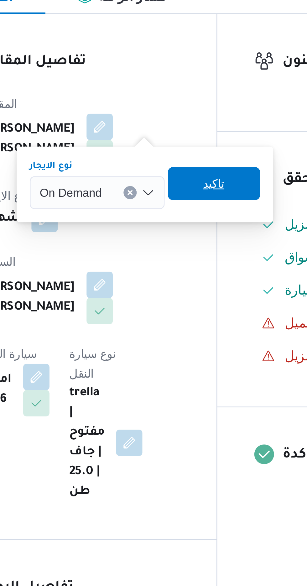
click at [197, 179] on span "تاكيد" at bounding box center [195, 180] width 8 height 8
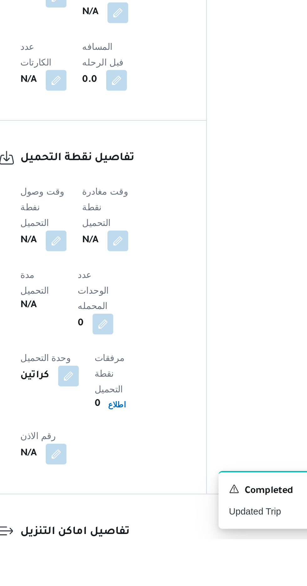
scroll to position [277, 0]
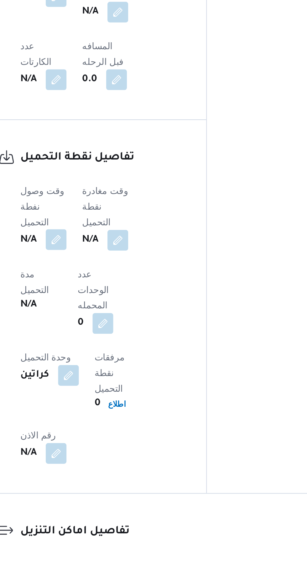
click at [127, 437] on button "button" at bounding box center [123, 442] width 10 height 10
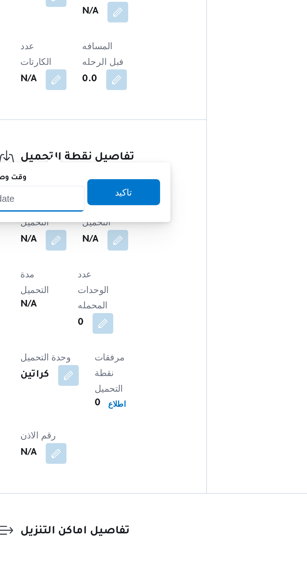
click at [129, 423] on input "وقت وصول نفطة التحميل" at bounding box center [101, 422] width 71 height 13
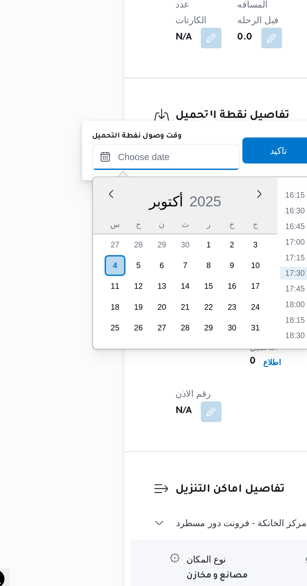
scroll to position [328, 0]
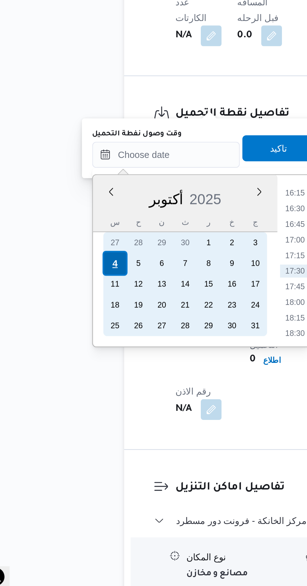
click at [76, 422] on div "4" at bounding box center [77, 423] width 12 height 12
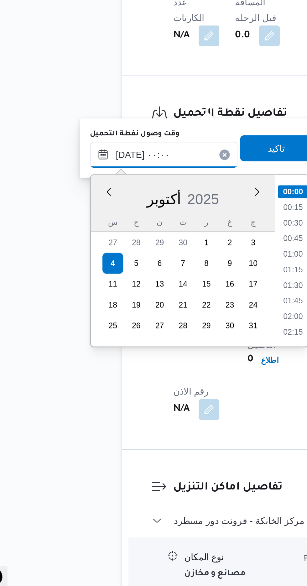
click at [74, 372] on input "[DATE] ٠٠:٠٠" at bounding box center [101, 371] width 71 height 13
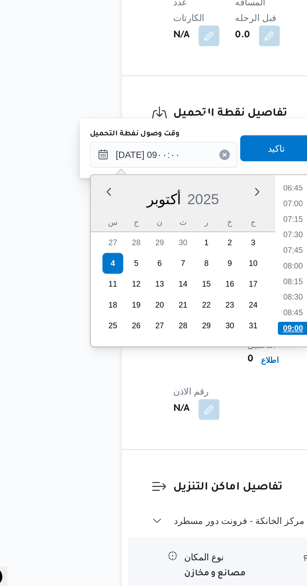
click at [162, 453] on li "09:00" at bounding box center [164, 454] width 15 height 6
type input "[DATE] ٠٩:٠٠"
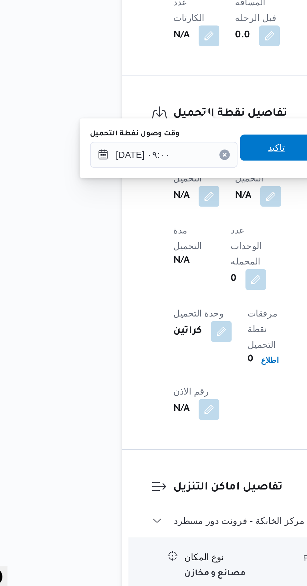
click at [155, 367] on span "تاكيد" at bounding box center [156, 367] width 35 height 13
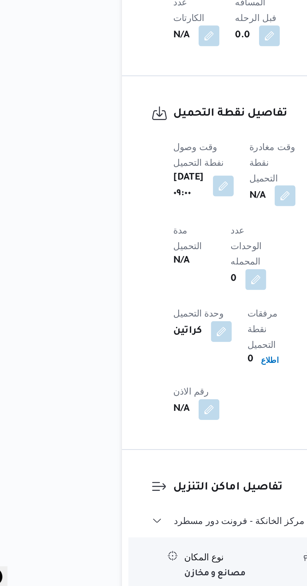
click at [155, 386] on button "button" at bounding box center [160, 391] width 10 height 10
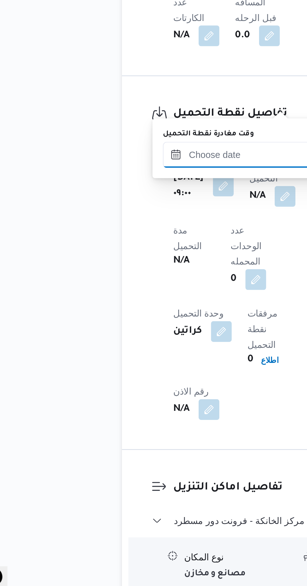
click at [142, 372] on input "وقت مغادرة نقطة التحميل" at bounding box center [136, 371] width 71 height 13
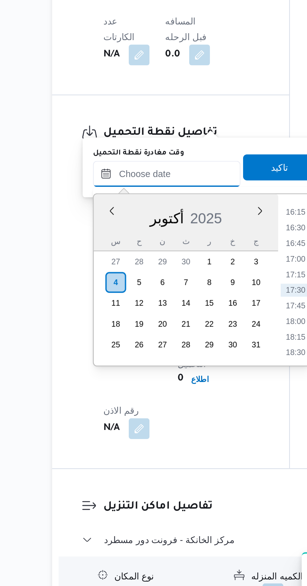
scroll to position [328, 0]
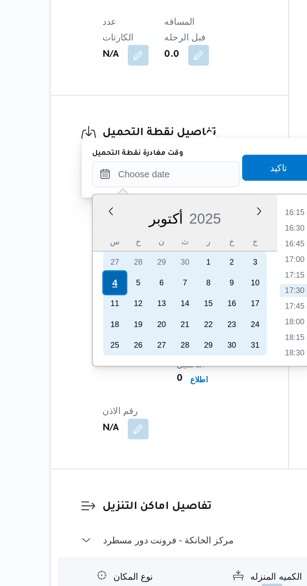
click at [113, 423] on div "4" at bounding box center [112, 423] width 12 height 12
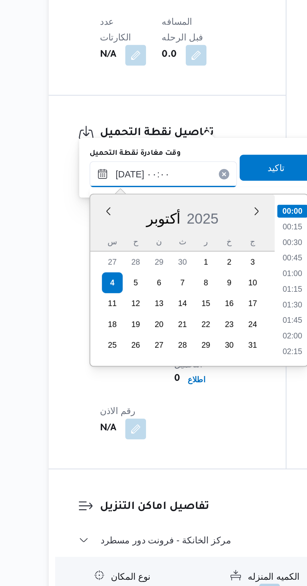
click at [109, 372] on input "[DATE] ٠٠:٠٠" at bounding box center [136, 371] width 71 height 13
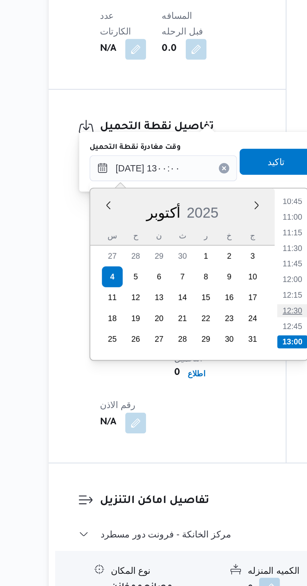
click at [201, 439] on li "12:30" at bounding box center [199, 439] width 14 height 6
type input "[DATE] ١٢:٣٠"
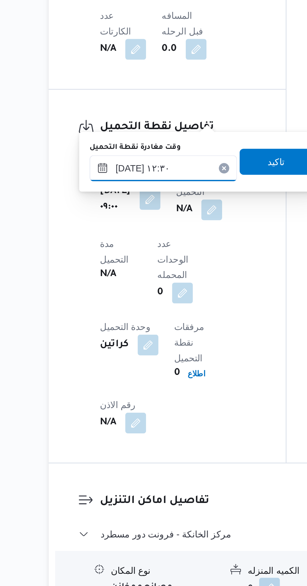
click at [153, 369] on input "[DATE] ١٢:٣٠" at bounding box center [136, 371] width 71 height 13
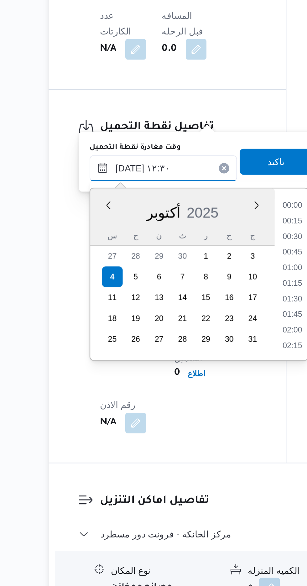
scroll to position [338, 0]
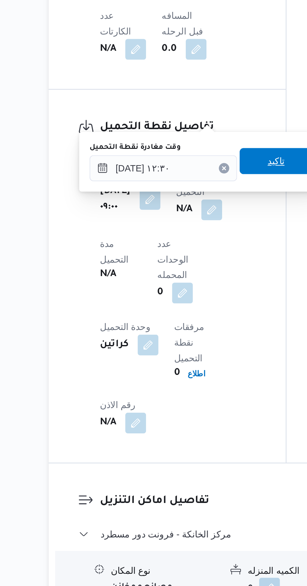
click at [191, 365] on span "تاكيد" at bounding box center [191, 367] width 35 height 13
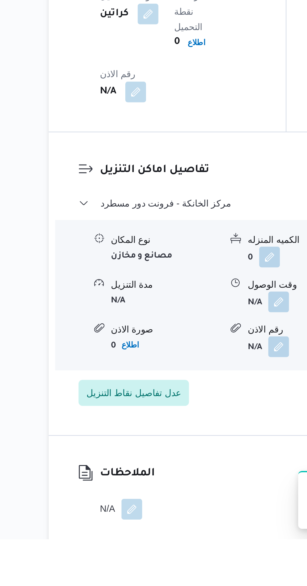
scroll to position [455, 0]
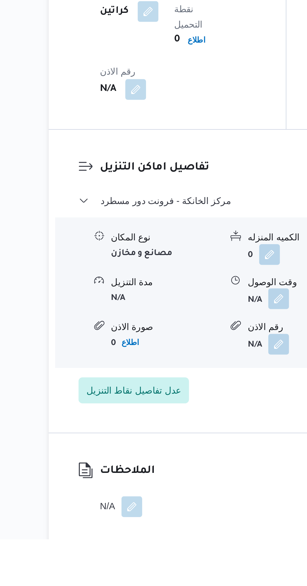
click at [191, 465] on button "button" at bounding box center [192, 470] width 10 height 10
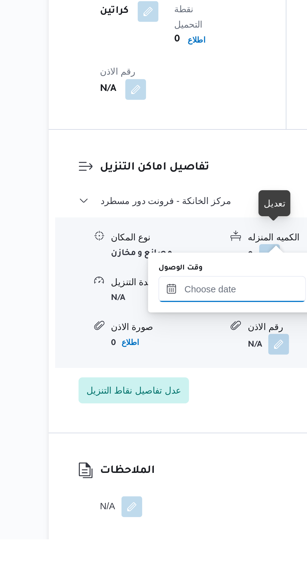
click at [166, 465] on input "وقت الوصول" at bounding box center [169, 465] width 71 height 13
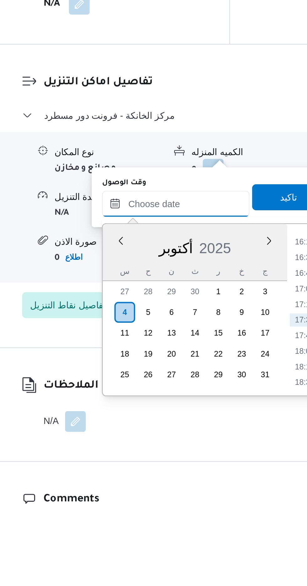
scroll to position [479, 0]
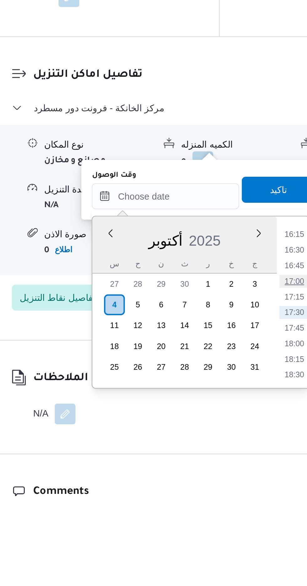
click at [235, 481] on li "17:00" at bounding box center [232, 483] width 14 height 6
type input "[DATE] ١٧:٠٠"
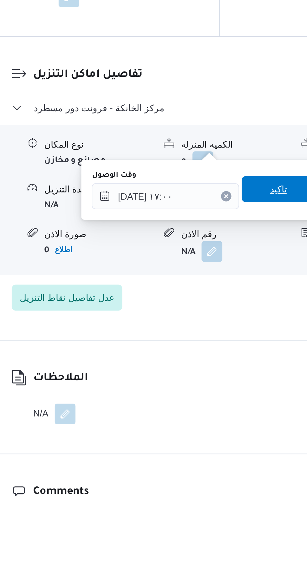
click at [224, 438] on span "تاكيد" at bounding box center [224, 438] width 35 height 13
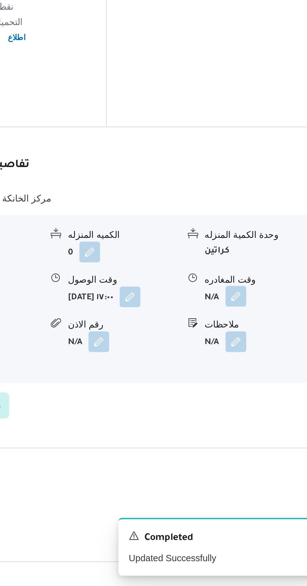
click at [258, 441] on button "button" at bounding box center [259, 446] width 10 height 10
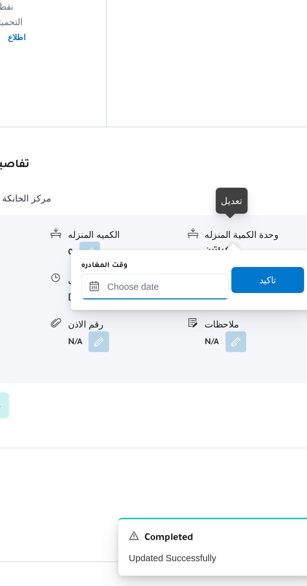
click at [225, 440] on input "وقت المغادره" at bounding box center [219, 441] width 71 height 13
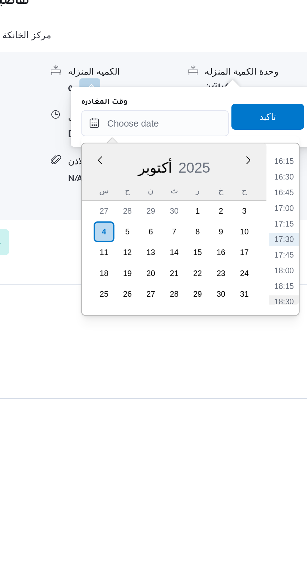
click at [278, 526] on li "18:30" at bounding box center [282, 528] width 14 height 6
type input "[DATE] ١٨:٣٠"
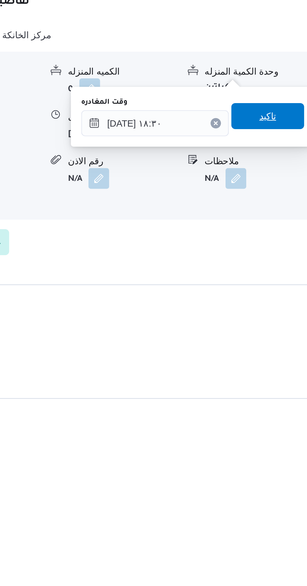
click at [278, 439] on span "تاكيد" at bounding box center [274, 438] width 8 height 8
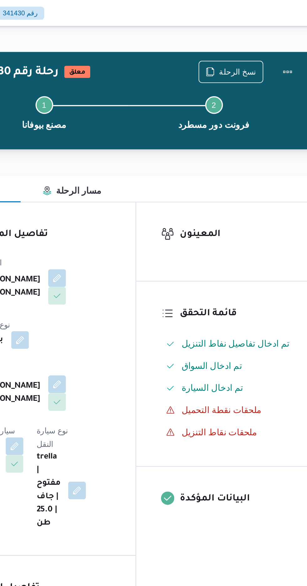
scroll to position [0, 0]
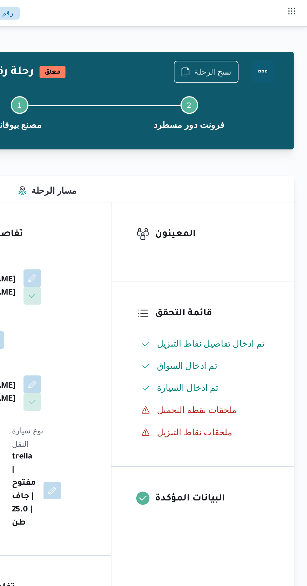
click at [284, 46] on button "Actions" at bounding box center [282, 40] width 13 height 13
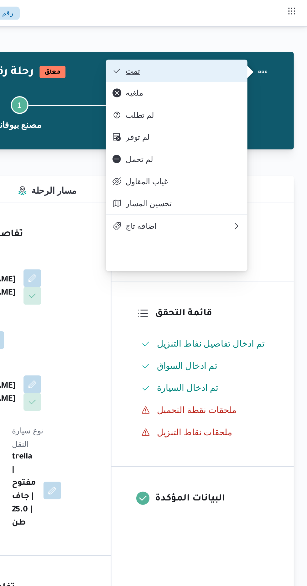
click at [262, 42] on span "تمت" at bounding box center [236, 40] width 65 height 5
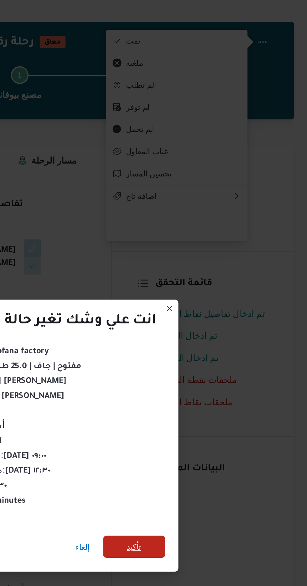
click at [212, 326] on span "تأكيد" at bounding box center [209, 327] width 8 height 8
